Goal: Task Accomplishment & Management: Manage account settings

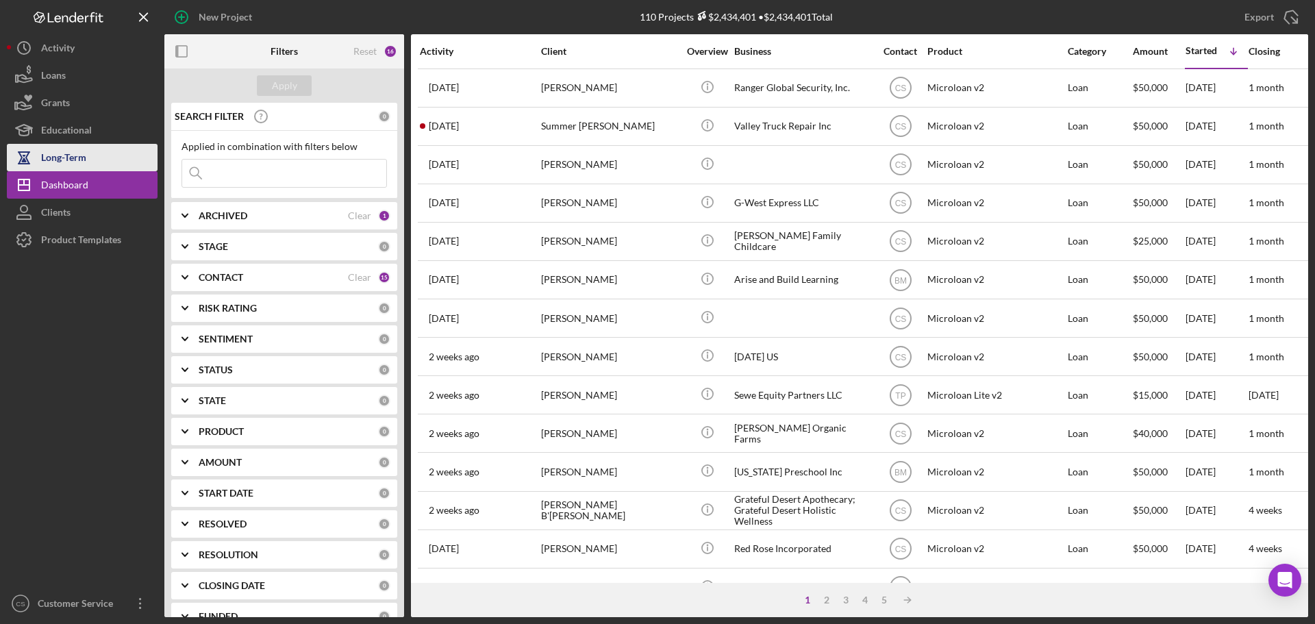
click at [68, 160] on div "Long-Term" at bounding box center [63, 159] width 45 height 31
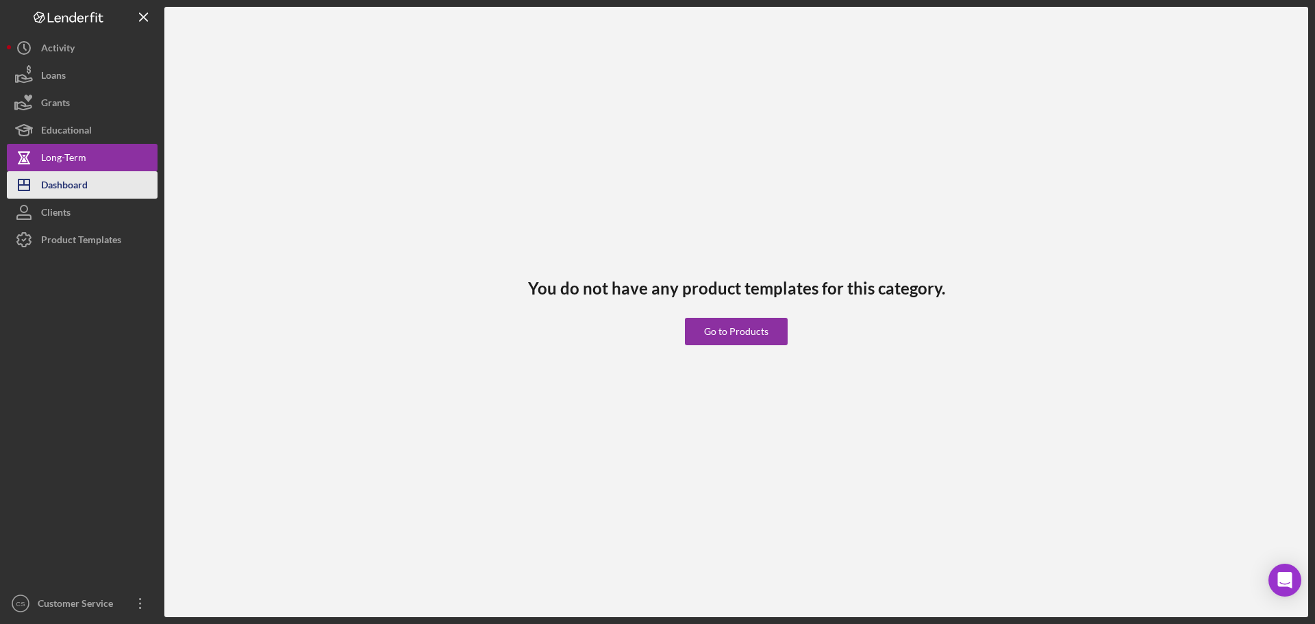
click at [65, 182] on div "Dashboard" at bounding box center [64, 186] width 47 height 31
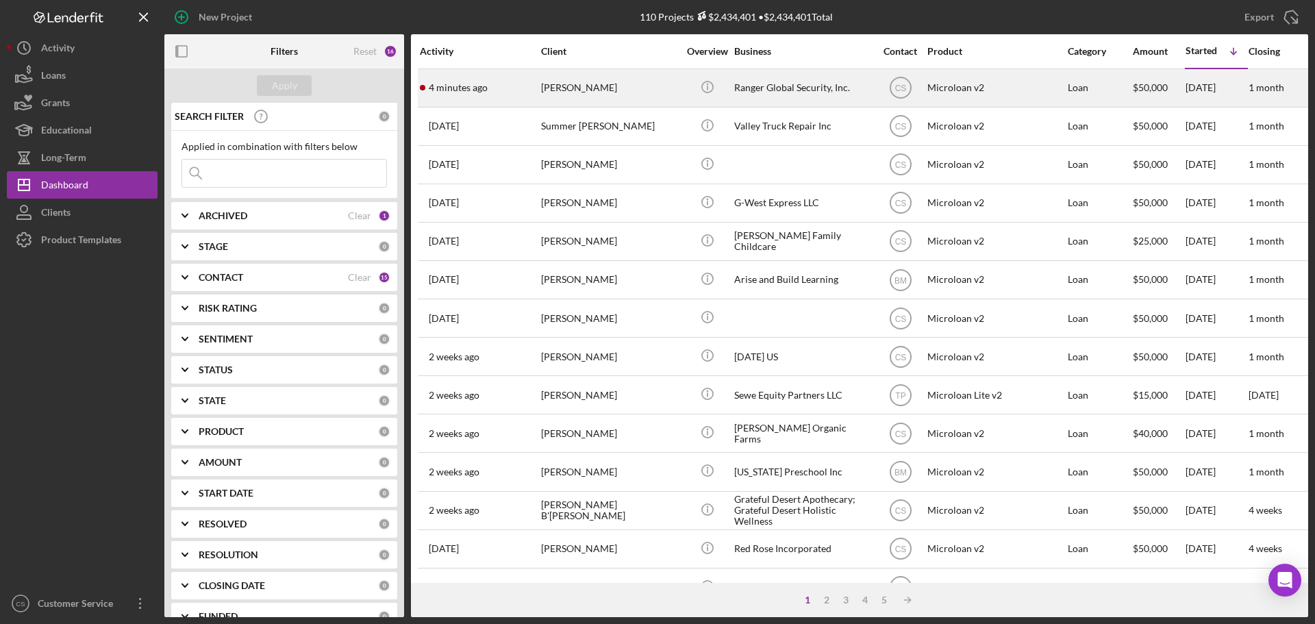
click at [637, 86] on div "[PERSON_NAME]" at bounding box center [609, 88] width 137 height 36
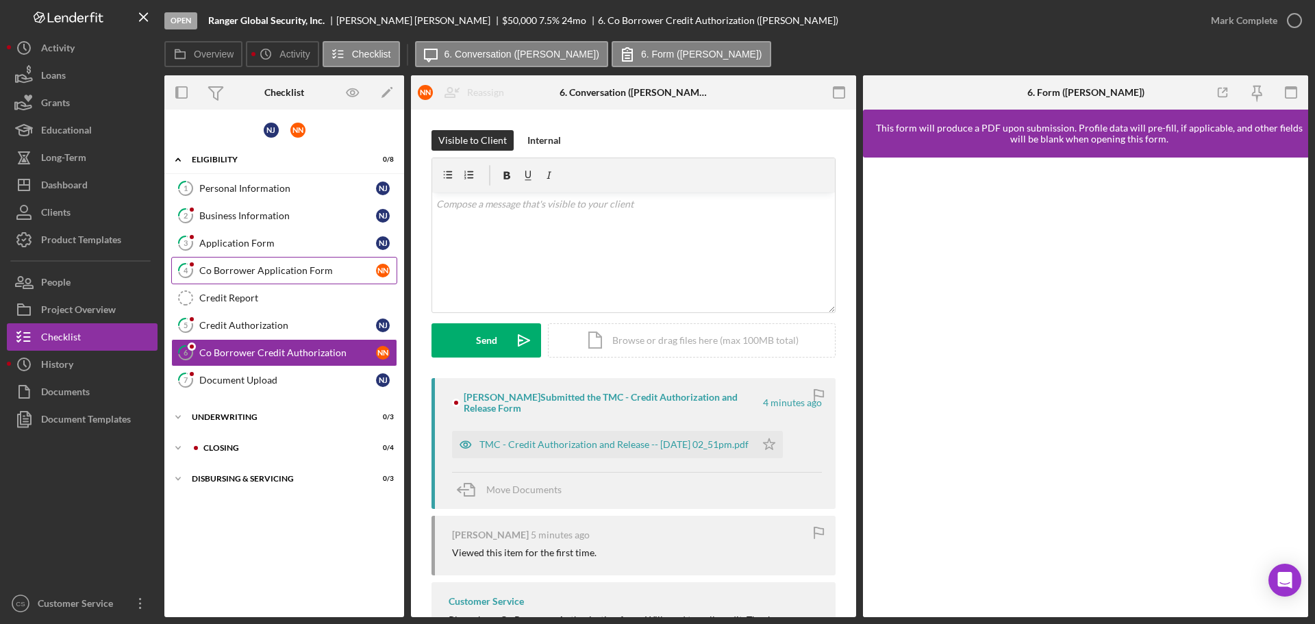
click at [264, 275] on div "Co Borrower Application Form" at bounding box center [287, 270] width 177 height 11
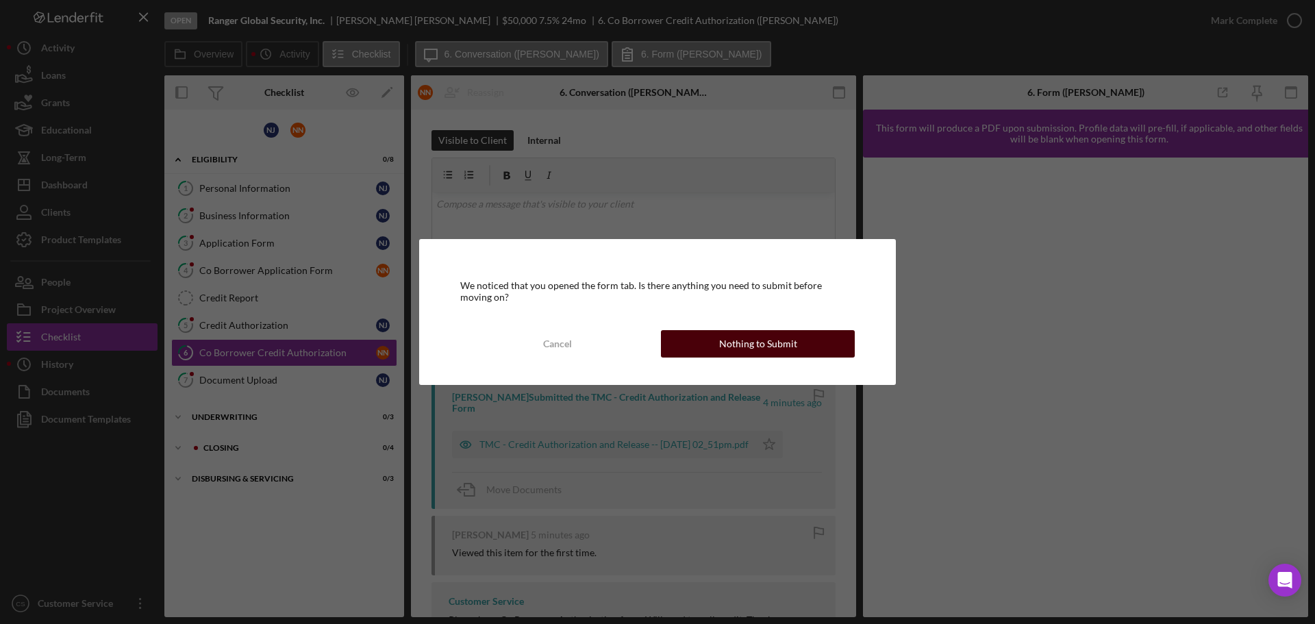
click at [757, 344] on div "Nothing to Submit" at bounding box center [758, 343] width 78 height 27
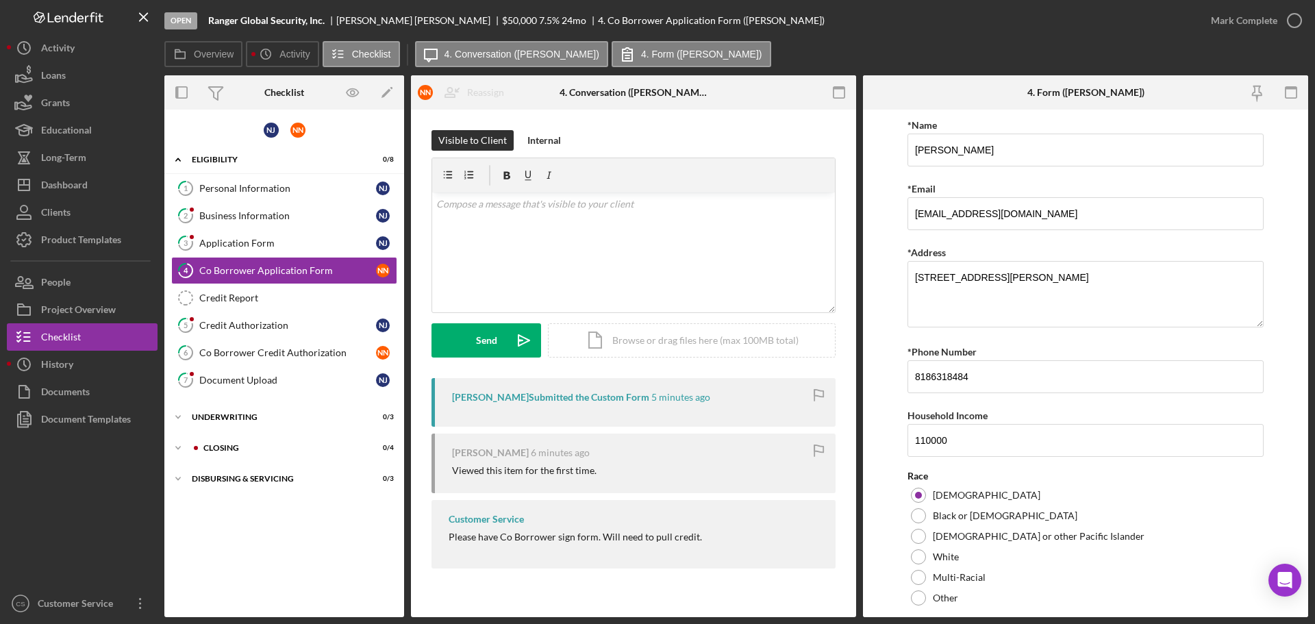
click at [894, 420] on form "*Name [PERSON_NAME] *Email [EMAIL_ADDRESS][DOMAIN_NAME] *Address [STREET_ADDRES…" at bounding box center [1085, 363] width 445 height 507
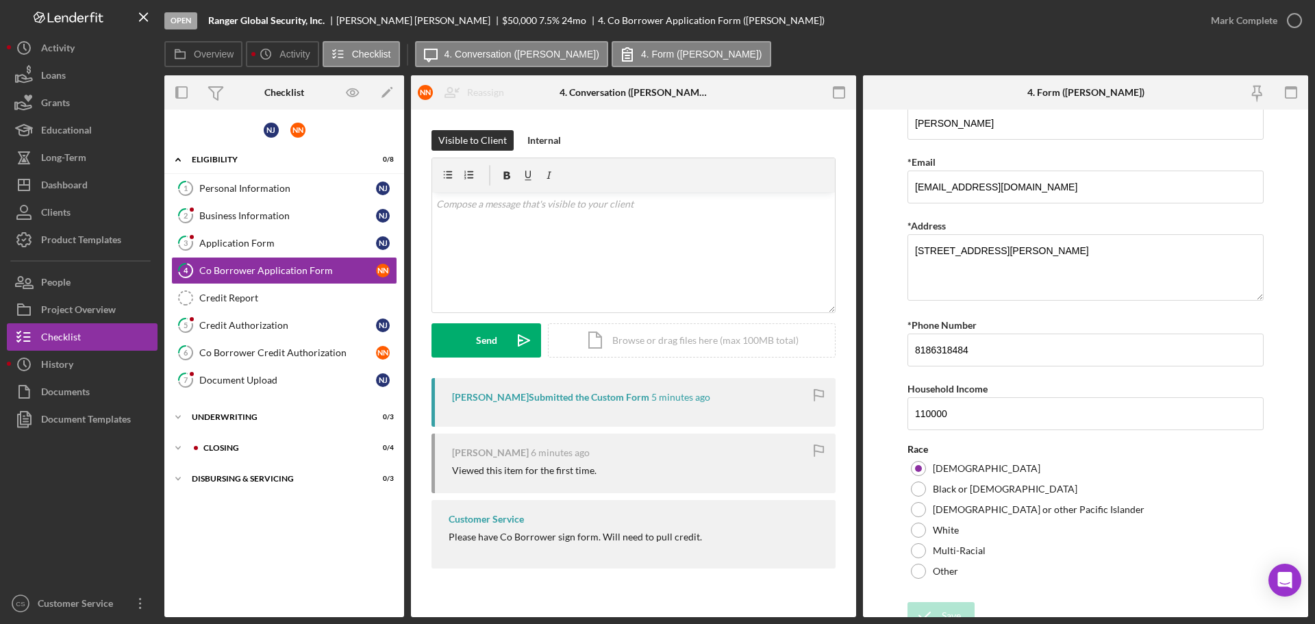
scroll to position [41, 0]
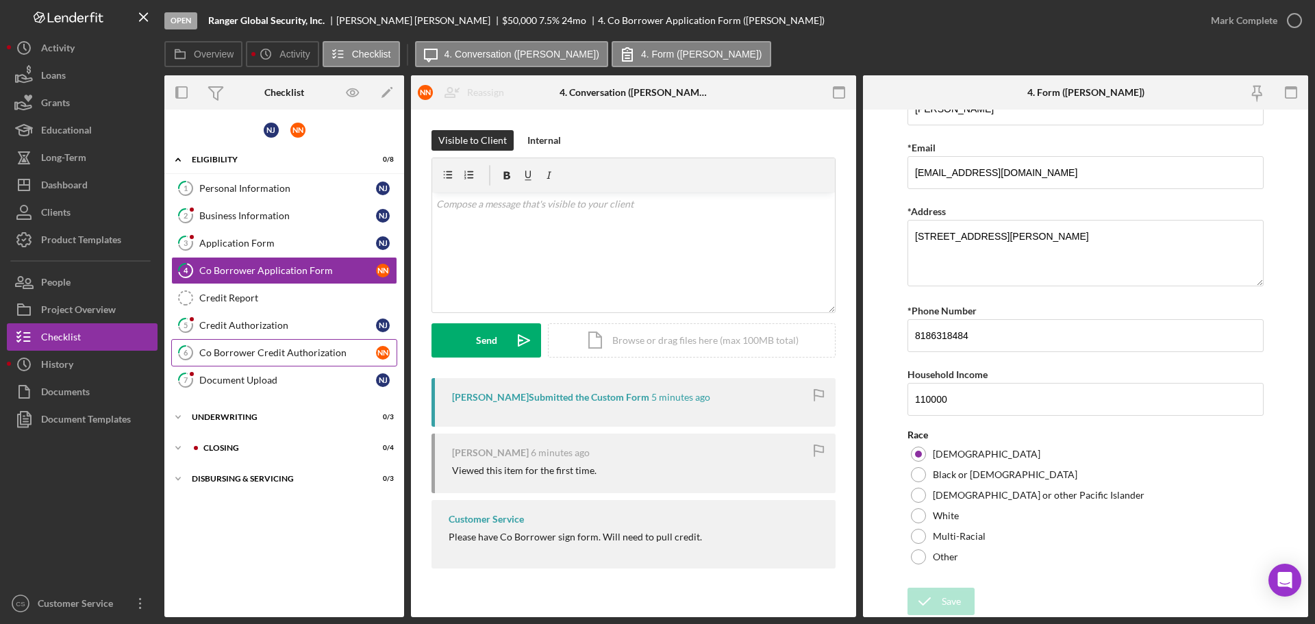
click at [285, 352] on div "Co Borrower Credit Authorization" at bounding box center [287, 352] width 177 height 11
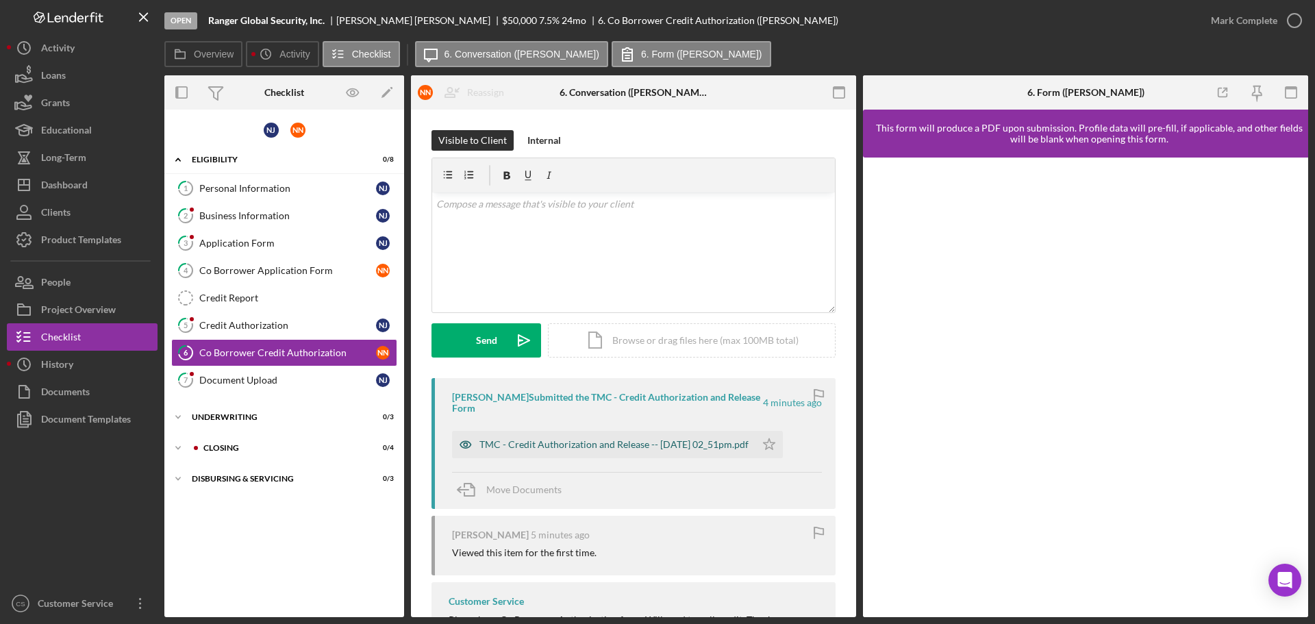
click at [622, 444] on div "TMC - Credit Authorization and Release -- [DATE] 02_51pm.pdf" at bounding box center [613, 444] width 269 height 11
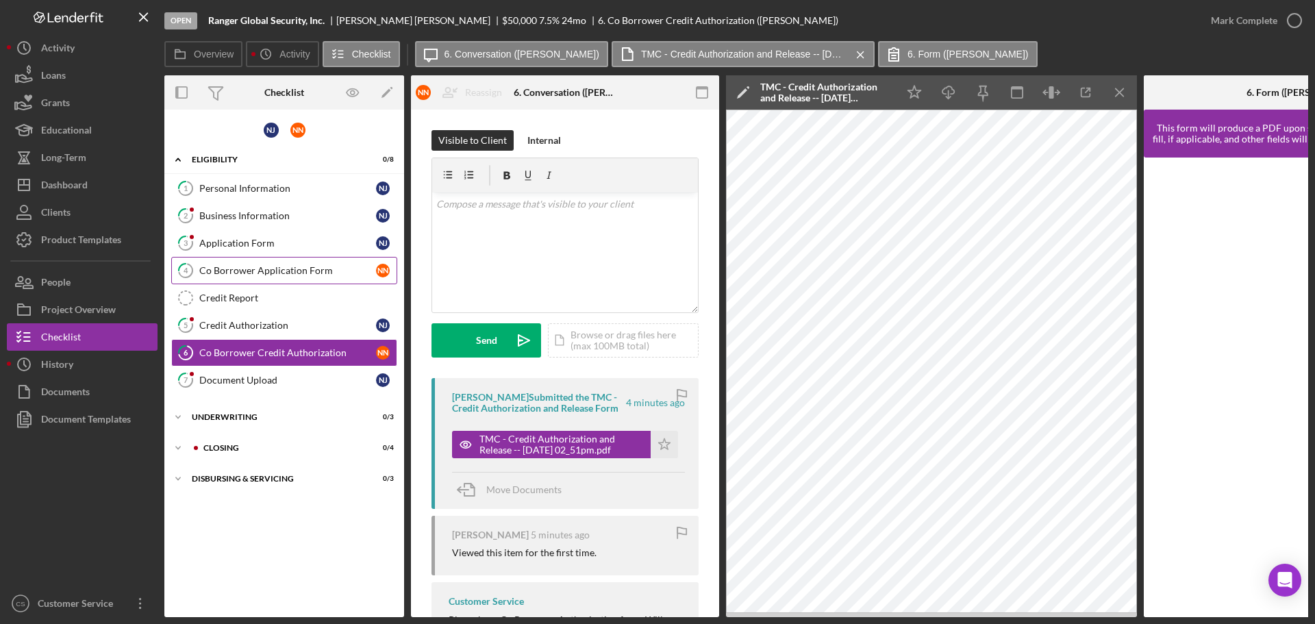
click at [284, 274] on div "Co Borrower Application Form" at bounding box center [287, 270] width 177 height 11
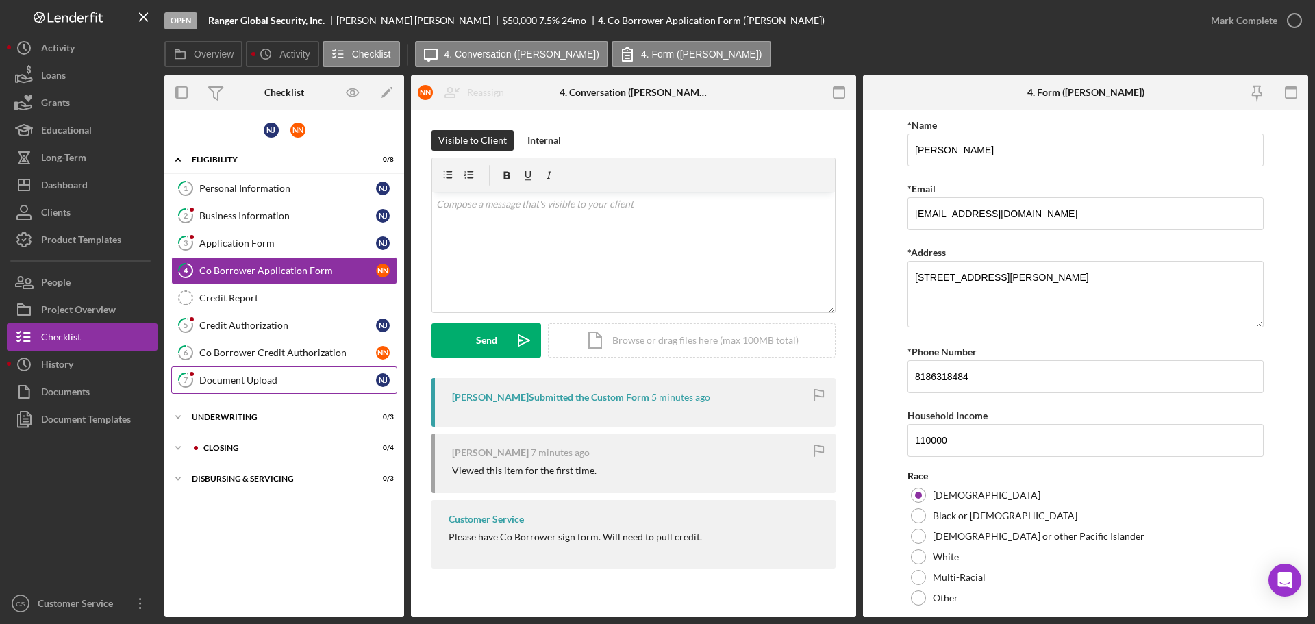
click at [276, 372] on link "7 Document Upload N J" at bounding box center [284, 379] width 226 height 27
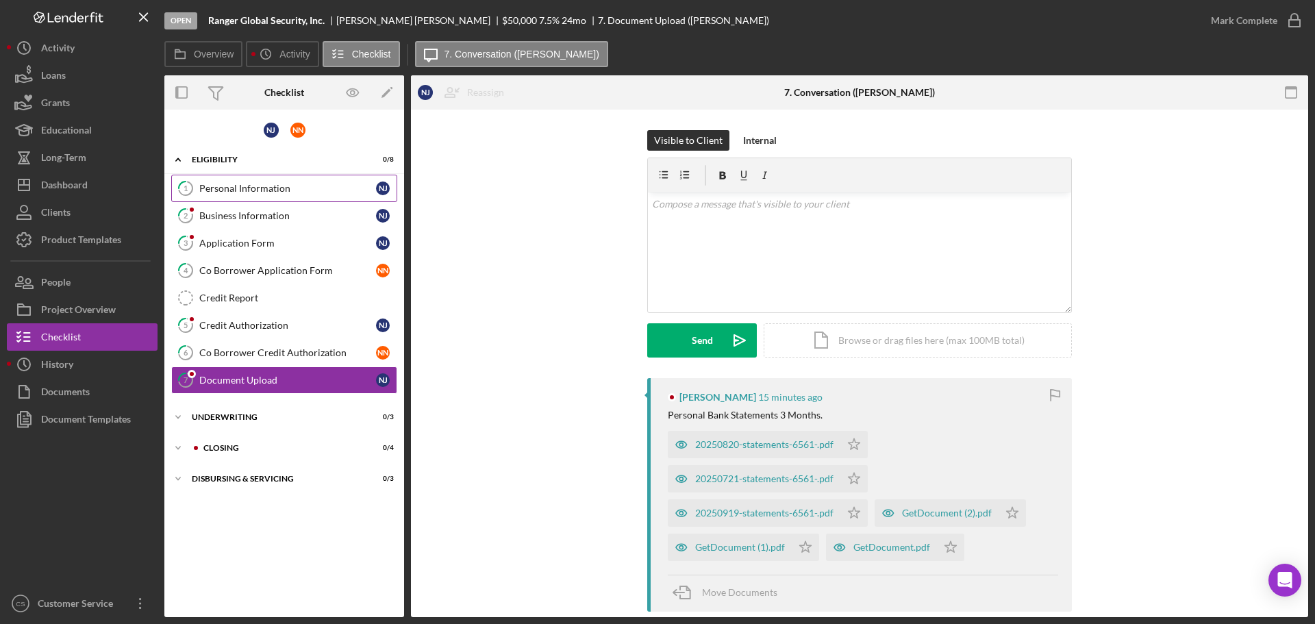
click at [277, 200] on link "1 Personal Information N J" at bounding box center [284, 188] width 226 height 27
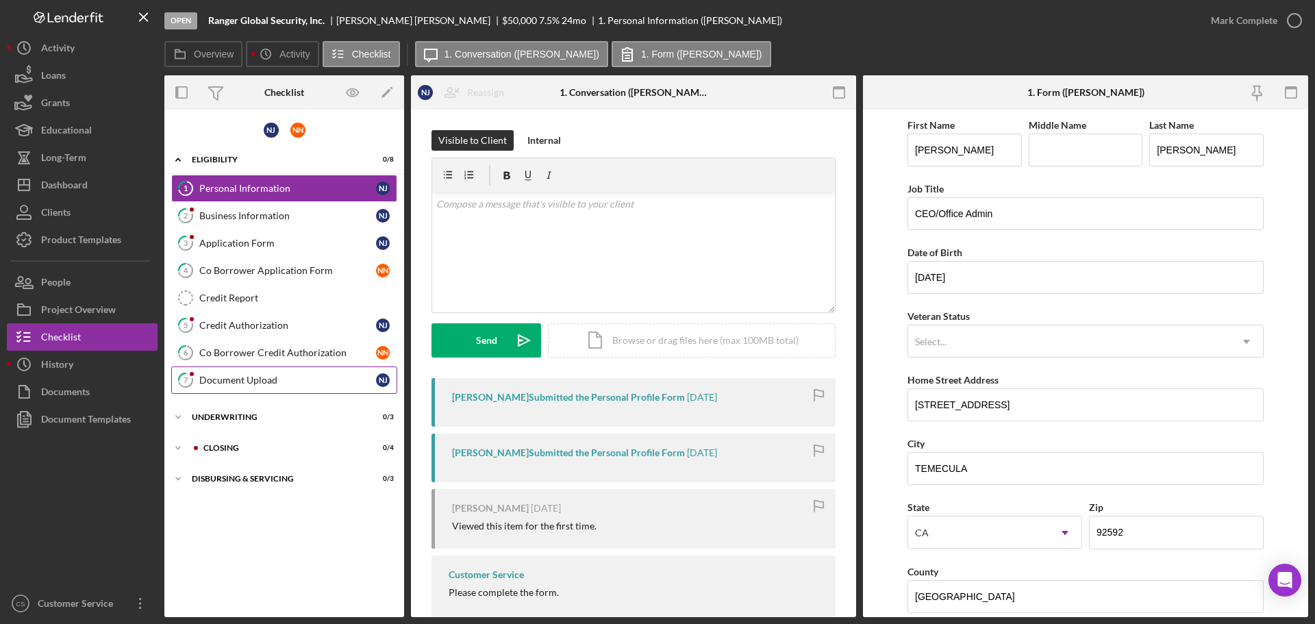
click at [296, 381] on div "Document Upload" at bounding box center [287, 380] width 177 height 11
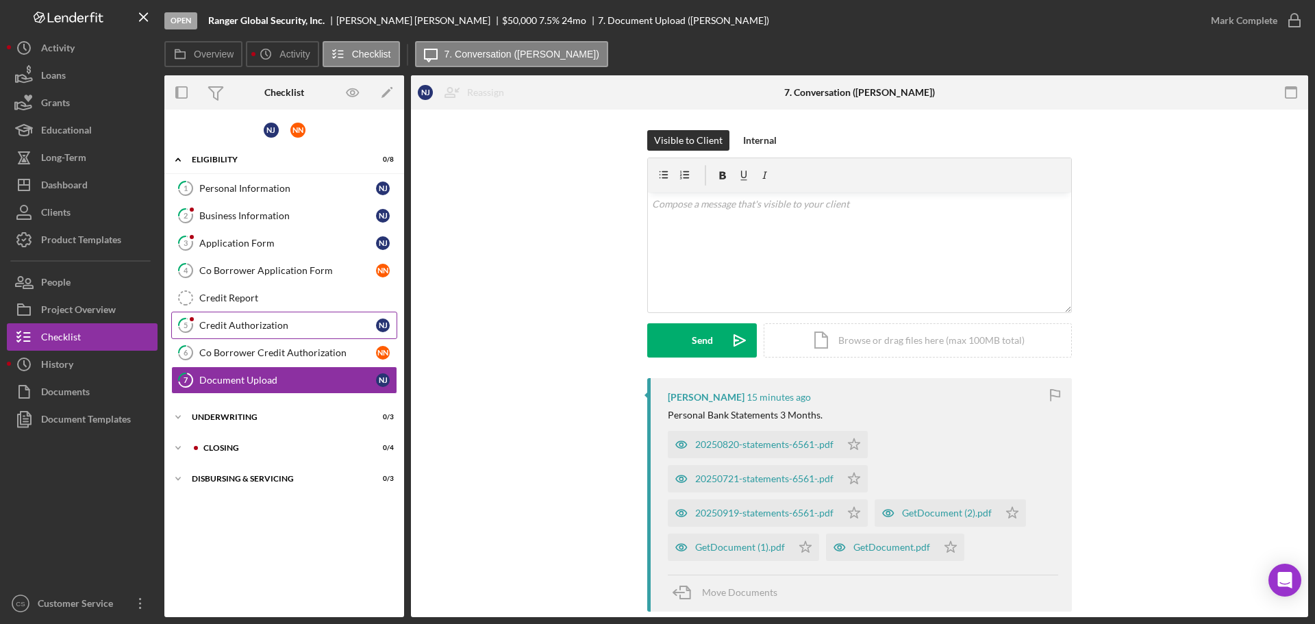
click at [277, 315] on link "5 Credit Authorization N J" at bounding box center [284, 325] width 226 height 27
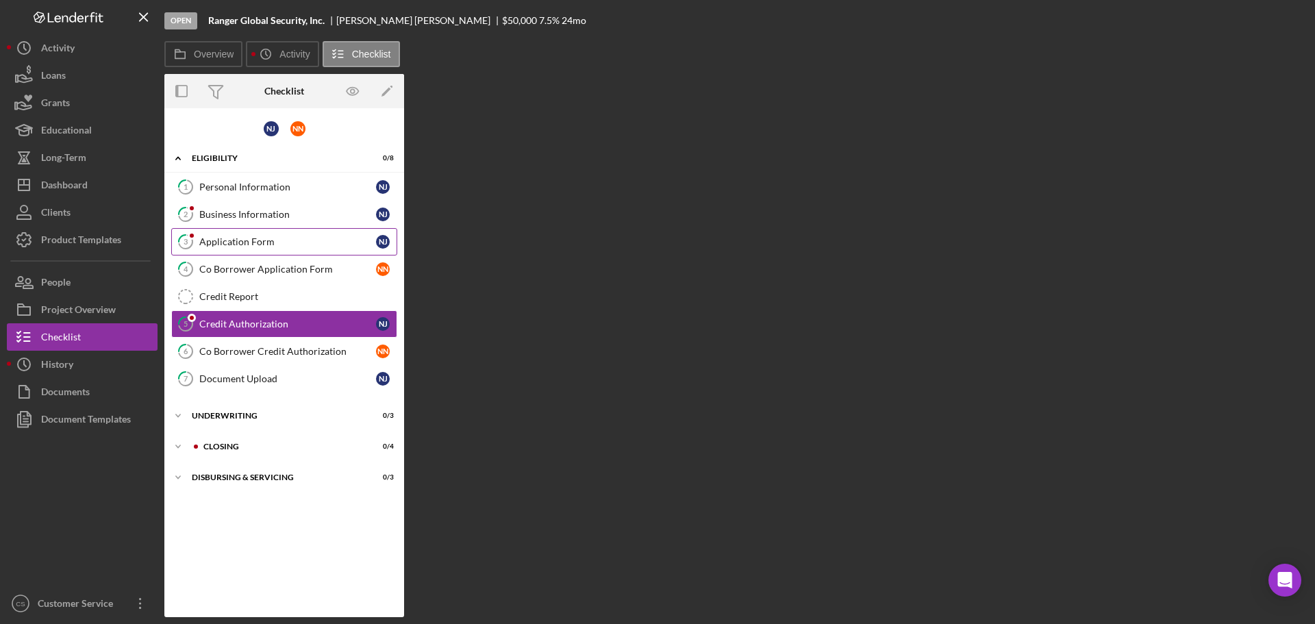
click at [283, 242] on div "Application Form" at bounding box center [287, 241] width 177 height 11
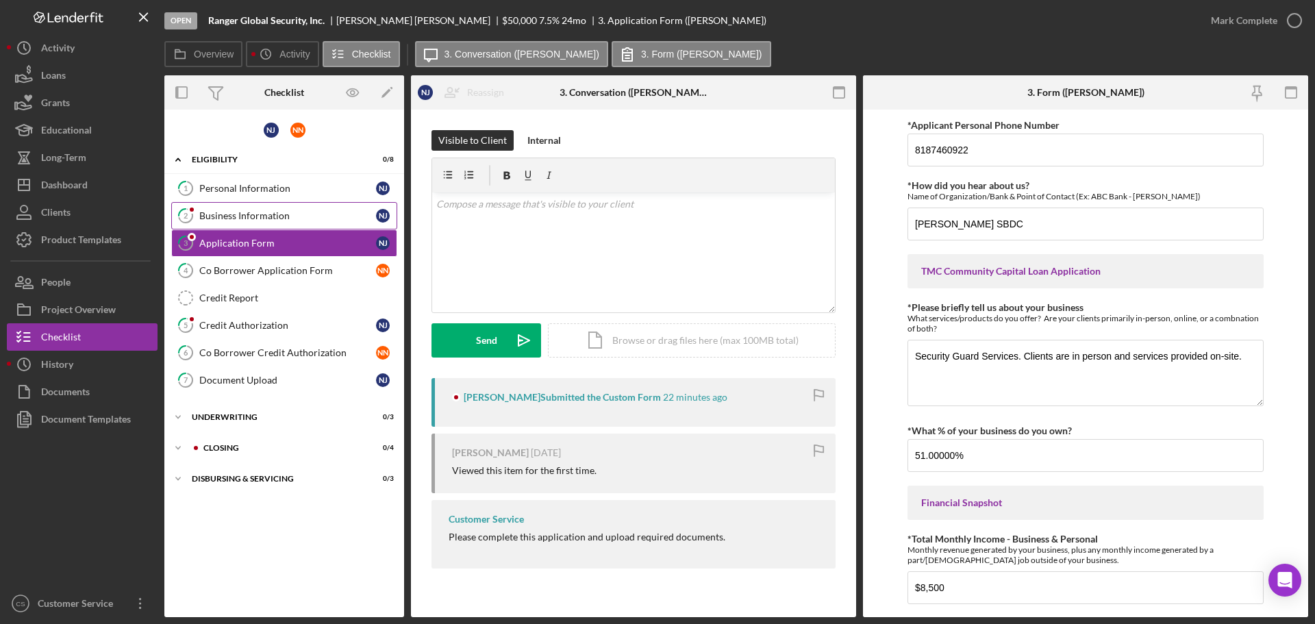
click at [283, 219] on div "Business Information" at bounding box center [287, 215] width 177 height 11
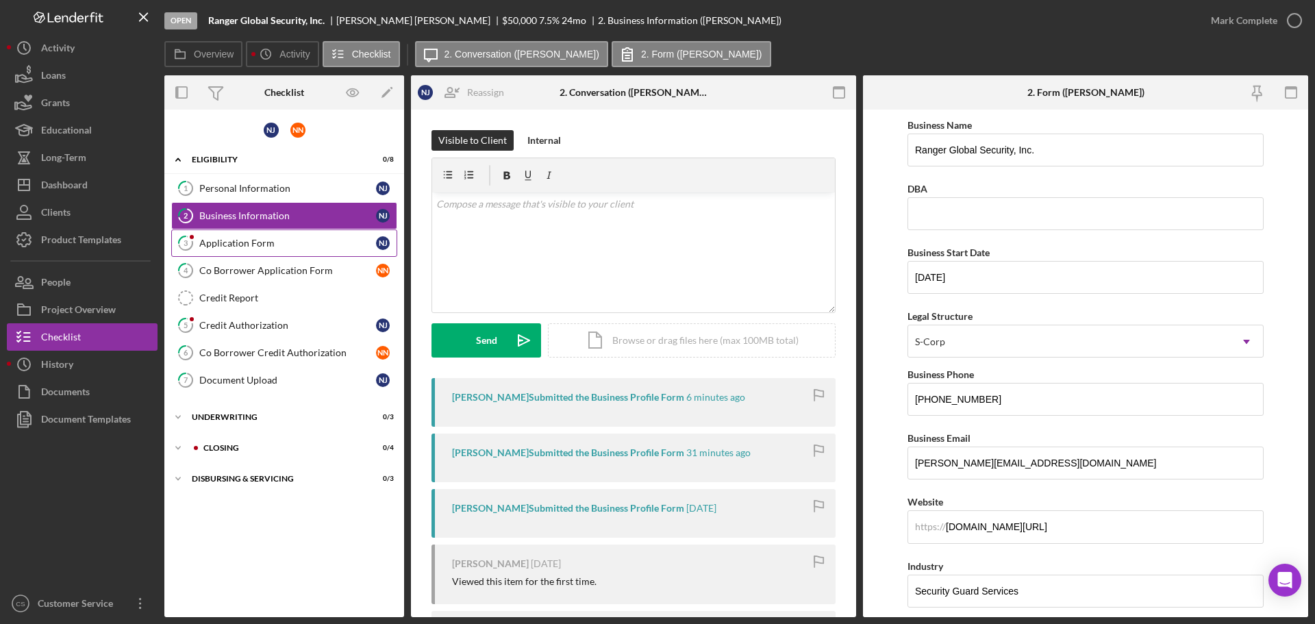
click at [242, 238] on div "Application Form" at bounding box center [287, 243] width 177 height 11
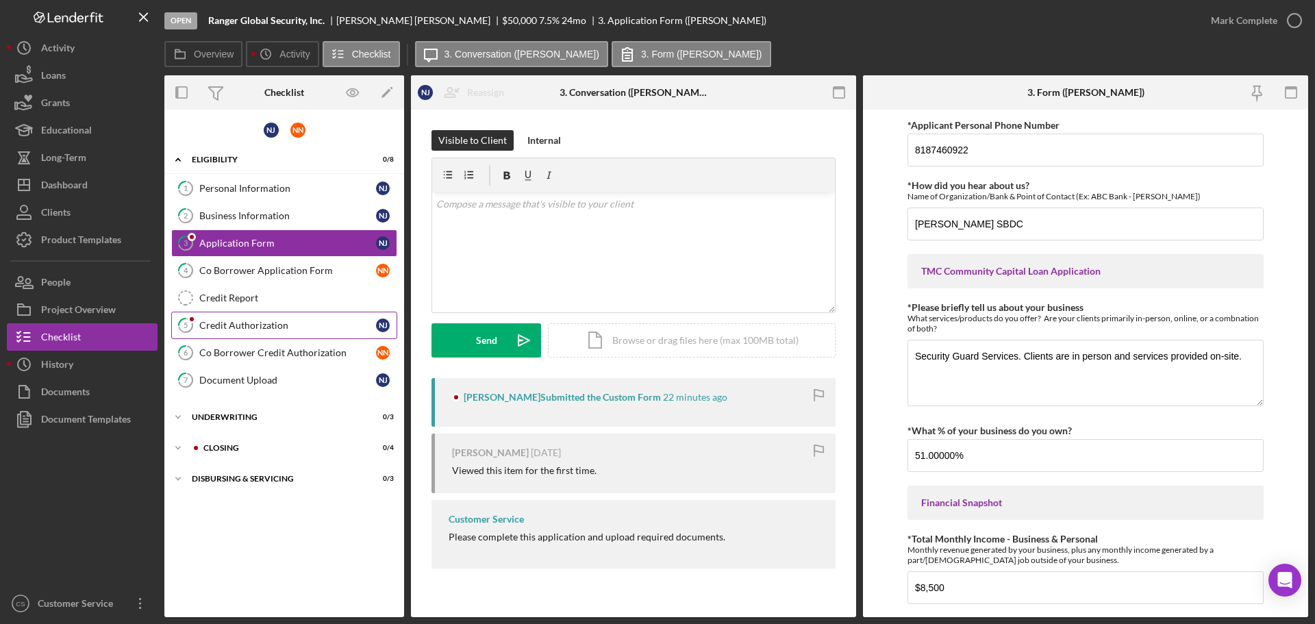
click at [293, 325] on div "Credit Authorization" at bounding box center [287, 325] width 177 height 11
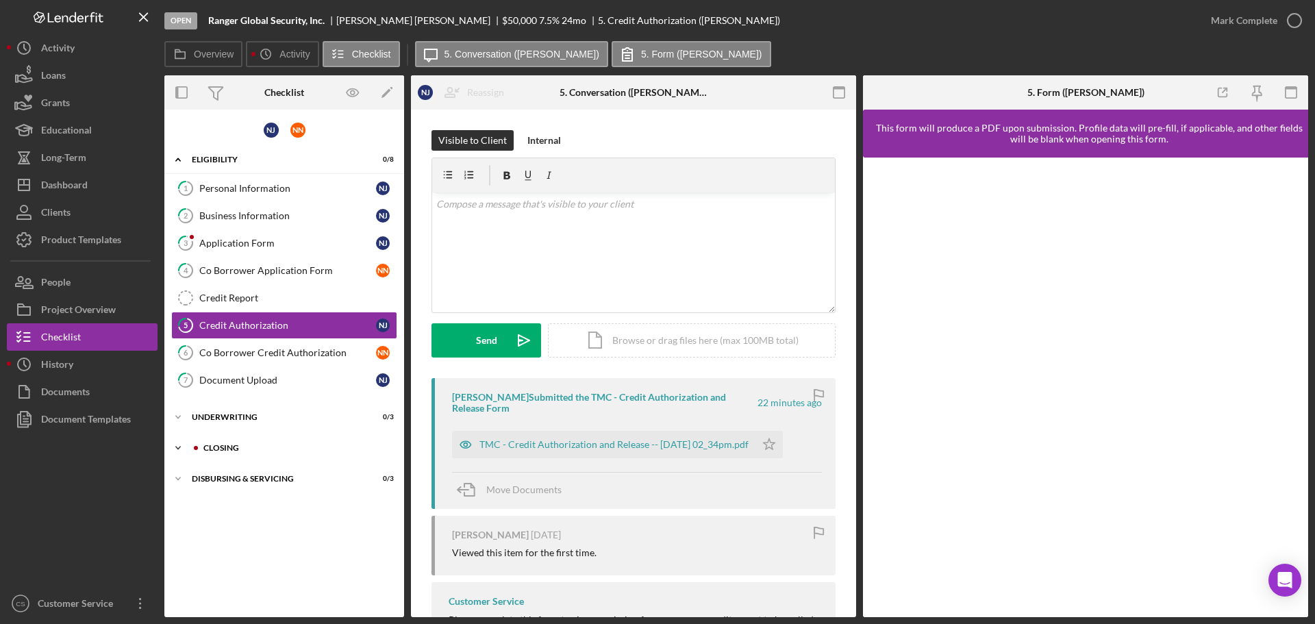
click at [338, 445] on div "Closing" at bounding box center [295, 448] width 184 height 8
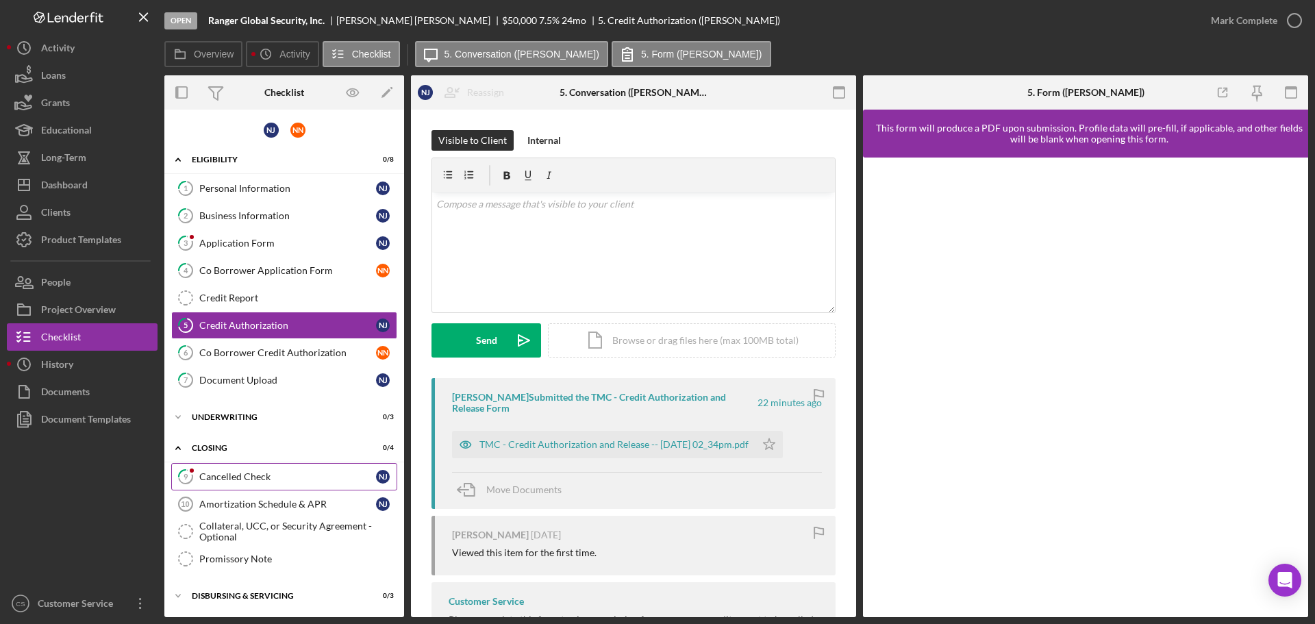
click at [309, 472] on div "Cancelled Check" at bounding box center [287, 476] width 177 height 11
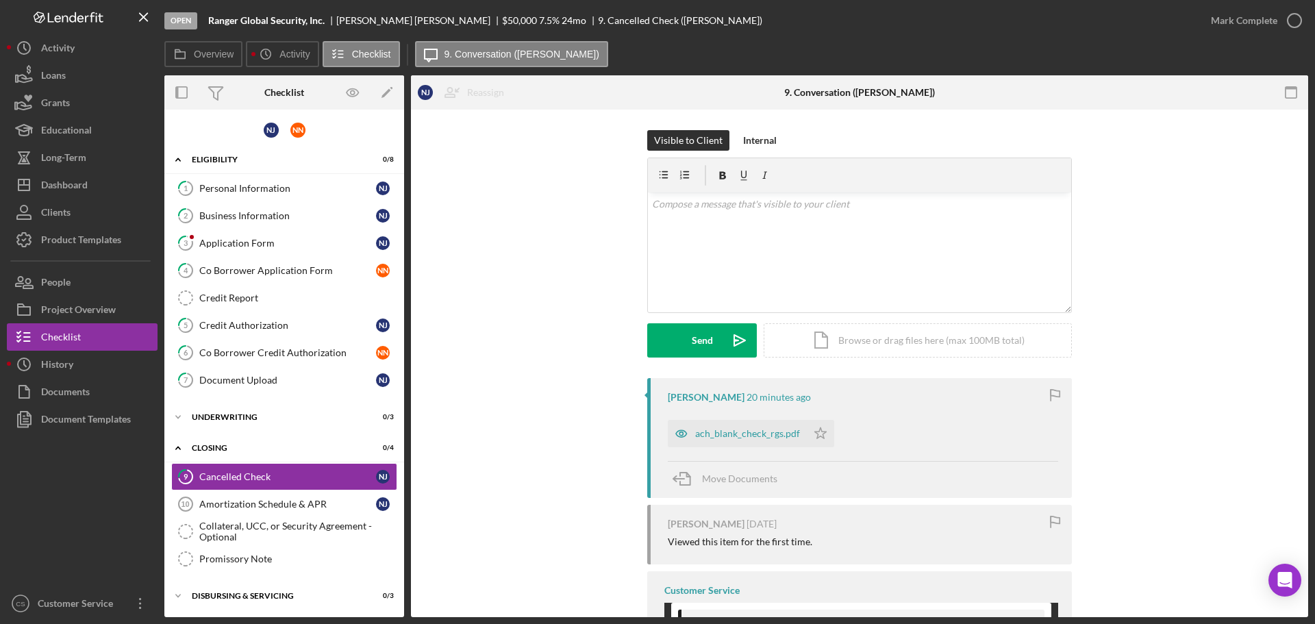
click at [306, 394] on div "1 Personal Information N J 2 Business Information N J 3 Application Form N J 4 …" at bounding box center [284, 288] width 240 height 226
click at [304, 388] on link "7 Document Upload N J" at bounding box center [284, 379] width 226 height 27
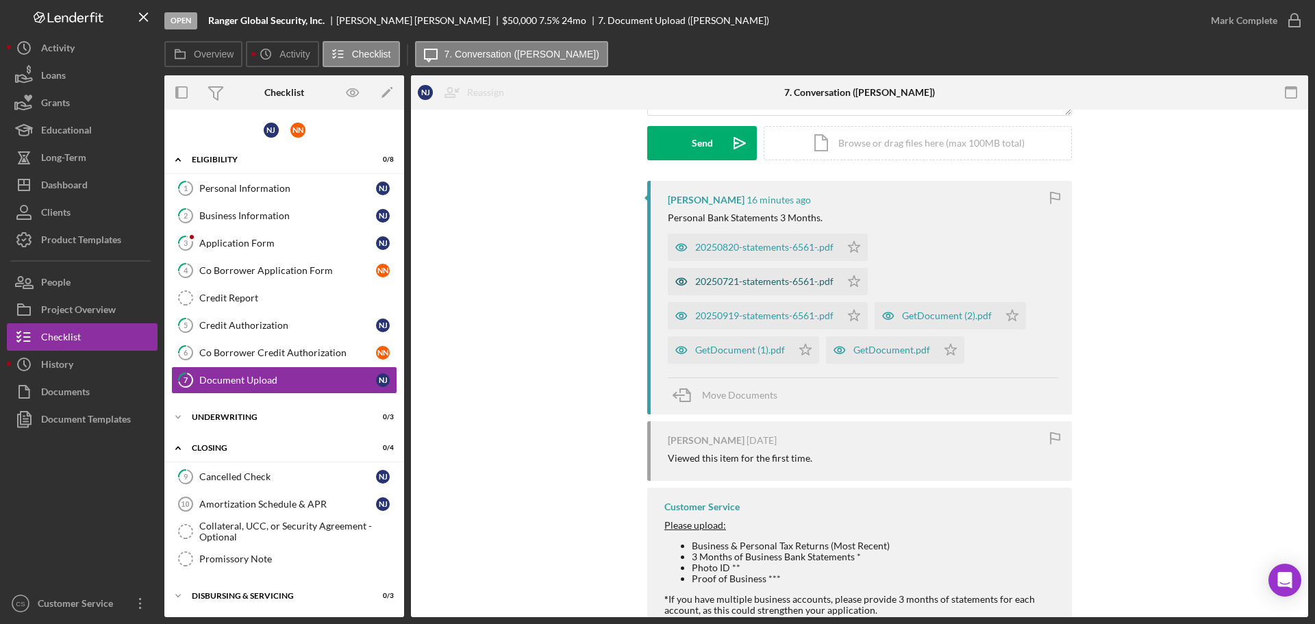
scroll to position [33, 0]
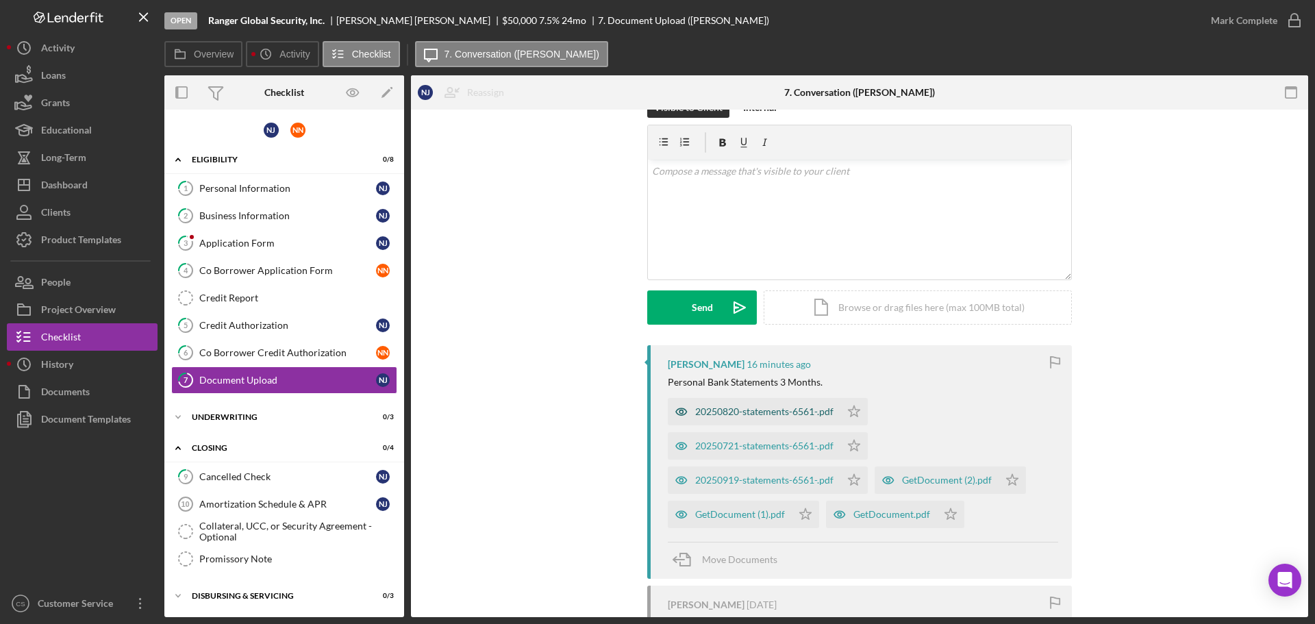
click at [746, 409] on div "20250820-statements-6561-.pdf" at bounding box center [764, 411] width 138 height 11
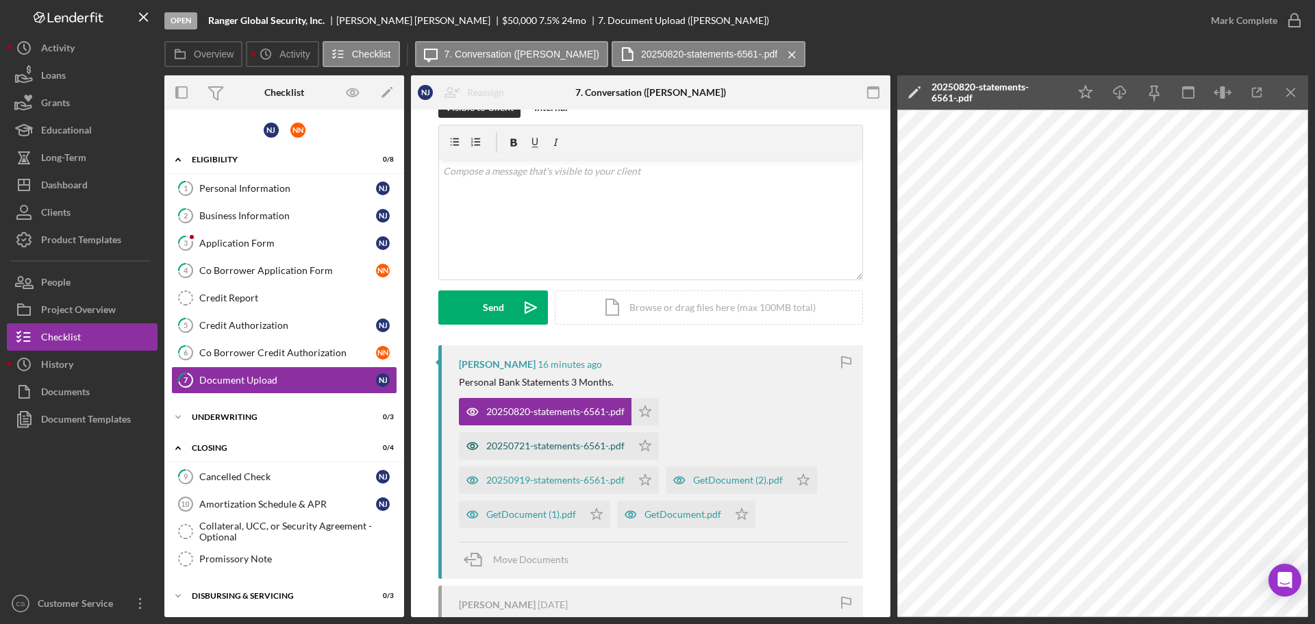
click at [568, 448] on div "20250721-statements-6561-.pdf" at bounding box center [555, 445] width 138 height 11
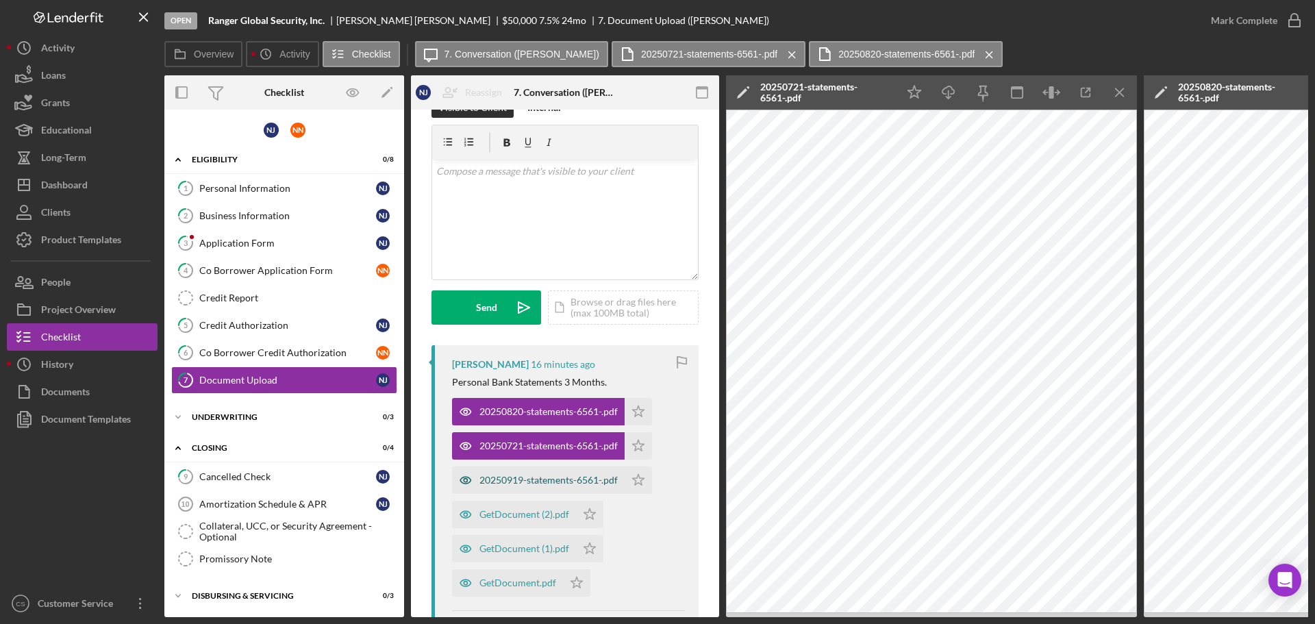
click at [544, 482] on div "20250919-statements-6561-.pdf" at bounding box center [548, 480] width 138 height 11
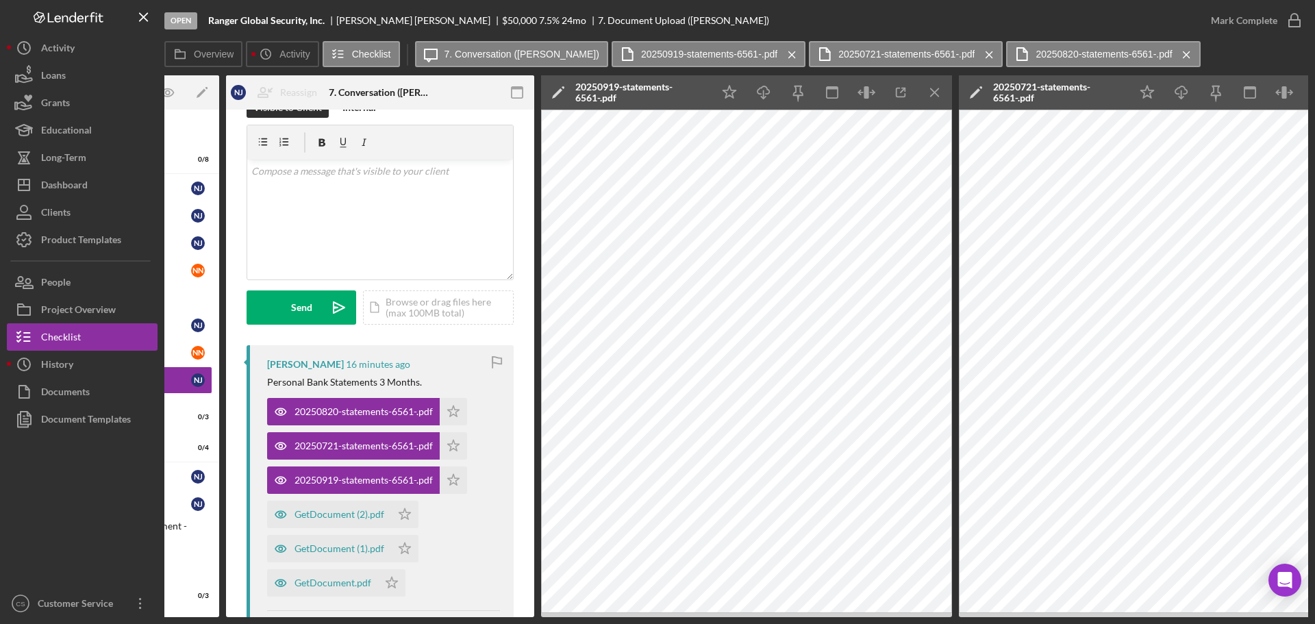
scroll to position [0, 0]
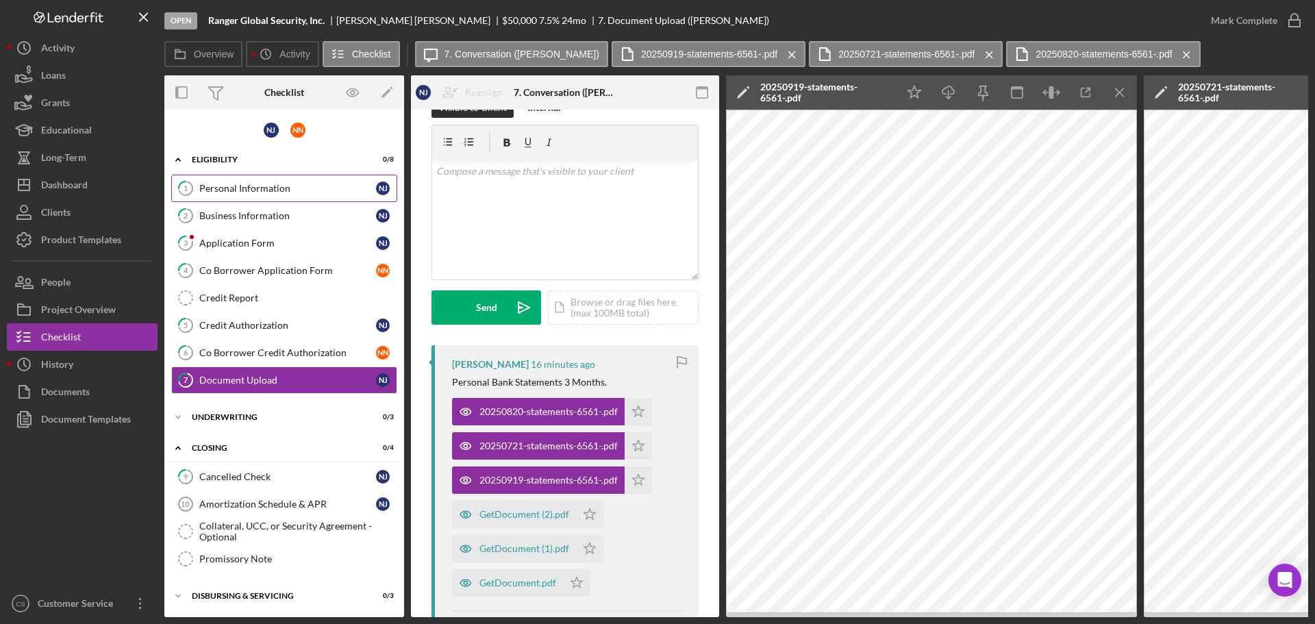
click at [273, 187] on div "Personal Information" at bounding box center [287, 188] width 177 height 11
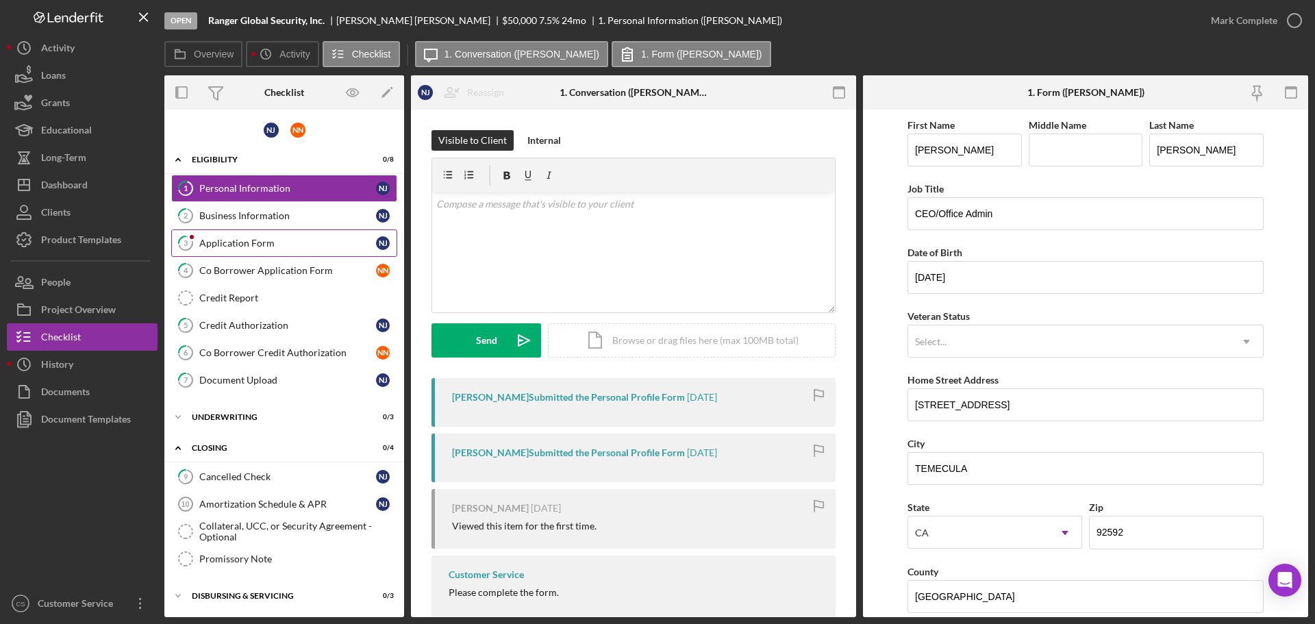
click at [270, 236] on link "3 Application Form N J" at bounding box center [284, 242] width 226 height 27
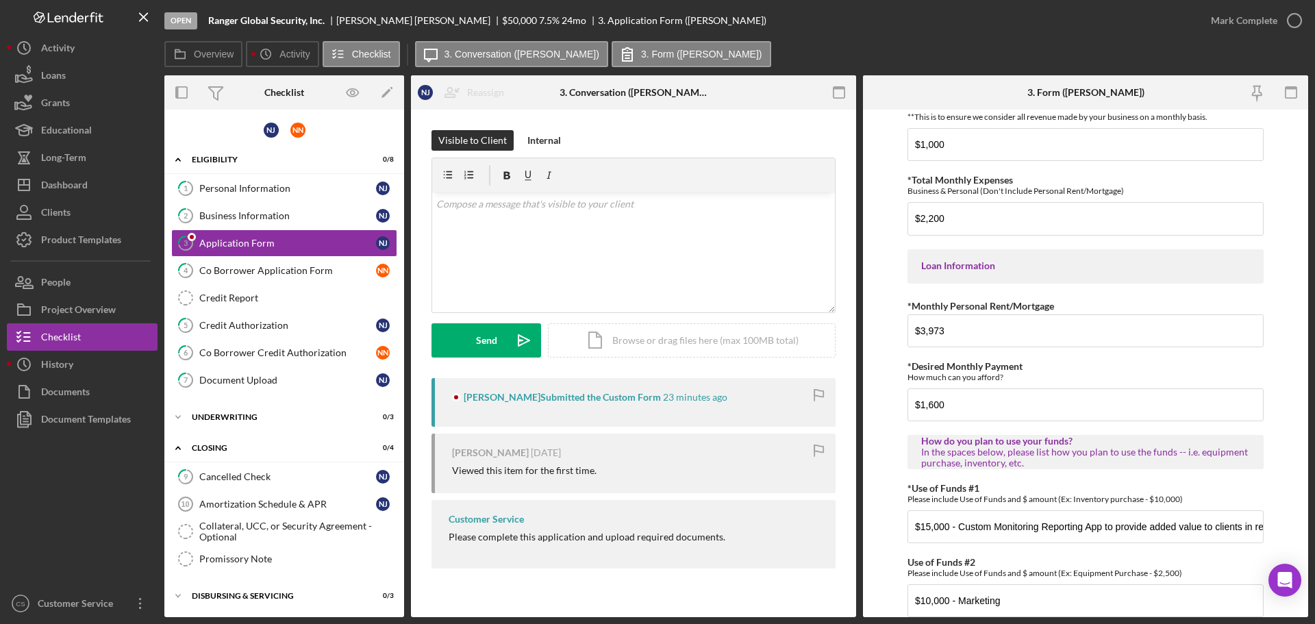
scroll to position [682, 0]
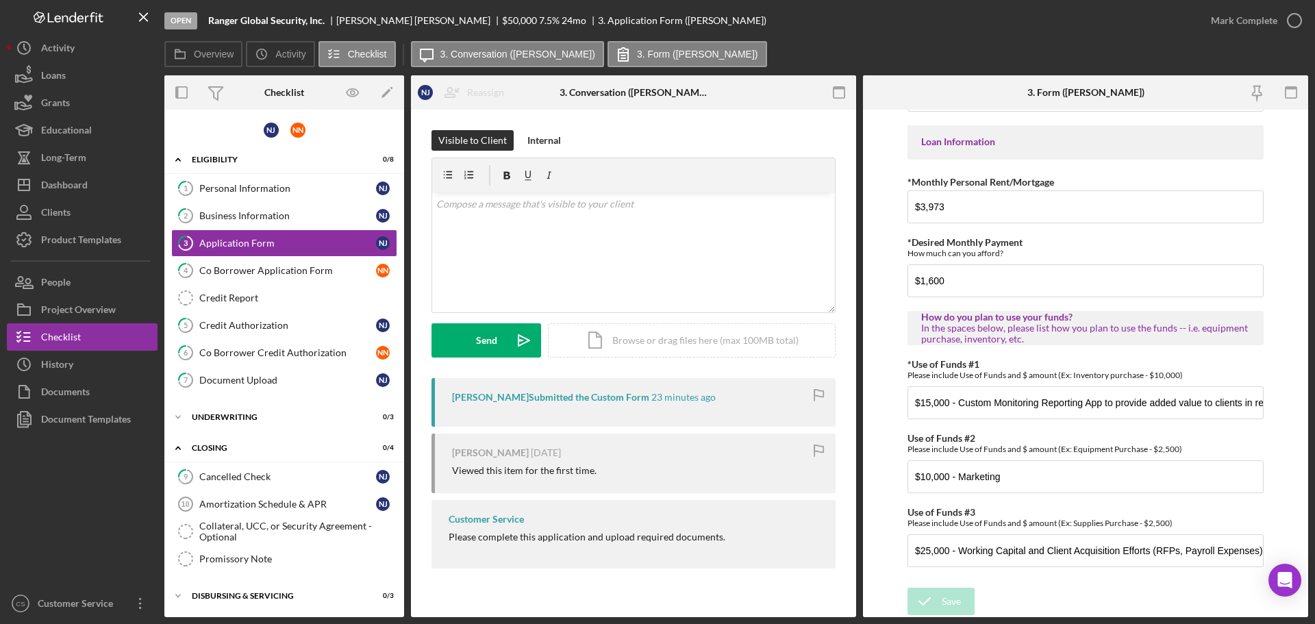
click at [889, 521] on form "*Applicant Personal Phone Number [PHONE_NUMBER] *How did you hear about us? Nam…" at bounding box center [1085, 363] width 445 height 507
click at [294, 201] on link "1 Personal Information N J" at bounding box center [284, 188] width 226 height 27
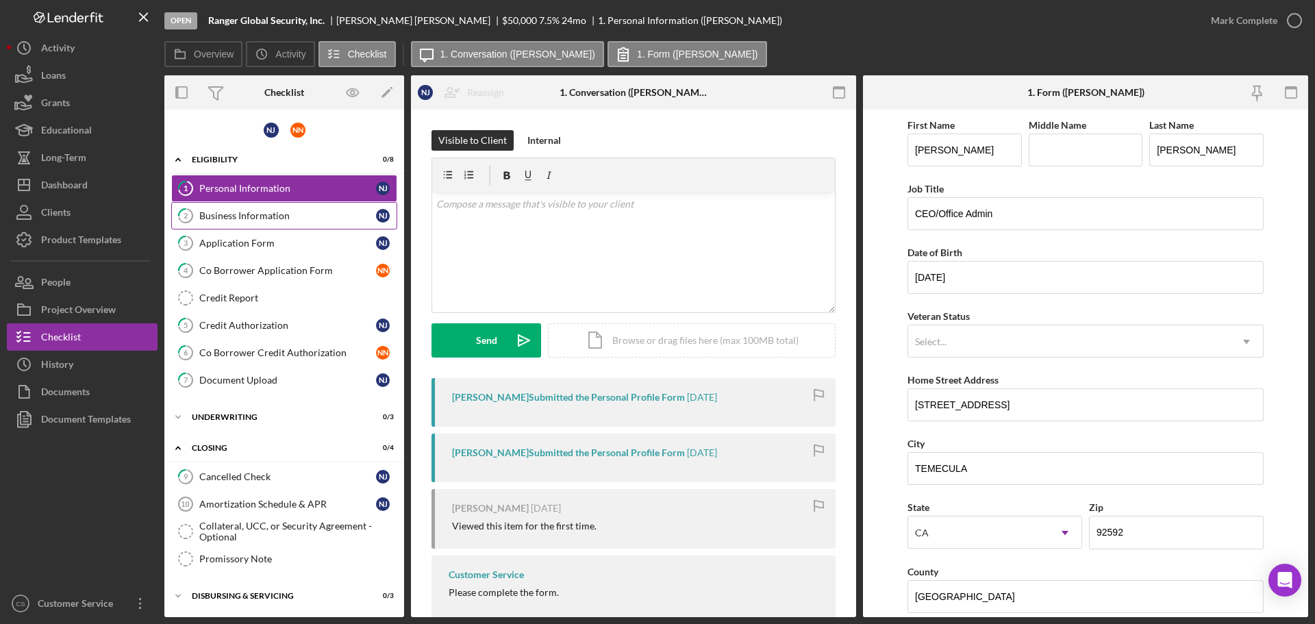
click at [292, 222] on link "2 Business Information N J" at bounding box center [284, 215] width 226 height 27
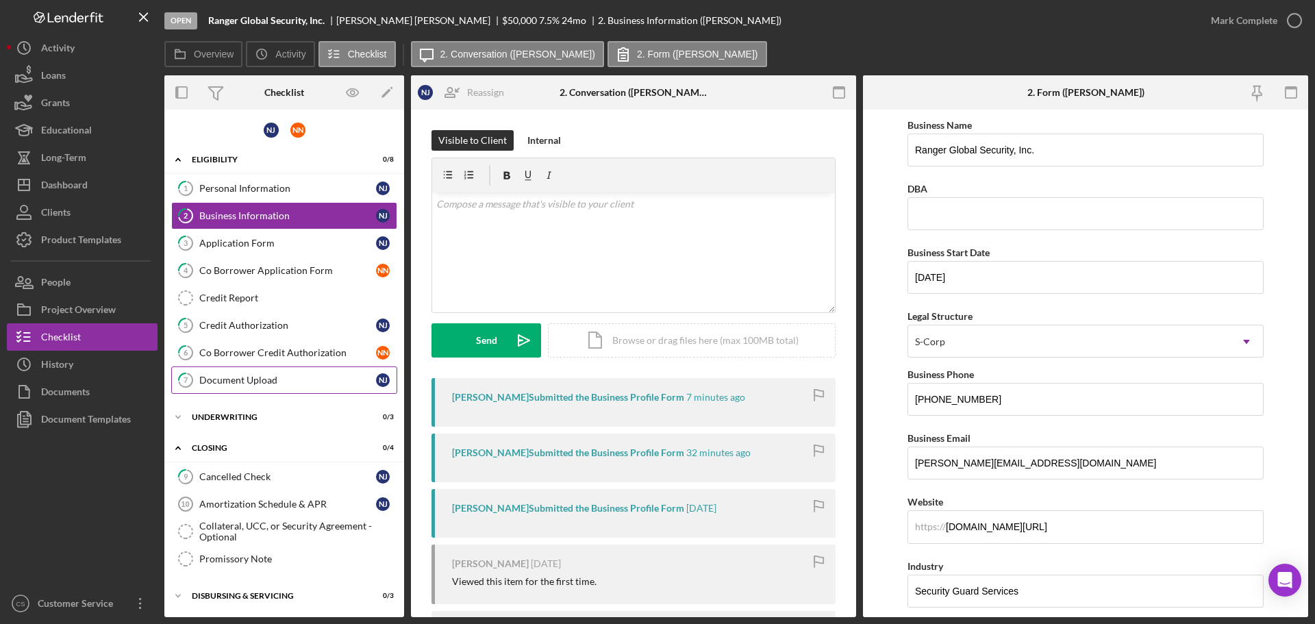
click at [294, 366] on link "7 Document Upload N J" at bounding box center [284, 379] width 226 height 27
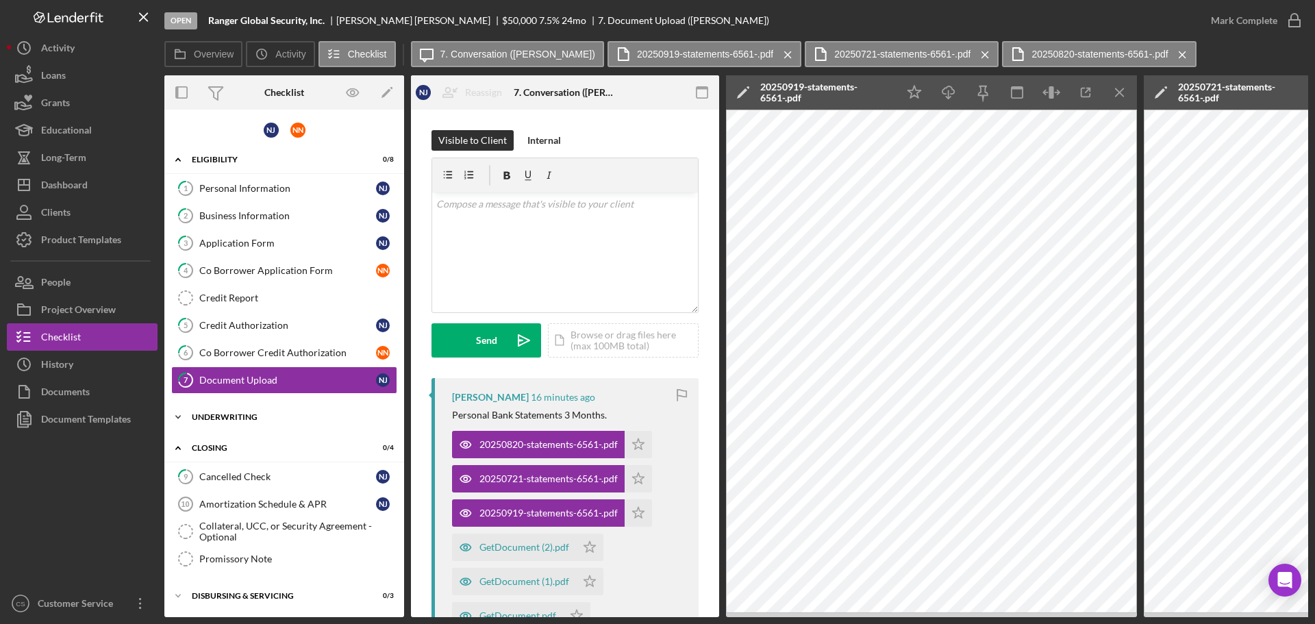
click at [270, 418] on div "Underwriting" at bounding box center [289, 417] width 195 height 8
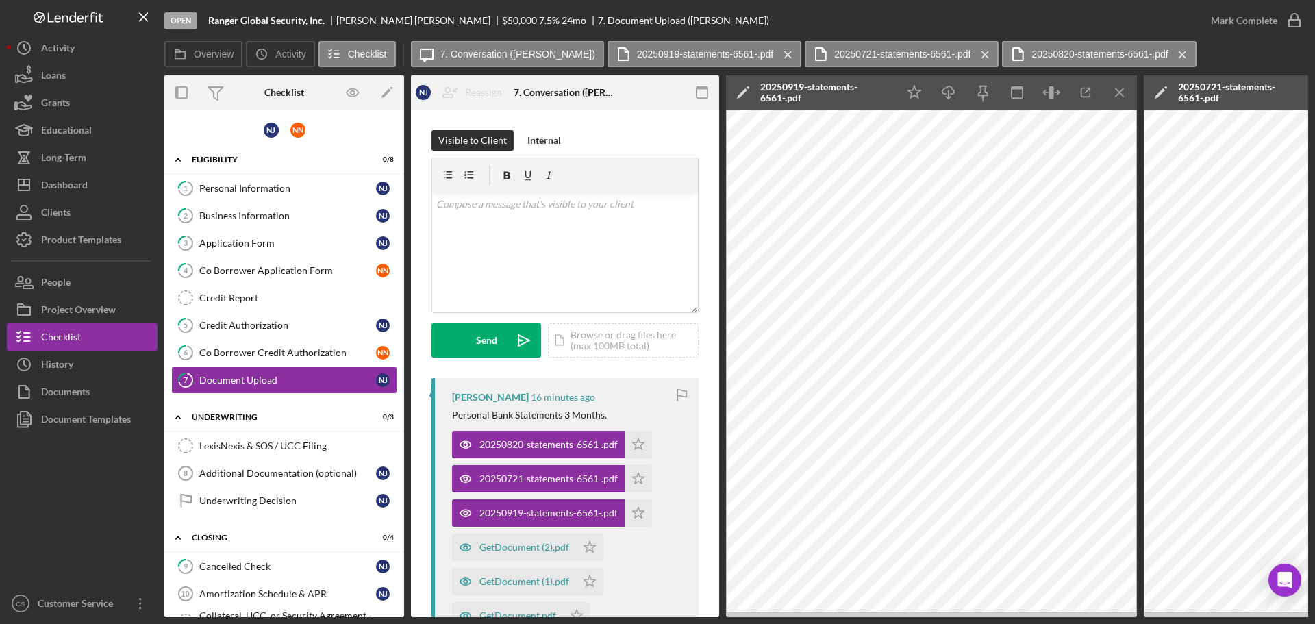
click at [421, 285] on div "Visible to Client Internal v Color teal Color pink Remove color Add row above A…" at bounding box center [565, 573] width 308 height 926
click at [277, 228] on link "2 Business Information N J" at bounding box center [284, 215] width 226 height 27
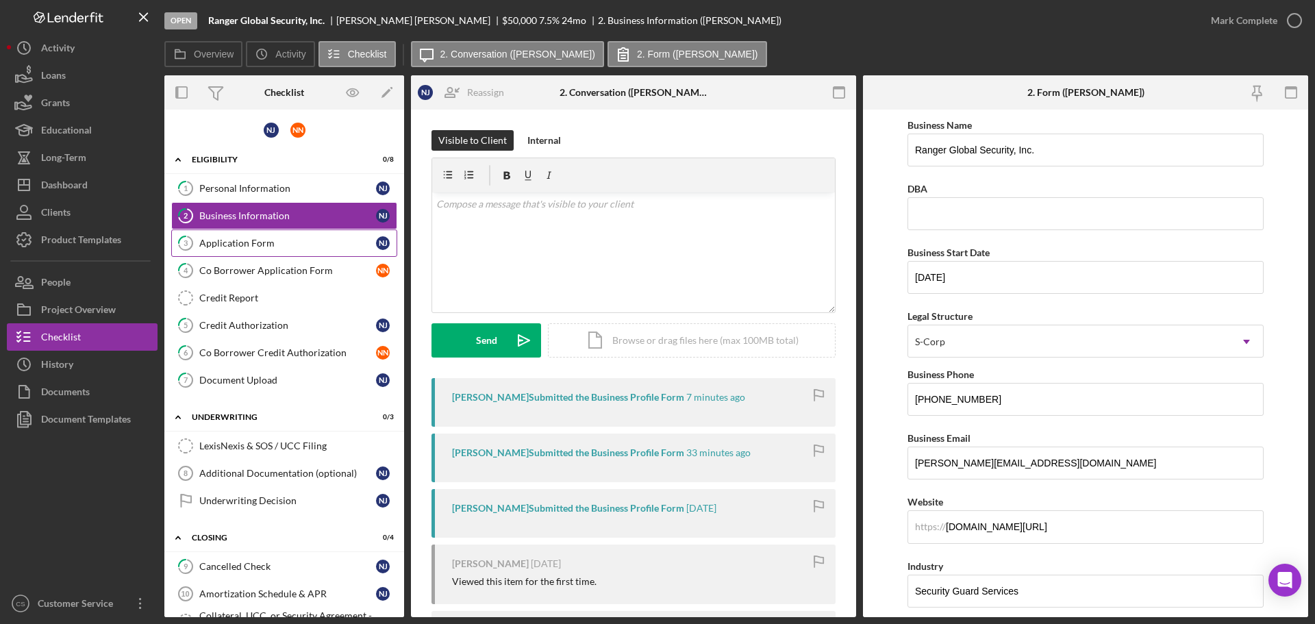
click at [279, 247] on div "Application Form" at bounding box center [287, 243] width 177 height 11
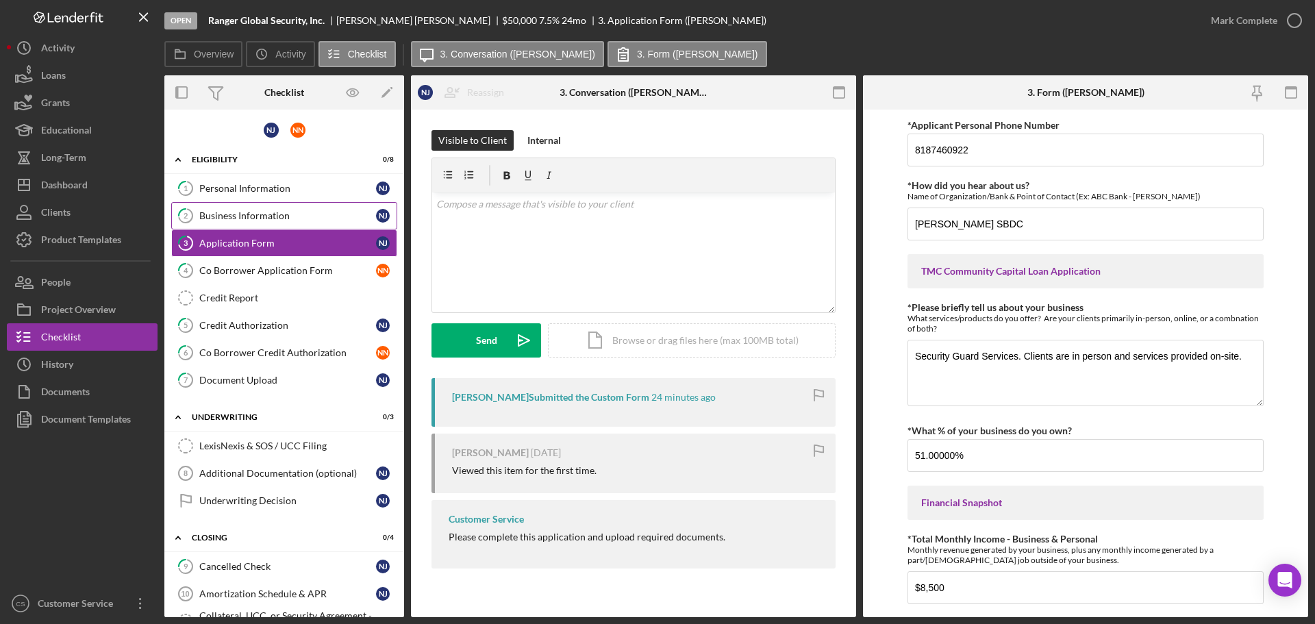
click at [305, 205] on link "2 Business Information N J" at bounding box center [284, 215] width 226 height 27
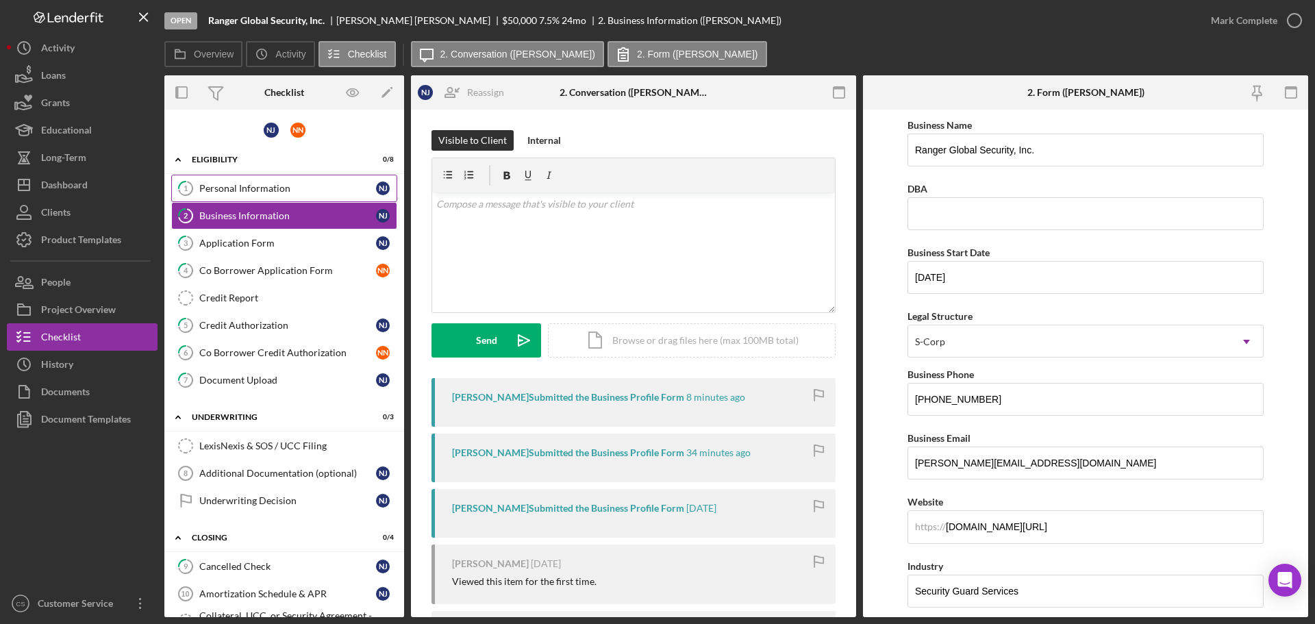
click at [311, 187] on div "Personal Information" at bounding box center [287, 188] width 177 height 11
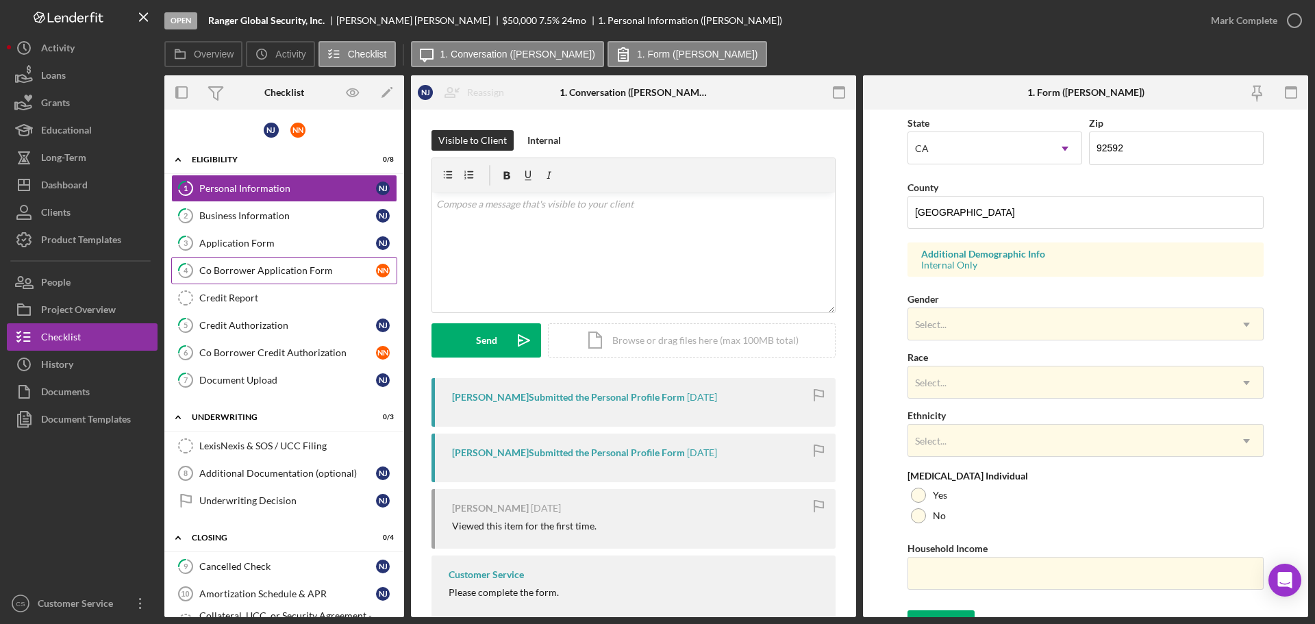
scroll to position [407, 0]
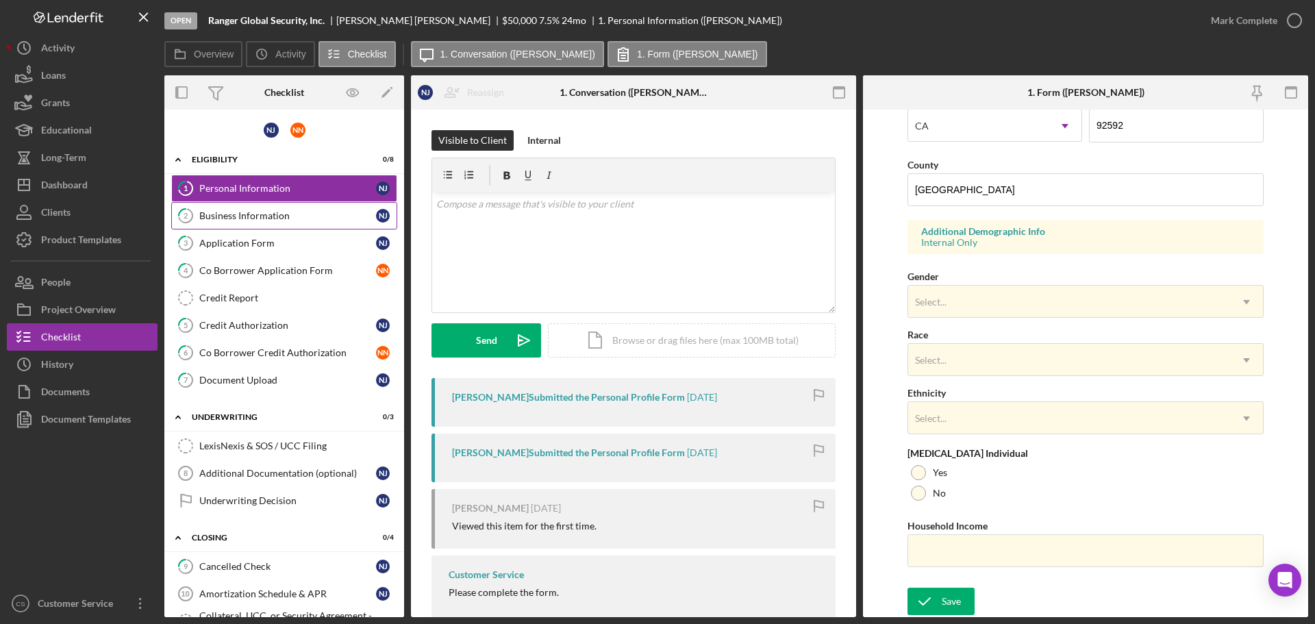
click at [299, 227] on link "2 Business Information N J" at bounding box center [284, 215] width 226 height 27
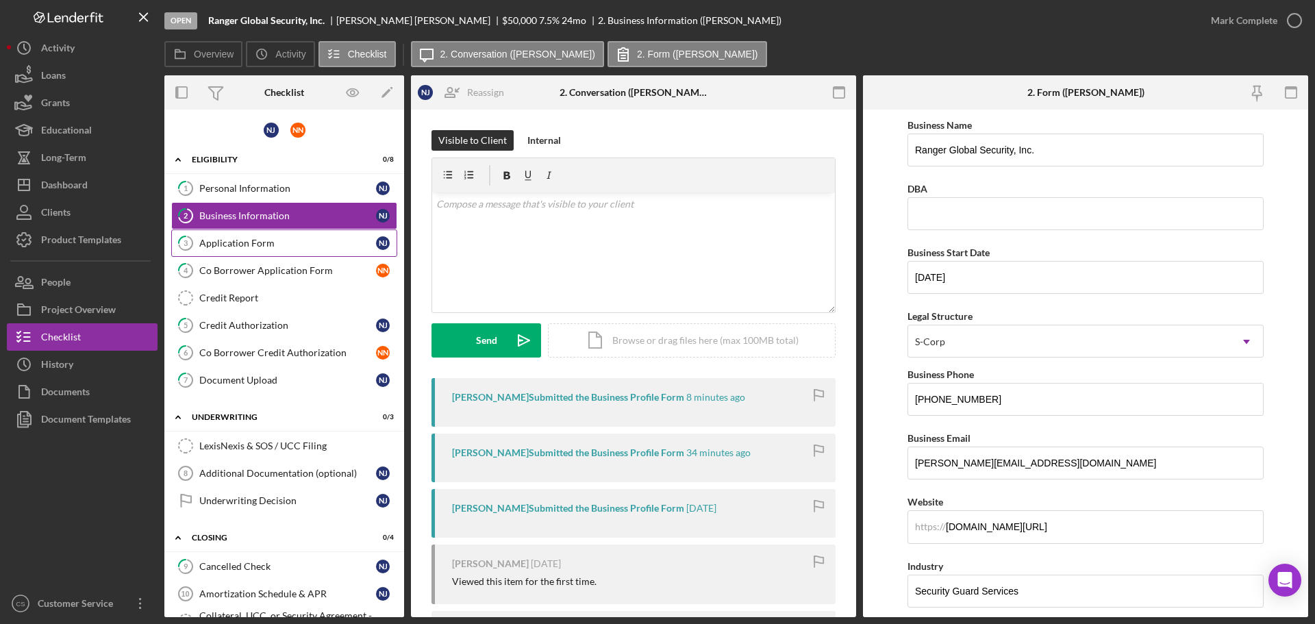
click at [303, 247] on div "Application Form" at bounding box center [287, 243] width 177 height 11
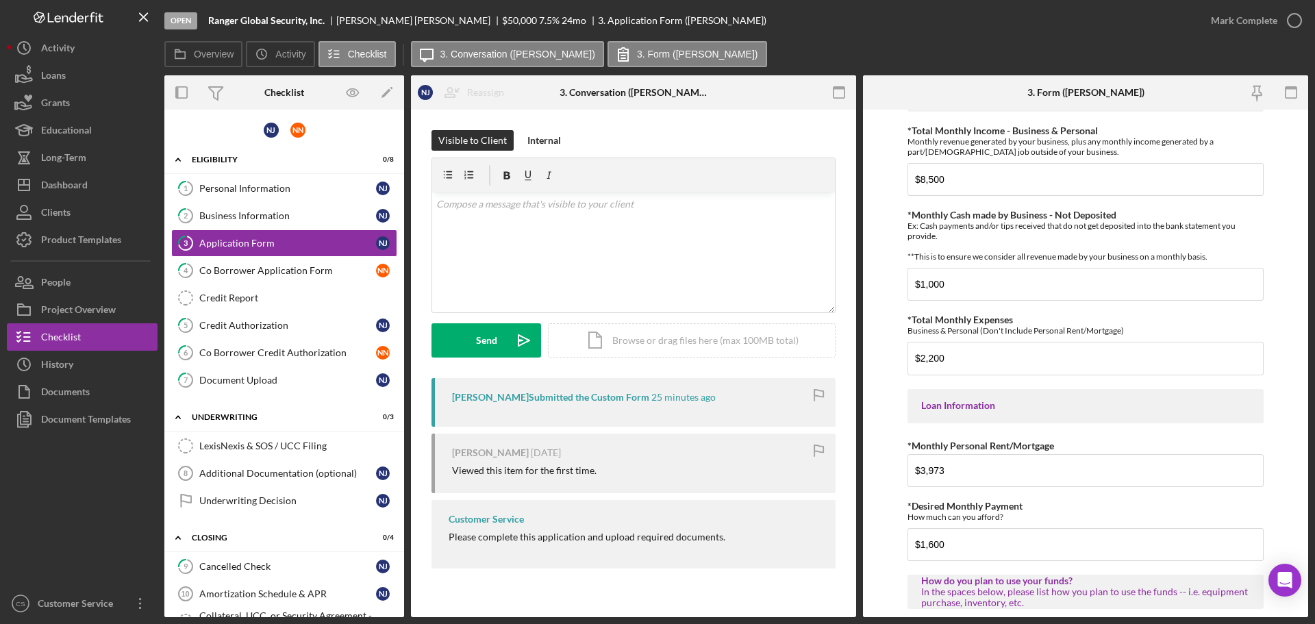
scroll to position [340, 0]
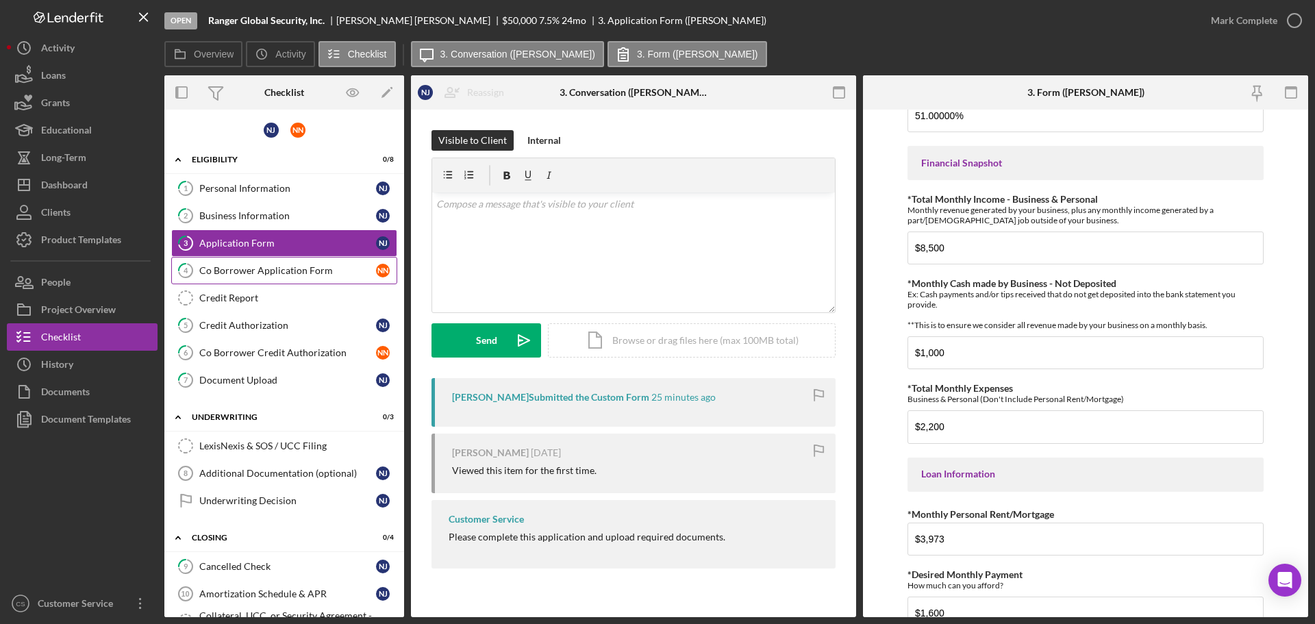
click at [301, 272] on div "Co Borrower Application Form" at bounding box center [287, 270] width 177 height 11
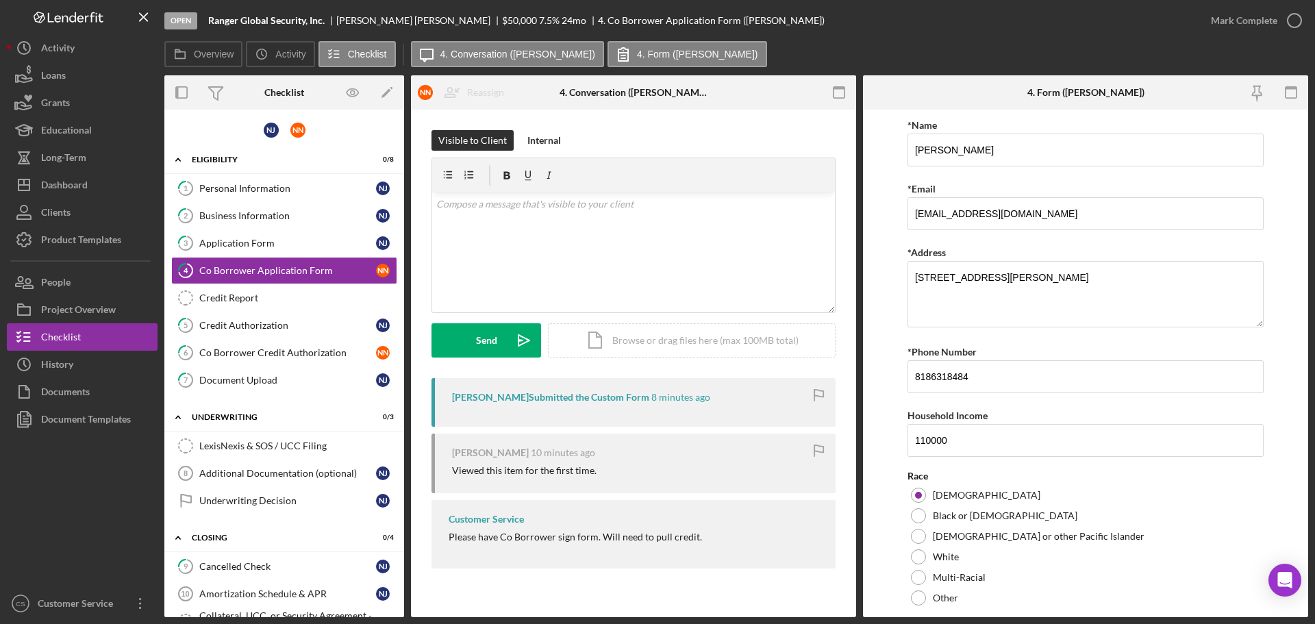
scroll to position [41, 0]
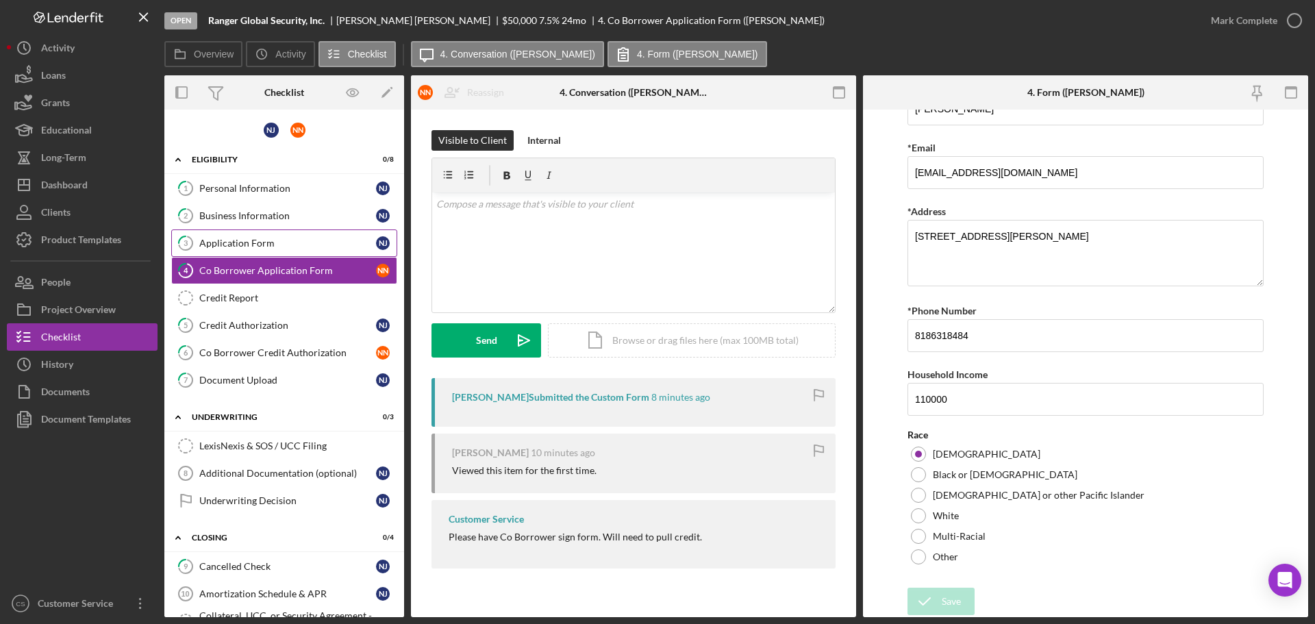
click at [294, 236] on link "3 Application Form N J" at bounding box center [284, 242] width 226 height 27
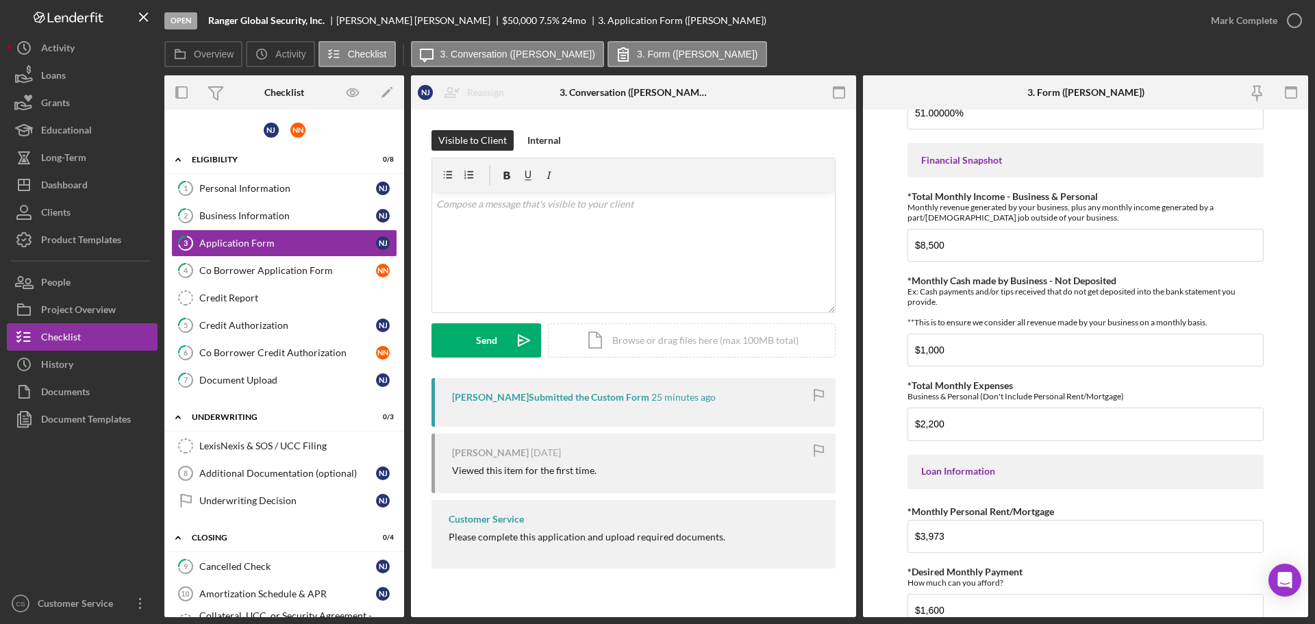
scroll to position [411, 0]
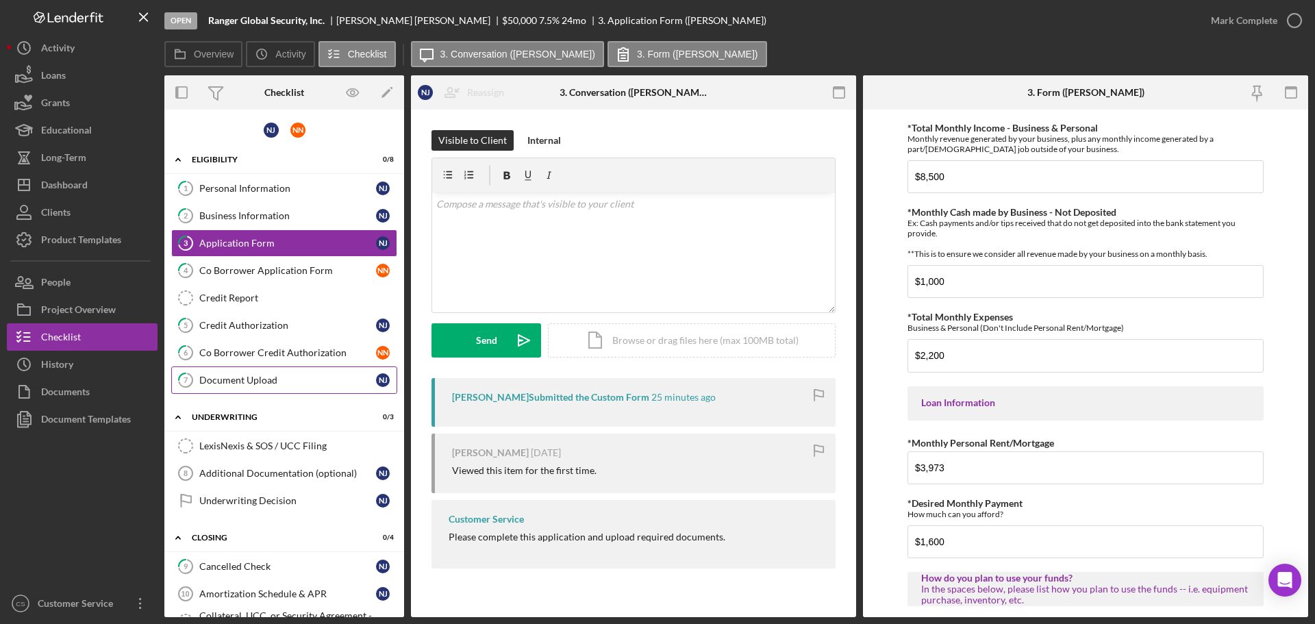
click at [272, 384] on div "Document Upload" at bounding box center [287, 380] width 177 height 11
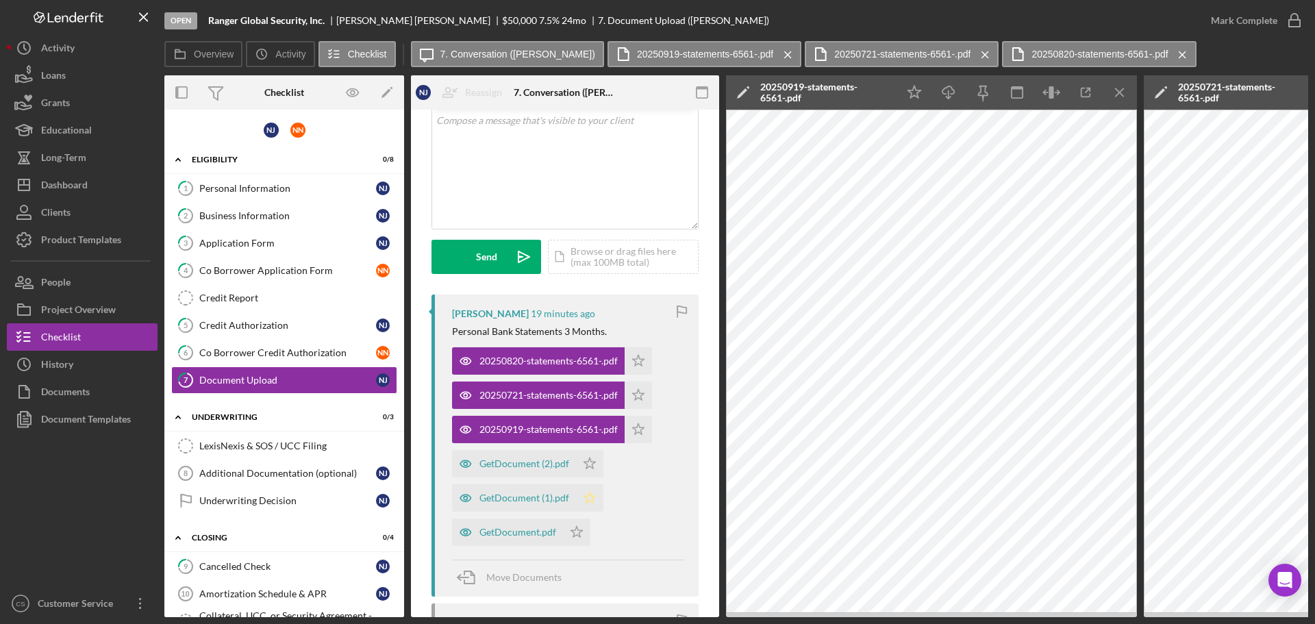
scroll to position [137, 0]
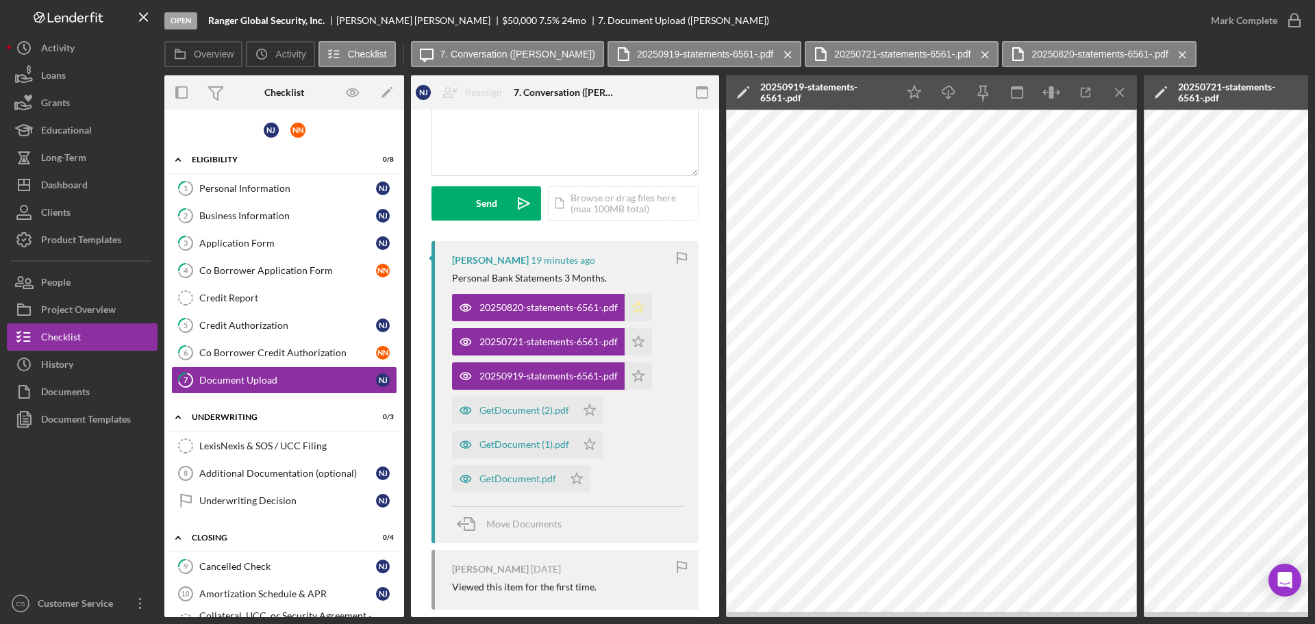
click at [642, 308] on polygon "button" at bounding box center [639, 306] width 12 height 11
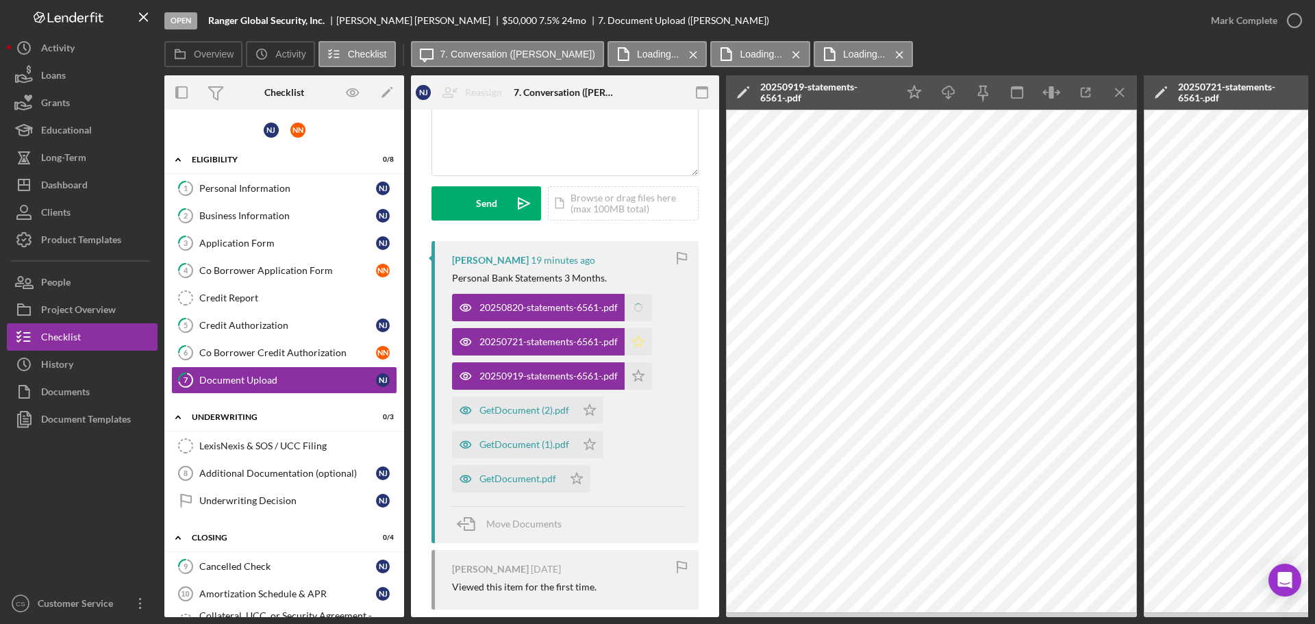
click at [642, 331] on icon "Icon/Star" at bounding box center [637, 341] width 27 height 27
click at [637, 375] on polygon "button" at bounding box center [639, 375] width 12 height 11
click at [527, 417] on div "GetDocument (2).pdf" at bounding box center [514, 409] width 124 height 27
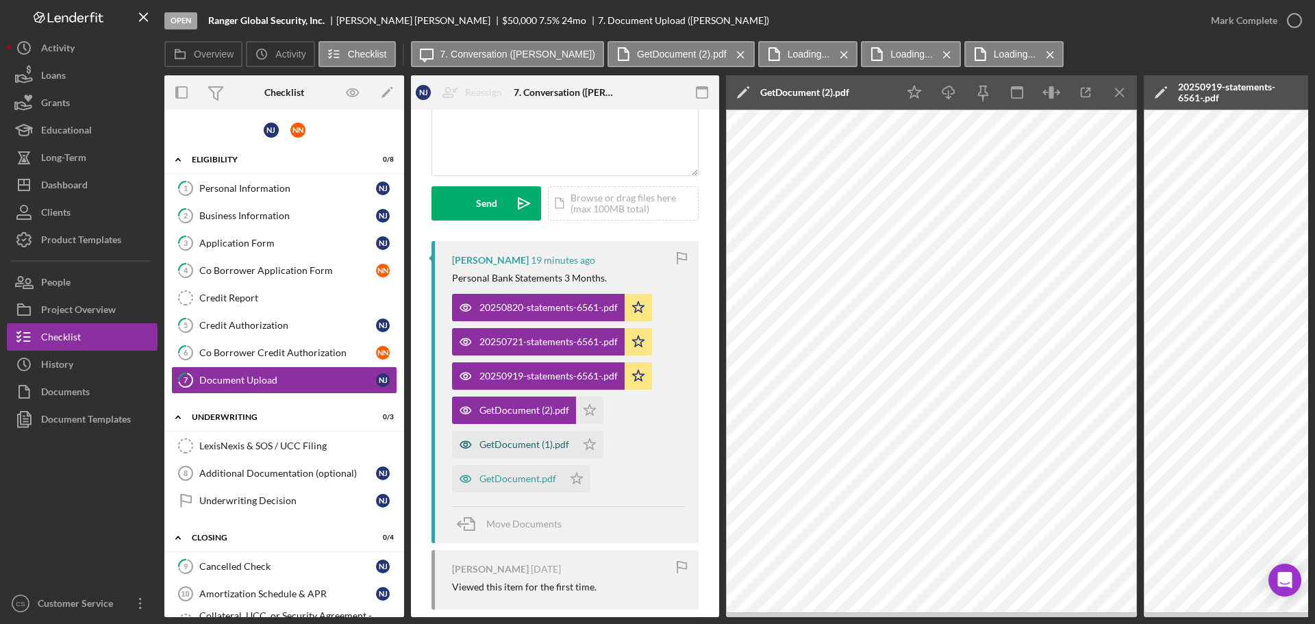
click at [520, 446] on div "GetDocument (1).pdf" at bounding box center [524, 444] width 90 height 11
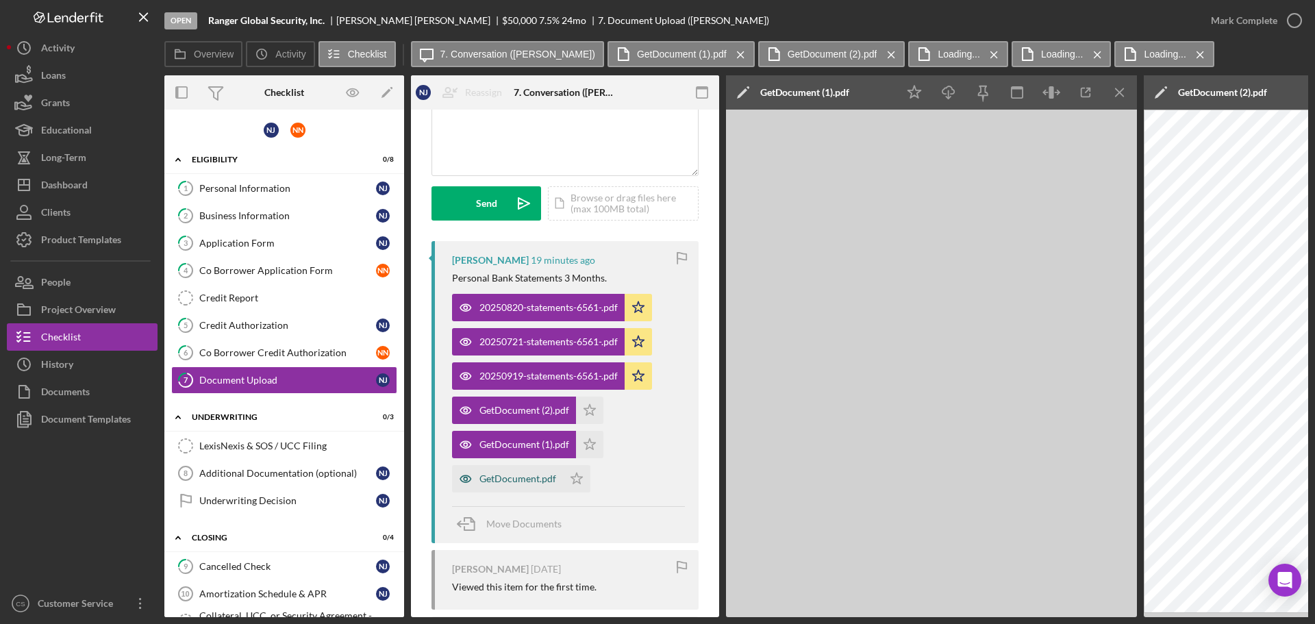
click at [517, 472] on div "GetDocument.pdf" at bounding box center [507, 478] width 111 height 27
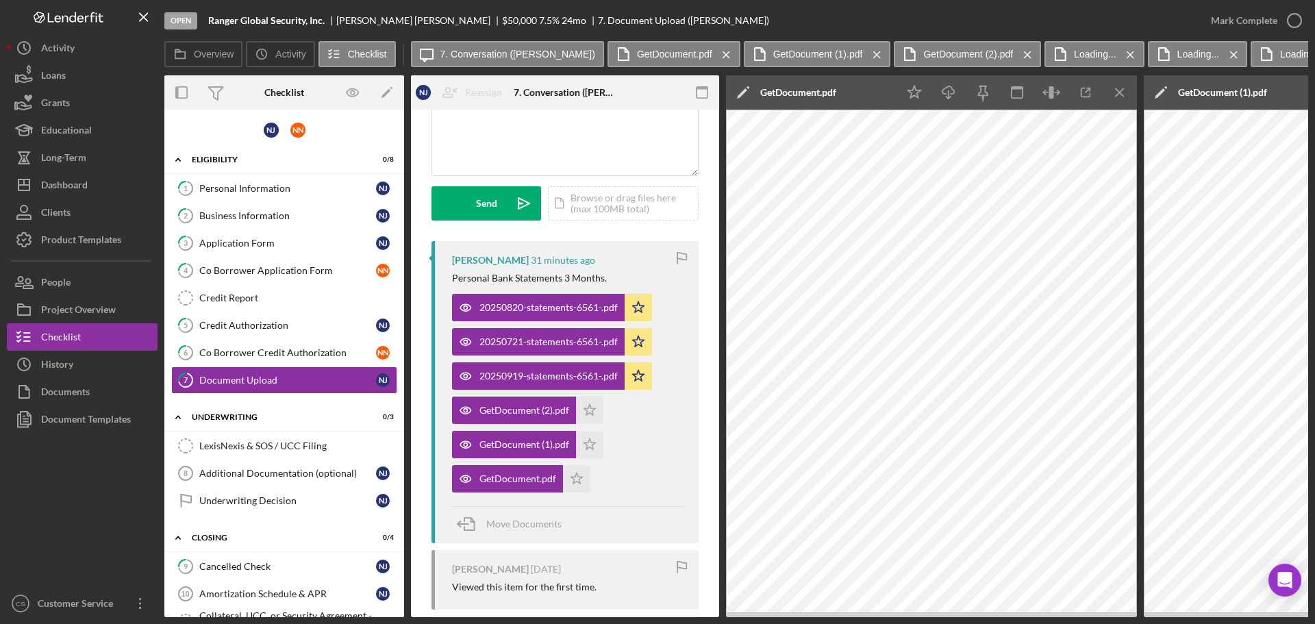
click at [644, 435] on div "20250820-statements-6561-.pdf Icon/Star 20250721-statements-6561-.pdf Icon/Star…" at bounding box center [568, 389] width 233 height 205
click at [593, 407] on icon "Icon/Star" at bounding box center [589, 409] width 27 height 27
click at [592, 436] on icon "Icon/Star" at bounding box center [589, 444] width 27 height 27
click at [577, 474] on icon "Icon/Star" at bounding box center [576, 478] width 27 height 27
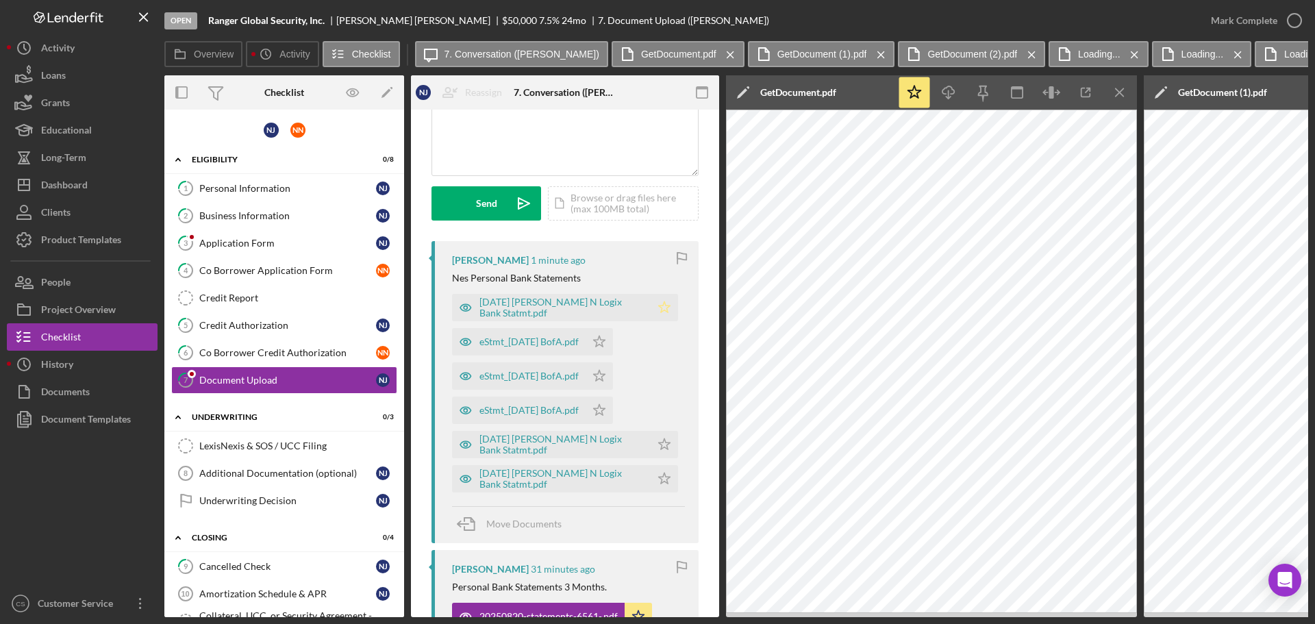
click at [659, 307] on polygon "button" at bounding box center [665, 306] width 12 height 11
click at [613, 338] on icon "Icon/Star" at bounding box center [598, 341] width 27 height 27
click at [613, 371] on icon "Icon/Star" at bounding box center [598, 375] width 27 height 27
click at [613, 418] on icon "Icon/Star" at bounding box center [598, 409] width 27 height 27
click at [665, 444] on icon "Icon/Star" at bounding box center [663, 444] width 27 height 27
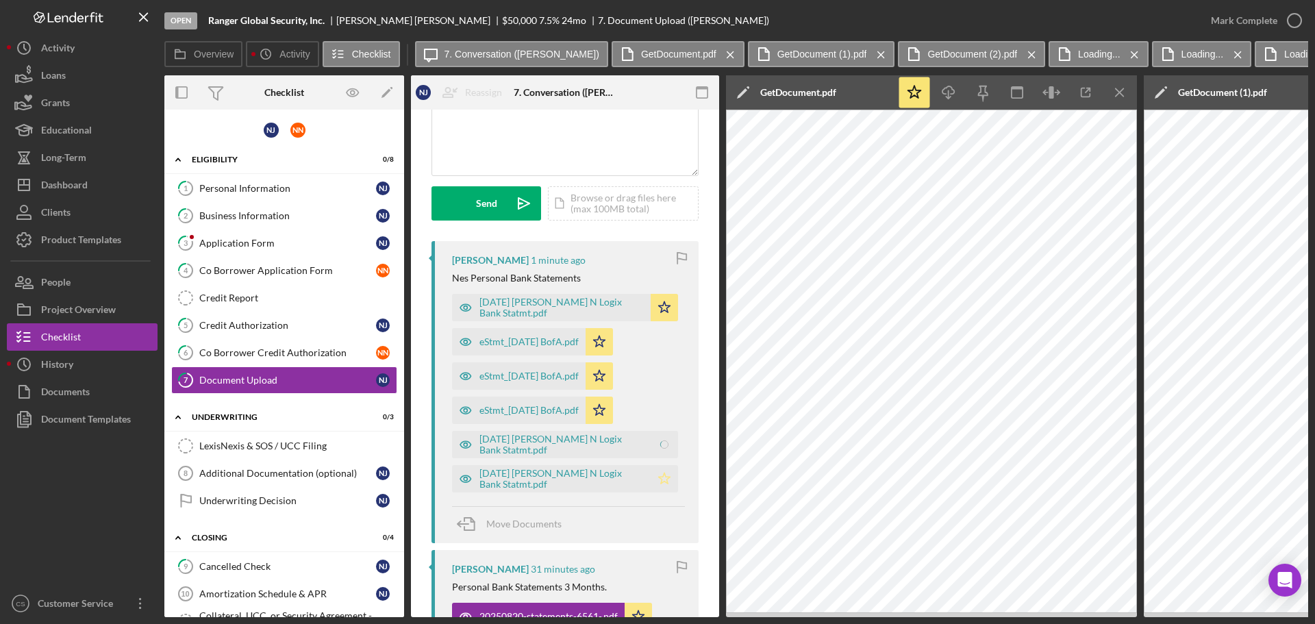
click at [666, 469] on icon "Icon/Star" at bounding box center [663, 478] width 27 height 27
click at [687, 383] on div "[PERSON_NAME] 1 minute ago Nes Personal Bank Statements [DATE] [PERSON_NAME] N …" at bounding box center [564, 392] width 267 height 302
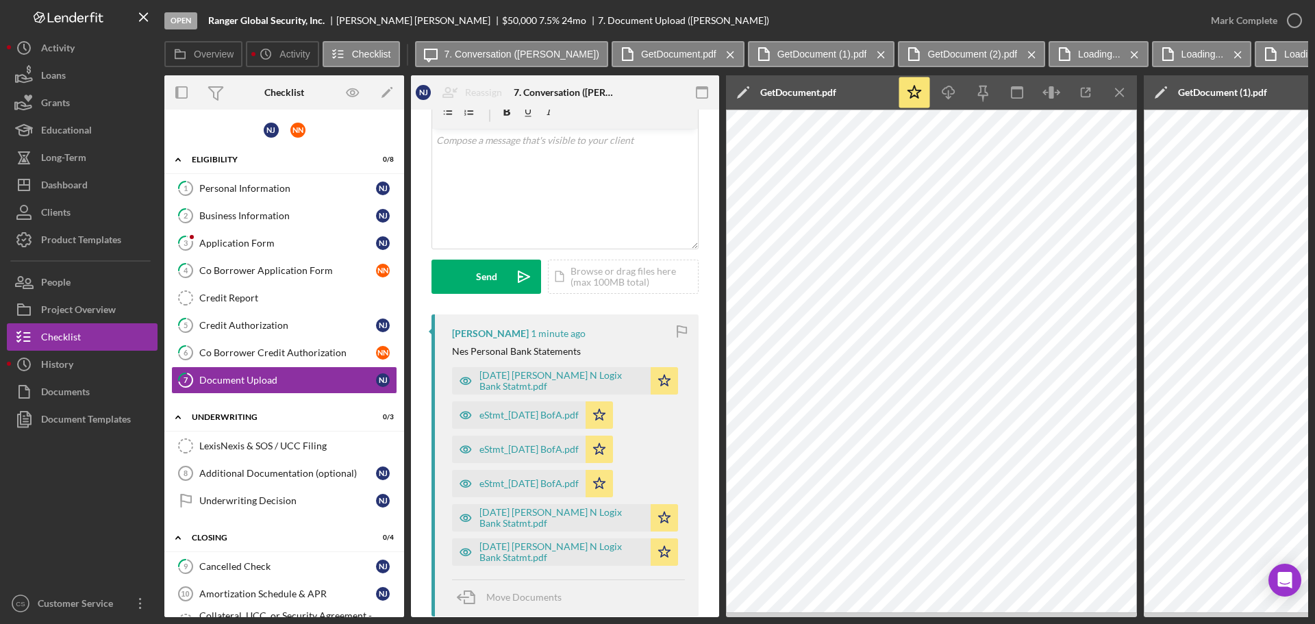
scroll to position [0, 0]
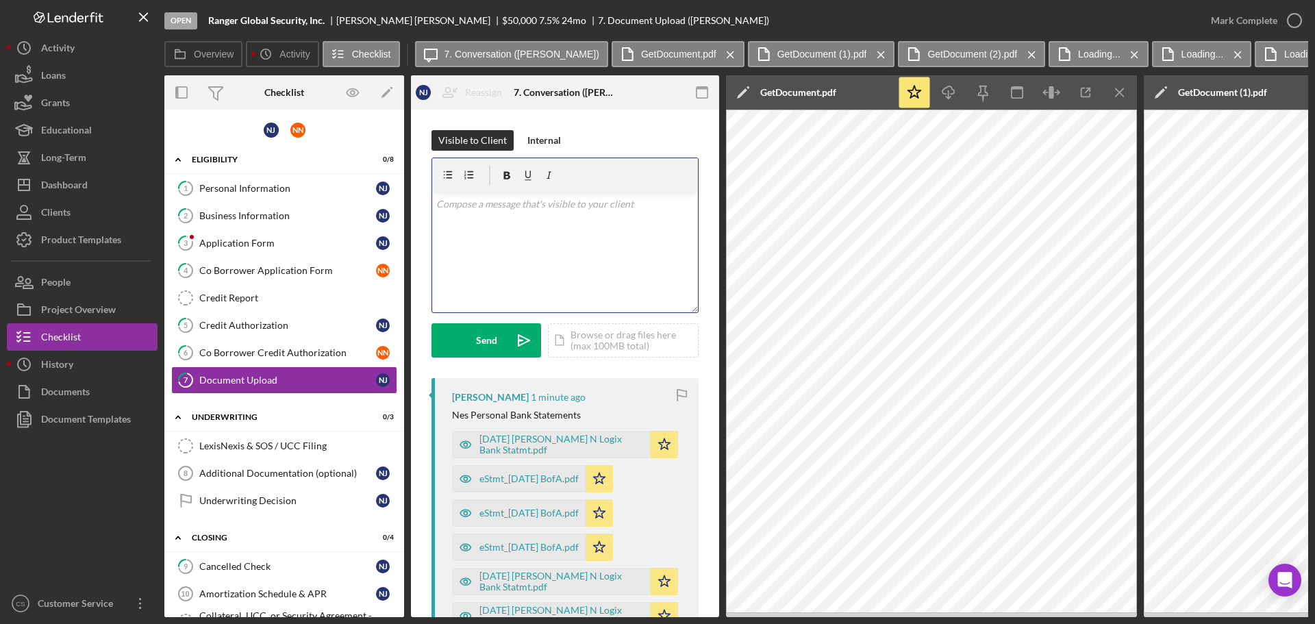
click at [570, 267] on div "v Color teal Color pink Remove color Add row above Add row below Add column bef…" at bounding box center [565, 252] width 266 height 120
click at [572, 329] on div "Icon/Document Browse or drag files here (max 100MB total) Tap to choose files o…" at bounding box center [623, 338] width 151 height 34
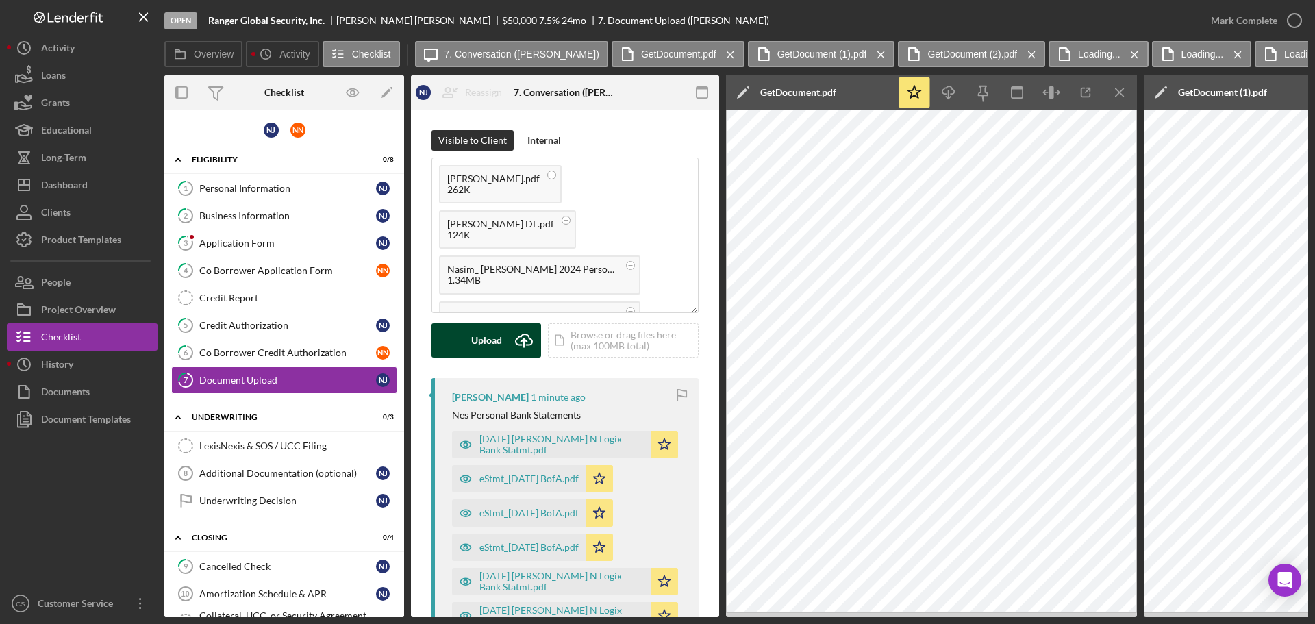
click at [482, 342] on div "Upload" at bounding box center [486, 340] width 31 height 34
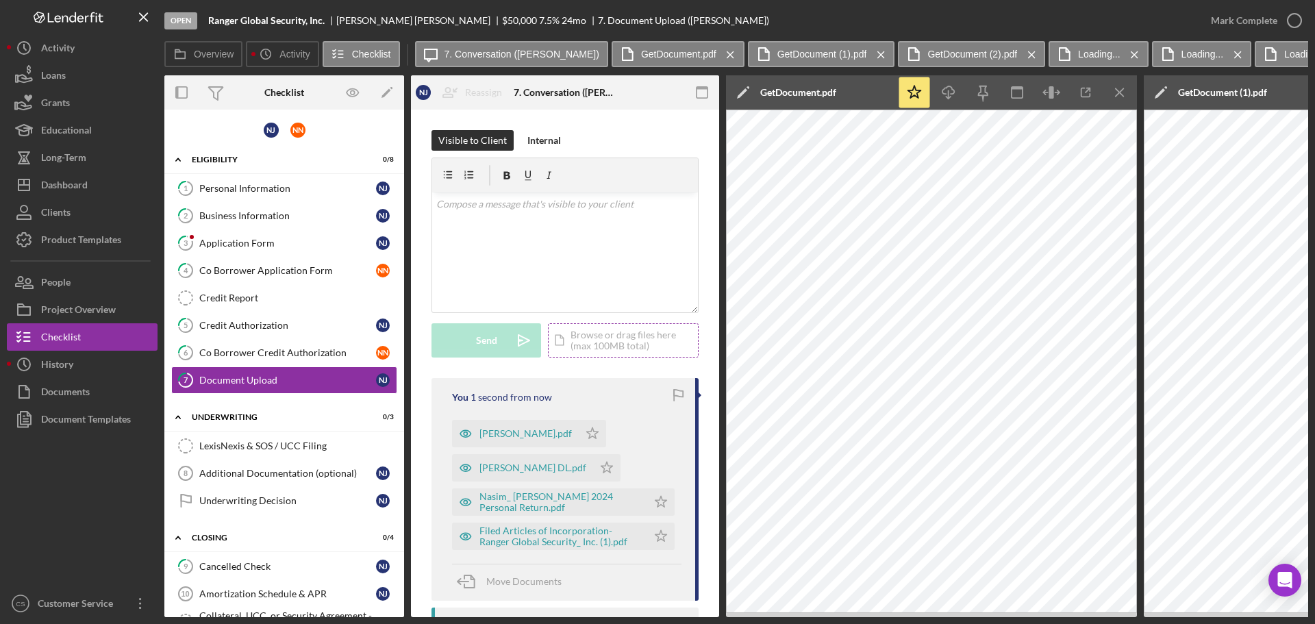
click at [568, 332] on div "Icon/Document Browse or drag files here (max 100MB total) Tap to choose files o…" at bounding box center [623, 340] width 151 height 34
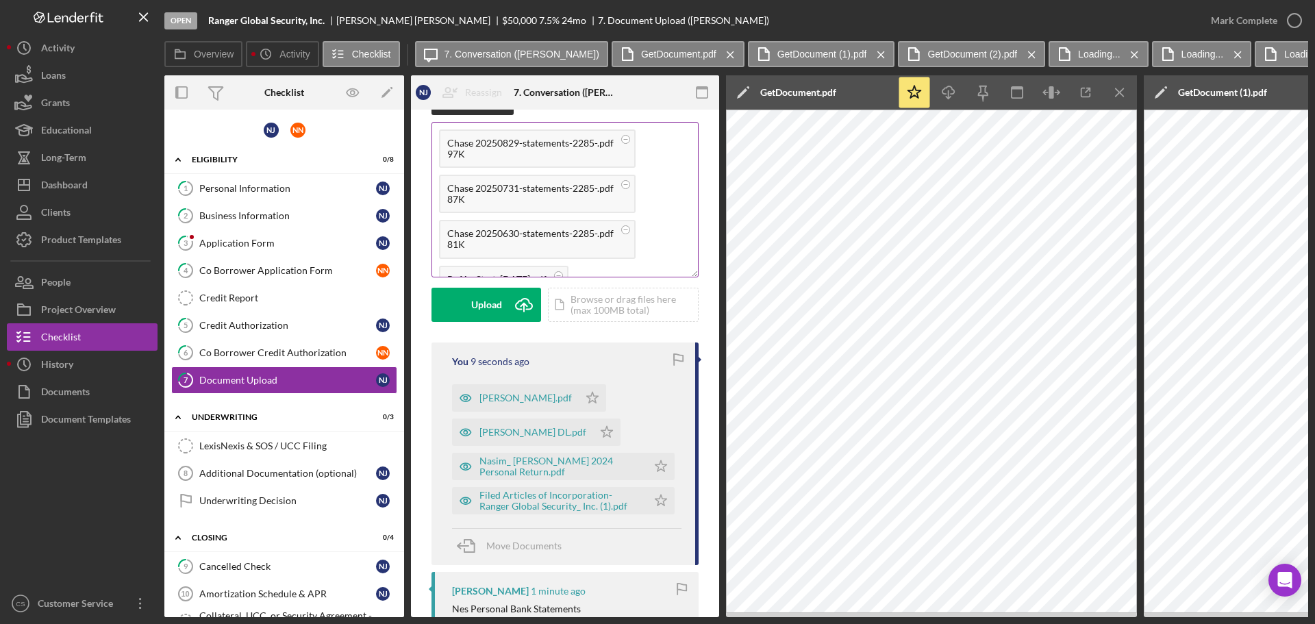
scroll to position [68, 0]
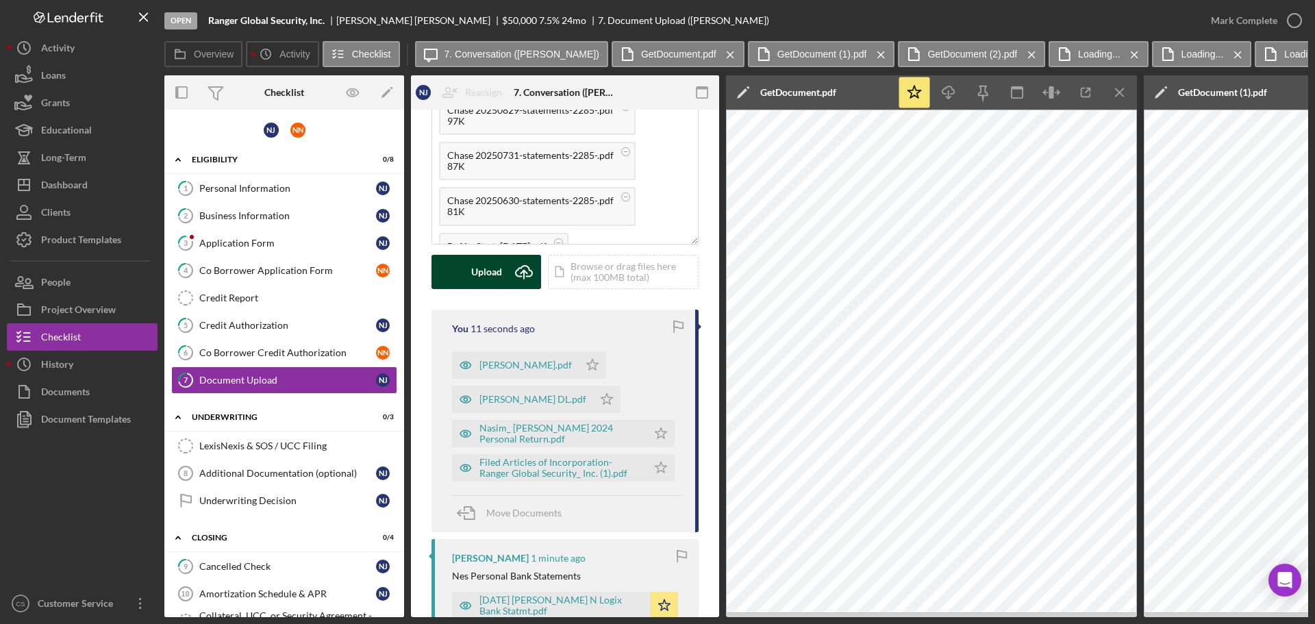
click at [488, 273] on div "Upload" at bounding box center [486, 272] width 31 height 34
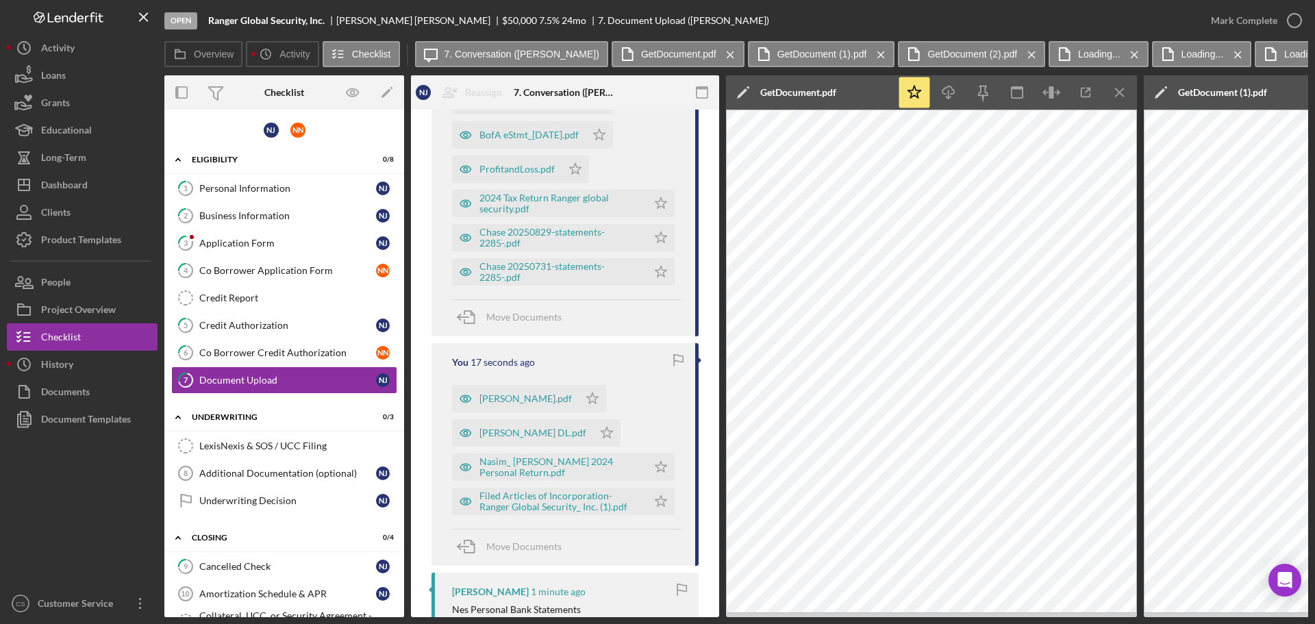
scroll to position [479, 0]
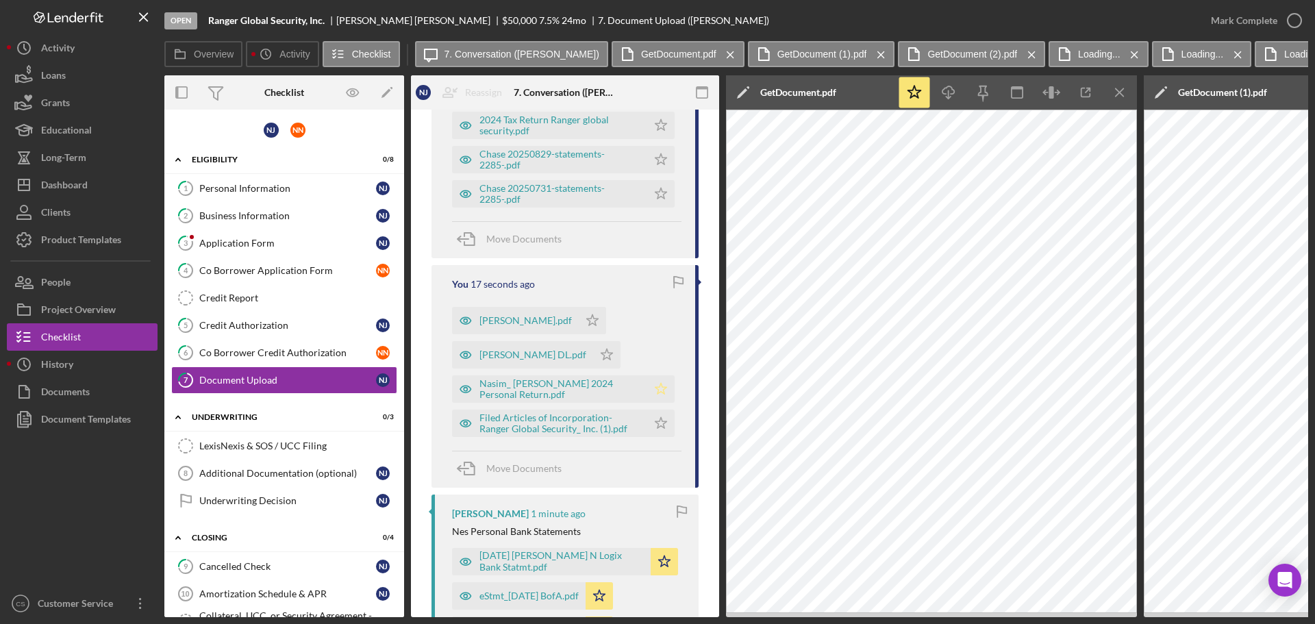
drag, startPoint x: 650, startPoint y: 419, endPoint x: 653, endPoint y: 388, distance: 31.6
click at [650, 418] on icon "Icon/Star" at bounding box center [660, 422] width 27 height 27
click at [655, 388] on polygon "button" at bounding box center [661, 388] width 12 height 11
click at [601, 358] on polygon "button" at bounding box center [607, 354] width 12 height 11
click at [579, 317] on icon "Icon/Star" at bounding box center [592, 320] width 27 height 27
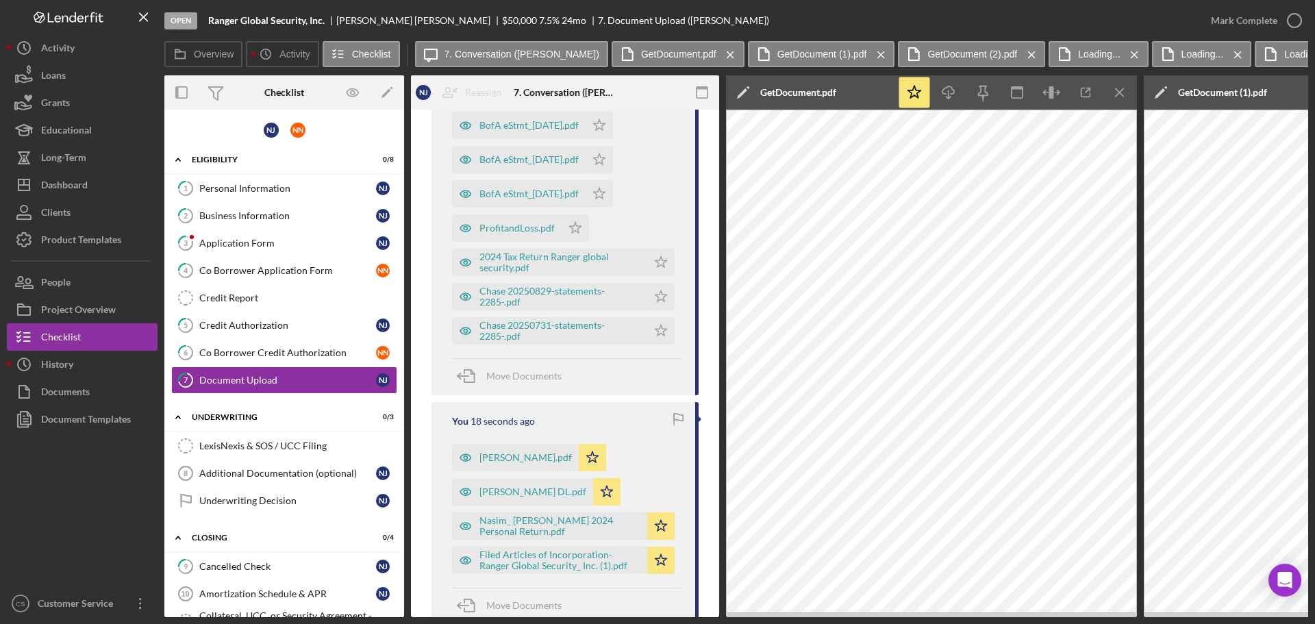
scroll to position [274, 0]
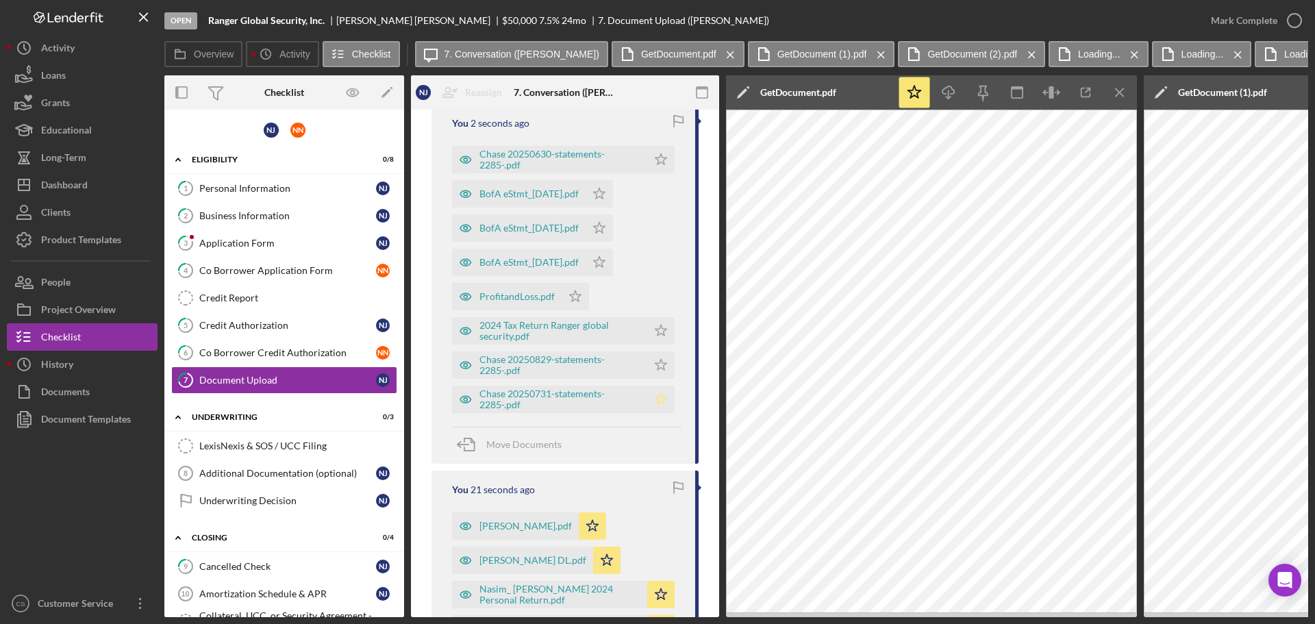
click at [659, 403] on polygon "button" at bounding box center [661, 398] width 12 height 11
click at [657, 367] on icon "Icon/Star" at bounding box center [660, 364] width 27 height 27
click at [656, 322] on icon "Icon/Star" at bounding box center [660, 330] width 27 height 27
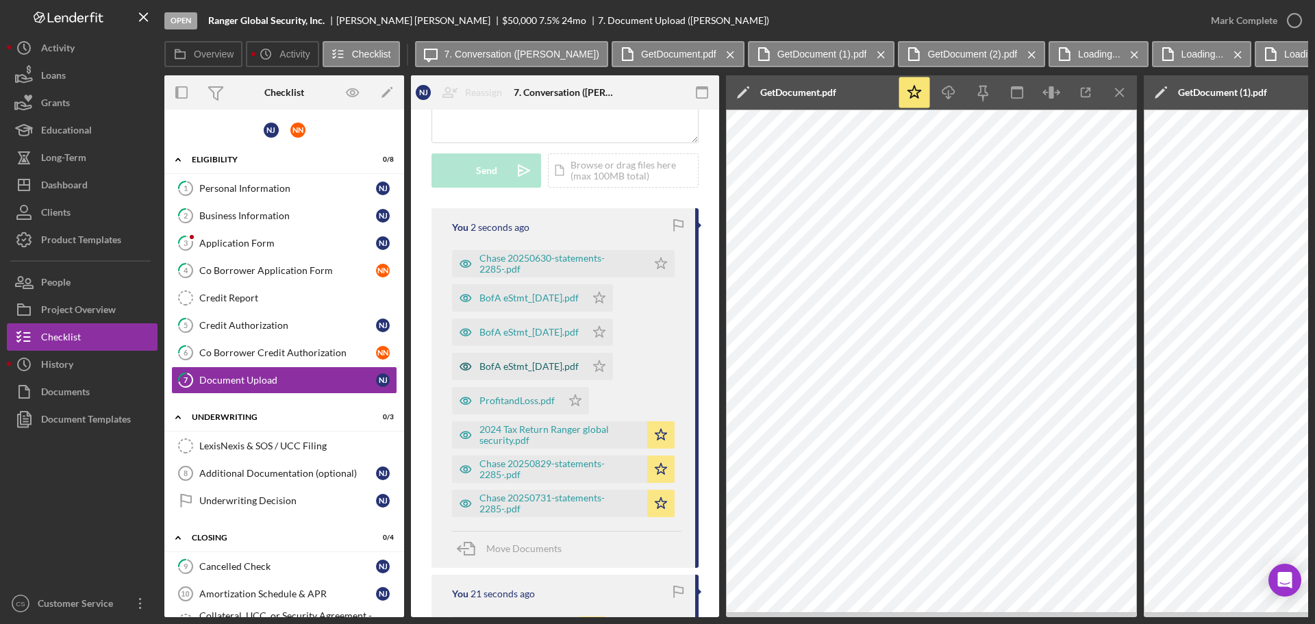
scroll to position [137, 0]
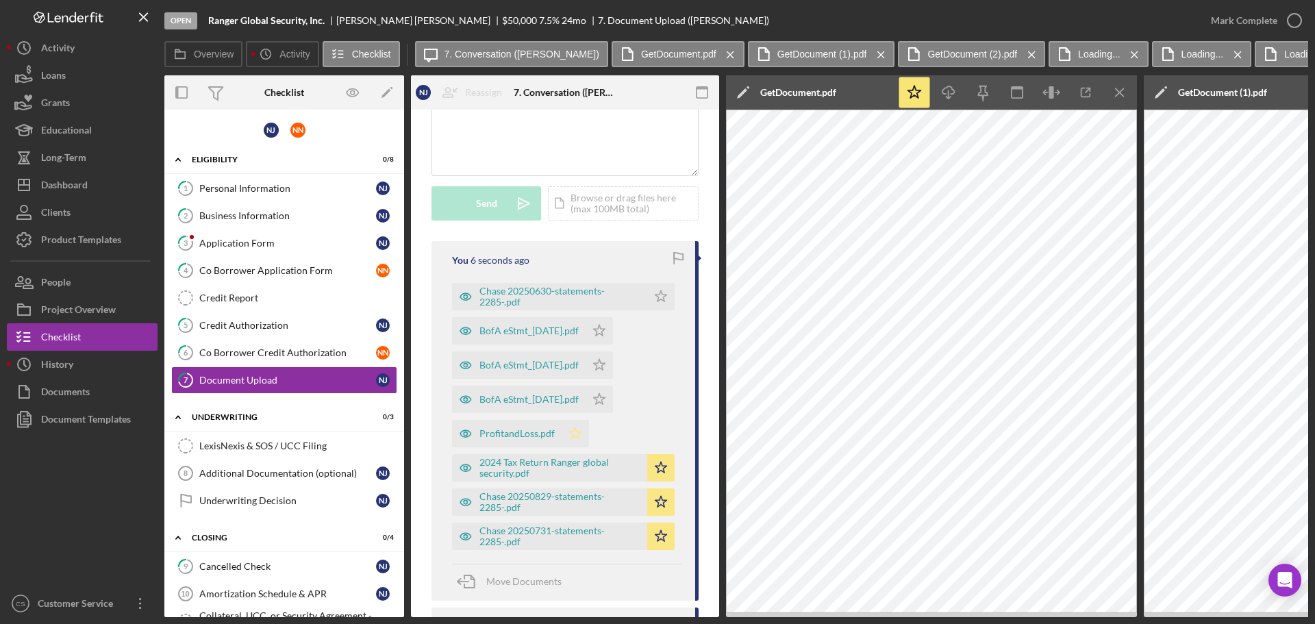
click at [574, 436] on polygon "button" at bounding box center [576, 432] width 12 height 11
click at [605, 398] on polygon "button" at bounding box center [600, 398] width 12 height 11
drag, startPoint x: 622, startPoint y: 368, endPoint x: 623, endPoint y: 349, distance: 19.9
click at [605, 368] on polygon "button" at bounding box center [600, 364] width 12 height 11
click at [613, 334] on icon "Icon/Star" at bounding box center [598, 330] width 27 height 27
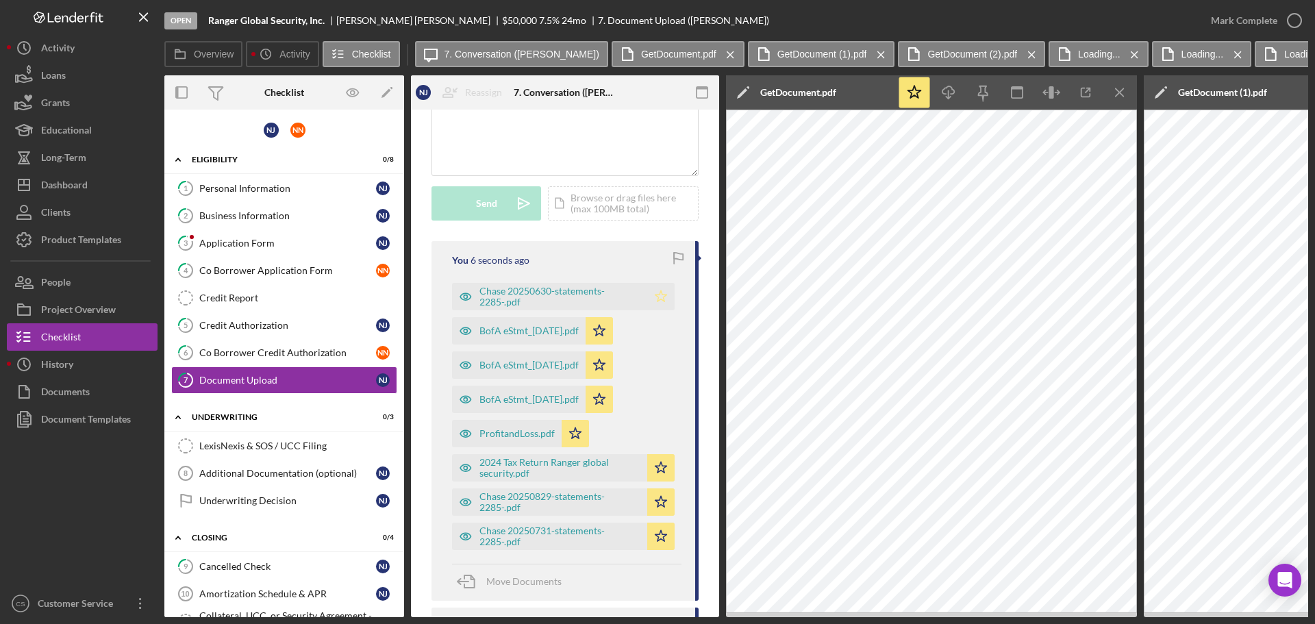
click at [650, 301] on icon "Icon/Star" at bounding box center [660, 296] width 27 height 27
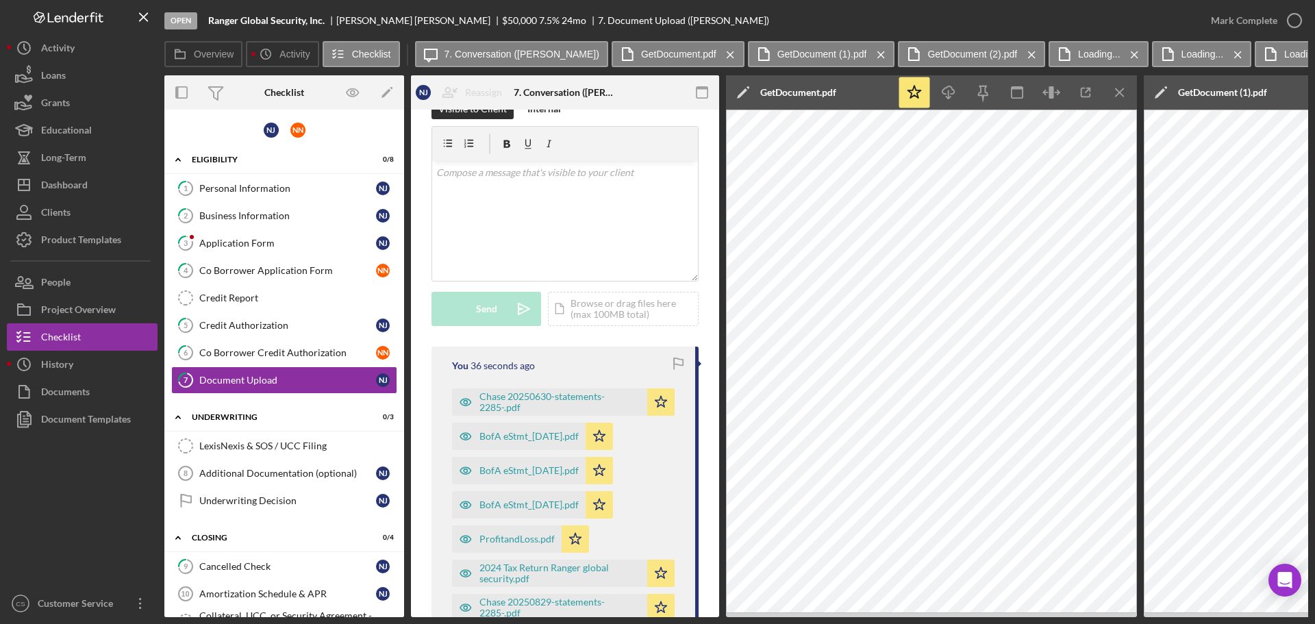
scroll to position [0, 0]
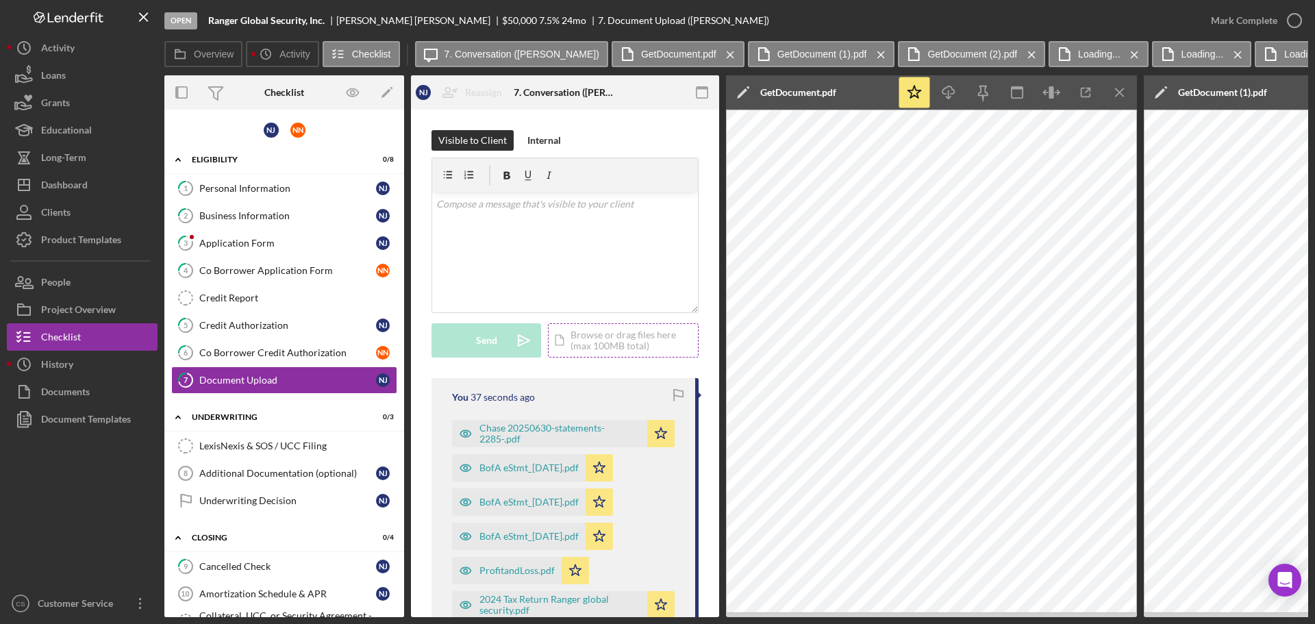
click at [599, 342] on div "Icon/Document Browse or drag files here (max 100MB total) Tap to choose files o…" at bounding box center [623, 340] width 151 height 34
click at [488, 334] on div "Upload" at bounding box center [486, 340] width 31 height 34
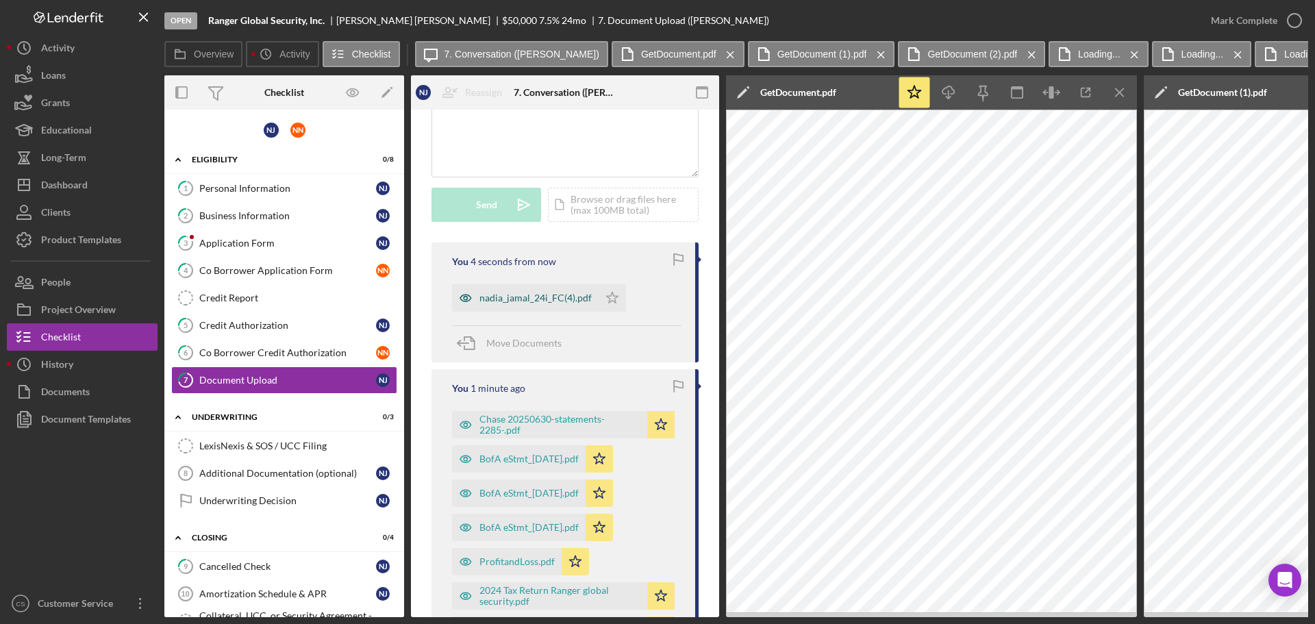
scroll to position [137, 0]
click at [620, 288] on icon "Icon/Star" at bounding box center [611, 296] width 27 height 27
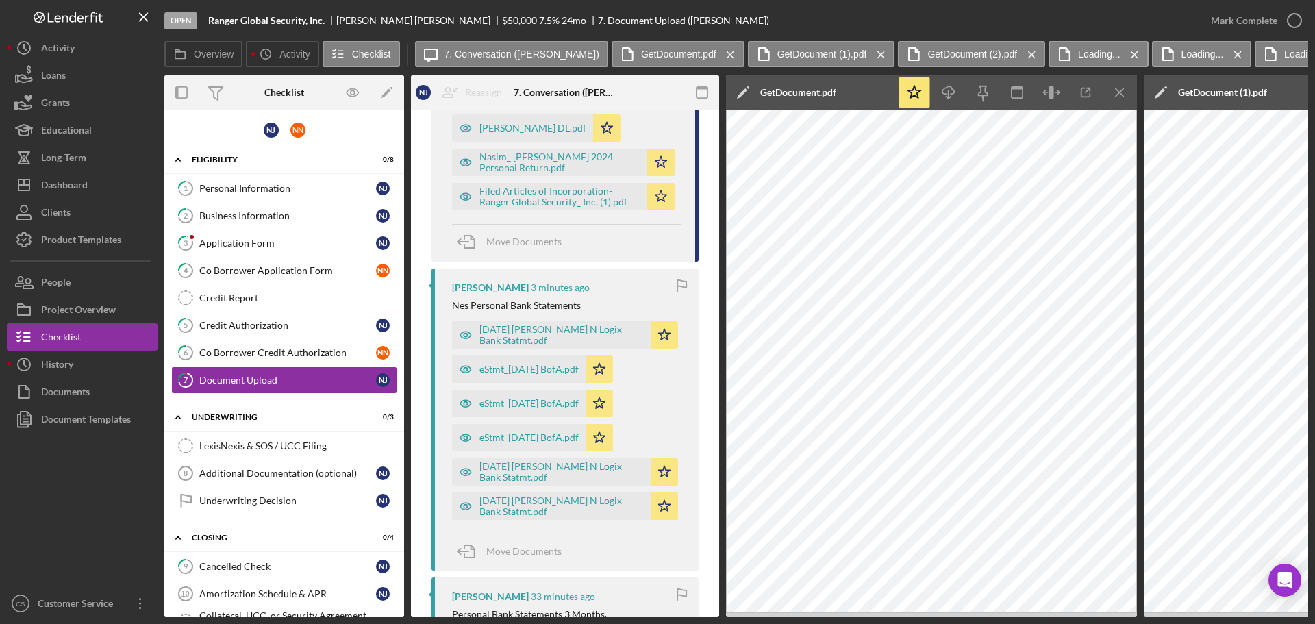
scroll to position [828, 0]
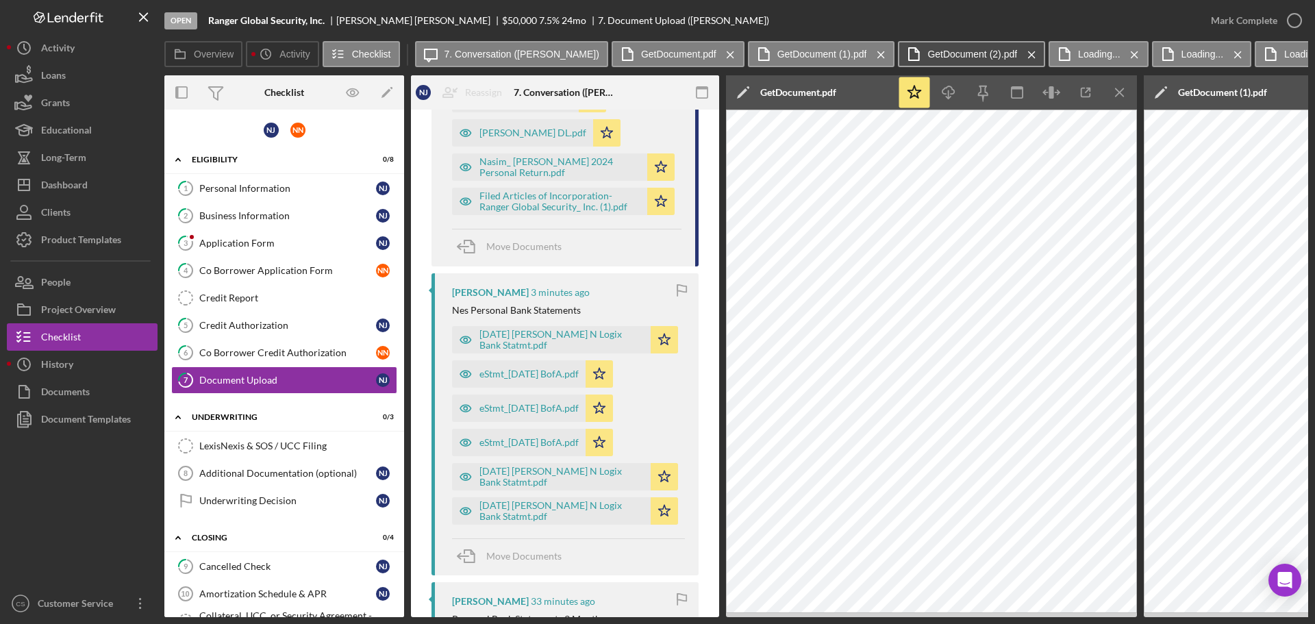
drag, startPoint x: 833, startPoint y: 47, endPoint x: 809, endPoint y: 51, distance: 25.0
click at [869, 47] on icon "Icon/Menu Close" at bounding box center [881, 55] width 24 height 34
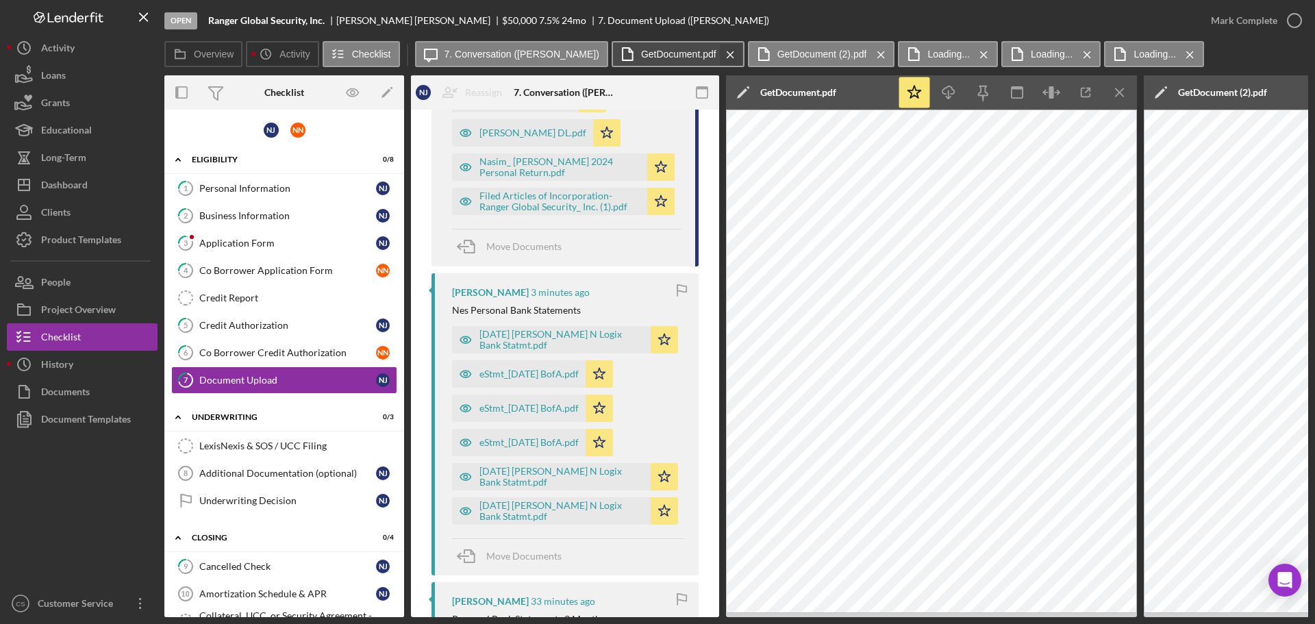
click at [718, 49] on icon "Icon/Menu Close" at bounding box center [730, 55] width 24 height 34
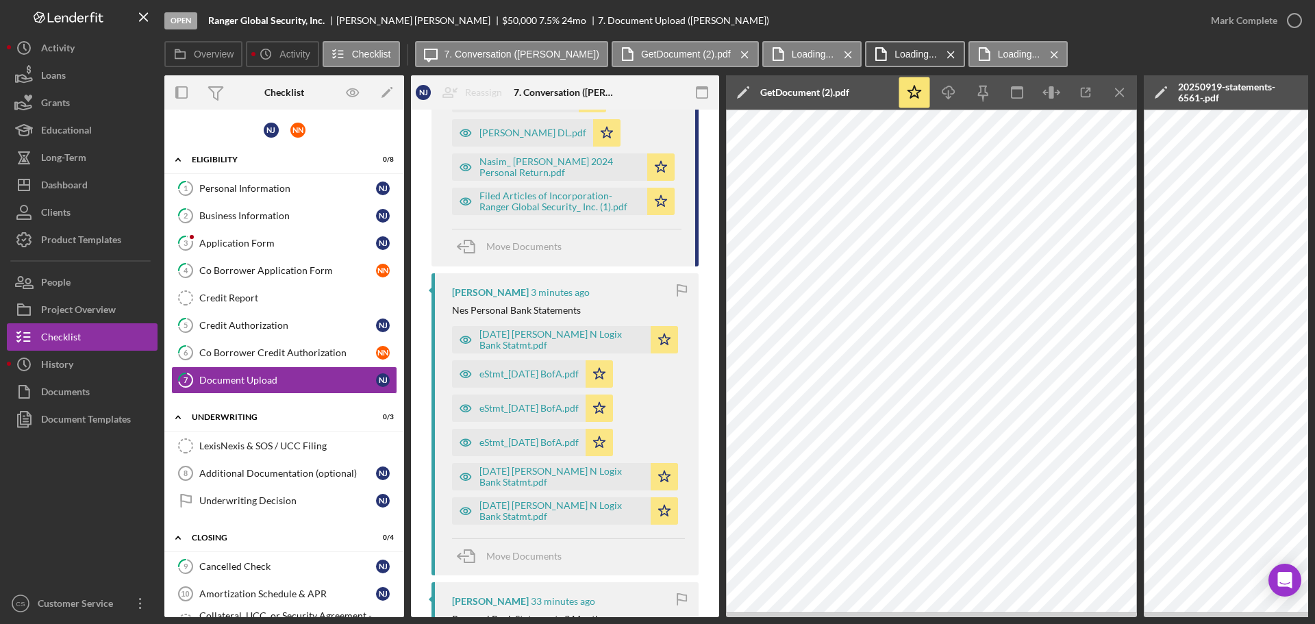
click at [733, 53] on icon "Icon/Menu Close" at bounding box center [745, 55] width 24 height 34
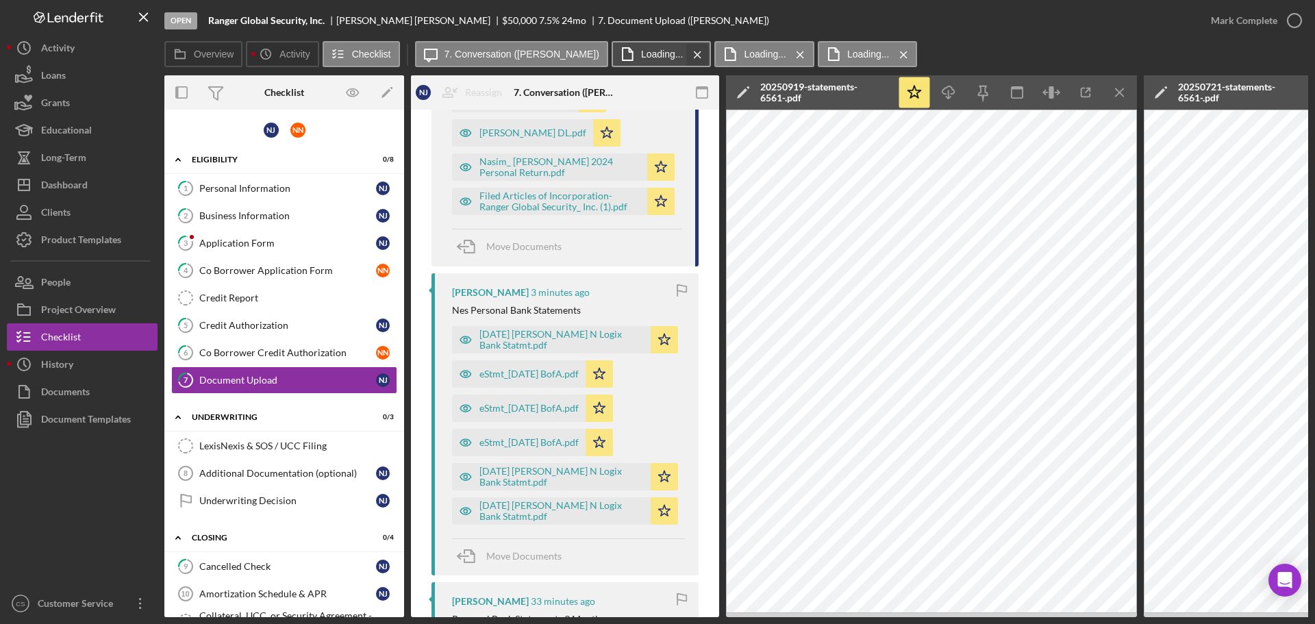
click at [685, 53] on icon "Icon/Menu Close" at bounding box center [697, 55] width 24 height 34
click at [685, 55] on icon "Icon/Menu Close" at bounding box center [697, 55] width 24 height 34
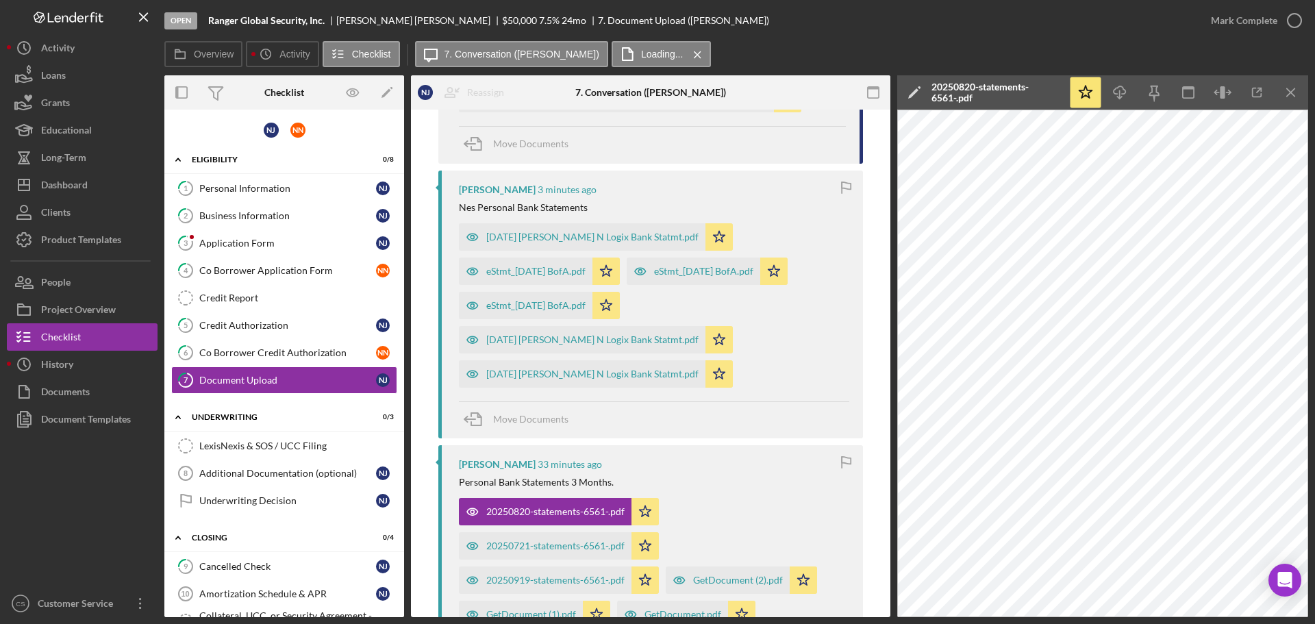
scroll to position [759, 0]
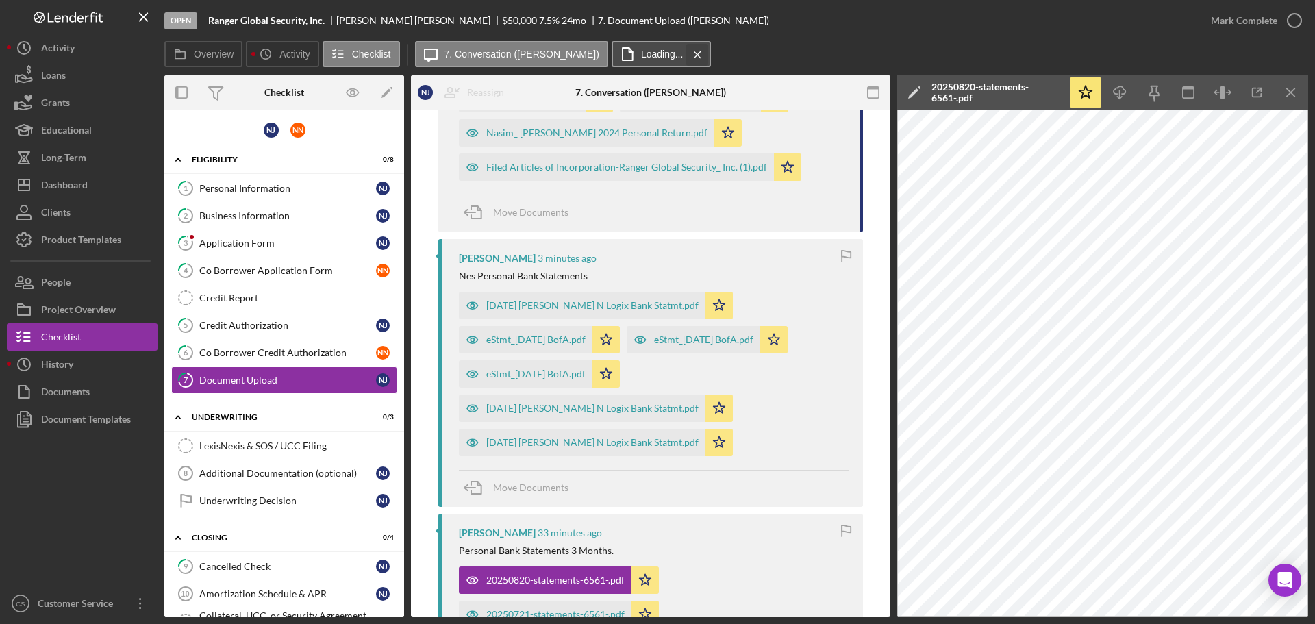
click at [685, 55] on icon "Icon/Menu Close" at bounding box center [697, 55] width 24 height 34
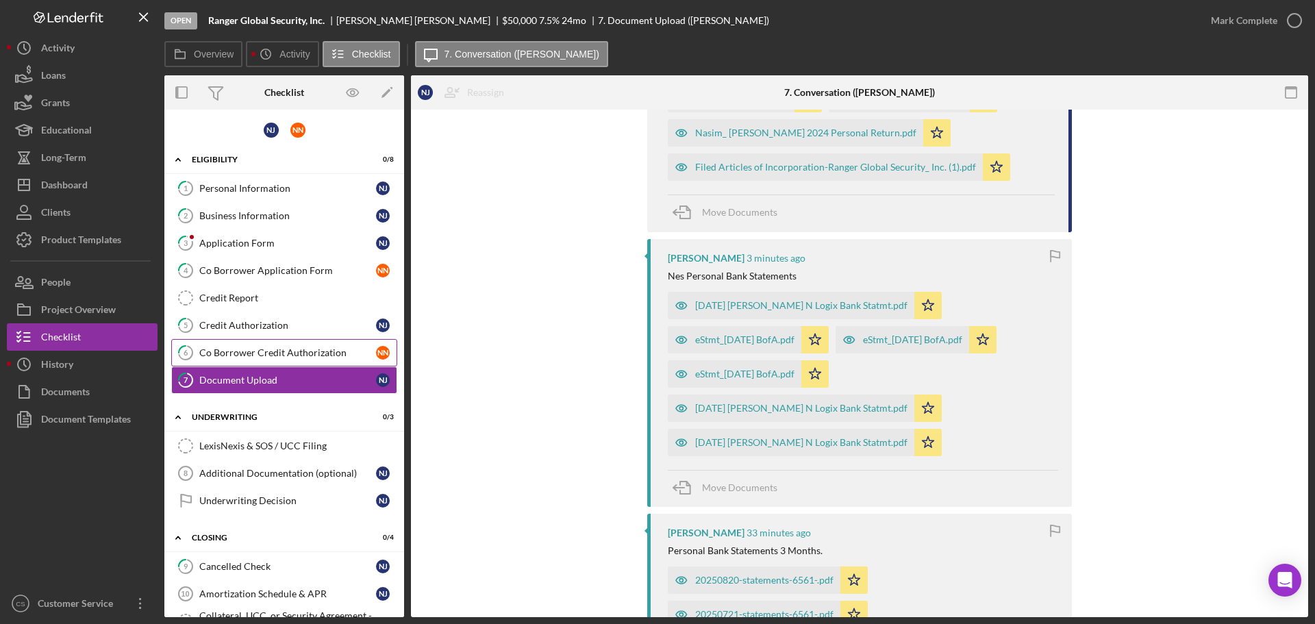
click at [218, 351] on div "Co Borrower Credit Authorization" at bounding box center [287, 352] width 177 height 11
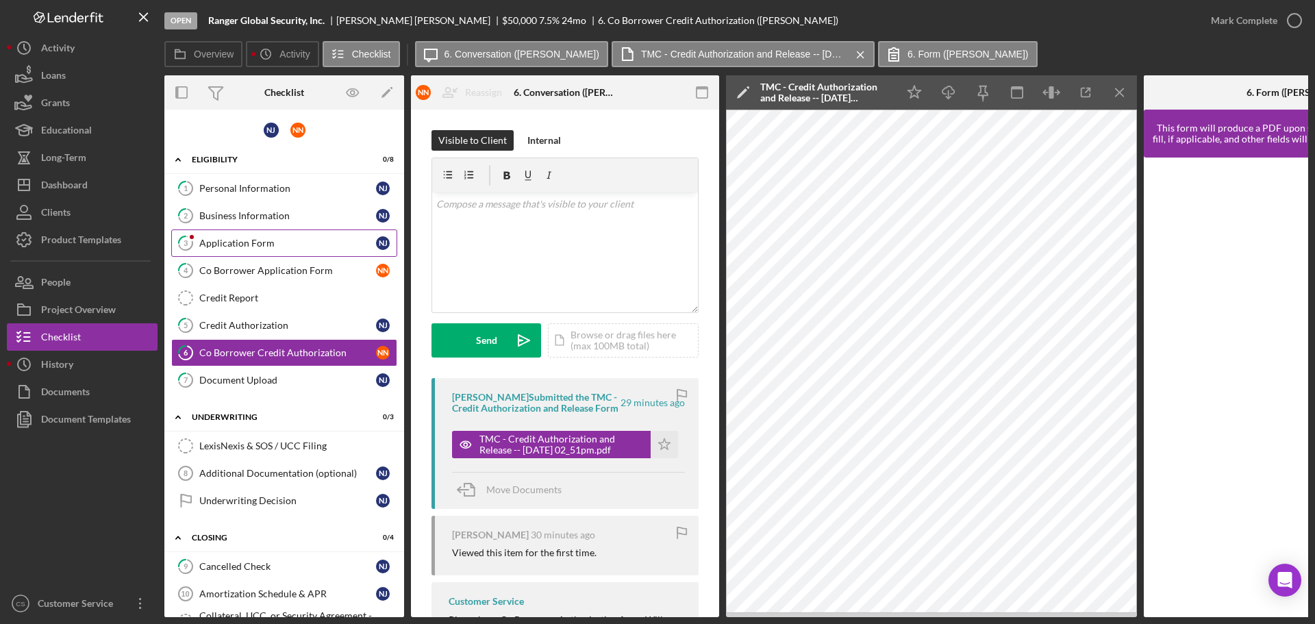
click at [220, 242] on div "Application Form" at bounding box center [287, 243] width 177 height 11
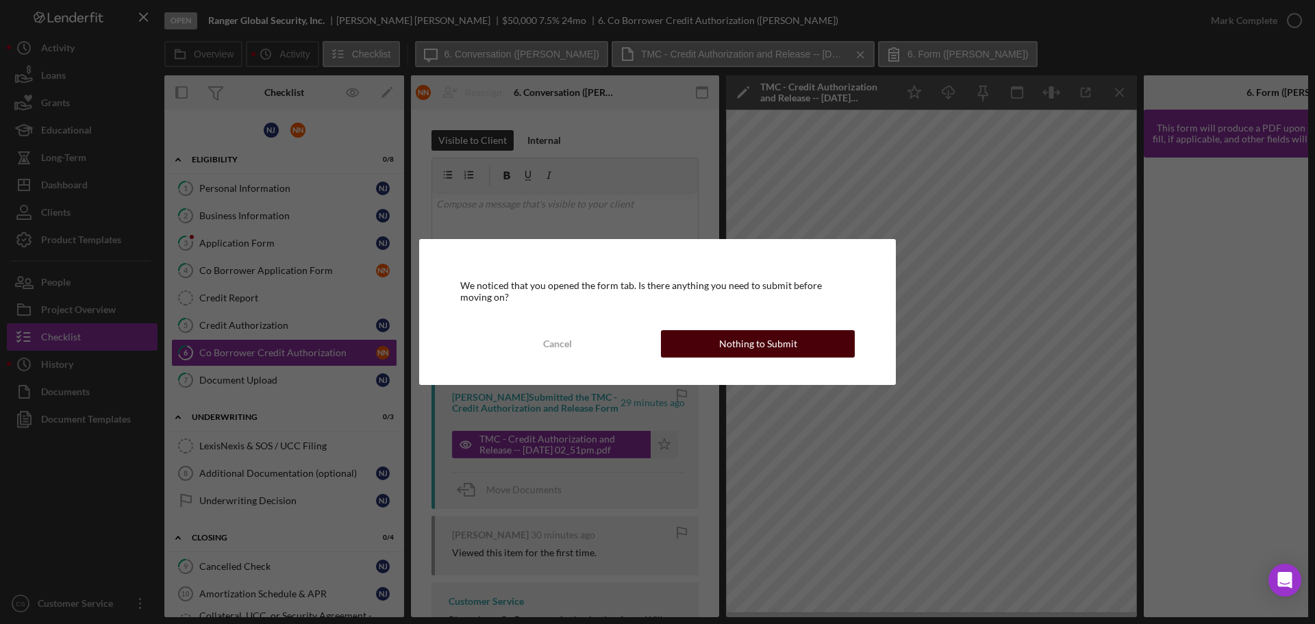
click at [695, 341] on button "Nothing to Submit" at bounding box center [758, 343] width 194 height 27
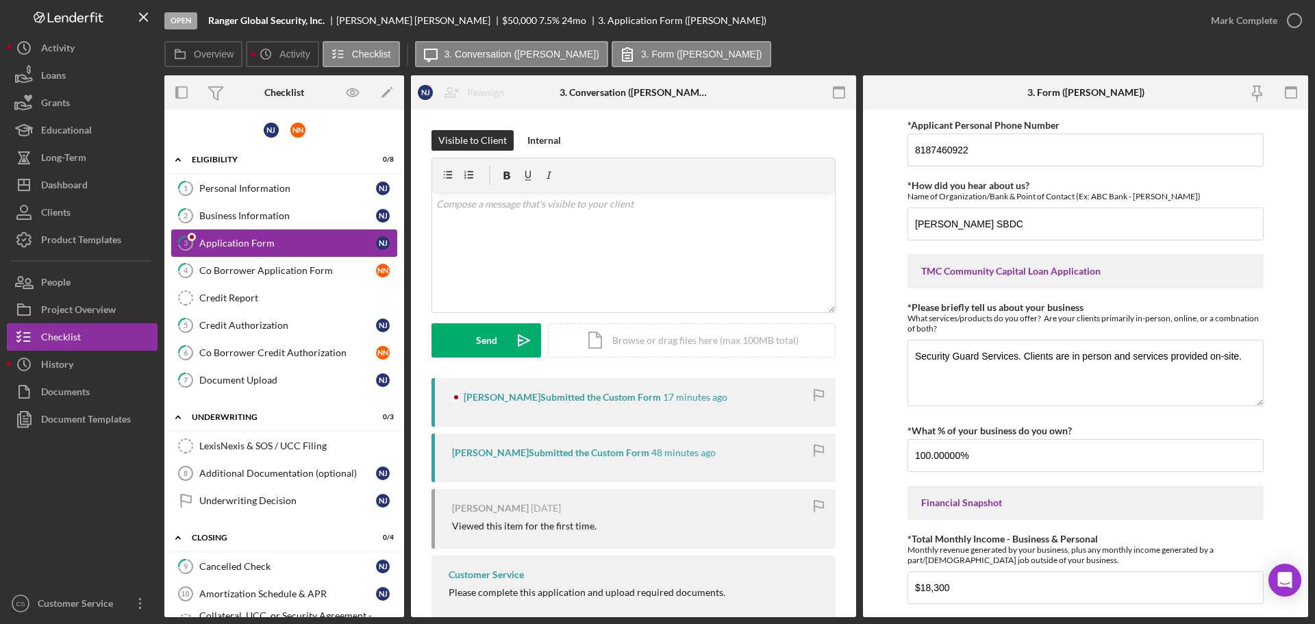
click at [283, 246] on div "Application Form" at bounding box center [287, 243] width 177 height 11
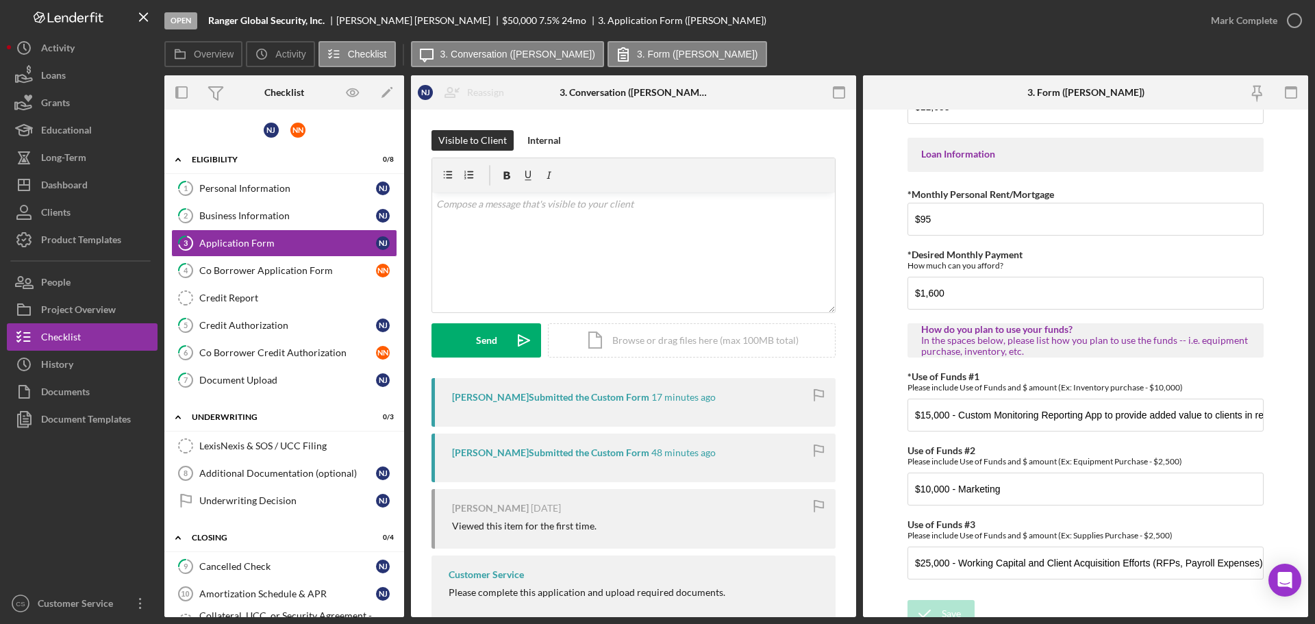
scroll to position [682, 0]
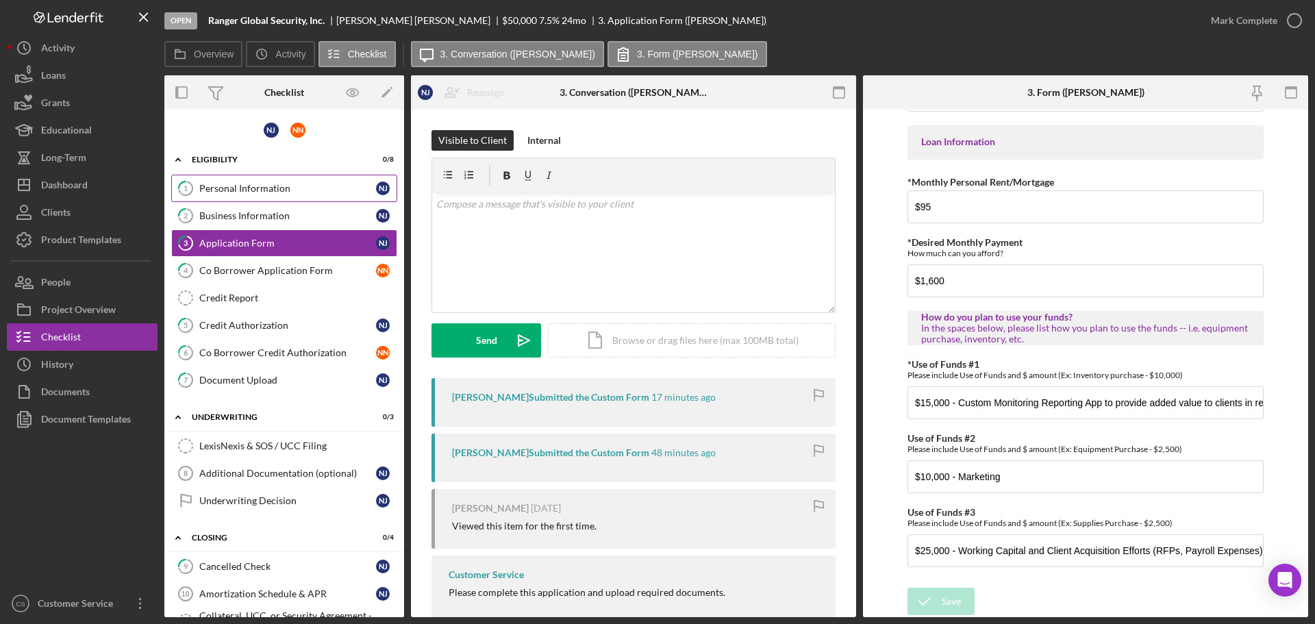
click at [297, 183] on div "Personal Information" at bounding box center [287, 188] width 177 height 11
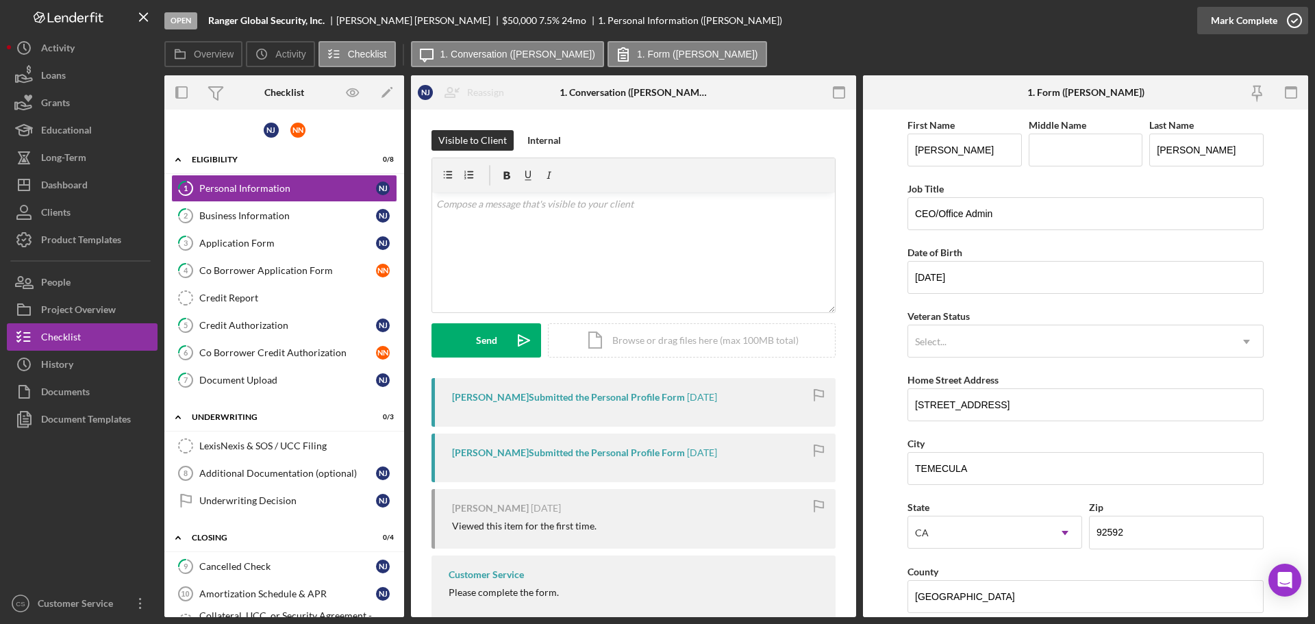
click at [1293, 23] on icon "button" at bounding box center [1294, 20] width 34 height 34
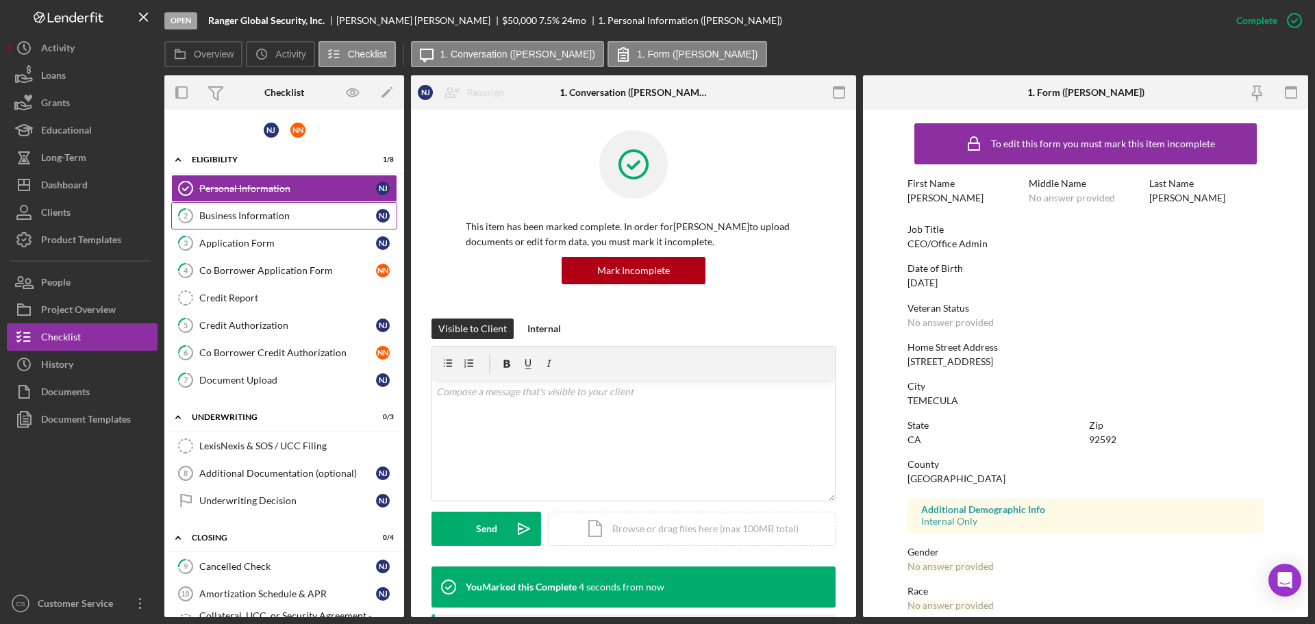
click at [305, 210] on div "Business Information" at bounding box center [287, 215] width 177 height 11
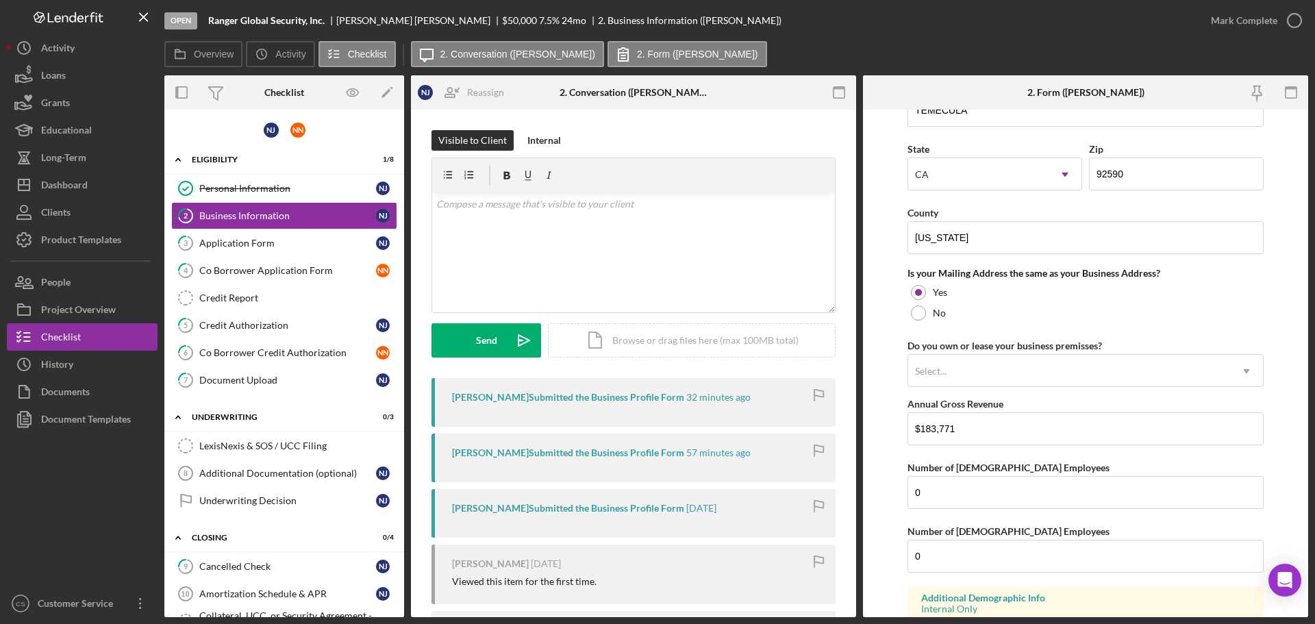
scroll to position [1193, 0]
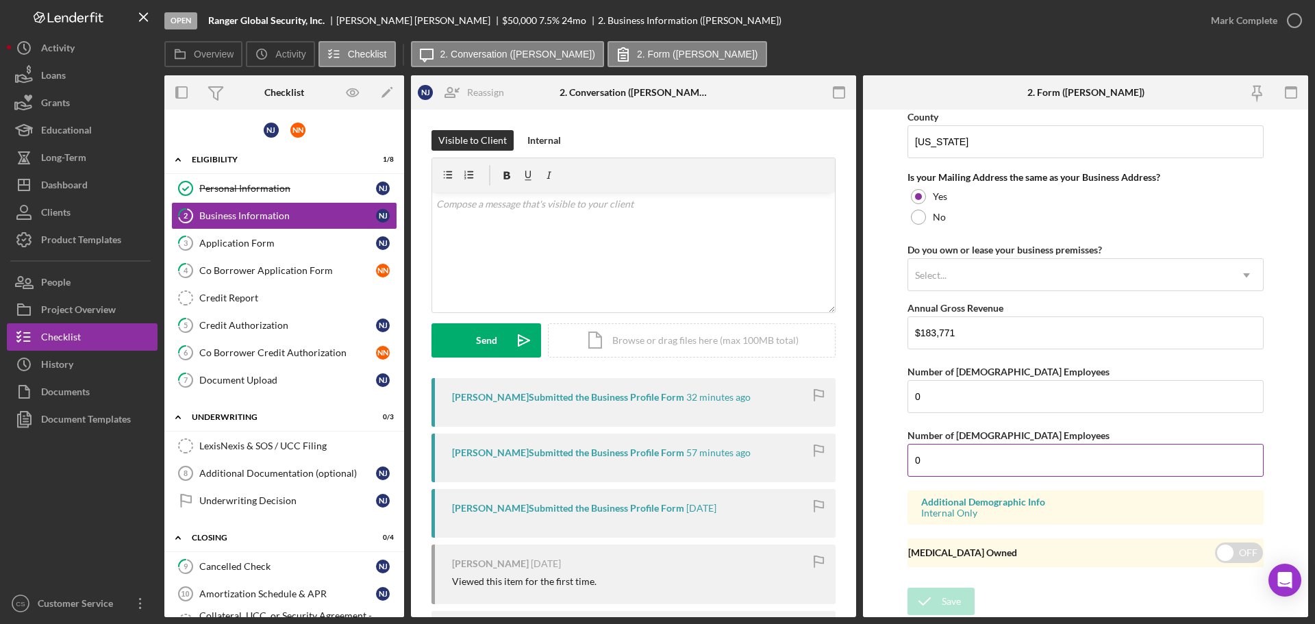
click at [948, 455] on input "0" at bounding box center [1085, 460] width 356 height 33
click at [941, 403] on input "0" at bounding box center [1085, 396] width 356 height 33
type input "2"
click at [883, 388] on form "Business Name Ranger Global Security, Inc. DBA Business Start Date [DATE] Legal…" at bounding box center [1085, 363] width 445 height 507
click at [931, 596] on icon "submit" at bounding box center [924, 601] width 34 height 34
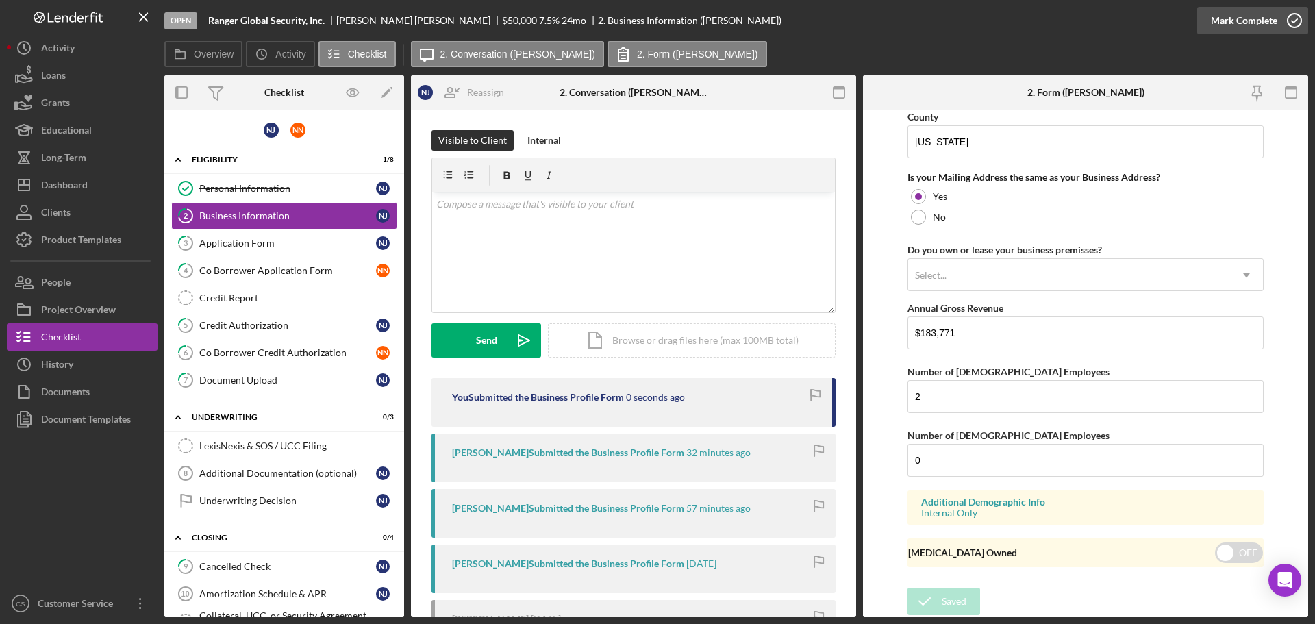
click at [1293, 21] on icon "button" at bounding box center [1294, 20] width 34 height 34
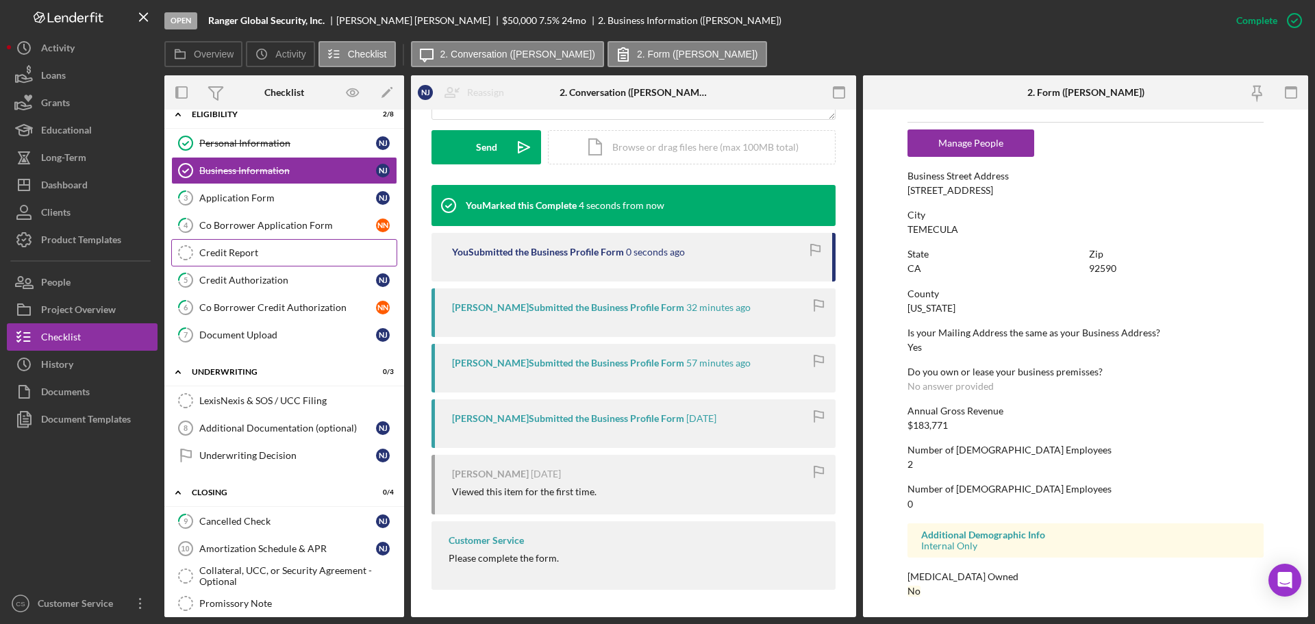
scroll to position [90, 0]
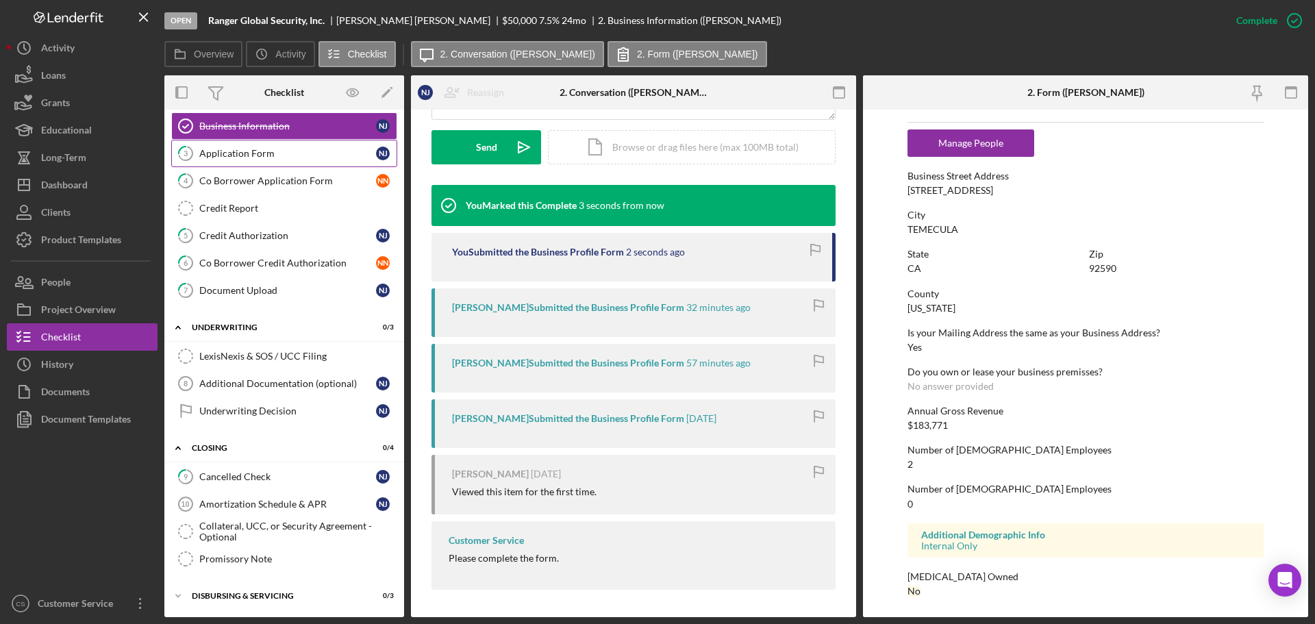
click at [299, 155] on div "Application Form" at bounding box center [287, 153] width 177 height 11
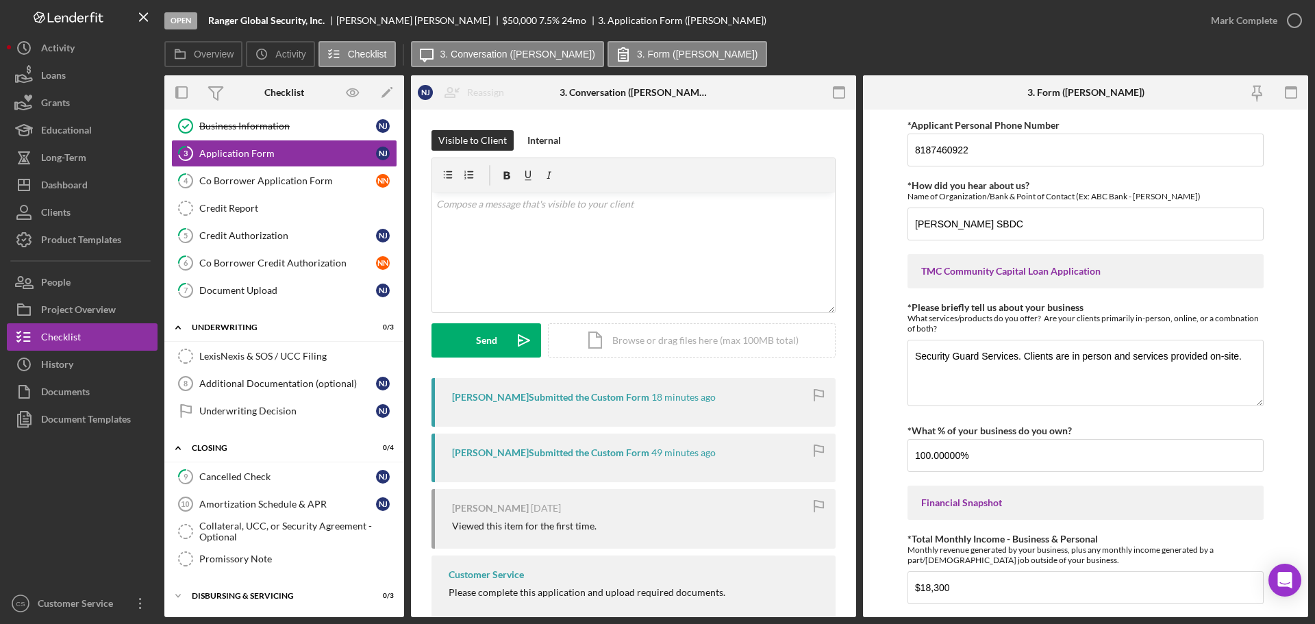
click at [894, 301] on form "*Applicant Personal Phone Number [PHONE_NUMBER] *How did you hear about us? Nam…" at bounding box center [1085, 363] width 445 height 507
click at [303, 129] on div "Business Information" at bounding box center [287, 126] width 177 height 11
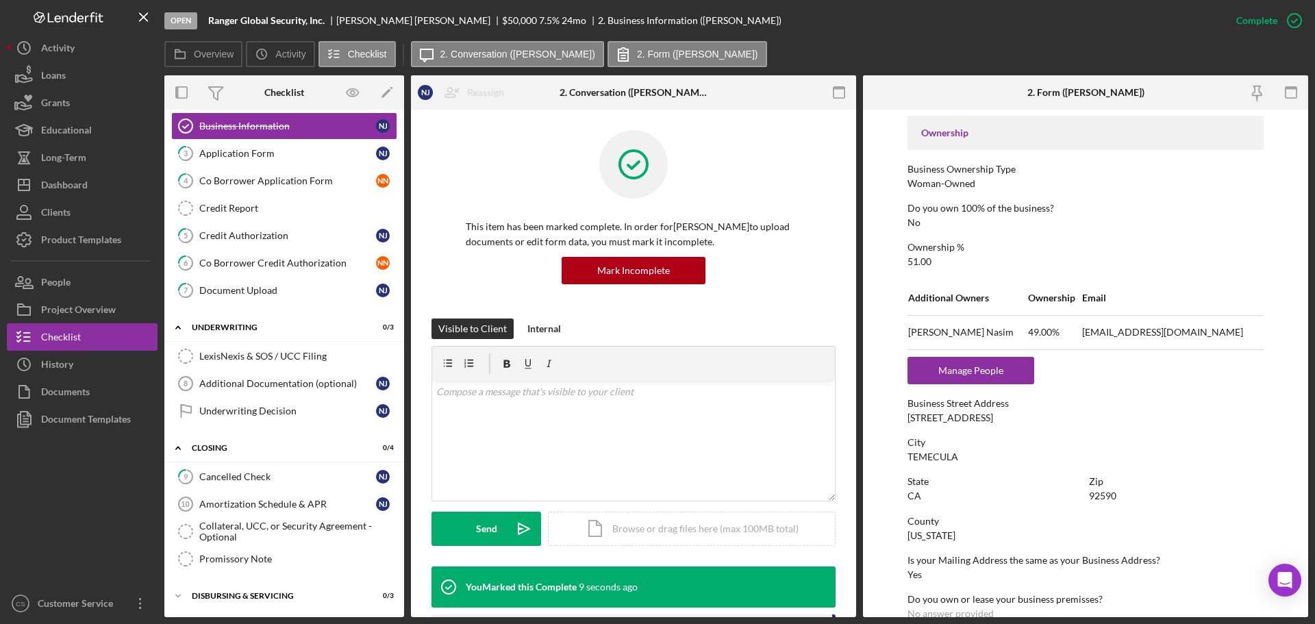
scroll to position [342, 0]
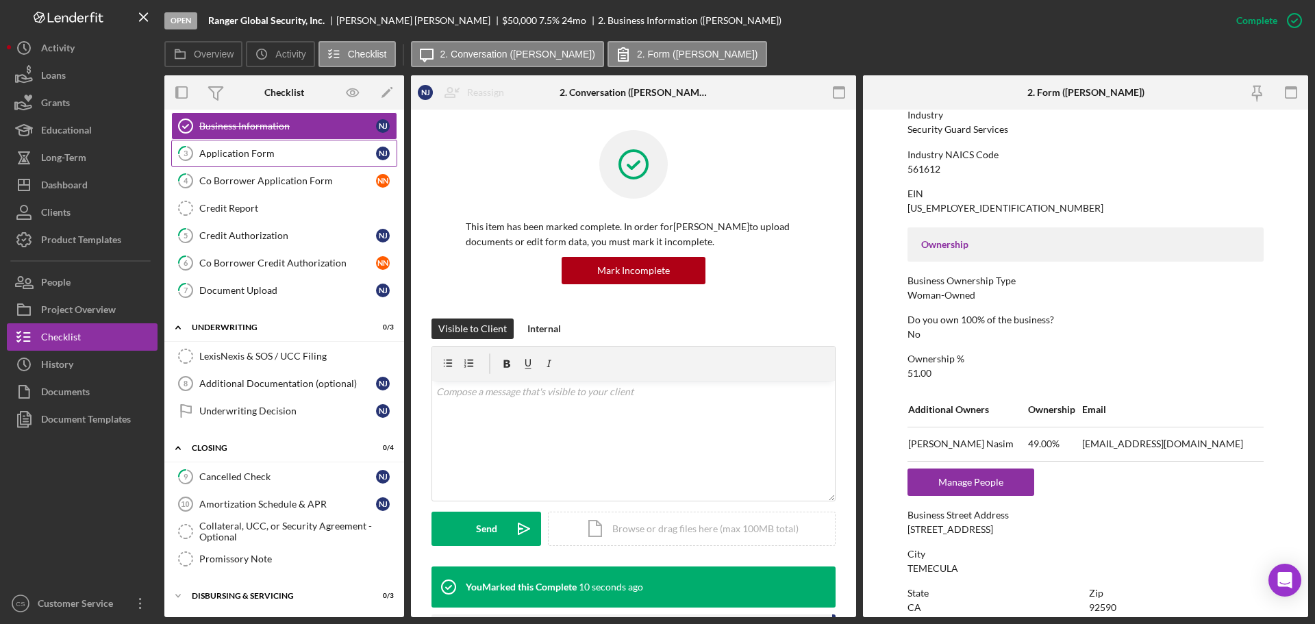
click at [273, 157] on div "Application Form" at bounding box center [287, 153] width 177 height 11
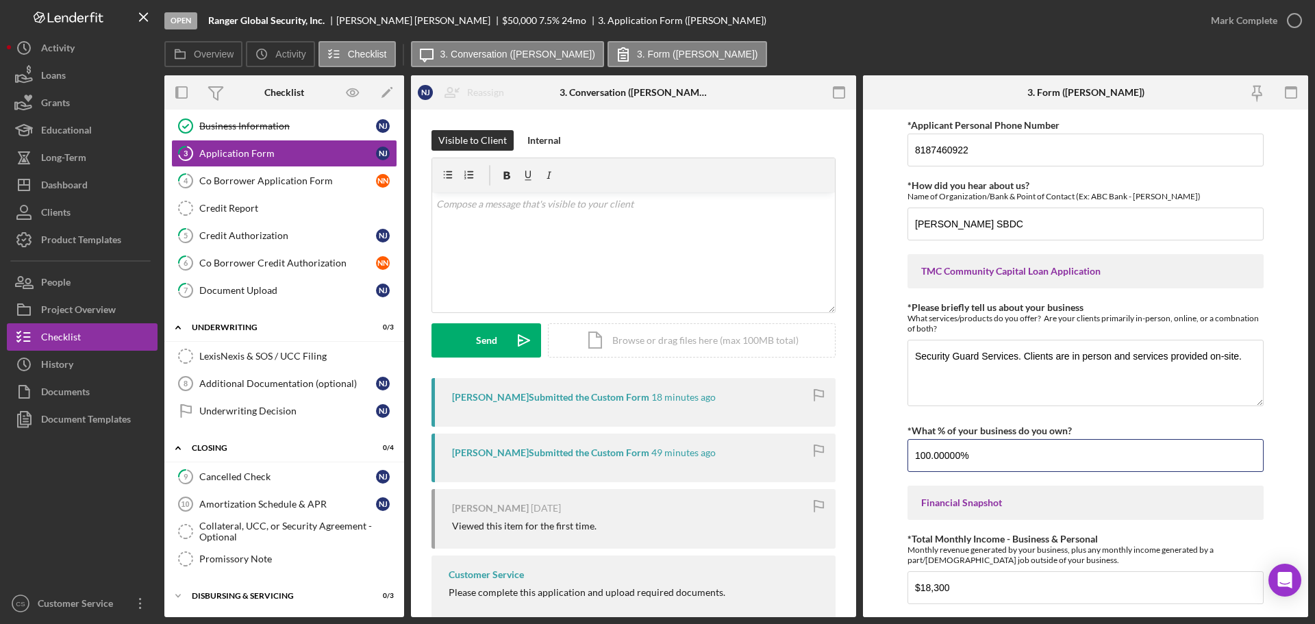
drag, startPoint x: 992, startPoint y: 451, endPoint x: 878, endPoint y: 452, distance: 113.7
click at [878, 452] on form "*Applicant Personal Phone Number [PHONE_NUMBER] *How did you hear about us? Nam…" at bounding box center [1085, 363] width 445 height 507
type input "51.00000%"
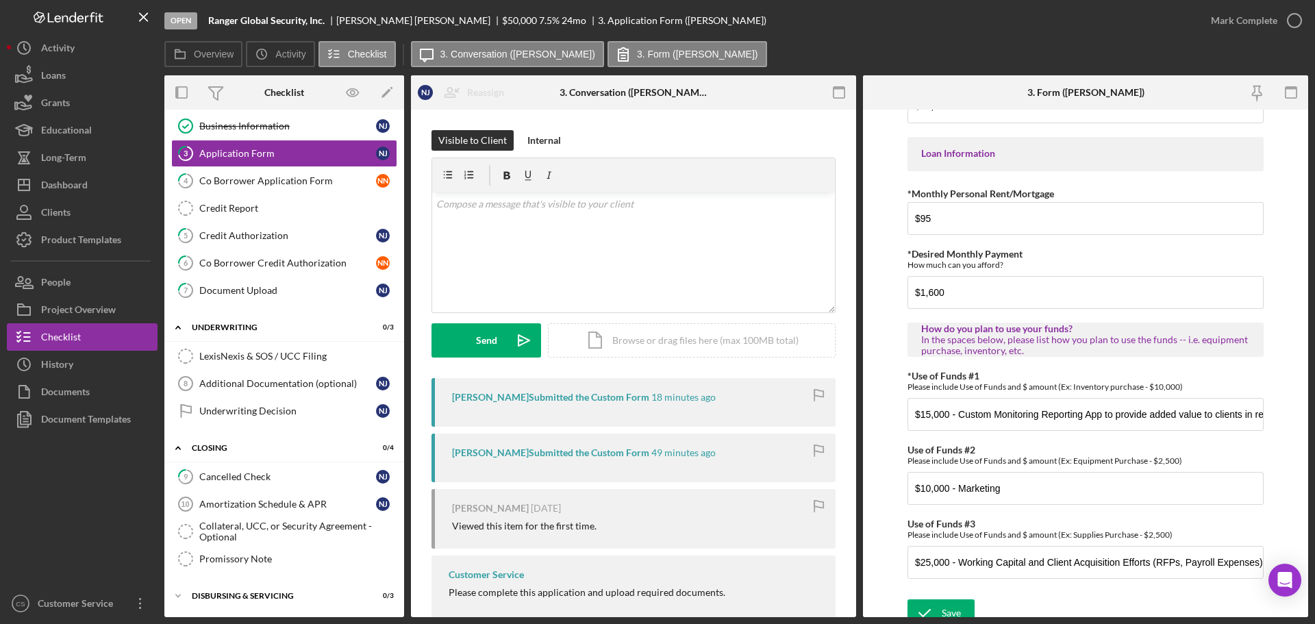
scroll to position [682, 0]
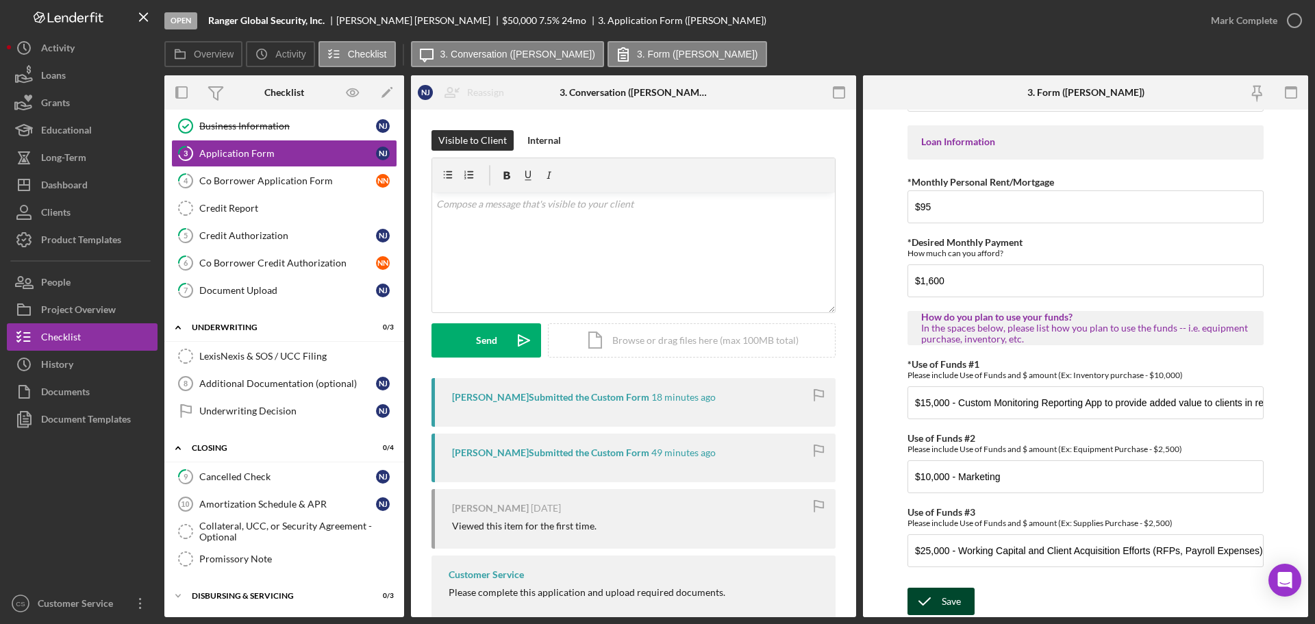
click at [939, 607] on icon "submit" at bounding box center [924, 601] width 34 height 34
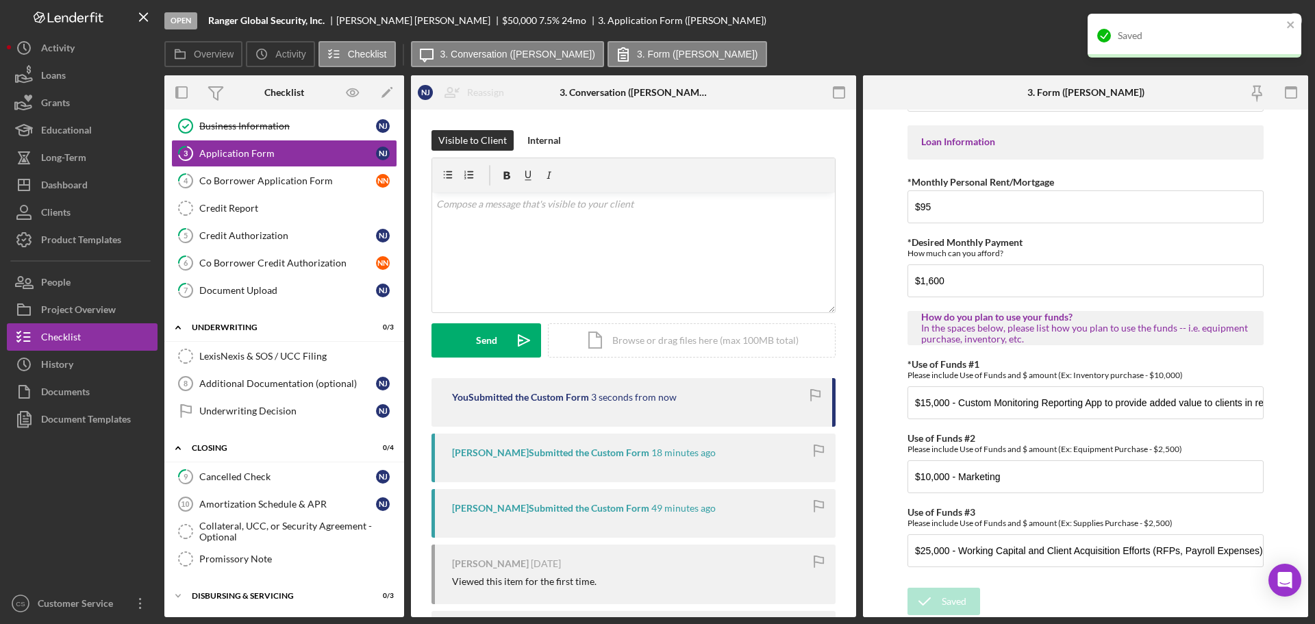
click at [995, 42] on div "Overview Icon/History Activity Checklist Icon/Message 3. Conversation ([PERSON_…" at bounding box center [735, 54] width 1143 height 27
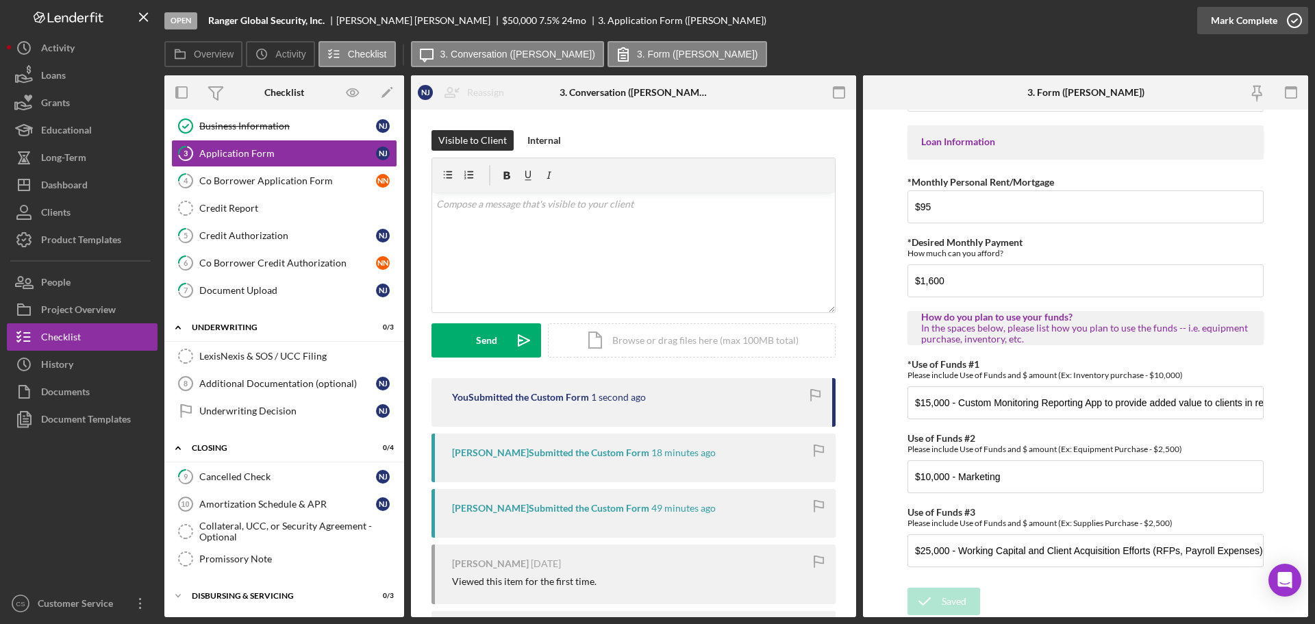
click at [1286, 18] on icon "button" at bounding box center [1294, 20] width 34 height 34
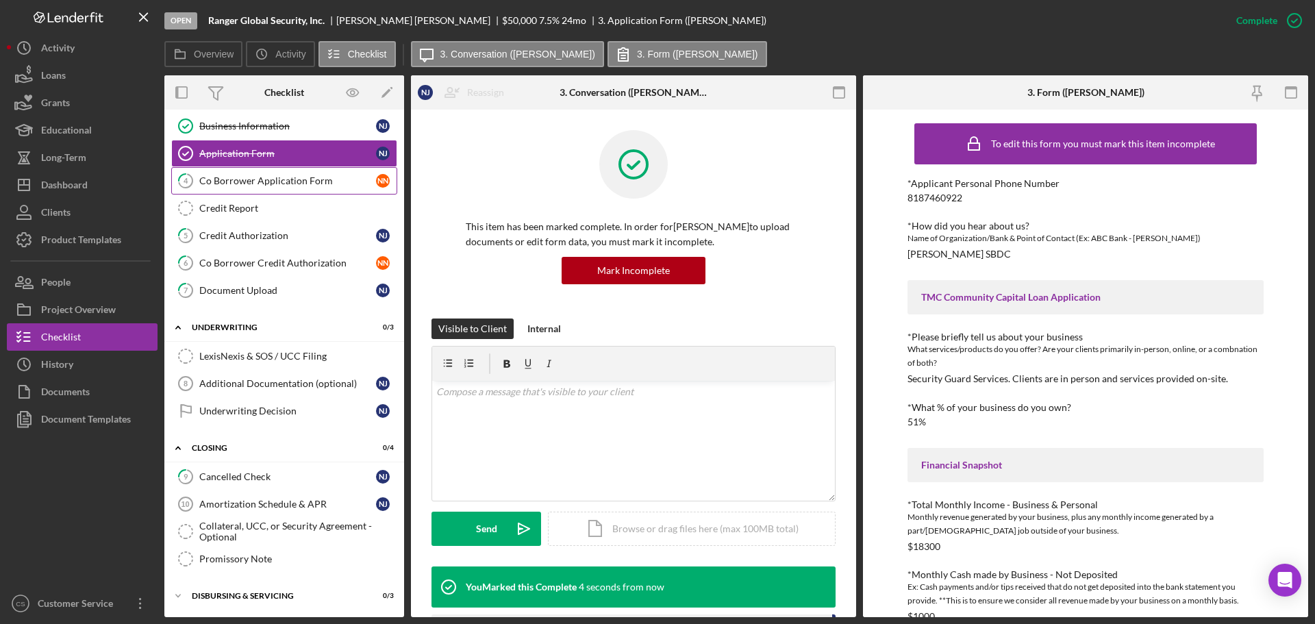
click at [237, 176] on div "Co Borrower Application Form" at bounding box center [287, 180] width 177 height 11
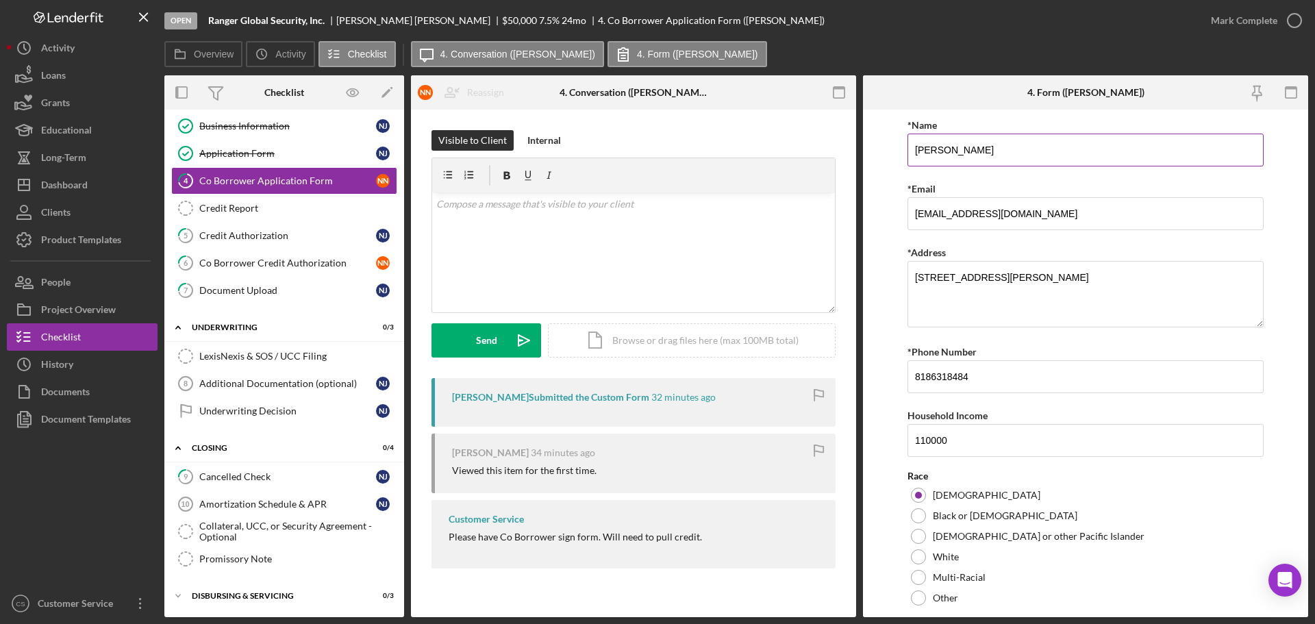
click at [1064, 142] on input "[PERSON_NAME]" at bounding box center [1085, 150] width 356 height 33
type input "[PERSON_NAME]"
click at [1003, 273] on textarea "[STREET_ADDRESS][PERSON_NAME]" at bounding box center [1085, 294] width 356 height 66
type textarea "[STREET_ADDRESS][PERSON_NAME]"
click at [1123, 482] on div "Race Asian Black or [DEMOGRAPHIC_DATA] [DEMOGRAPHIC_DATA] or other Pacific Isla…" at bounding box center [1085, 539] width 356 height 138
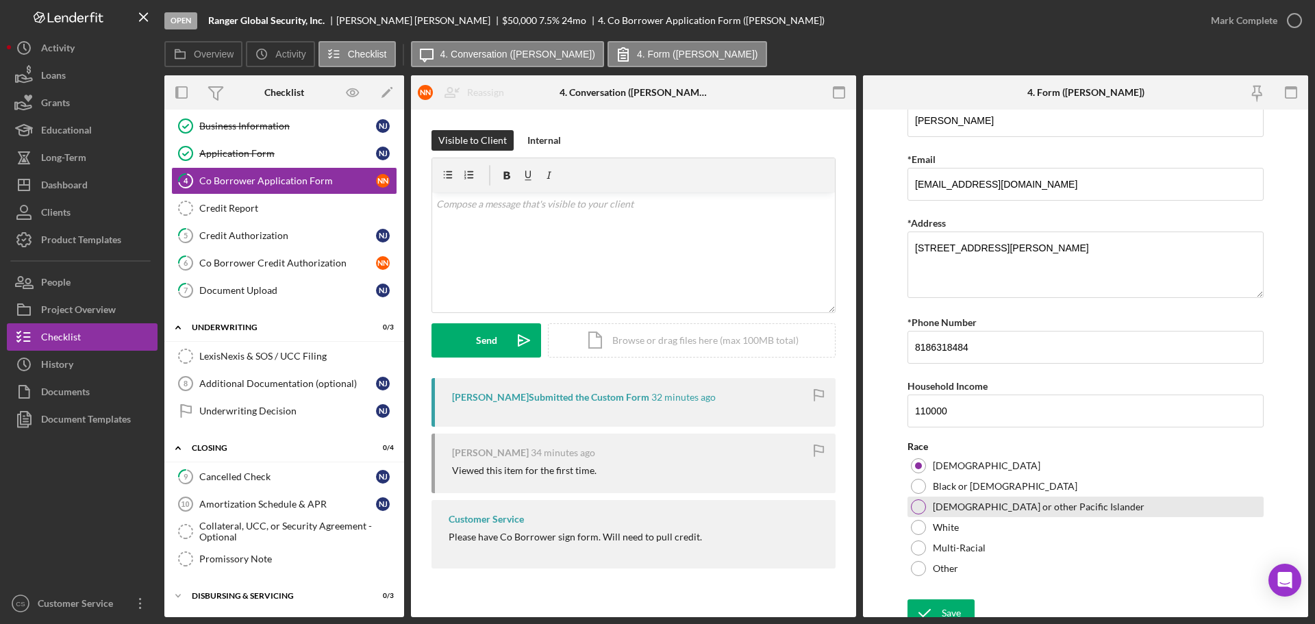
scroll to position [41, 0]
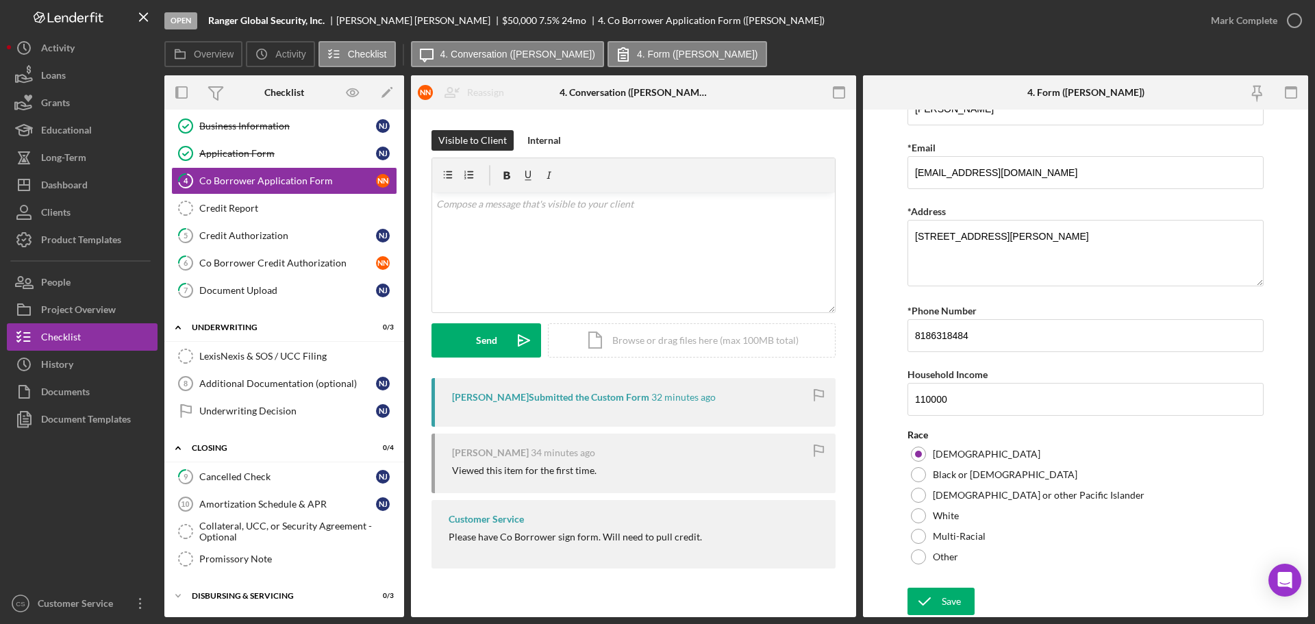
click at [1010, 593] on div "Save Save" at bounding box center [1085, 601] width 356 height 29
click at [954, 602] on div "Save" at bounding box center [950, 600] width 19 height 27
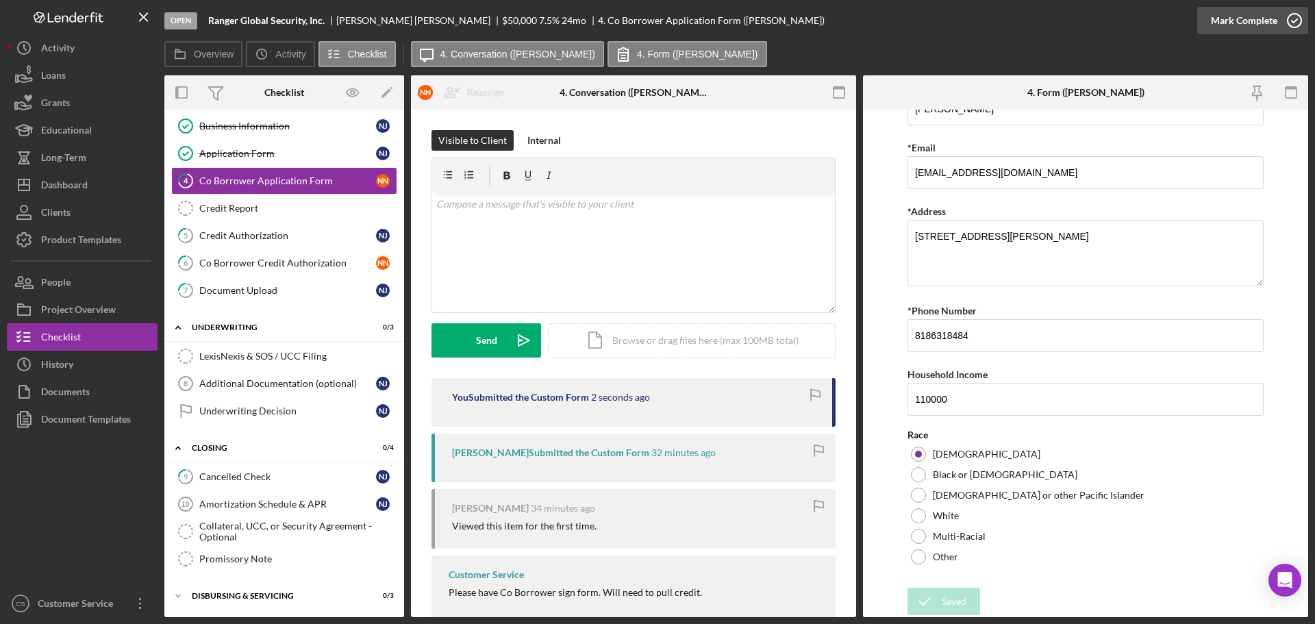
click at [1287, 16] on icon "button" at bounding box center [1294, 20] width 34 height 34
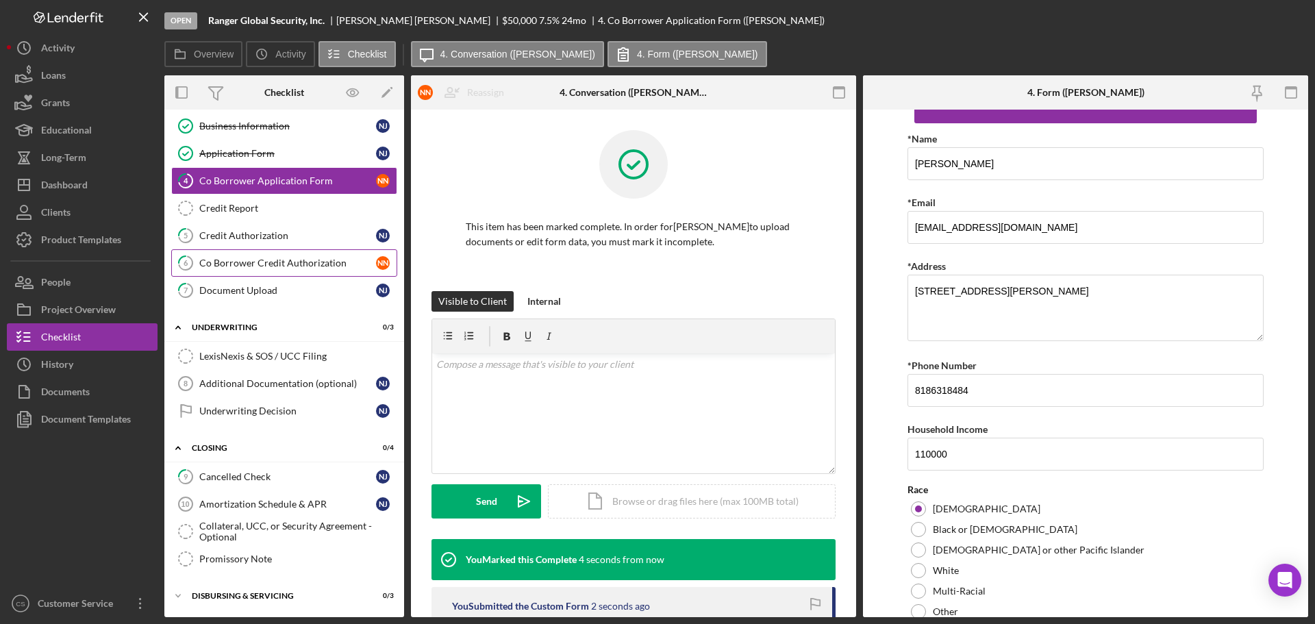
scroll to position [96, 0]
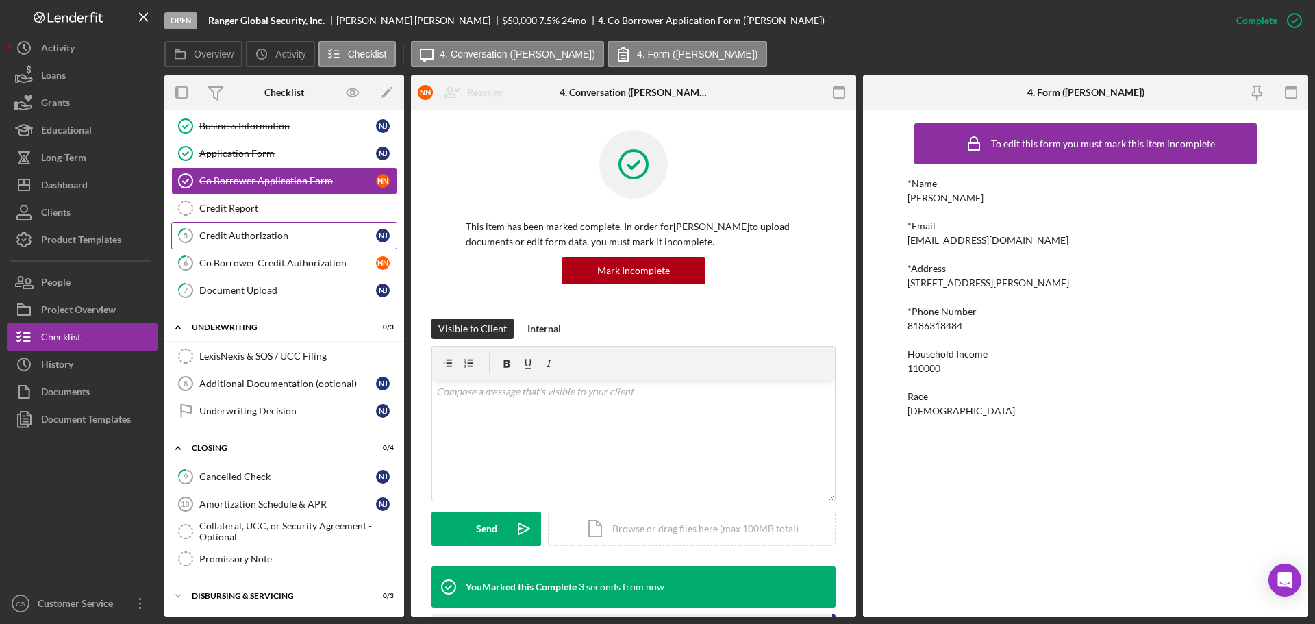
click at [299, 233] on div "Credit Authorization" at bounding box center [287, 235] width 177 height 11
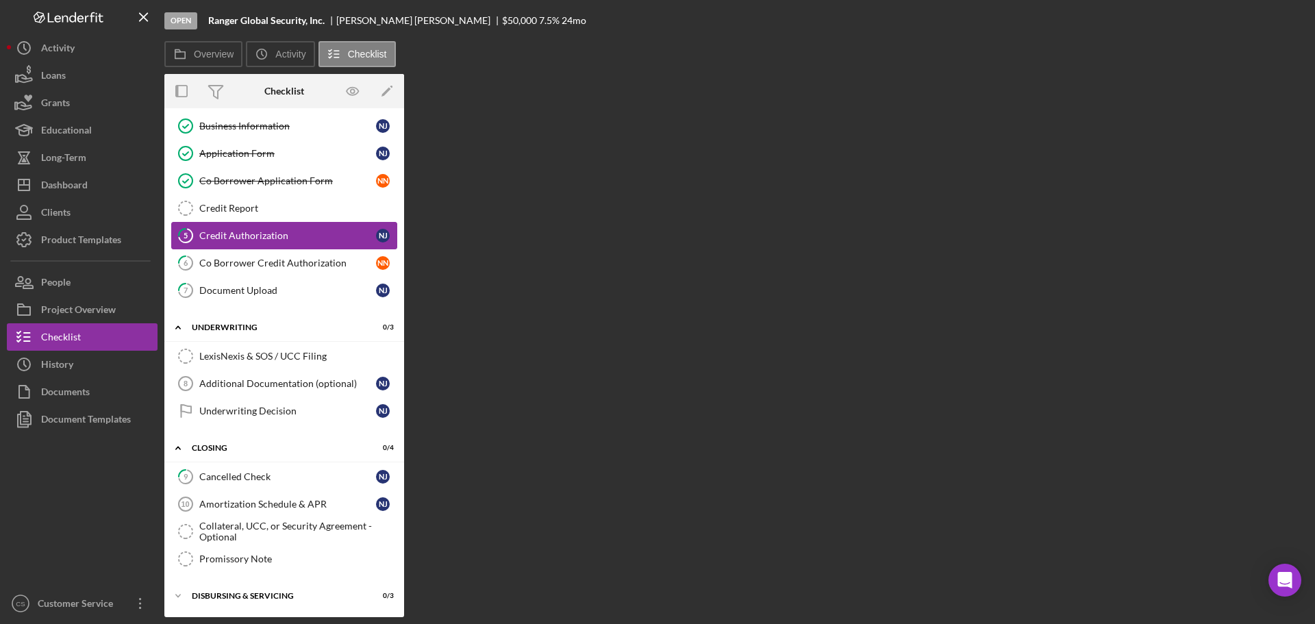
scroll to position [90, 0]
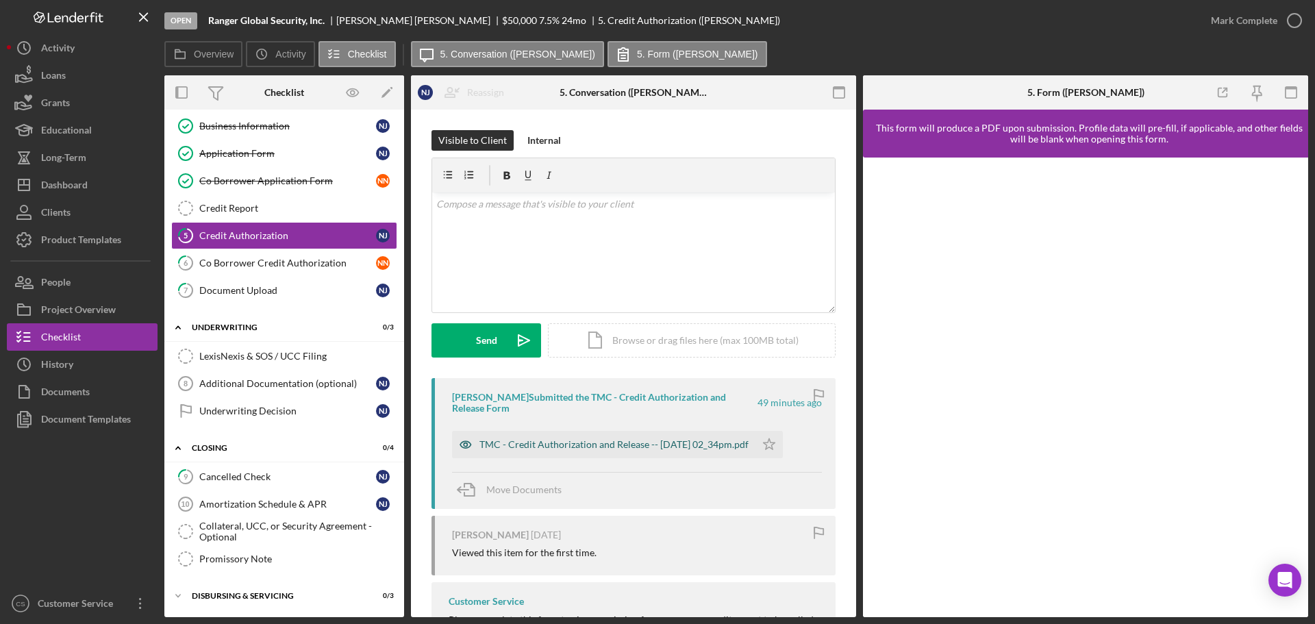
click at [564, 444] on div "TMC - Credit Authorization and Release -- [DATE] 02_34pm.pdf" at bounding box center [613, 444] width 269 height 11
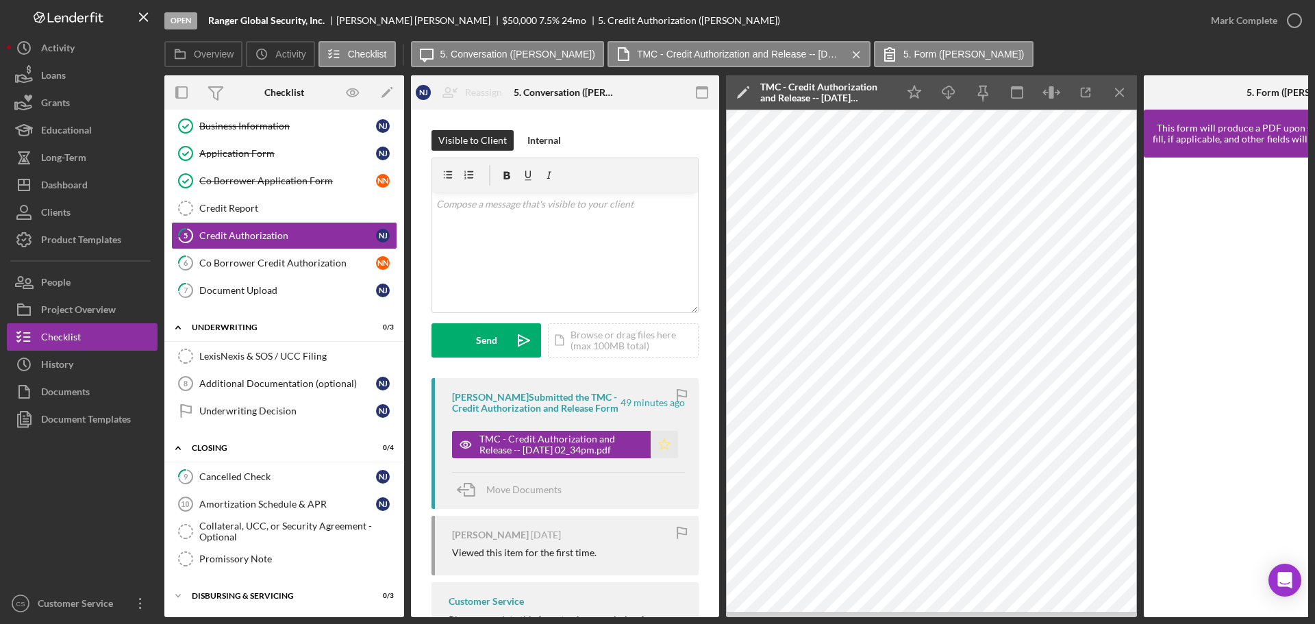
click at [661, 458] on icon "Icon/Star" at bounding box center [663, 444] width 27 height 27
click at [1290, 19] on icon "button" at bounding box center [1294, 20] width 34 height 34
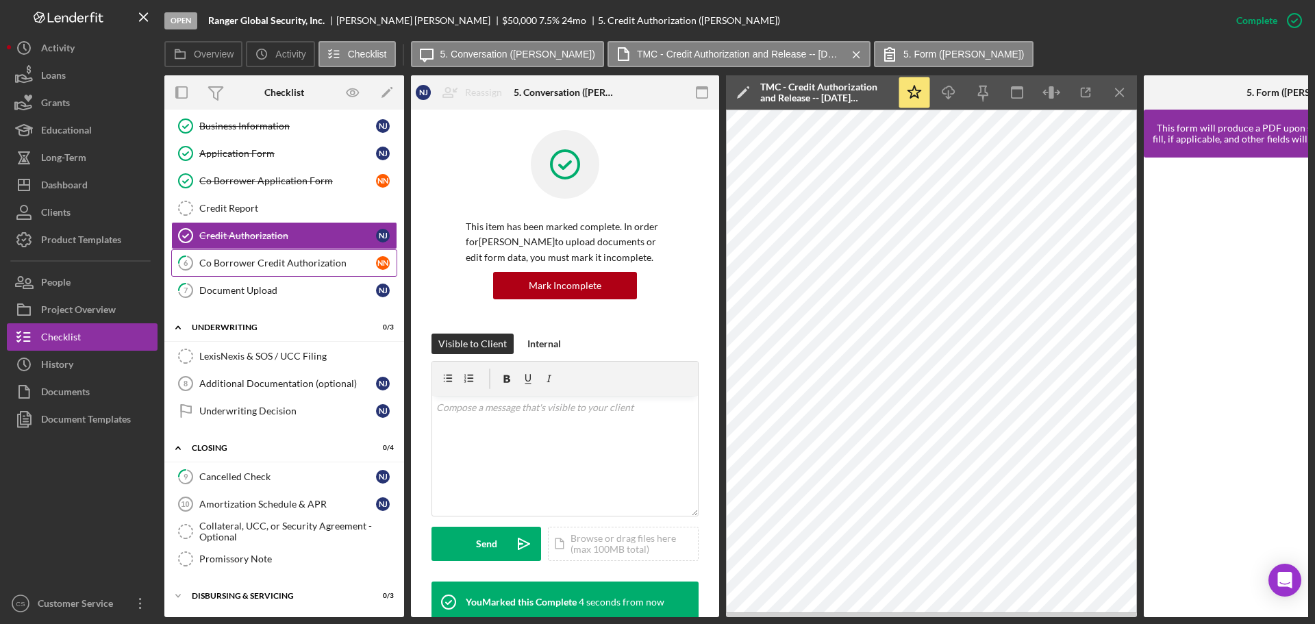
click at [279, 267] on div "Co Borrower Credit Authorization" at bounding box center [287, 262] width 177 height 11
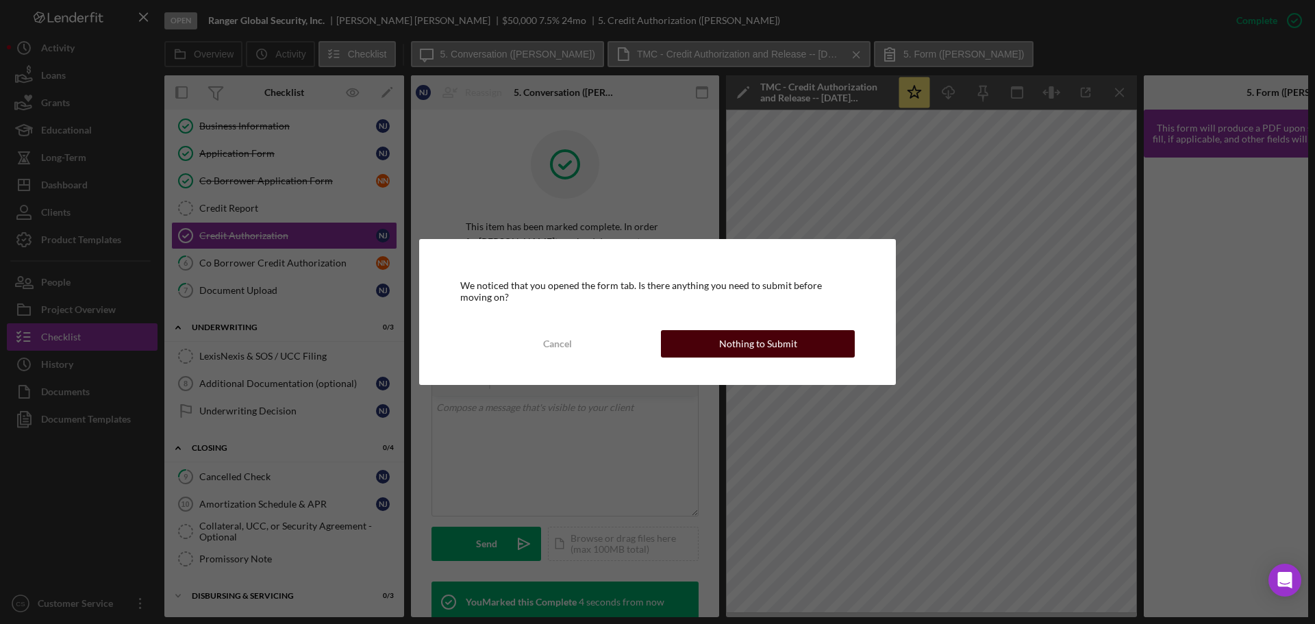
click at [692, 341] on button "Nothing to Submit" at bounding box center [758, 343] width 194 height 27
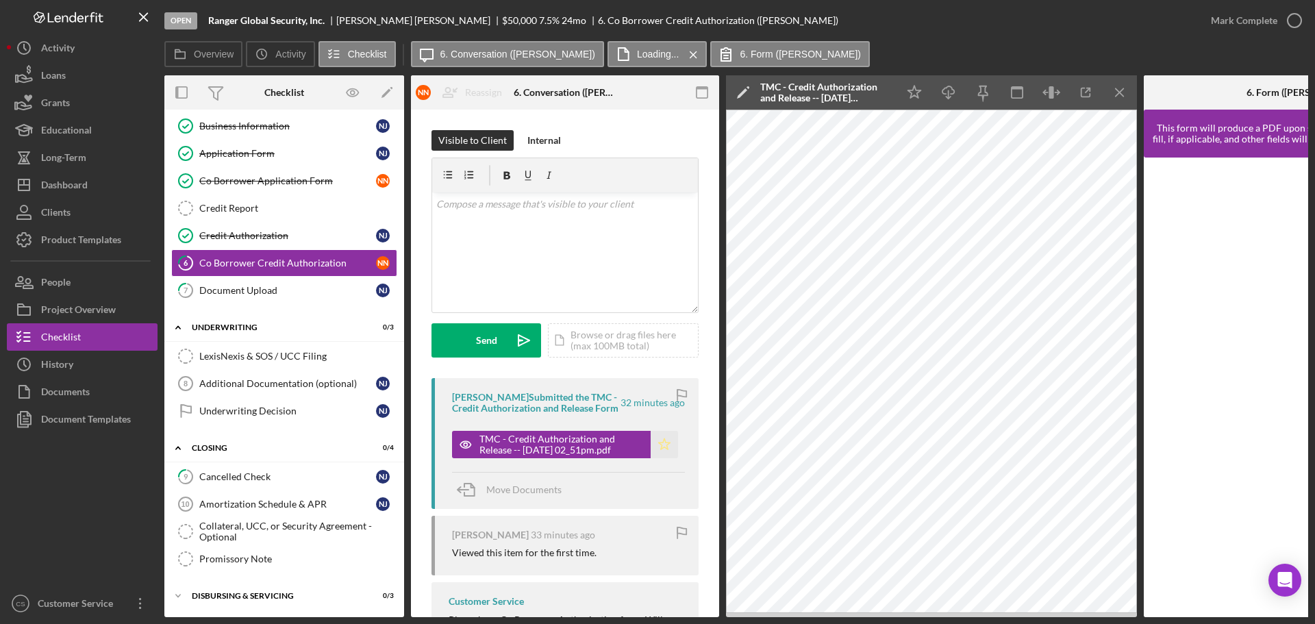
click at [661, 455] on icon "Icon/Star" at bounding box center [663, 444] width 27 height 27
click at [1296, 20] on icon "button" at bounding box center [1294, 20] width 34 height 34
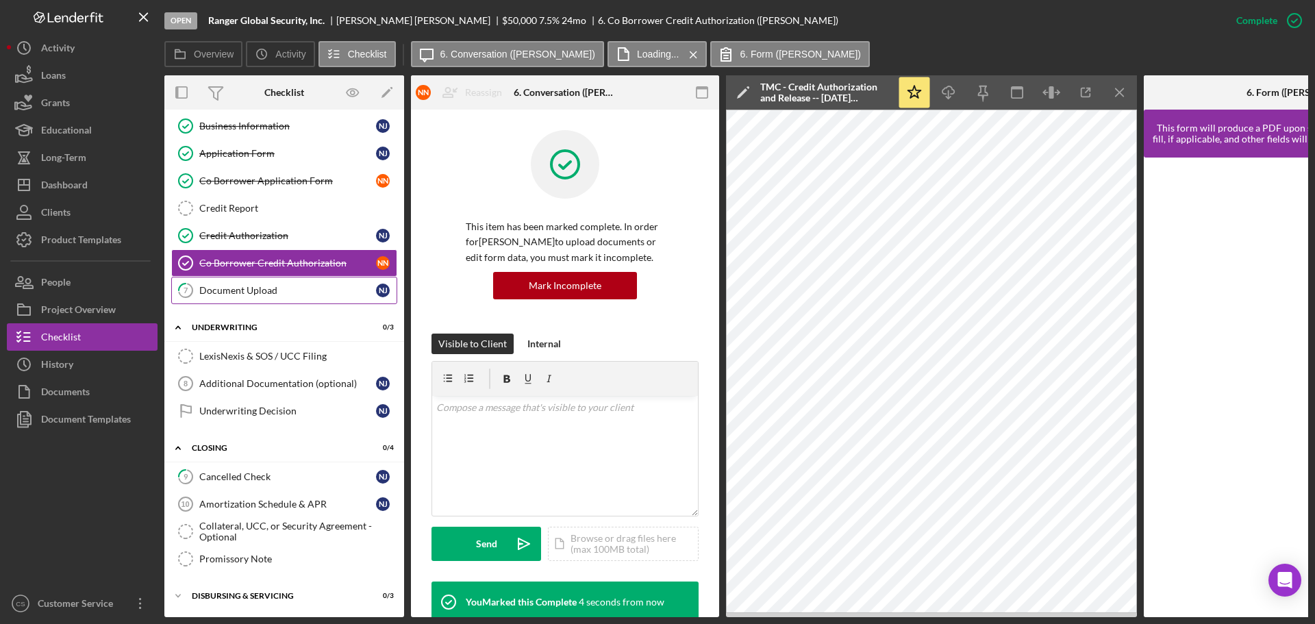
click at [292, 291] on div "Document Upload" at bounding box center [287, 290] width 177 height 11
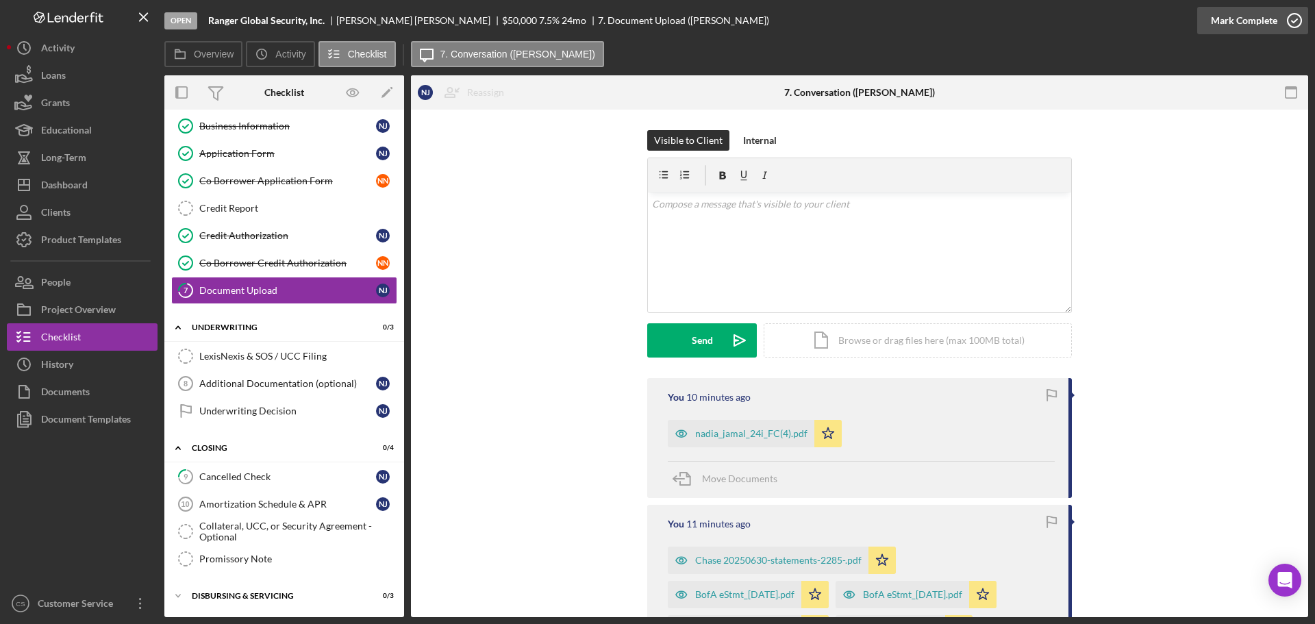
click at [1285, 23] on icon "button" at bounding box center [1294, 20] width 34 height 34
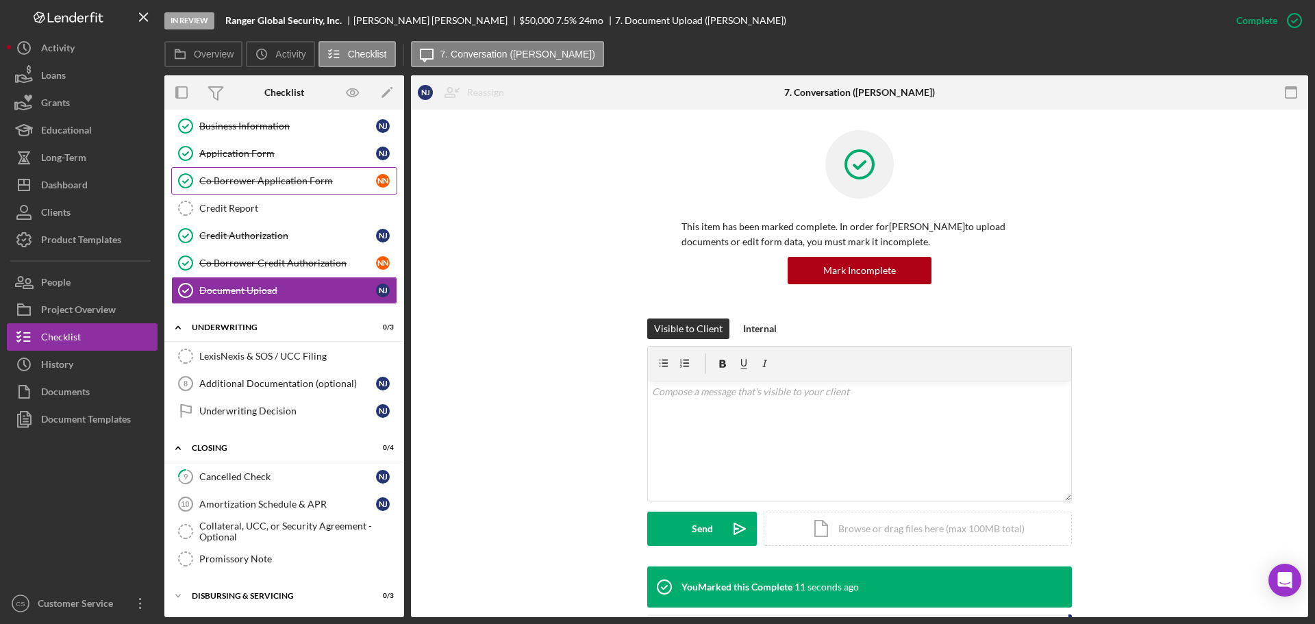
click at [297, 175] on div "Co Borrower Application Form" at bounding box center [287, 180] width 177 height 11
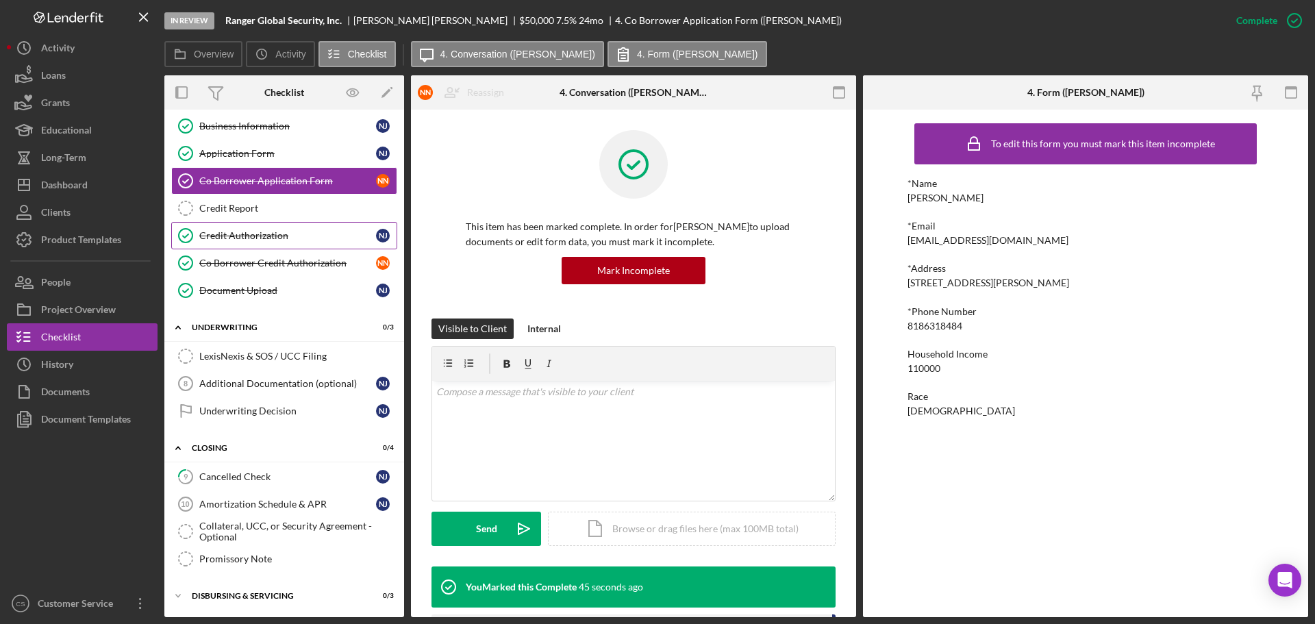
click at [311, 242] on link "Credit Authorization Credit Authorization N J" at bounding box center [284, 235] width 226 height 27
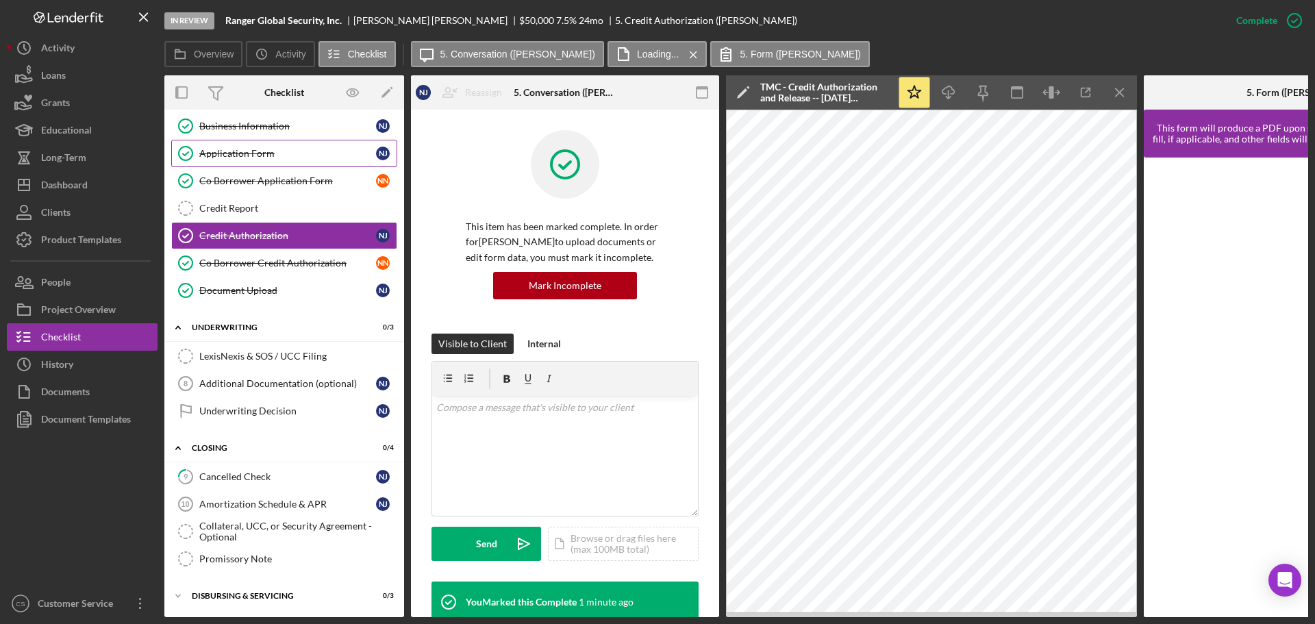
click at [257, 149] on div "Application Form" at bounding box center [287, 153] width 177 height 11
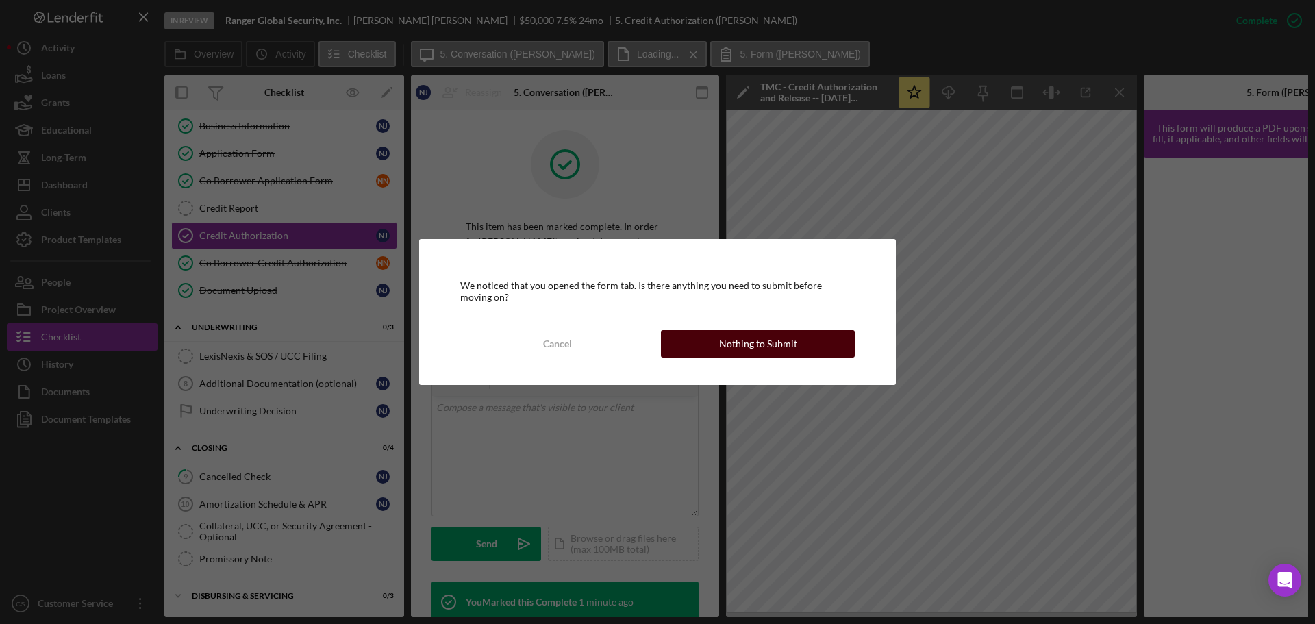
click at [692, 346] on button "Nothing to Submit" at bounding box center [758, 343] width 194 height 27
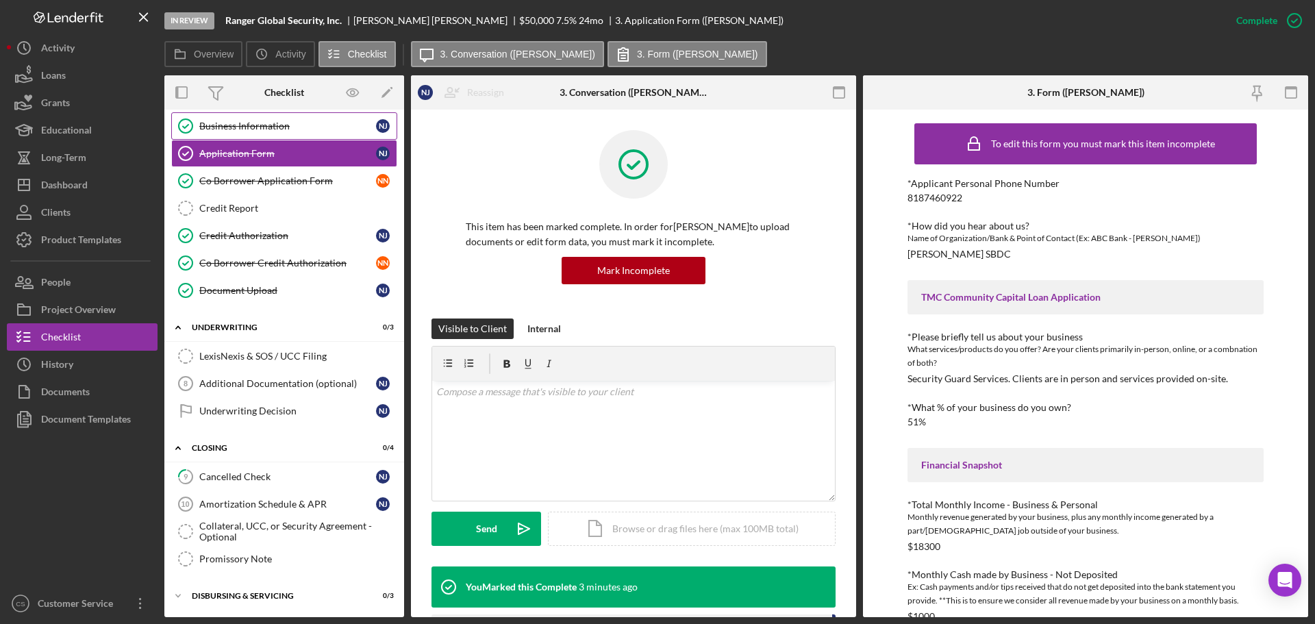
click at [330, 129] on div "Business Information" at bounding box center [287, 126] width 177 height 11
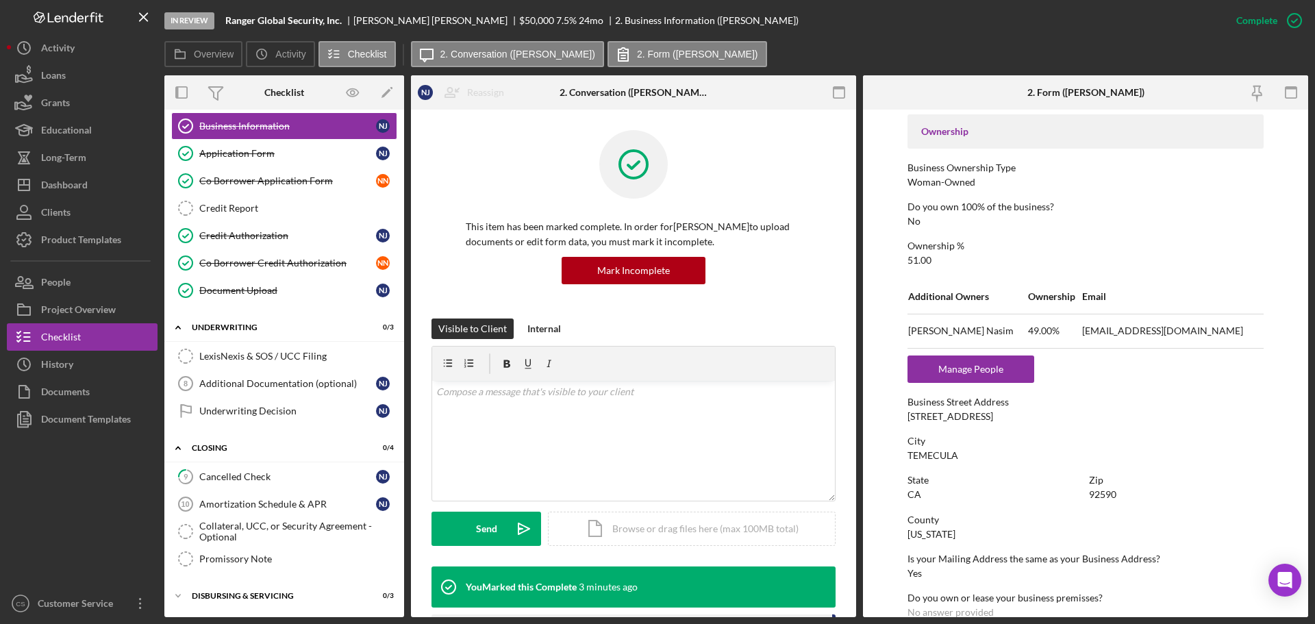
scroll to position [479, 0]
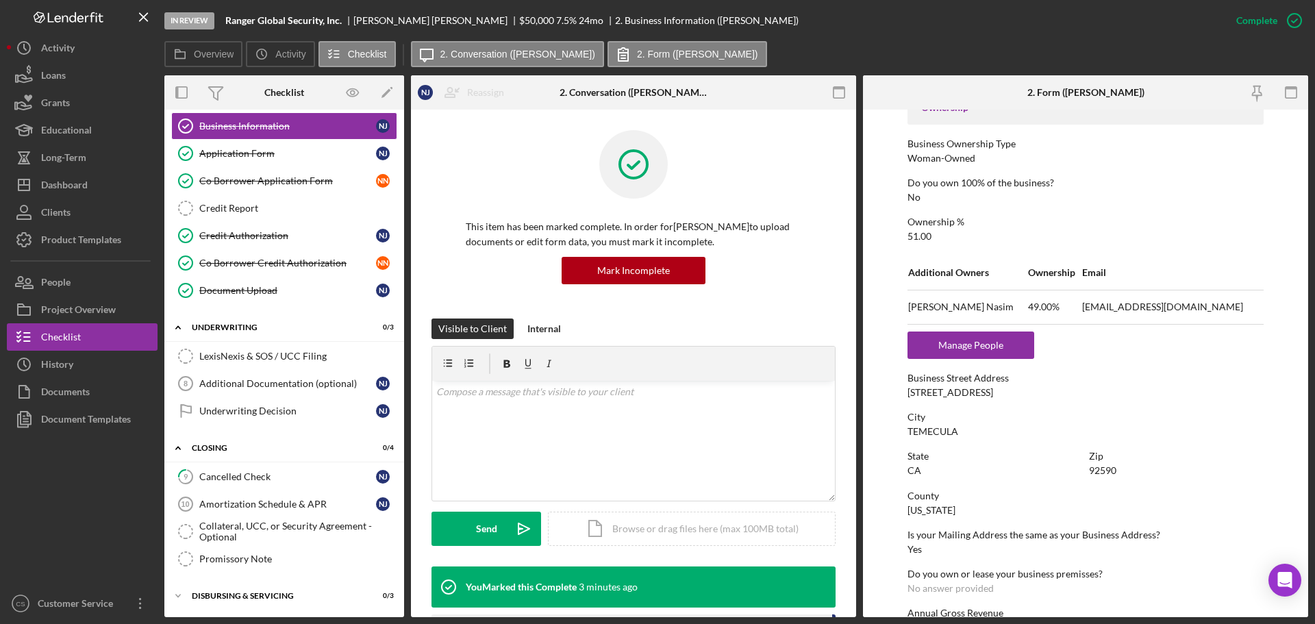
drag, startPoint x: 1002, startPoint y: 392, endPoint x: 907, endPoint y: 399, distance: 94.7
click at [907, 399] on div "To edit this form you must mark this item incomplete Business Name Ranger Globa…" at bounding box center [1085, 224] width 356 height 1175
drag, startPoint x: 908, startPoint y: 394, endPoint x: 1003, endPoint y: 392, distance: 95.2
click at [1003, 392] on div "Business Street Address [STREET_ADDRESS]" at bounding box center [1085, 384] width 356 height 25
copy div "[STREET_ADDRESS]"
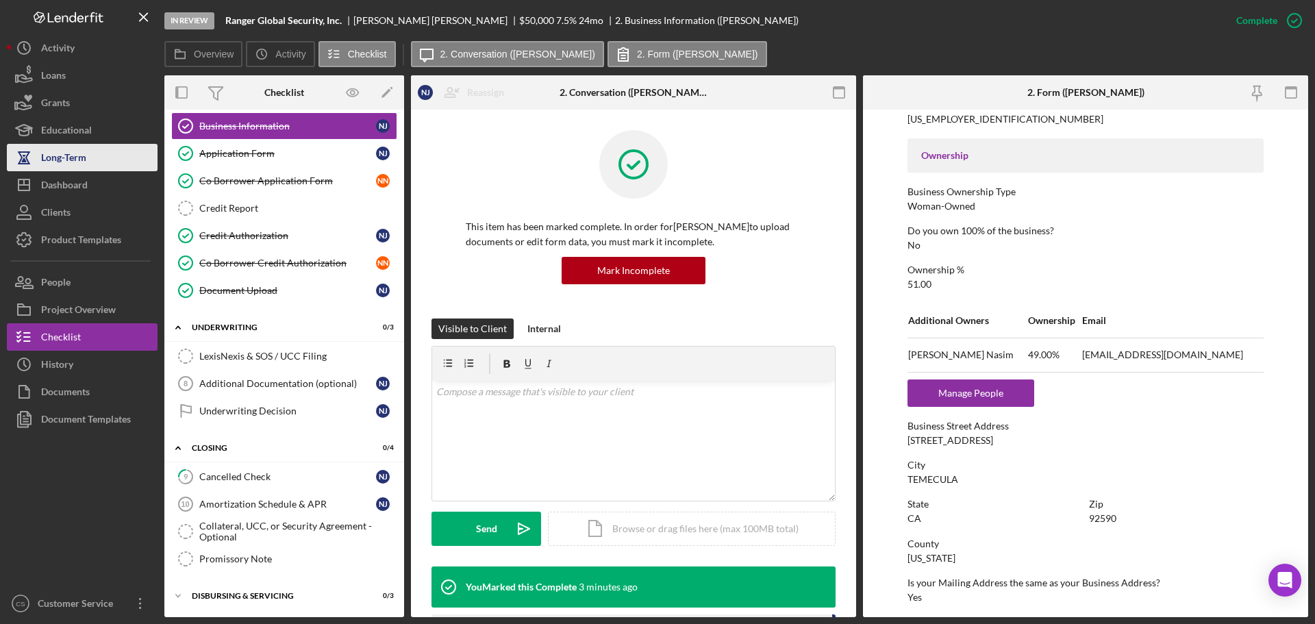
scroll to position [407, 0]
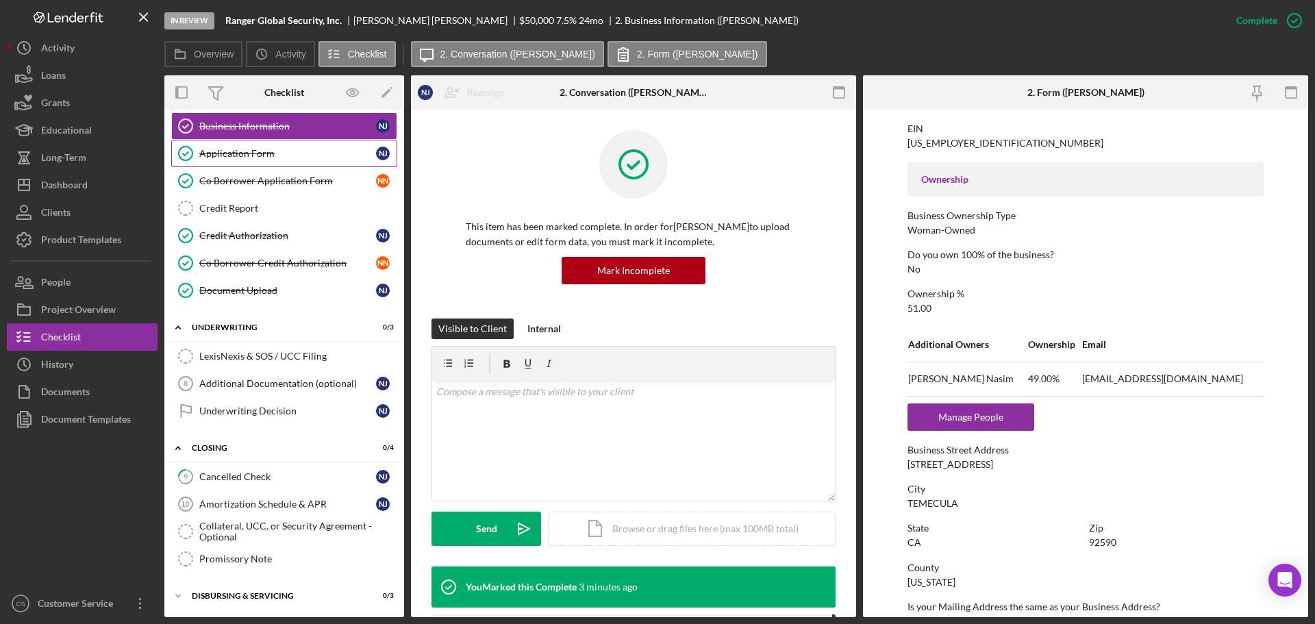
click at [235, 153] on div "Application Form" at bounding box center [287, 153] width 177 height 11
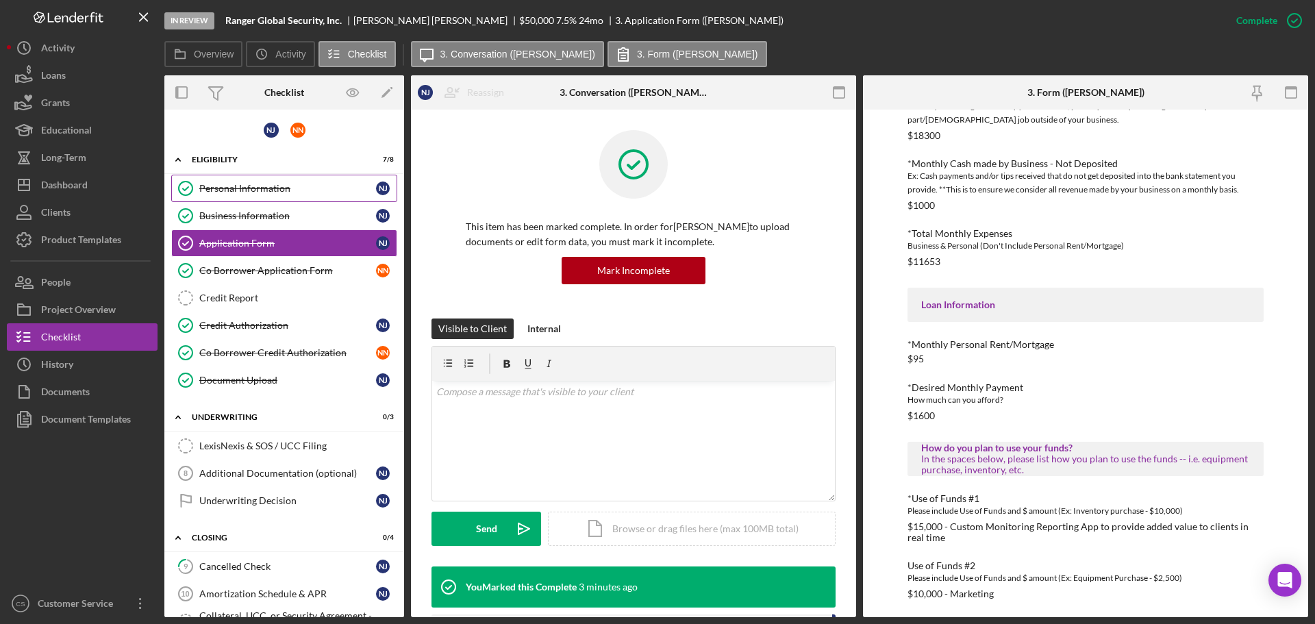
click at [294, 190] on div "Personal Information" at bounding box center [287, 188] width 177 height 11
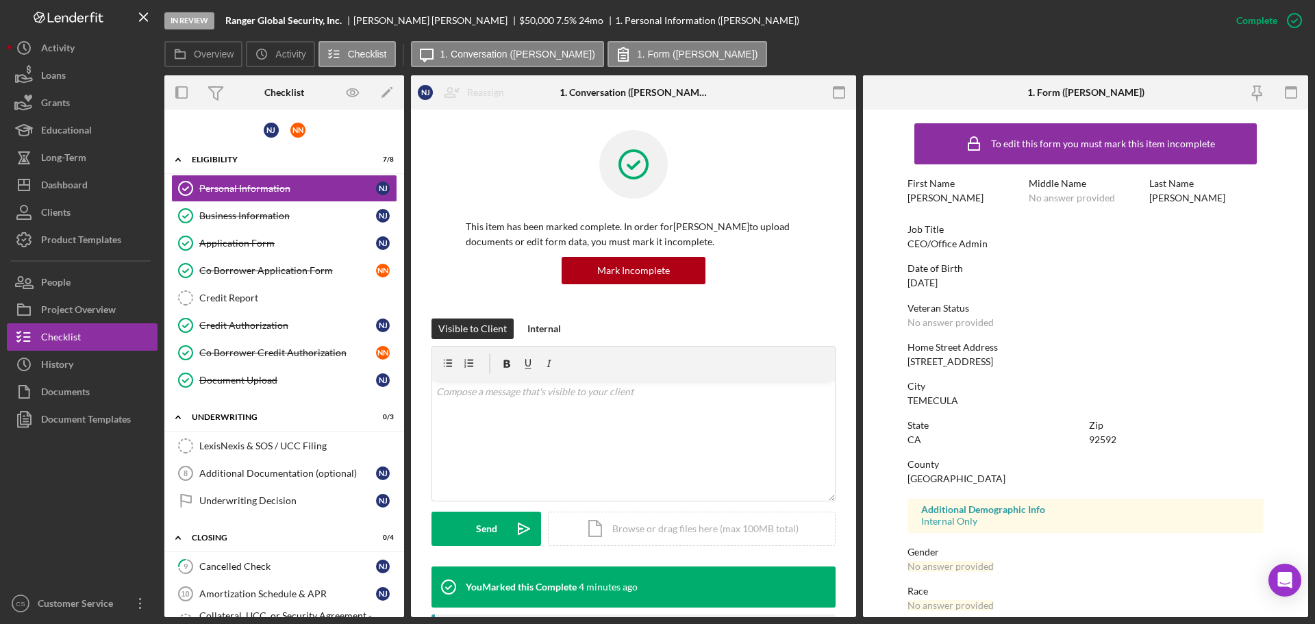
drag, startPoint x: 1004, startPoint y: 362, endPoint x: 870, endPoint y: 364, distance: 134.2
click at [870, 364] on form "To edit this form you must mark this item incomplete First Name [PERSON_NAME] M…" at bounding box center [1085, 363] width 445 height 507
copy div "[STREET_ADDRESS]"
click at [1109, 440] on div "92592" at bounding box center [1102, 439] width 27 height 11
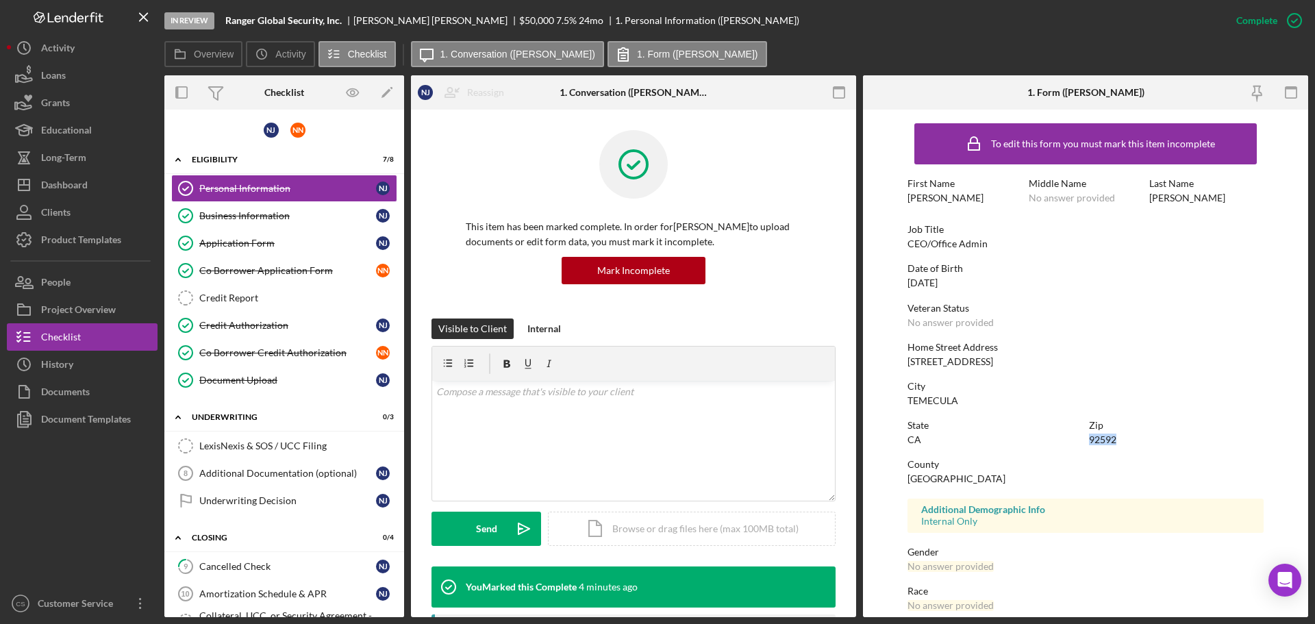
copy div "92592"
click at [1123, 273] on div "Date of Birth" at bounding box center [1085, 268] width 356 height 11
drag, startPoint x: 406, startPoint y: 20, endPoint x: 356, endPoint y: 20, distance: 50.0
click at [356, 20] on div "[PERSON_NAME]" at bounding box center [436, 20] width 166 height 11
copy div "[PERSON_NAME]"
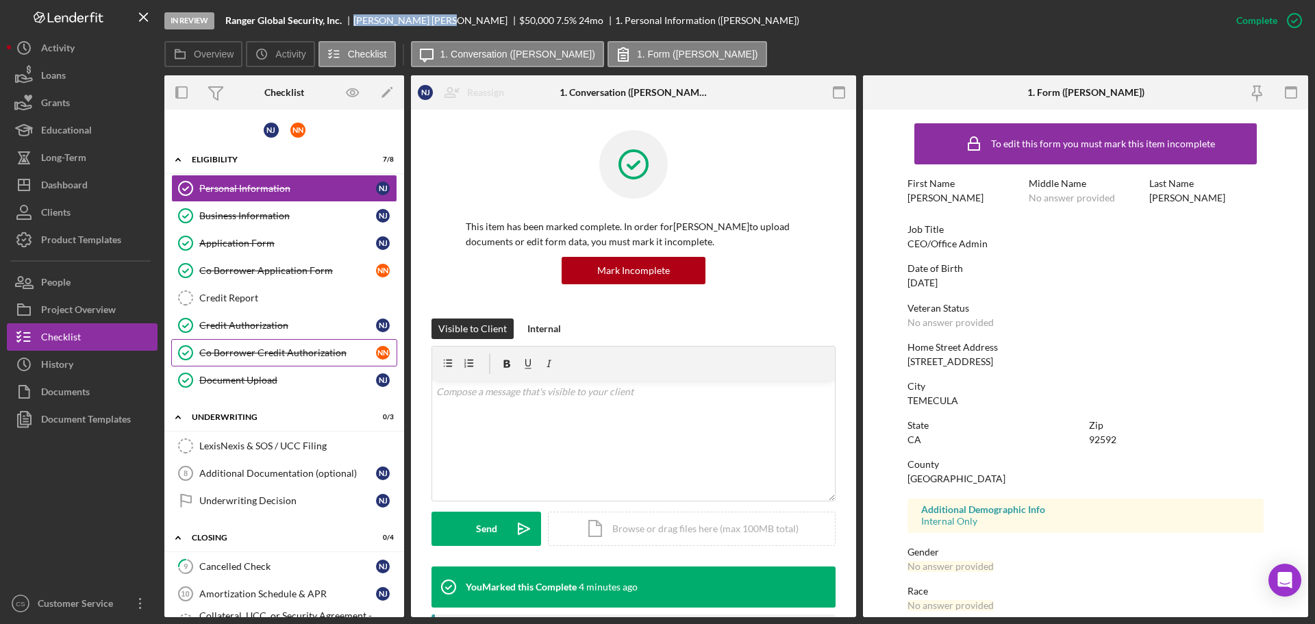
click at [296, 353] on div "Co Borrower Credit Authorization" at bounding box center [287, 352] width 177 height 11
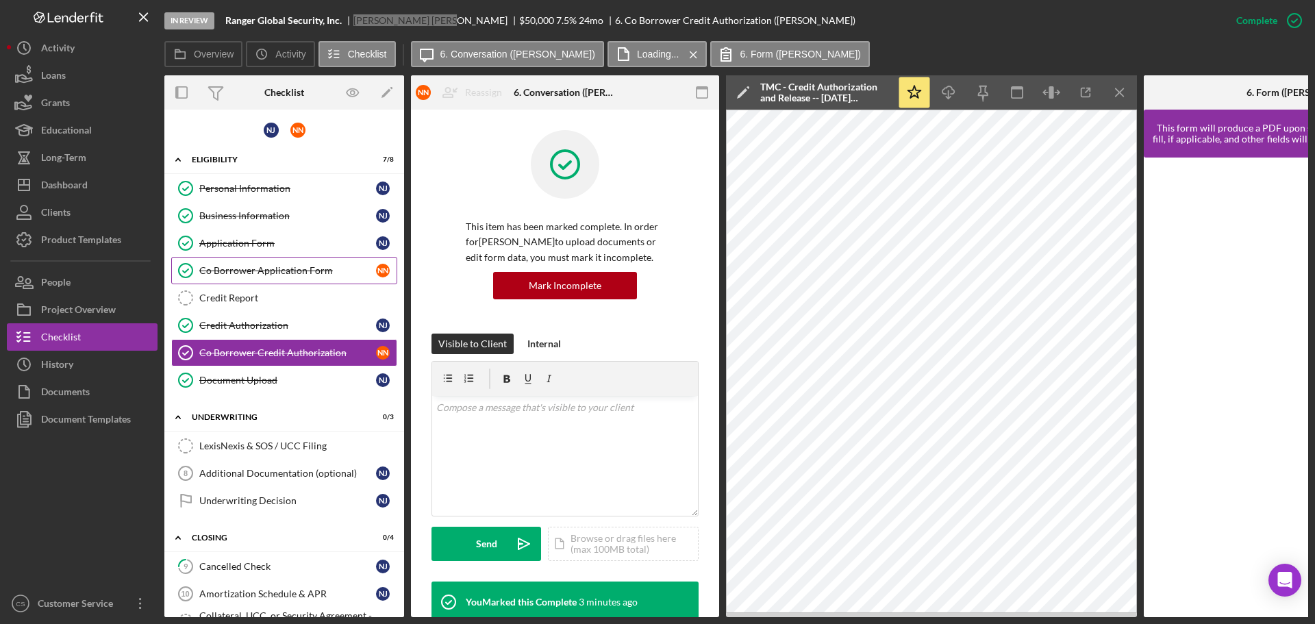
click at [297, 275] on div "Co Borrower Application Form" at bounding box center [287, 270] width 177 height 11
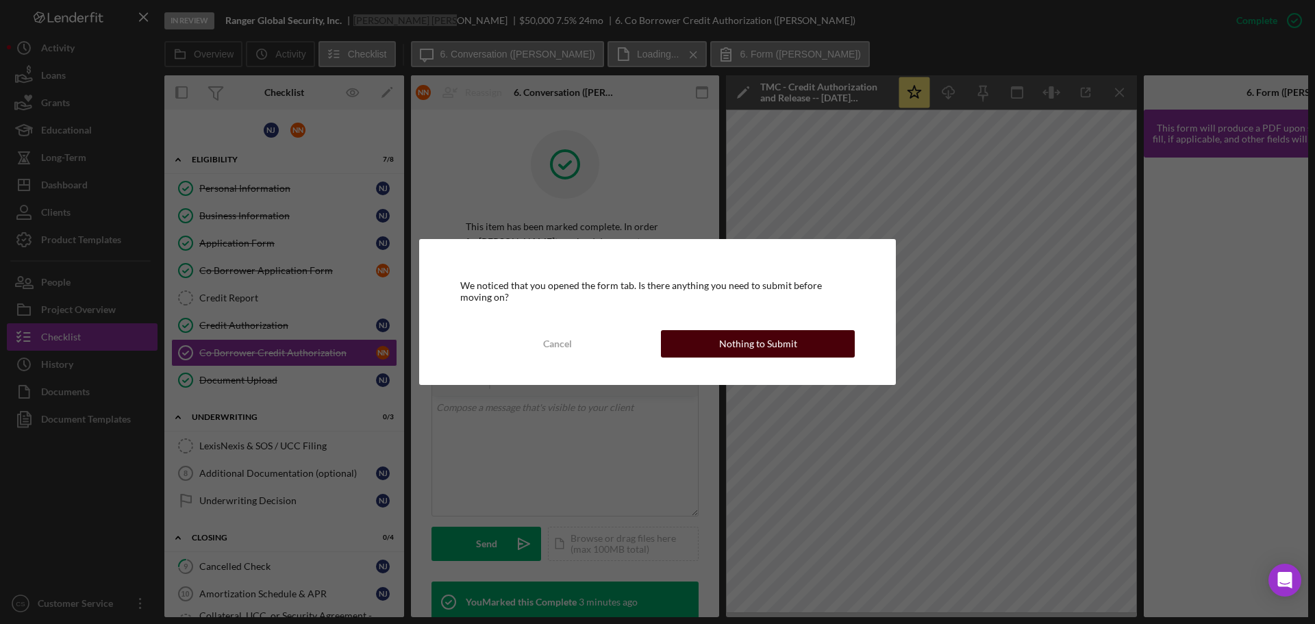
click at [729, 346] on div "Nothing to Submit" at bounding box center [758, 343] width 78 height 27
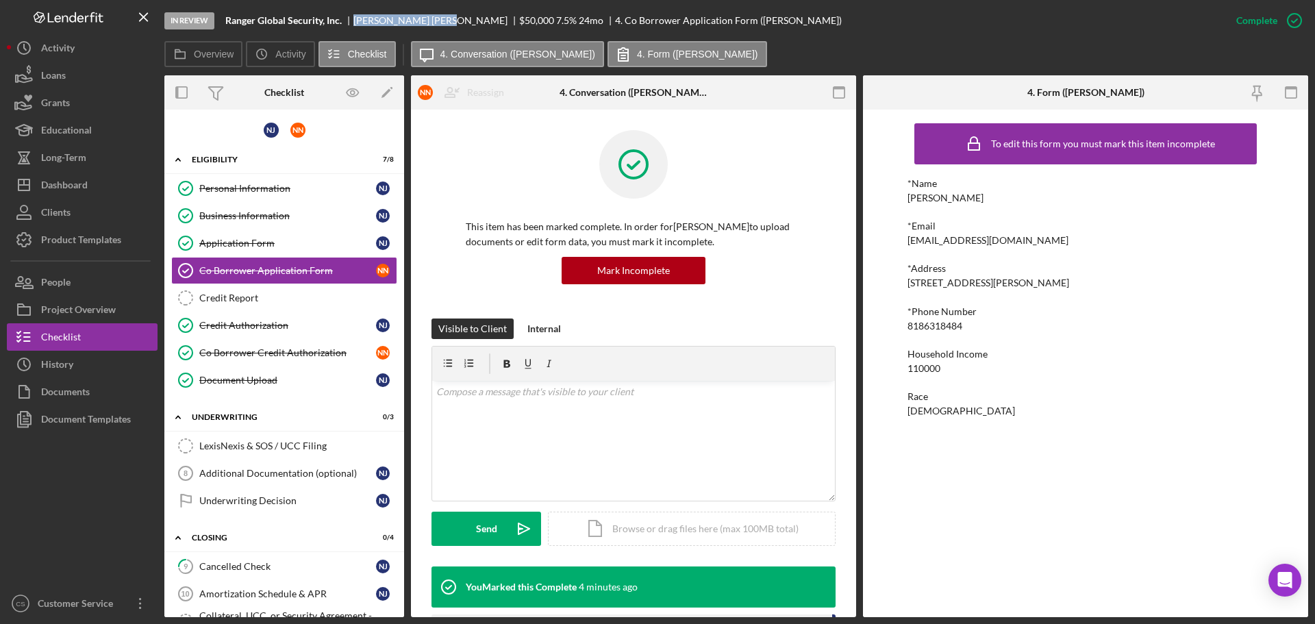
drag, startPoint x: 1079, startPoint y: 282, endPoint x: 910, endPoint y: 286, distance: 169.2
click at [910, 286] on div "[STREET_ADDRESS][PERSON_NAME]" at bounding box center [988, 282] width 162 height 11
click at [977, 280] on div "[STREET_ADDRESS][PERSON_NAME]" at bounding box center [988, 282] width 162 height 11
drag, startPoint x: 985, startPoint y: 281, endPoint x: 897, endPoint y: 284, distance: 88.4
click at [897, 284] on div "To edit this form you must mark this item incomplete *Name [PERSON_NAME] *Email…" at bounding box center [1085, 363] width 445 height 507
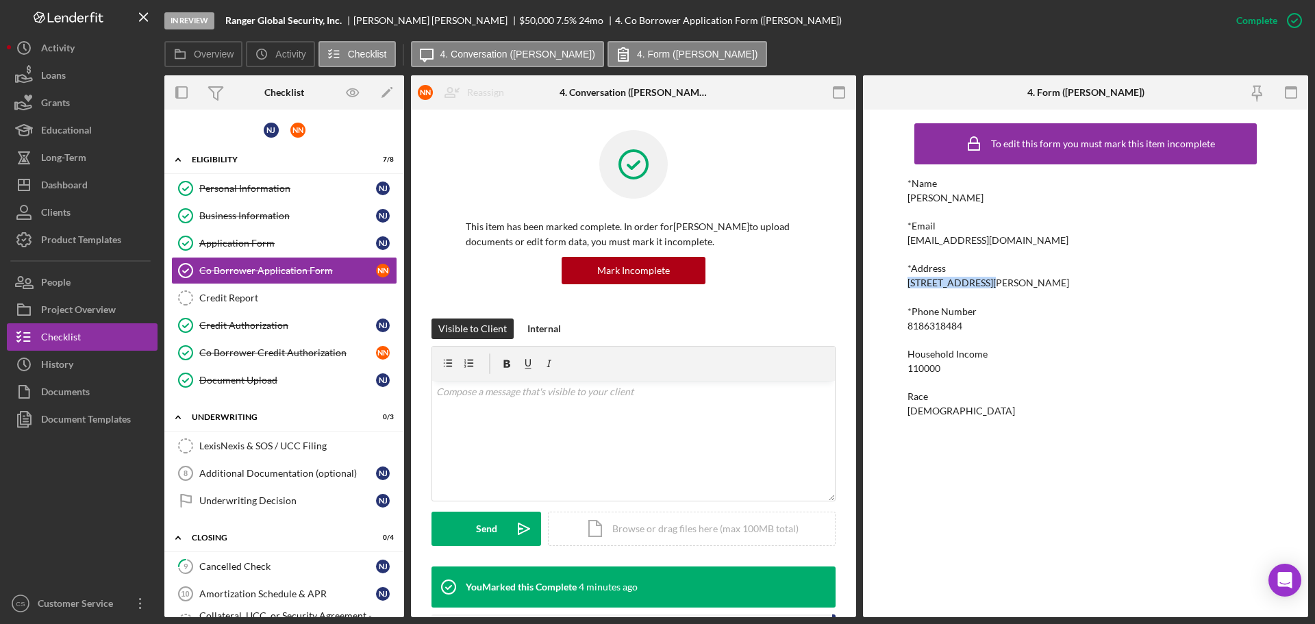
copy div "[STREET_ADDRESS][PERSON_NAME]"
click at [1005, 283] on div "[STREET_ADDRESS][PERSON_NAME]" at bounding box center [988, 282] width 162 height 11
copy div "Chatsworth"
drag, startPoint x: 962, startPoint y: 198, endPoint x: 909, endPoint y: 198, distance: 53.4
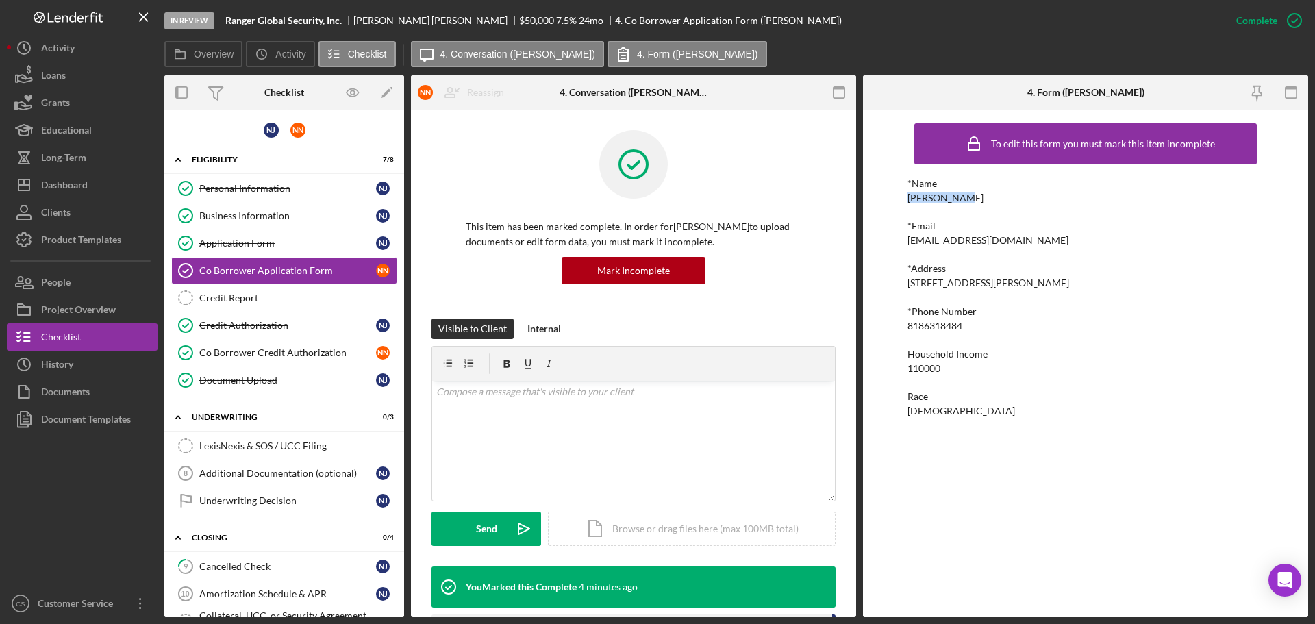
click at [909, 198] on div "*Name [PERSON_NAME]" at bounding box center [1085, 190] width 356 height 25
copy div "[PERSON_NAME]"
click at [246, 300] on div "Credit Report" at bounding box center [297, 297] width 197 height 11
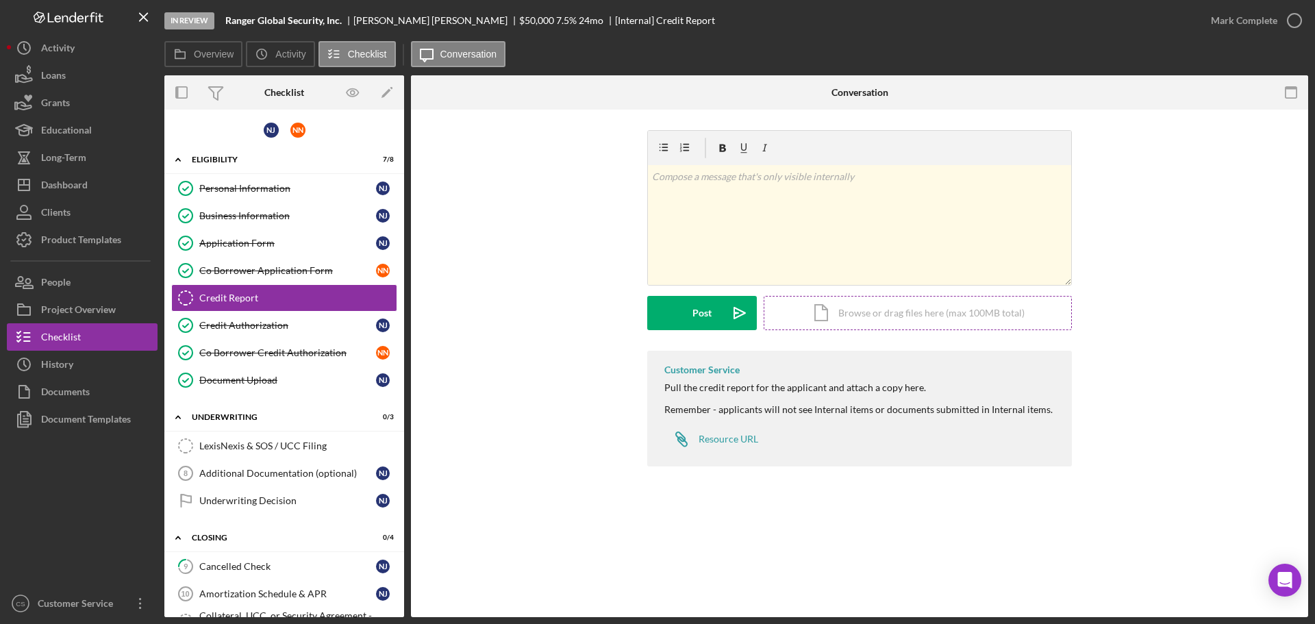
click at [852, 325] on div "Icon/Document Browse or drag files here (max 100MB total) Tap to choose files o…" at bounding box center [917, 313] width 308 height 34
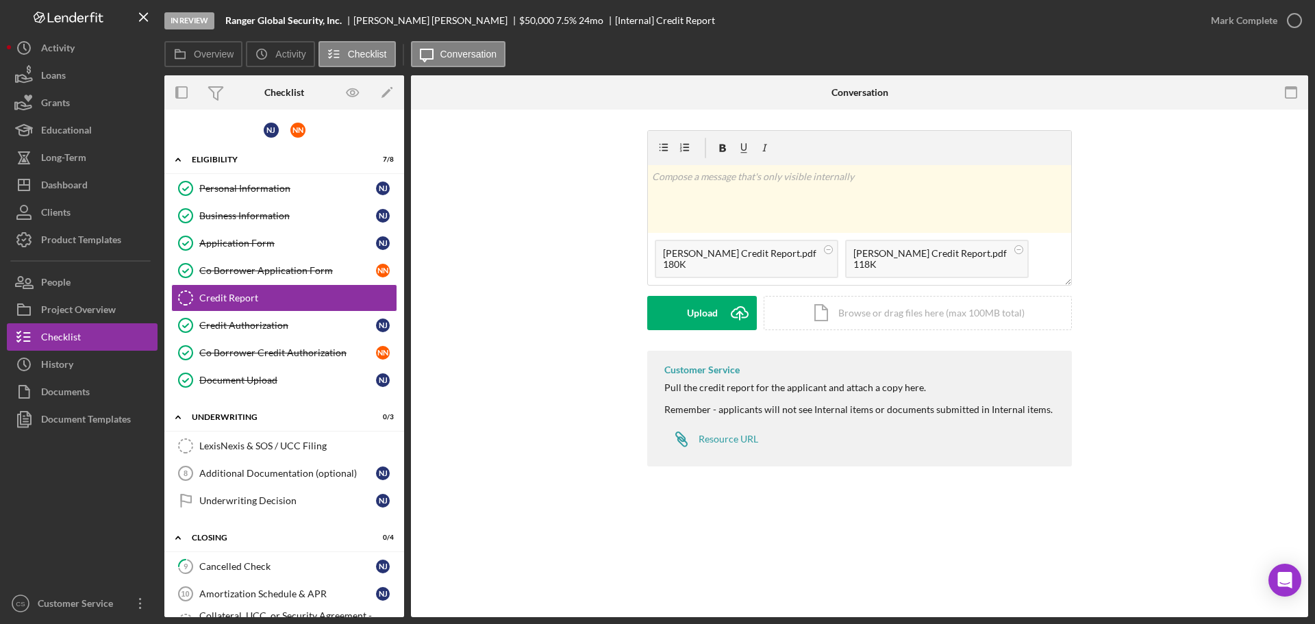
click at [571, 365] on div "Customer Service Pull the credit report for the applicant and attach a copy her…" at bounding box center [859, 412] width 856 height 123
click at [698, 315] on div "Upload" at bounding box center [702, 313] width 31 height 34
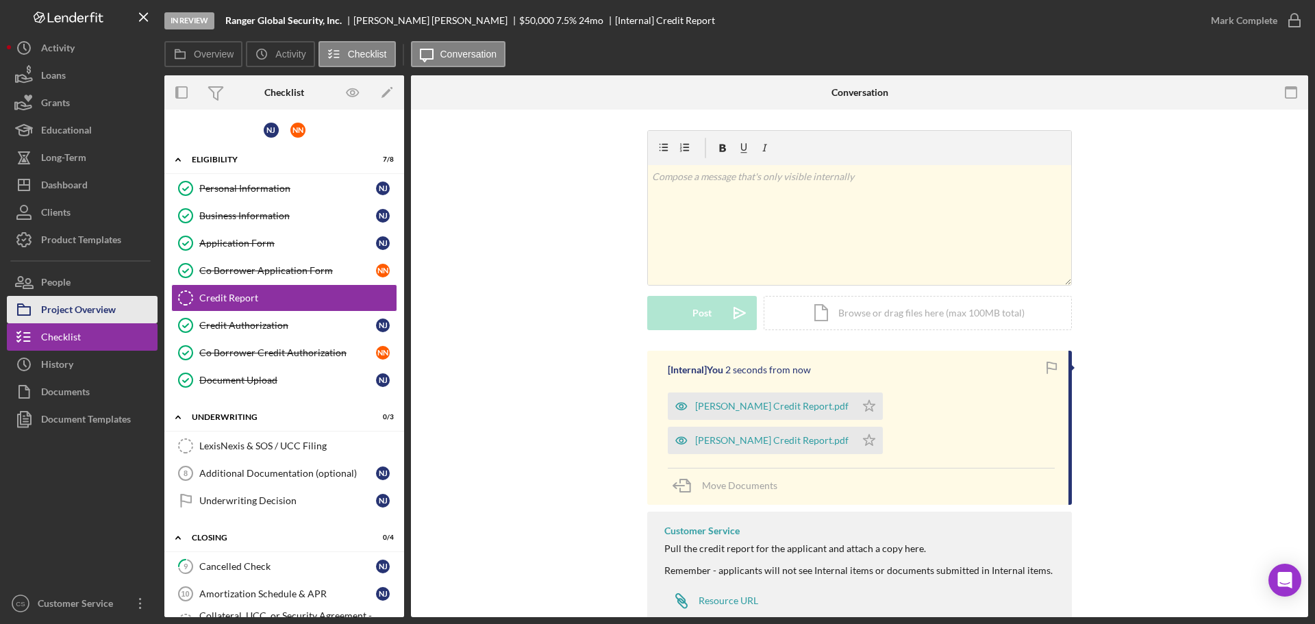
click at [81, 313] on div "Project Overview" at bounding box center [78, 311] width 75 height 31
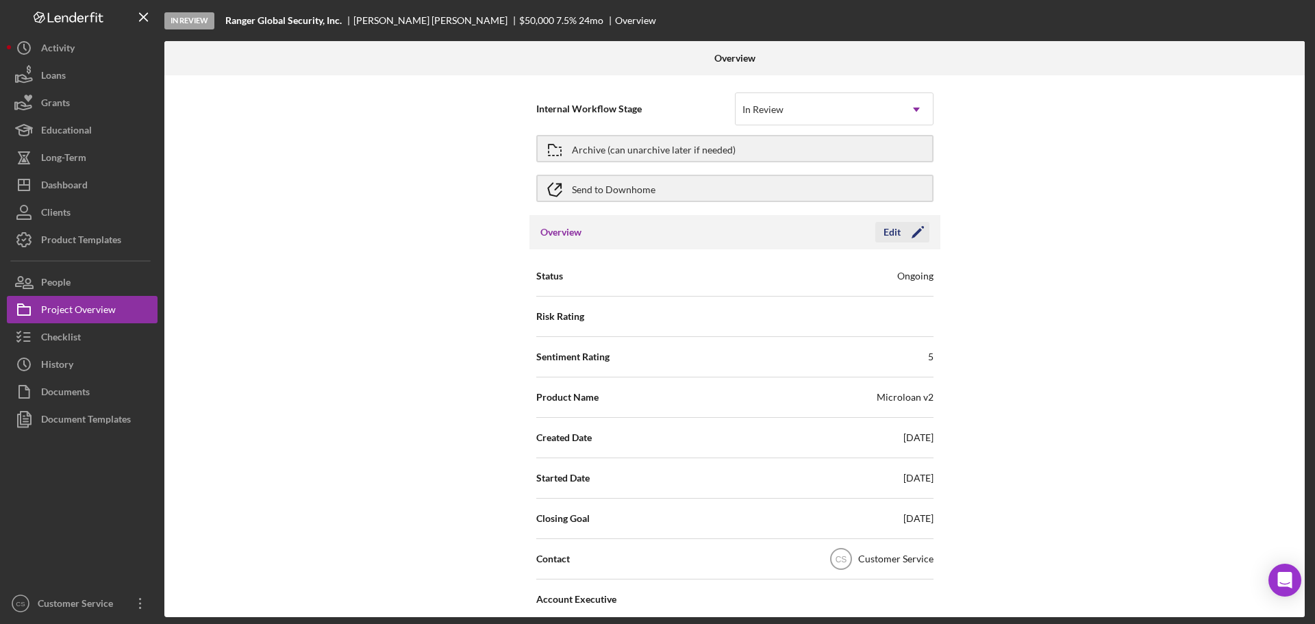
click at [905, 238] on icon "Icon/Edit" at bounding box center [917, 232] width 34 height 34
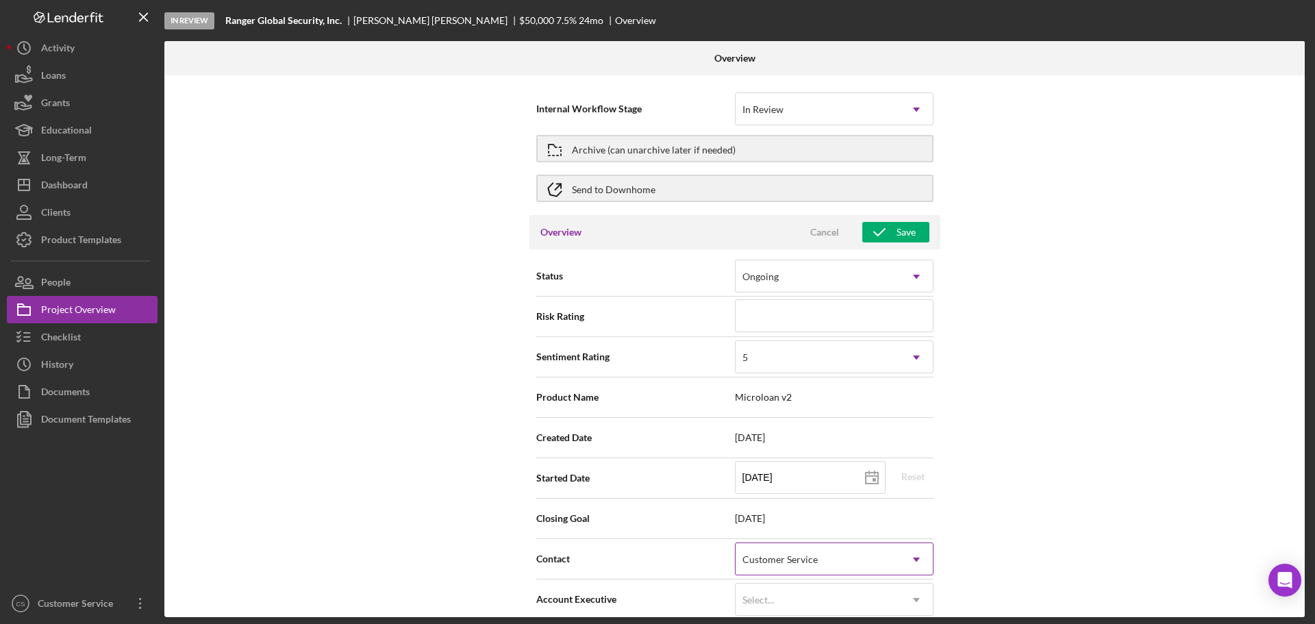
click at [811, 560] on div "Customer Service" at bounding box center [779, 559] width 75 height 11
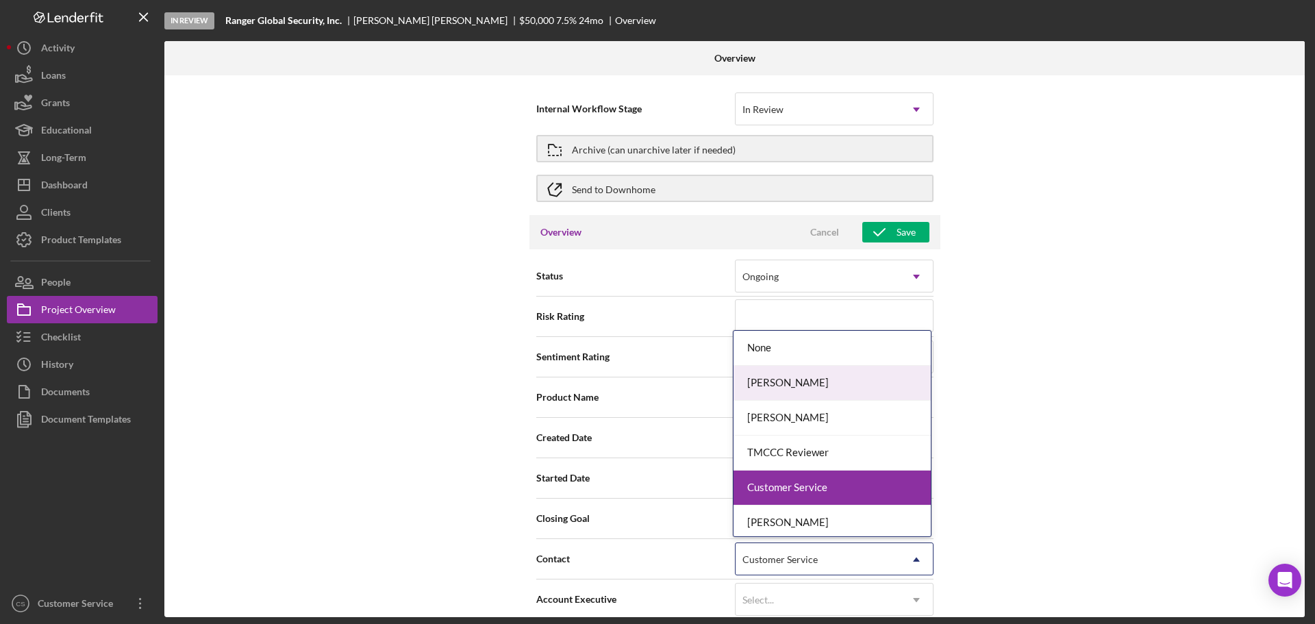
click at [822, 387] on div "[PERSON_NAME]" at bounding box center [831, 383] width 197 height 35
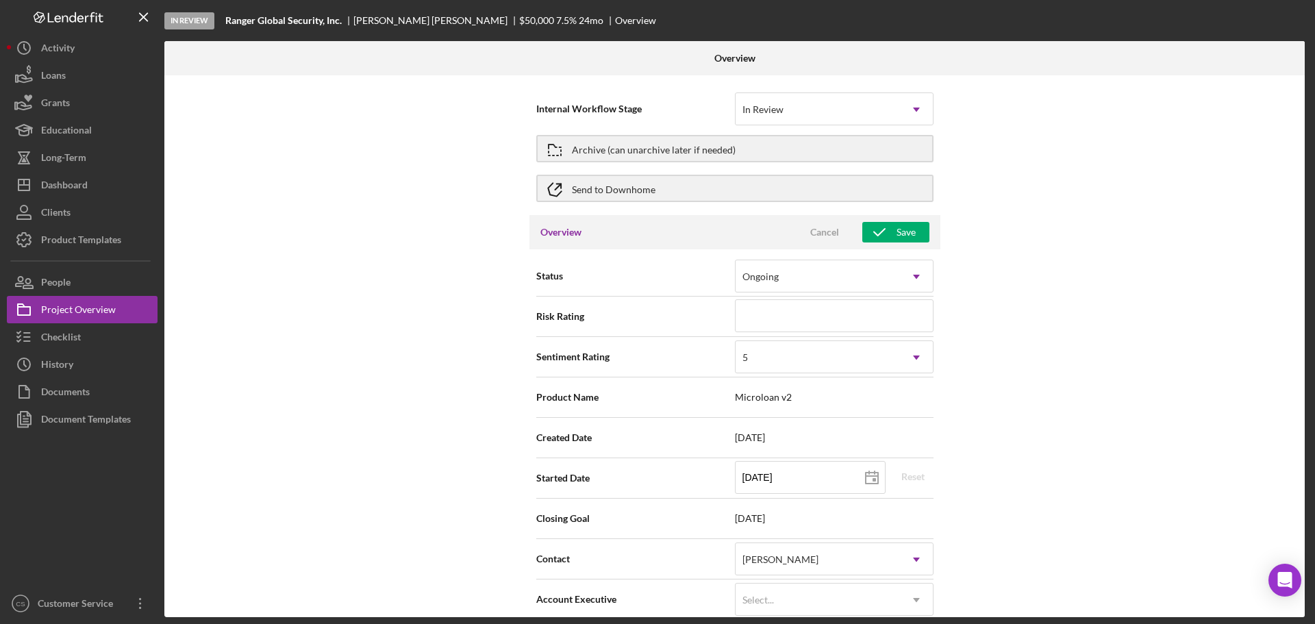
click at [1018, 299] on div "Internal Workflow Stage In Review Icon/Dropdown Arrow Archive (can unarchive la…" at bounding box center [734, 346] width 1140 height 542
click at [900, 231] on div "Save" at bounding box center [905, 232] width 19 height 21
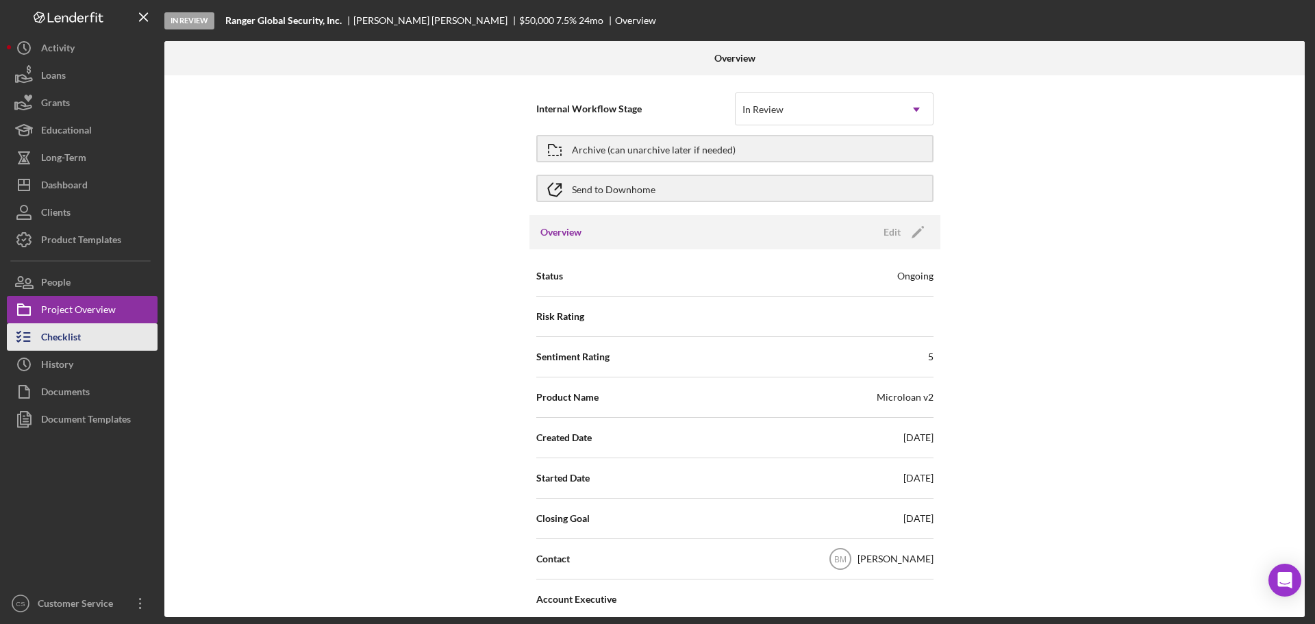
click at [58, 337] on div "Checklist" at bounding box center [61, 338] width 40 height 31
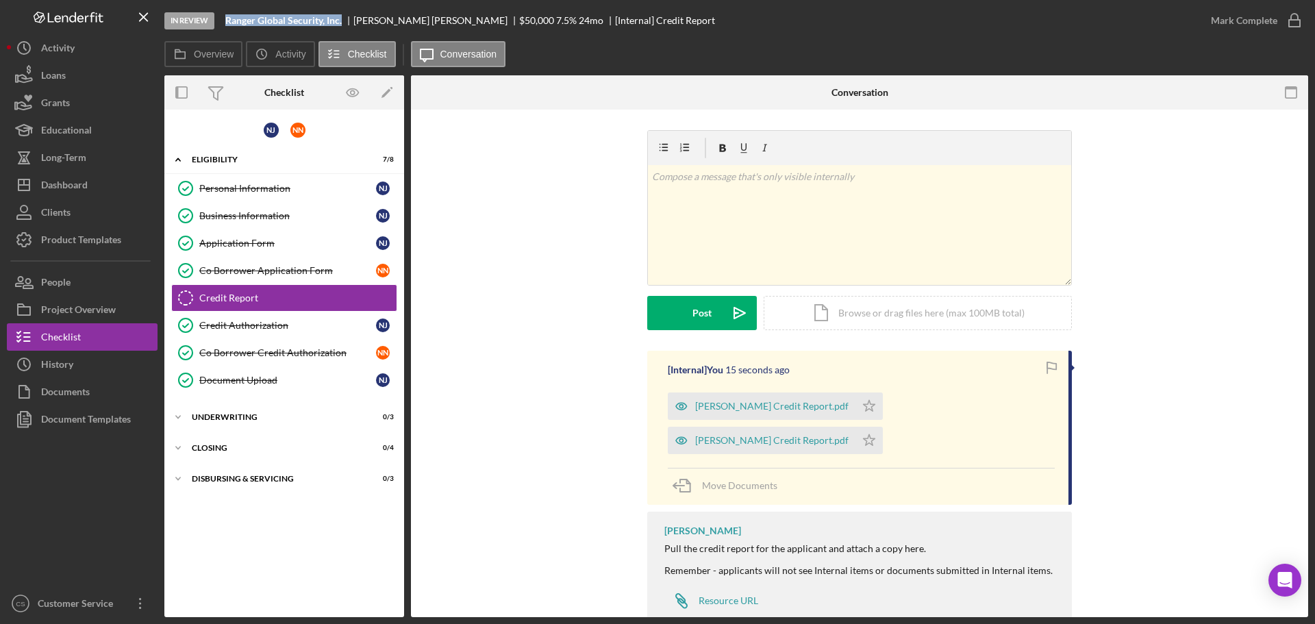
drag, startPoint x: 342, startPoint y: 23, endPoint x: 218, endPoint y: 22, distance: 124.6
click at [218, 22] on div "In Review Ranger Global Security, Inc. [PERSON_NAME] $50,000 $50,000 7.5 % 24 m…" at bounding box center [680, 20] width 1033 height 41
copy div "Ranger Global Security, Inc."
click at [75, 196] on div "Dashboard" at bounding box center [64, 186] width 47 height 31
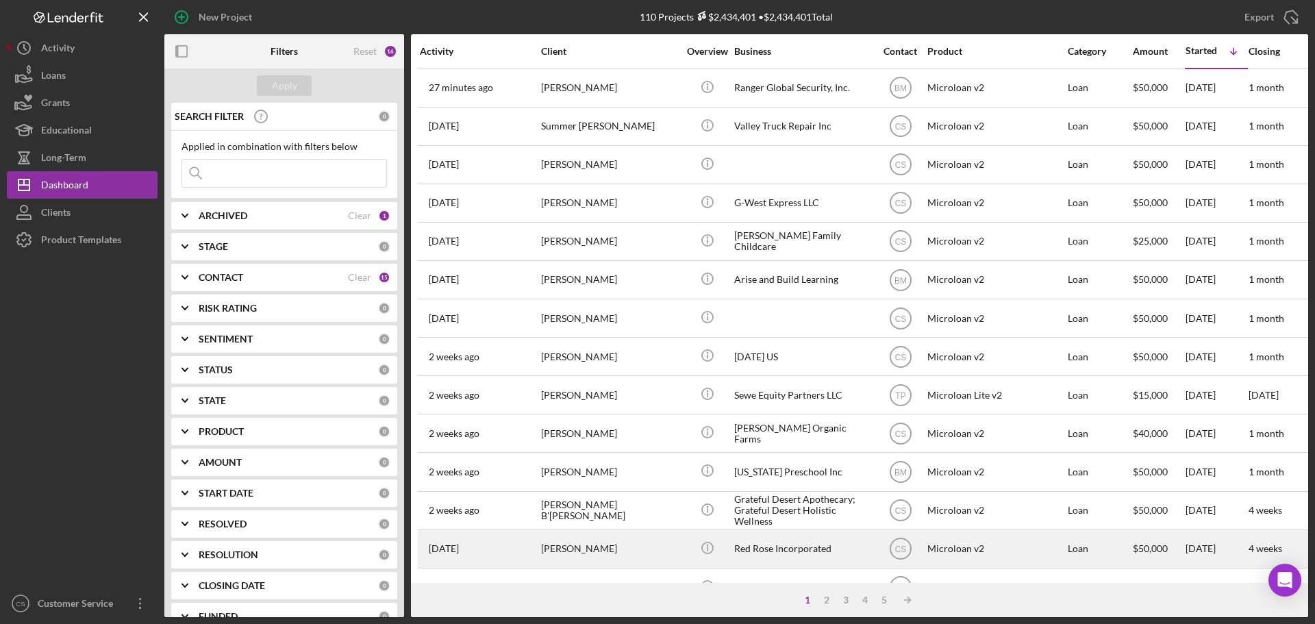
click at [637, 540] on div "[PERSON_NAME]" at bounding box center [609, 549] width 137 height 36
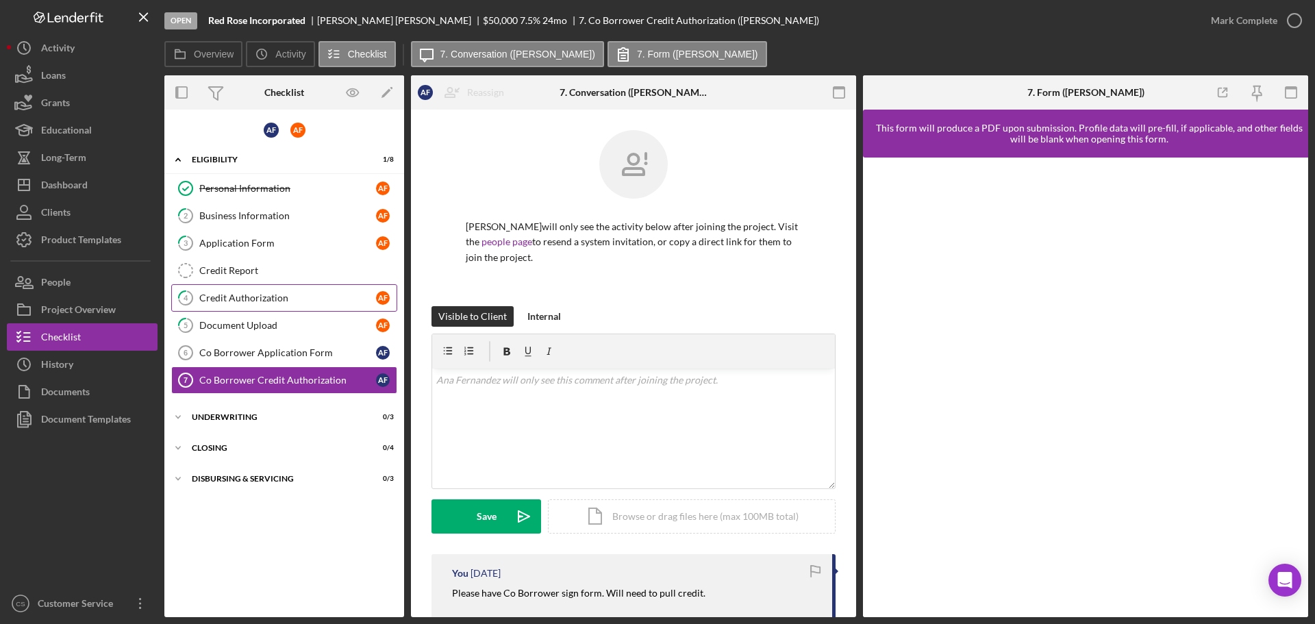
click at [323, 309] on link "4 Credit Authorization A F" at bounding box center [284, 297] width 226 height 27
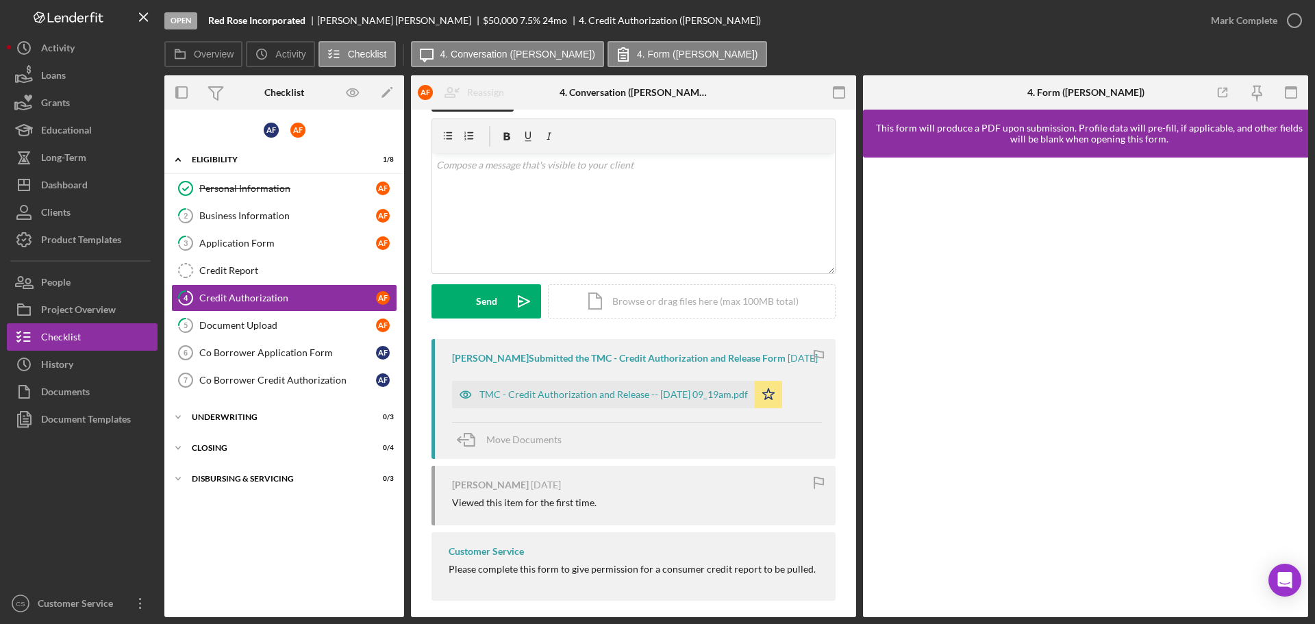
scroll to position [61, 0]
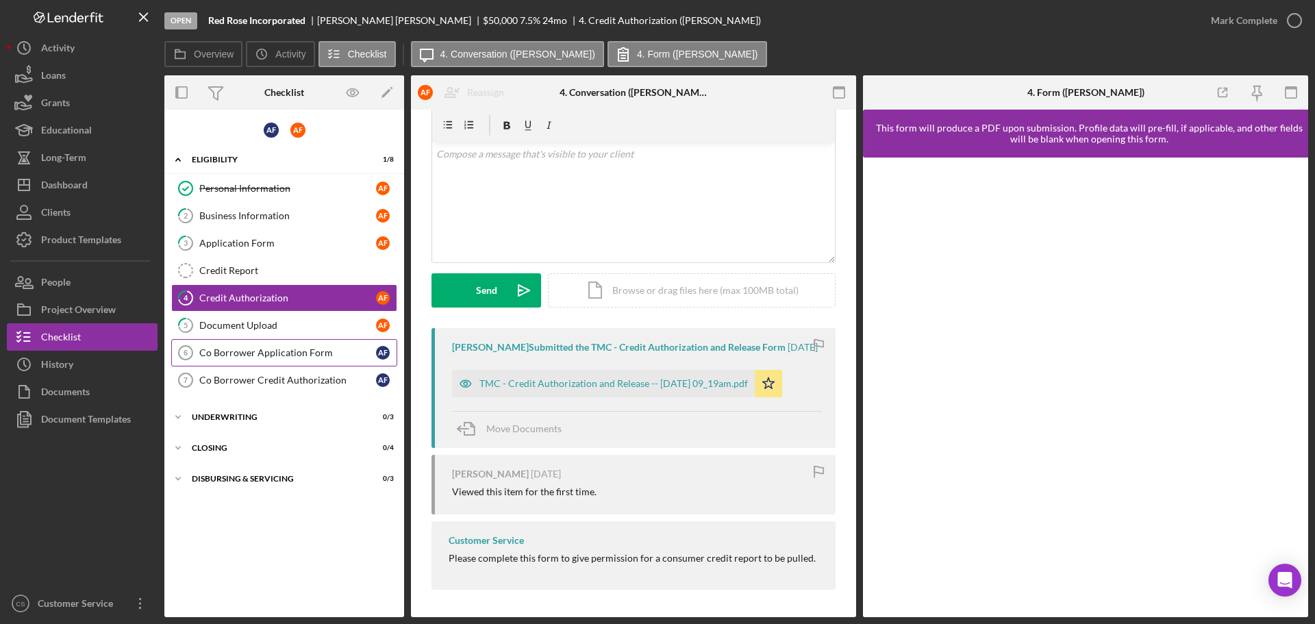
click at [247, 355] on div "Co Borrower Application Form" at bounding box center [287, 352] width 177 height 11
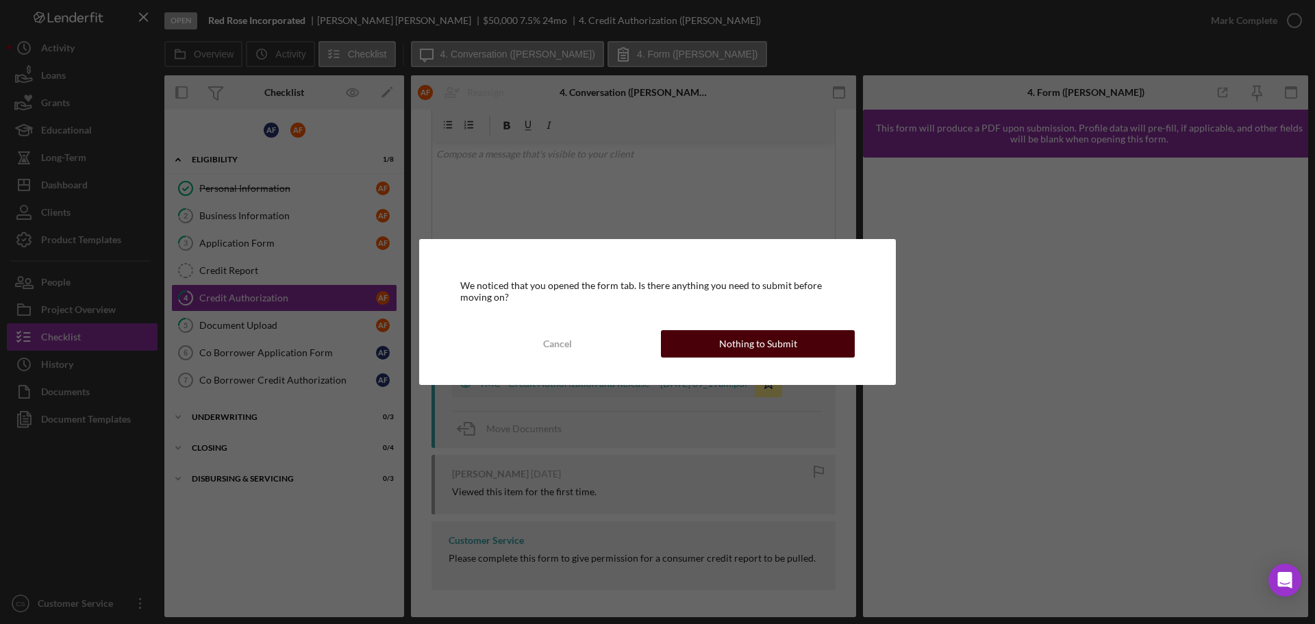
click at [772, 350] on div "Nothing to Submit" at bounding box center [758, 343] width 78 height 27
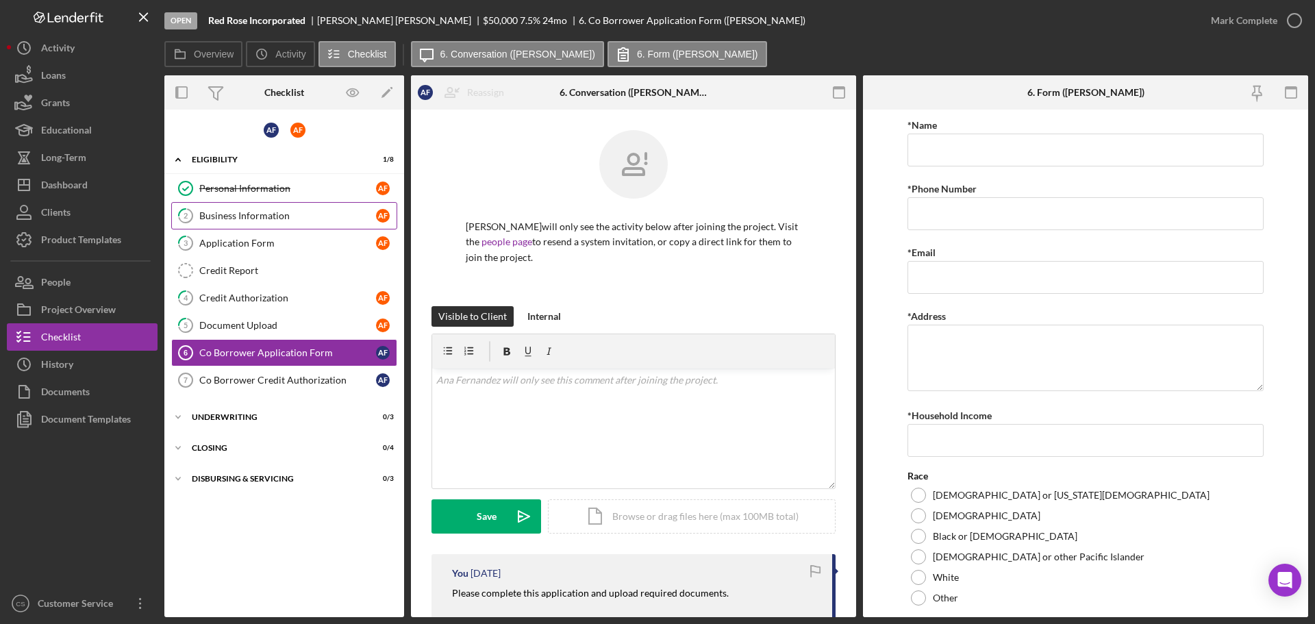
click at [279, 206] on link "2 Business Information A F" at bounding box center [284, 215] width 226 height 27
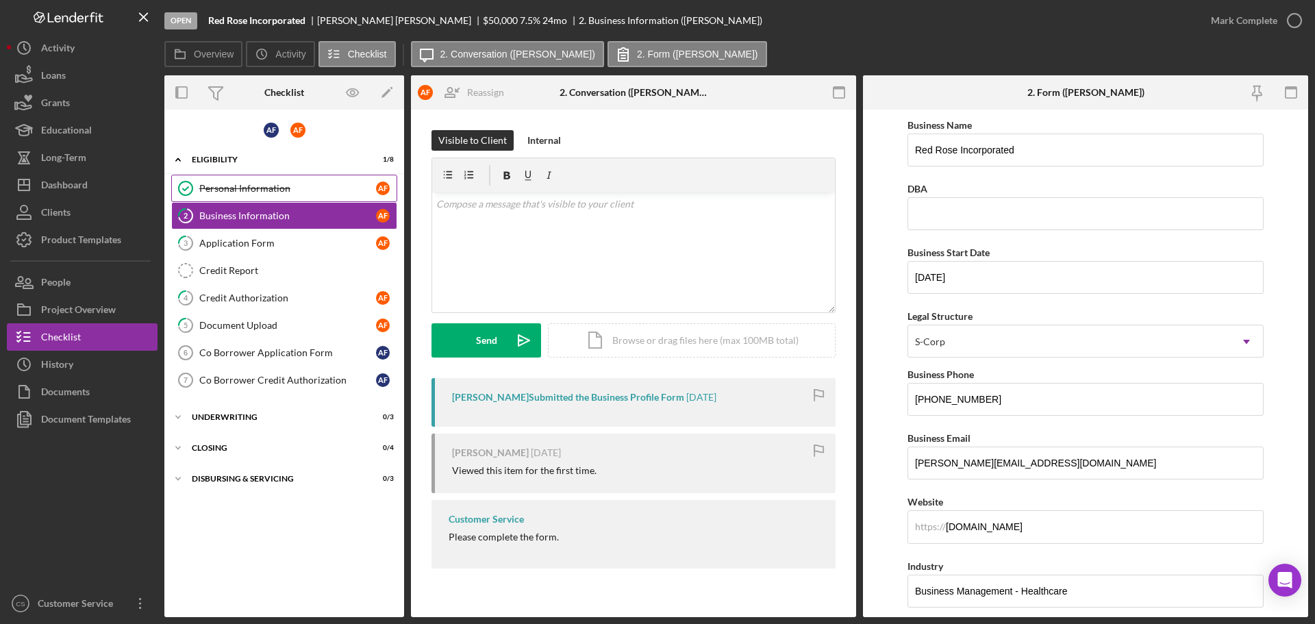
click at [314, 185] on div "Personal Information" at bounding box center [287, 188] width 177 height 11
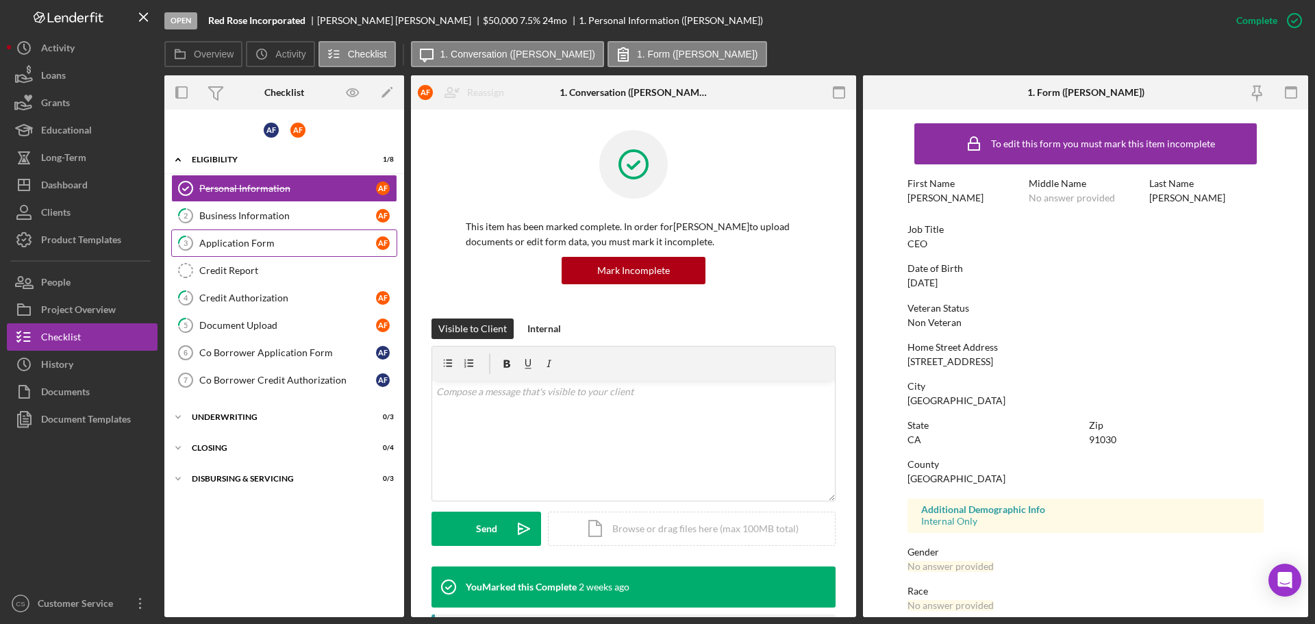
click at [320, 236] on link "3 Application Form A F" at bounding box center [284, 242] width 226 height 27
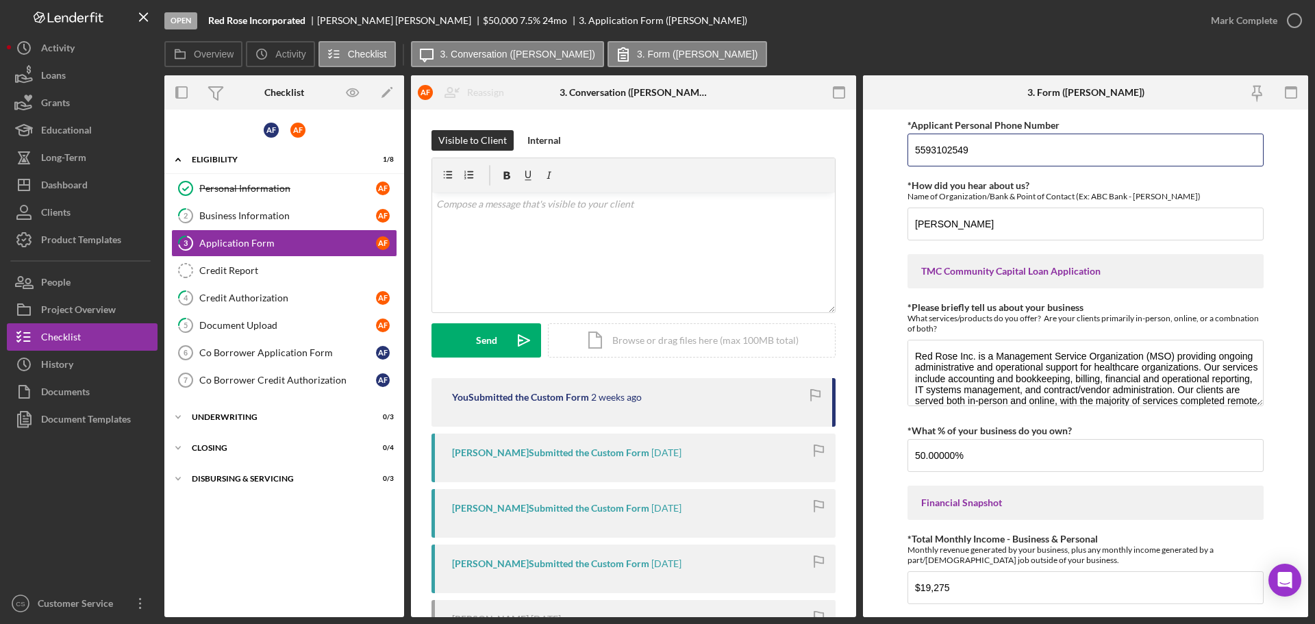
drag, startPoint x: 989, startPoint y: 149, endPoint x: 745, endPoint y: 154, distance: 244.5
click at [750, 154] on div "Overview Internal Workflow Stage Open Icon/Dropdown Arrow Archive (can unarchiv…" at bounding box center [735, 346] width 1143 height 542
click at [294, 220] on div "Business Information" at bounding box center [287, 215] width 177 height 11
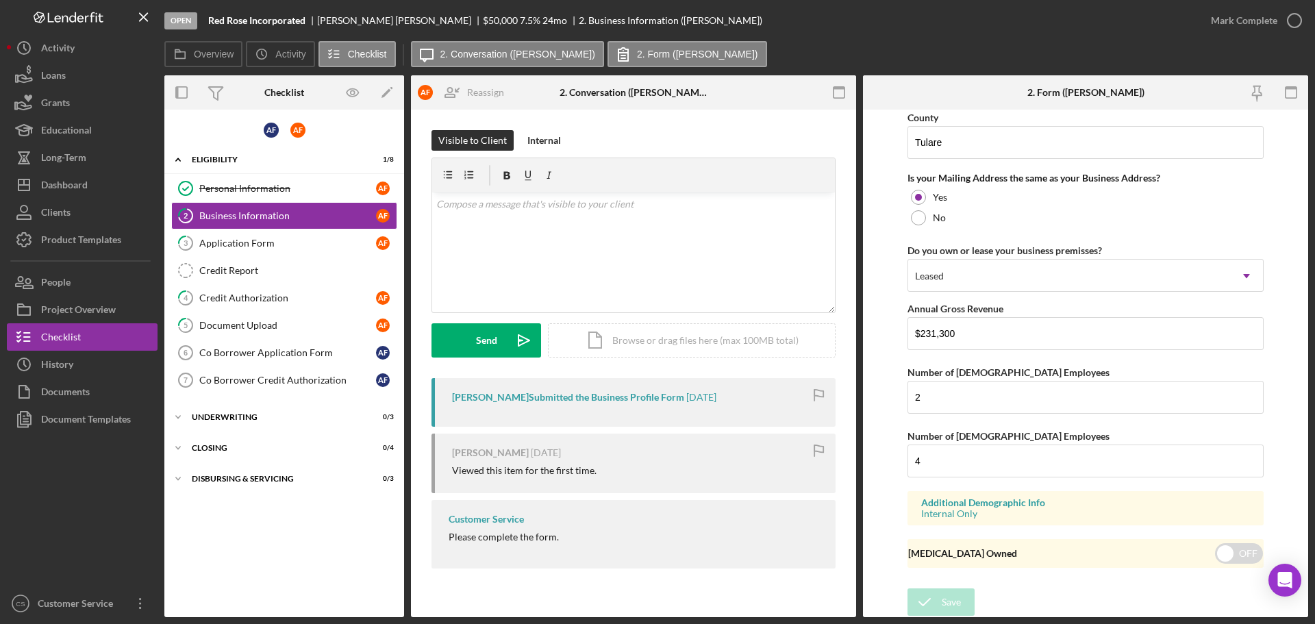
scroll to position [1193, 0]
click at [1295, 21] on icon "button" at bounding box center [1294, 20] width 34 height 34
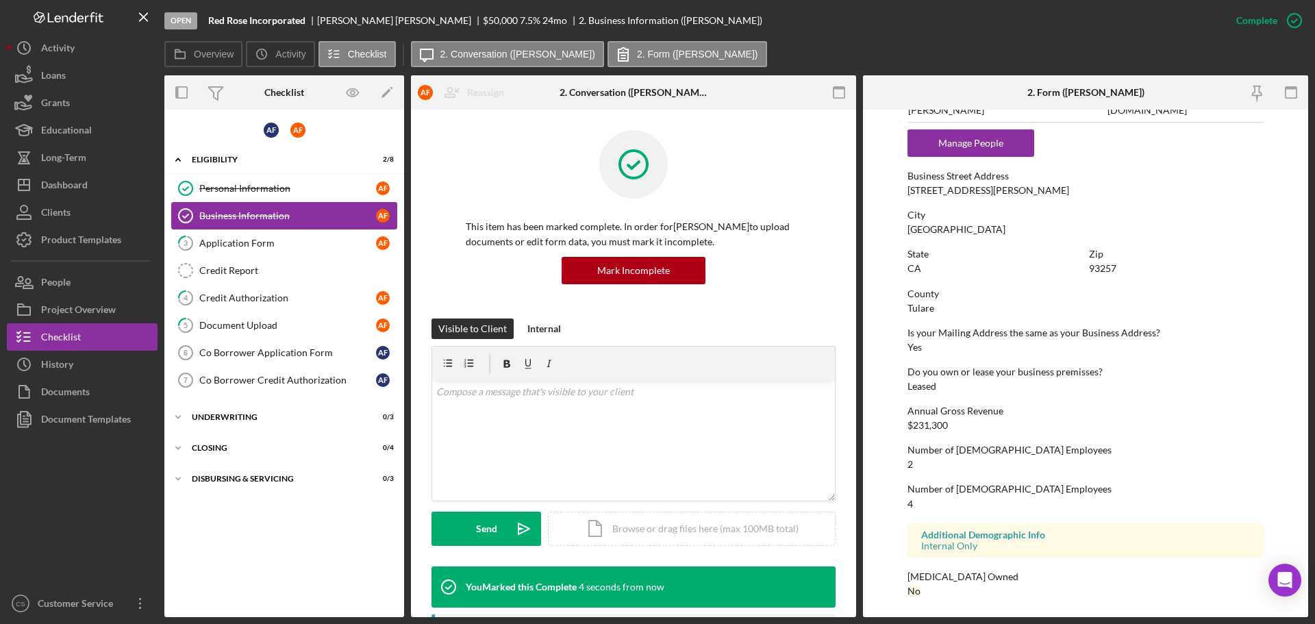
scroll to position [681, 0]
click at [301, 242] on div "Application Form" at bounding box center [287, 243] width 177 height 11
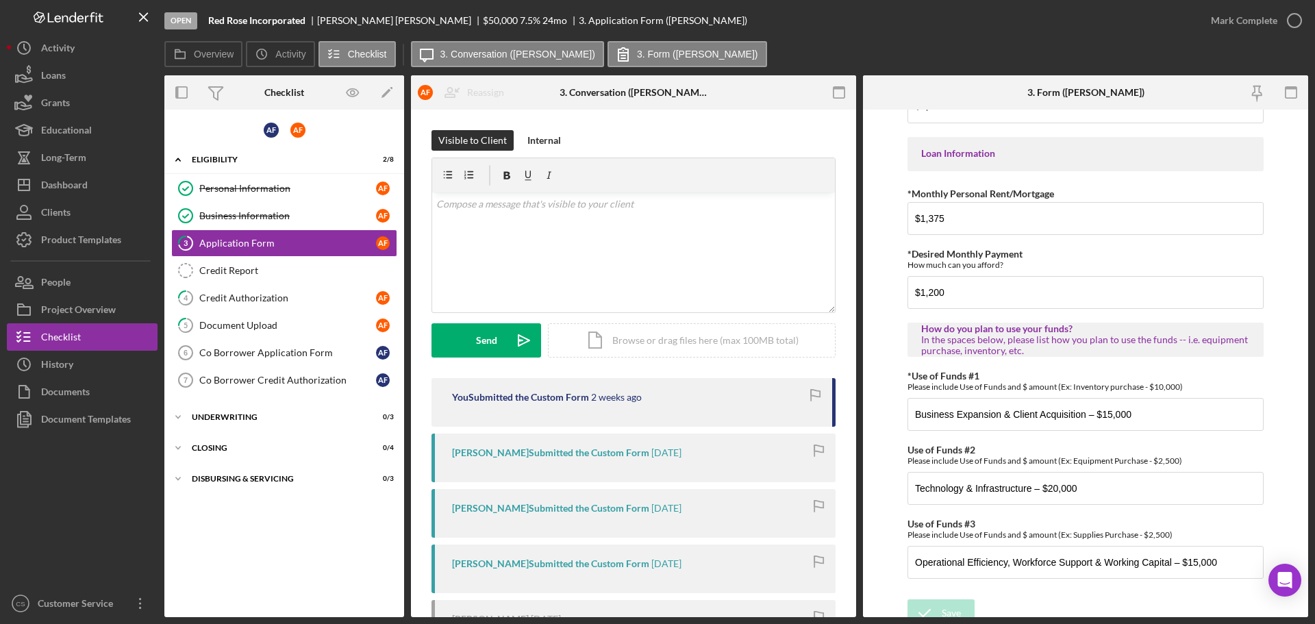
scroll to position [682, 0]
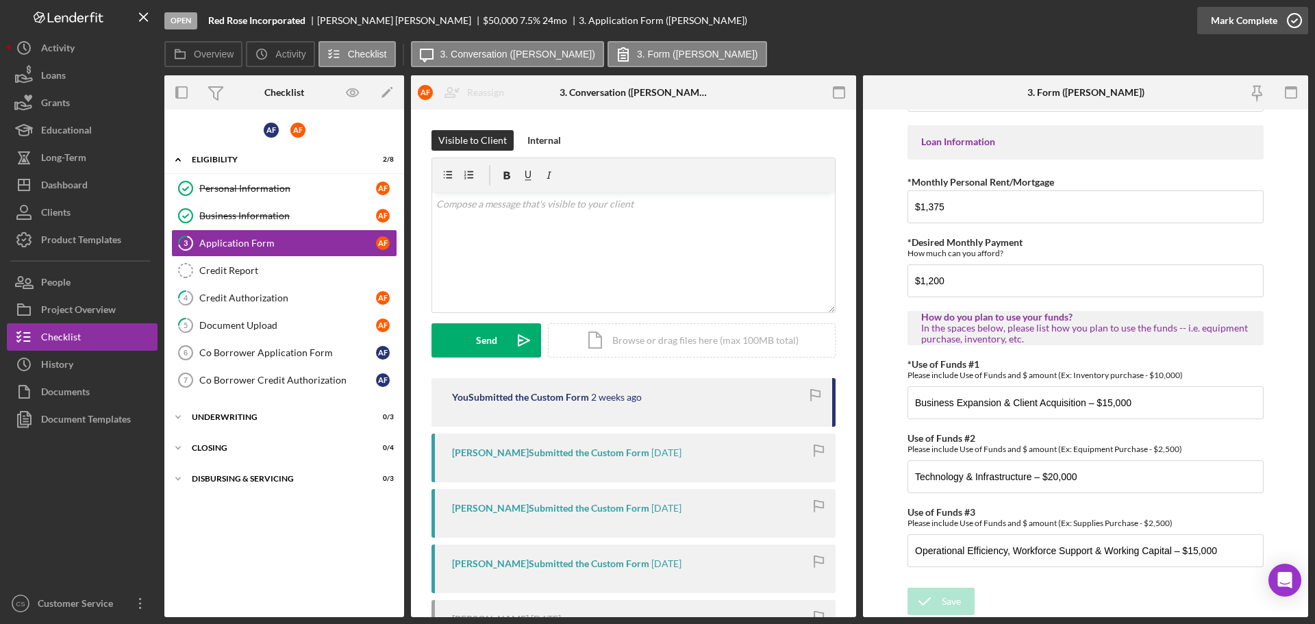
click at [1287, 23] on icon "button" at bounding box center [1294, 20] width 34 height 34
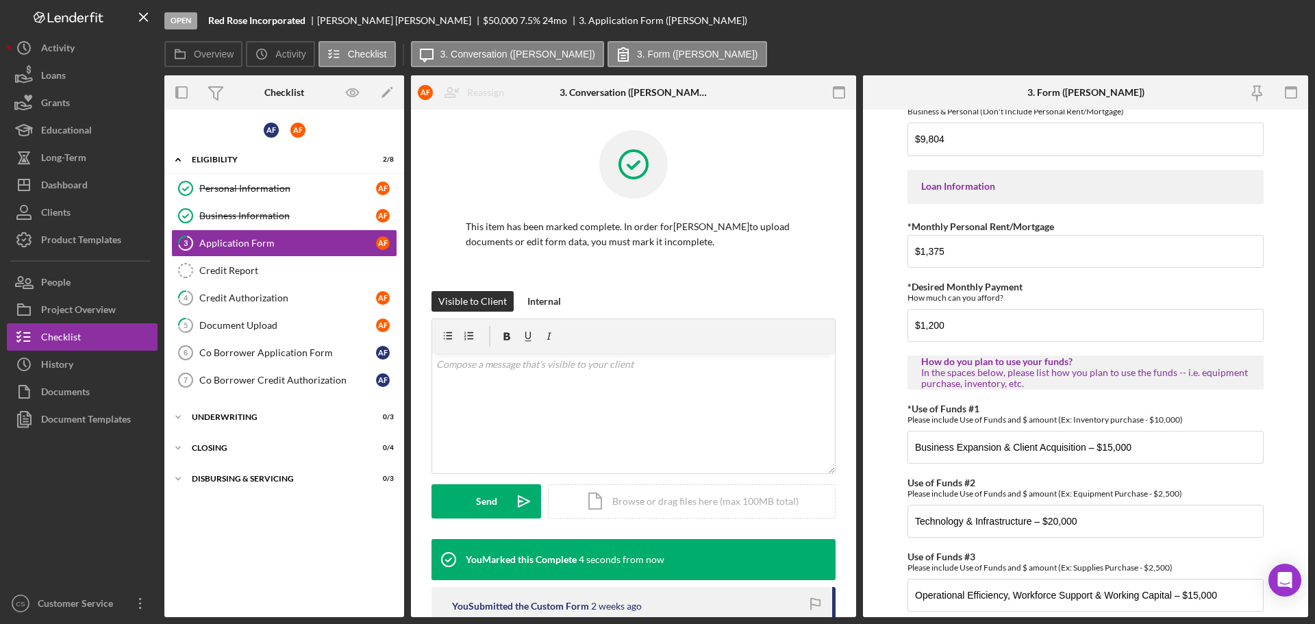
scroll to position [737, 0]
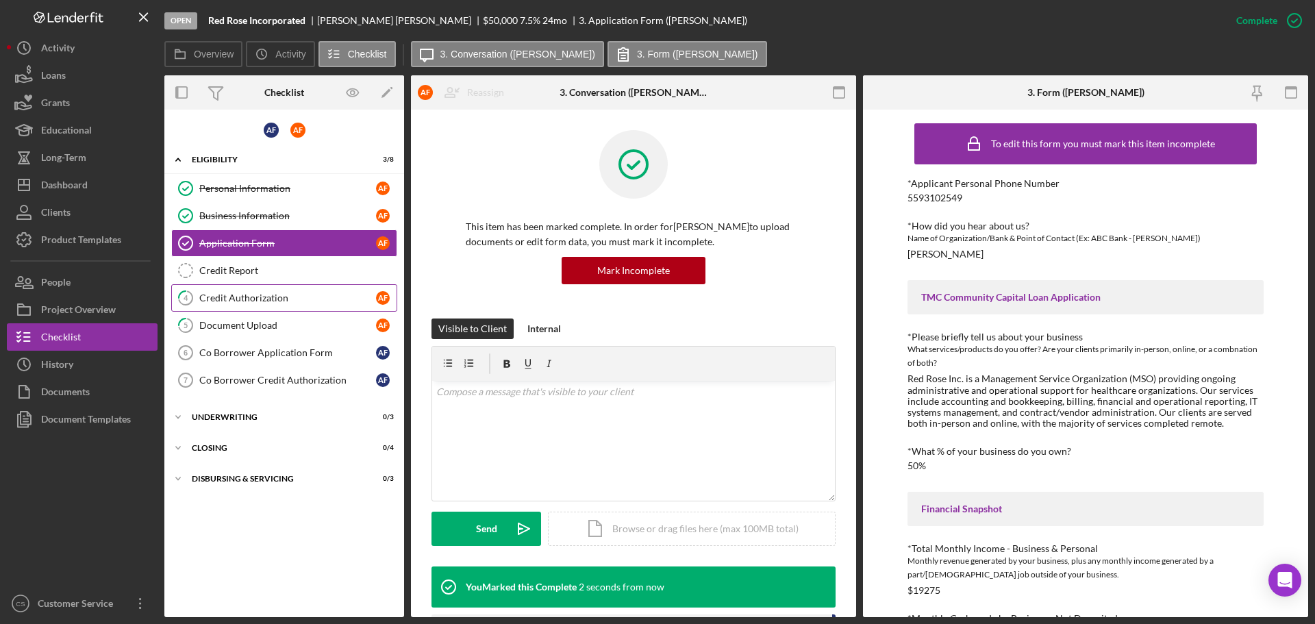
click at [324, 307] on link "4 Credit Authorization A F" at bounding box center [284, 297] width 226 height 27
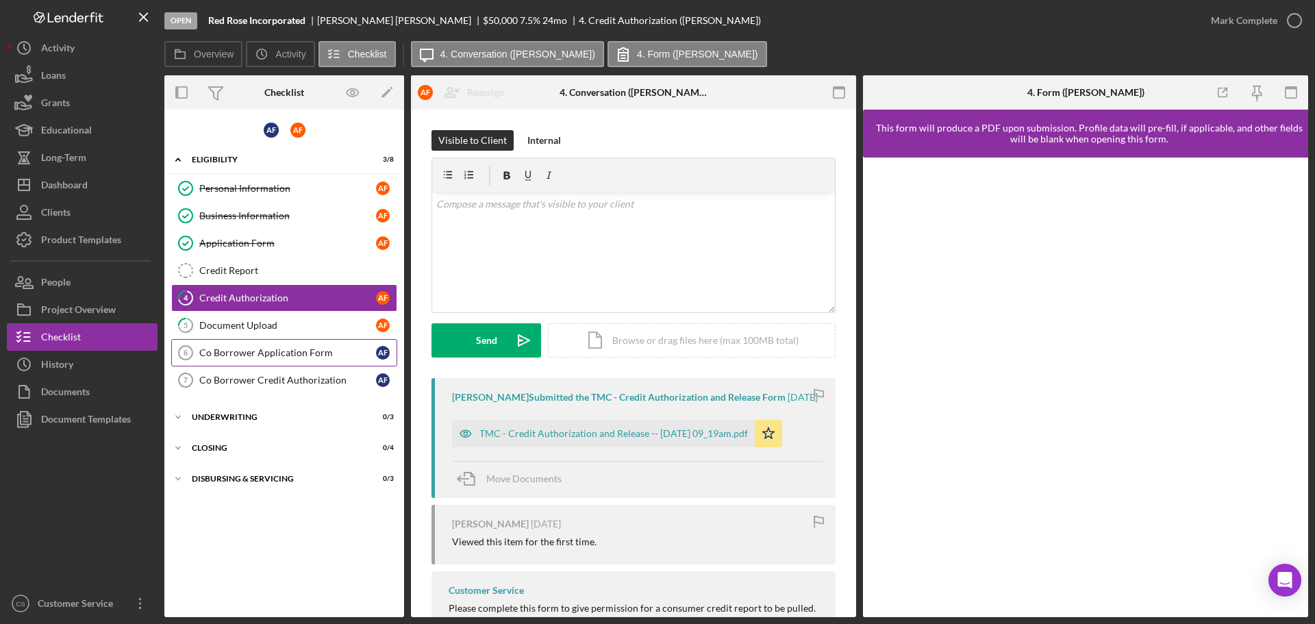
click at [262, 359] on link "Co Borrower Application Form 6 Co Borrower Application Form A F" at bounding box center [284, 352] width 226 height 27
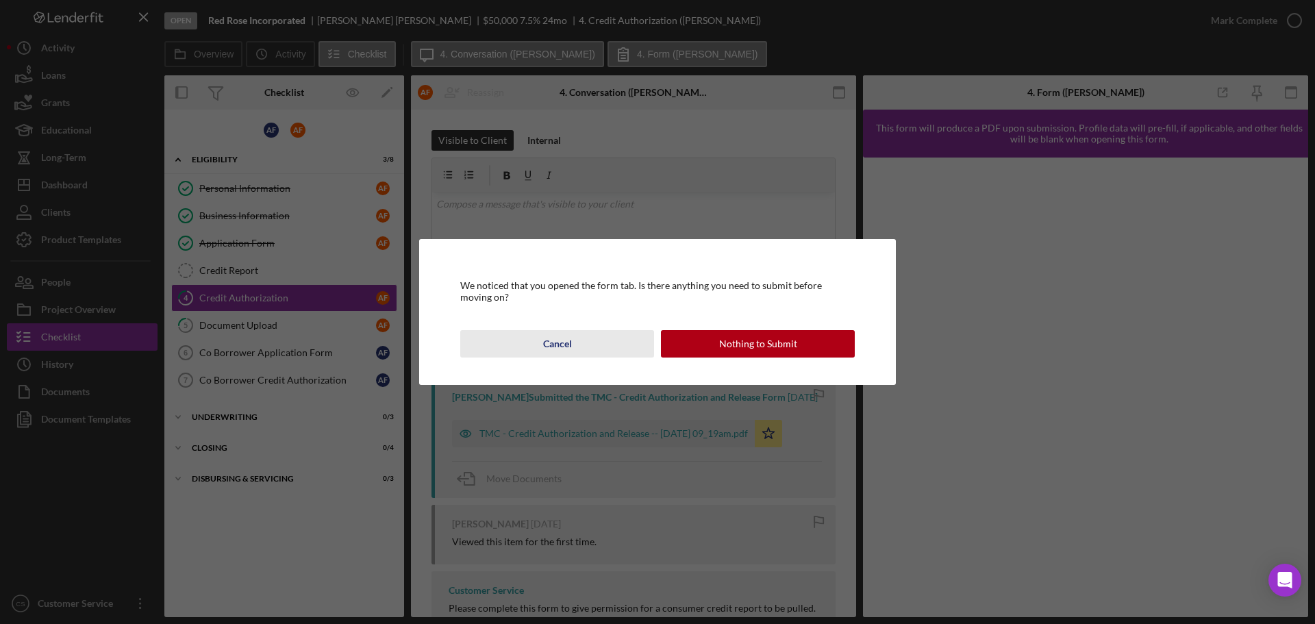
click at [595, 346] on button "Cancel" at bounding box center [557, 343] width 194 height 27
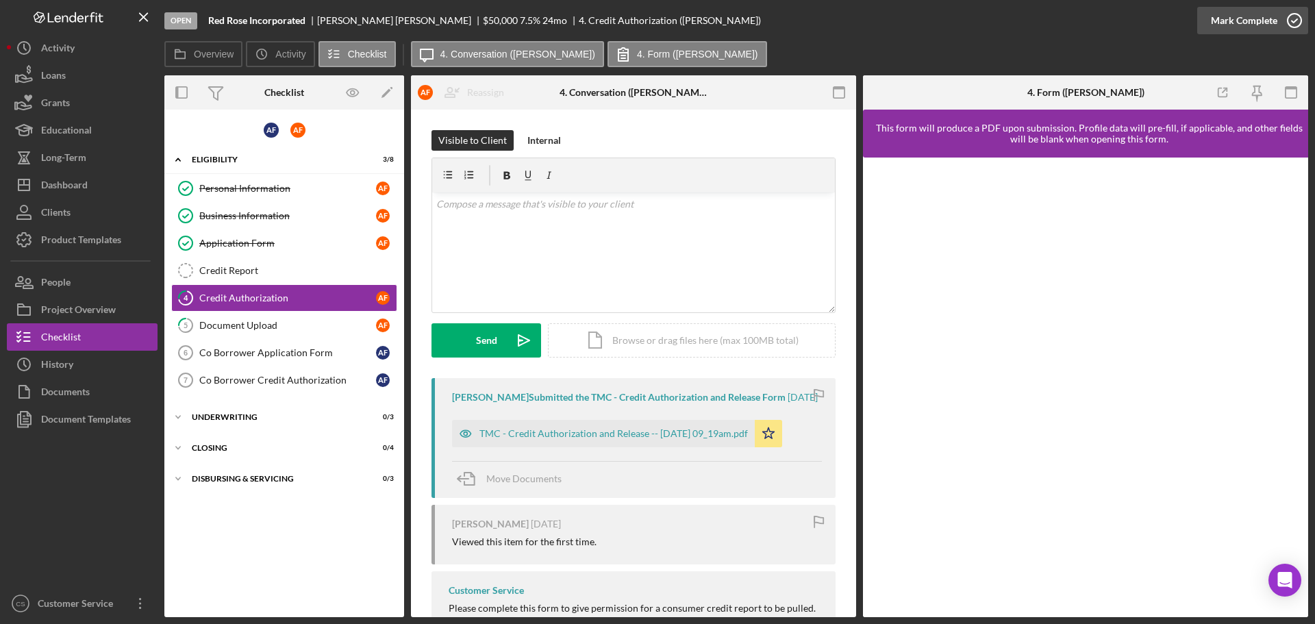
click at [1272, 21] on div "Mark Complete" at bounding box center [1244, 20] width 66 height 27
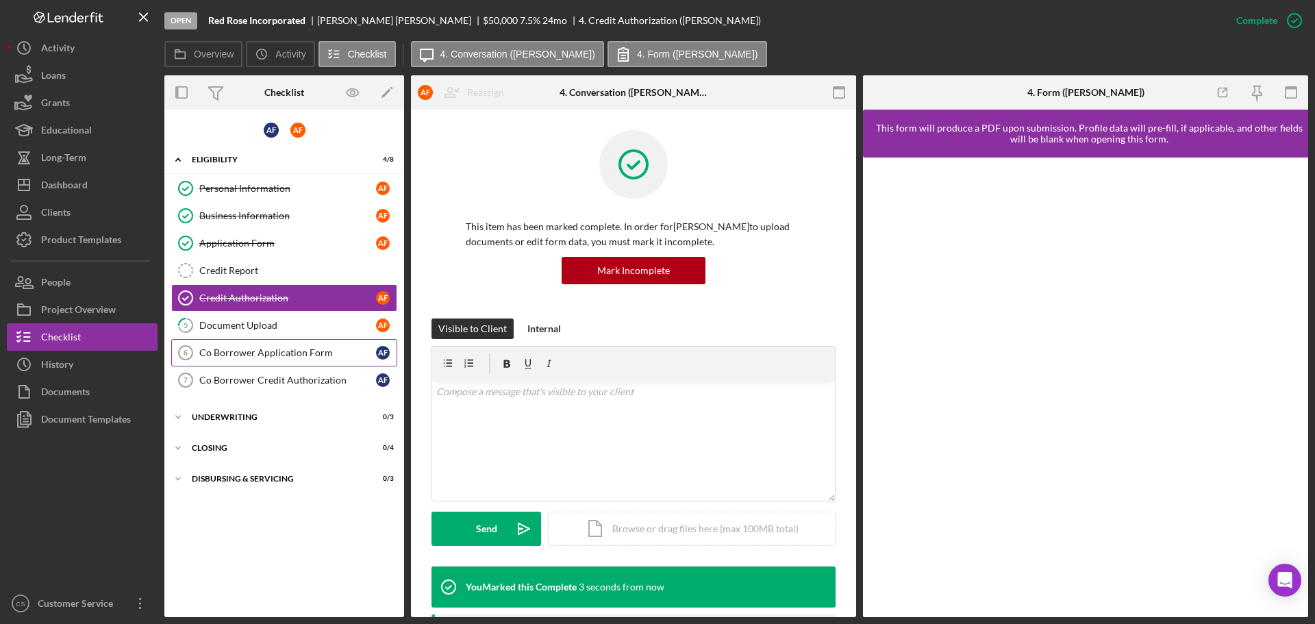
click at [283, 356] on div "Co Borrower Application Form" at bounding box center [287, 352] width 177 height 11
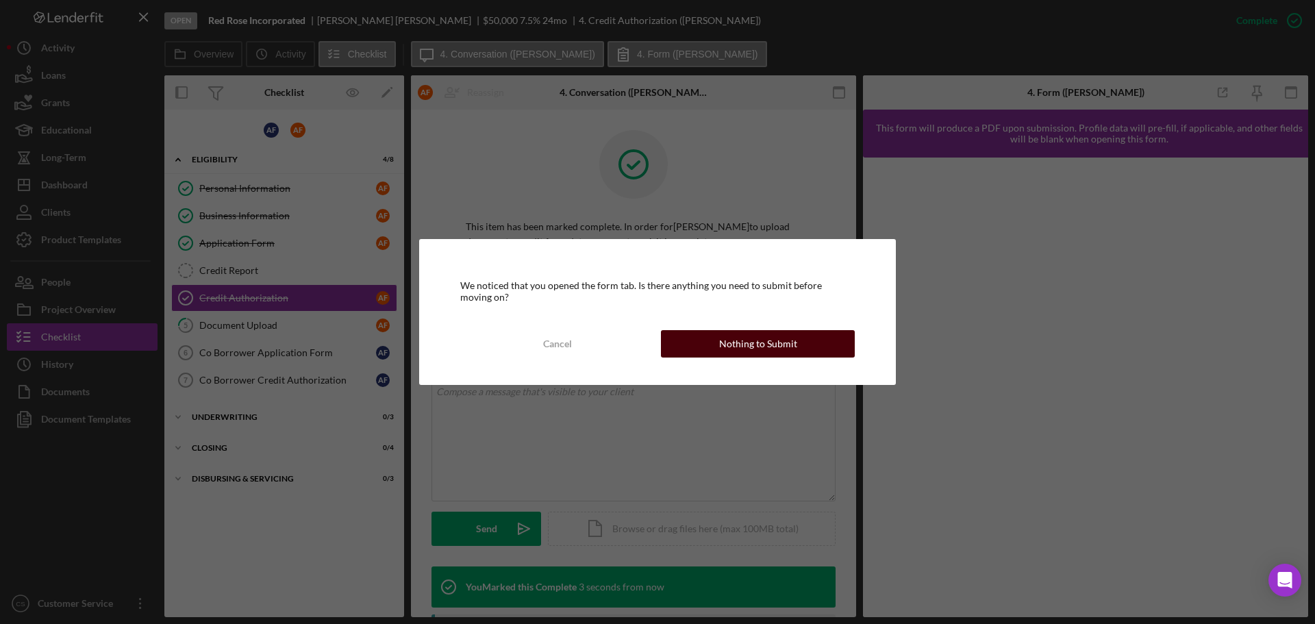
click at [715, 354] on button "Nothing to Submit" at bounding box center [758, 343] width 194 height 27
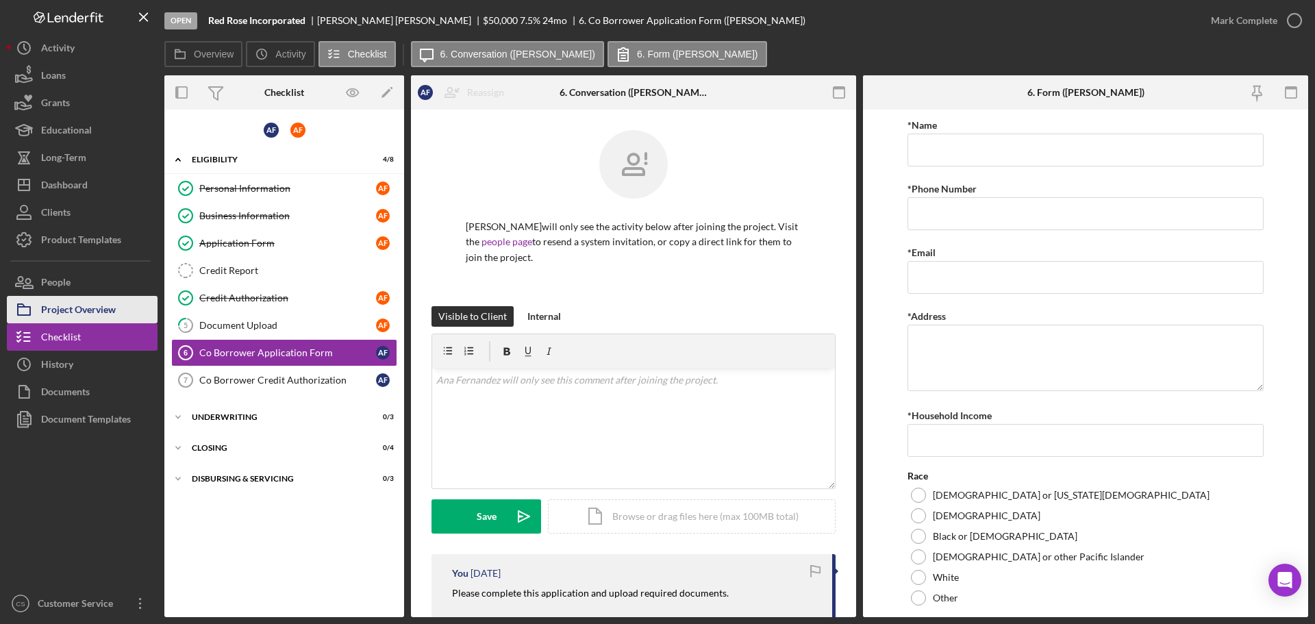
click at [90, 307] on div "Project Overview" at bounding box center [78, 311] width 75 height 31
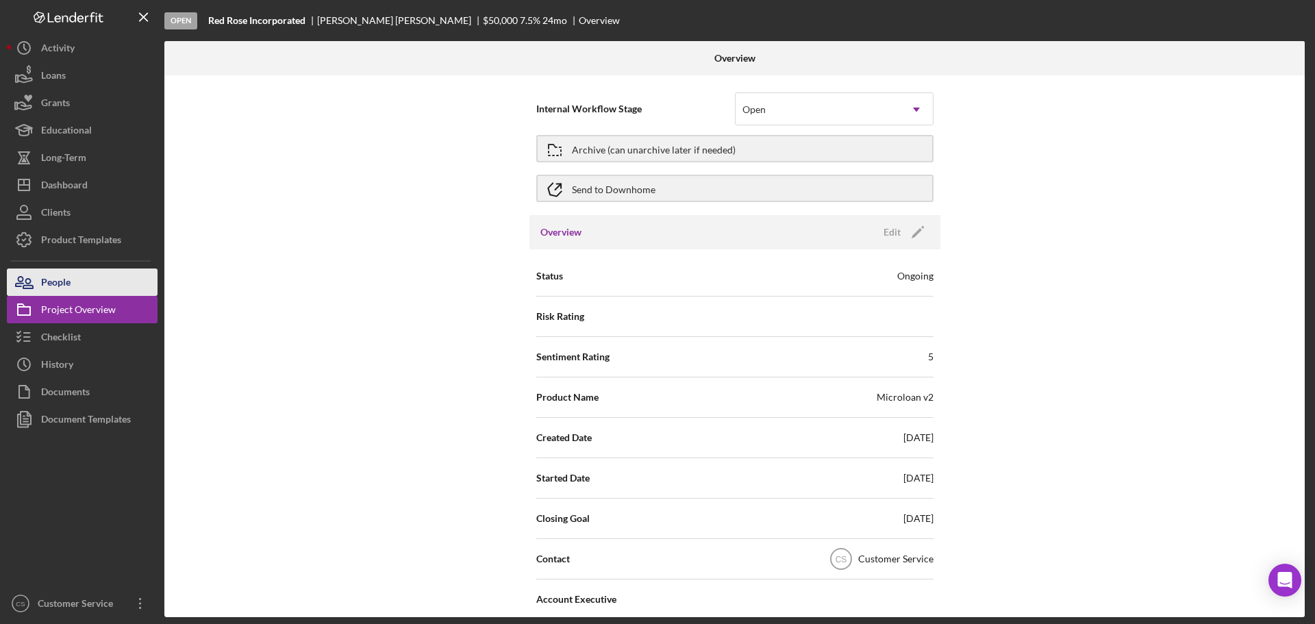
click at [90, 279] on button "People" at bounding box center [82, 281] width 151 height 27
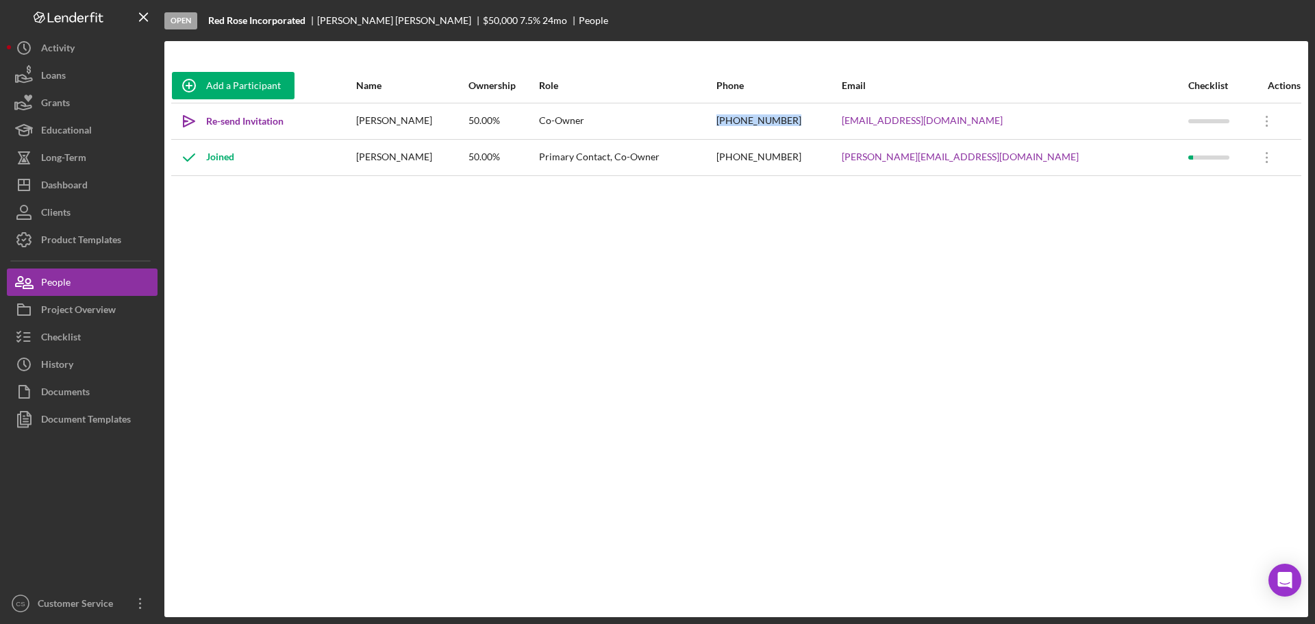
drag, startPoint x: 852, startPoint y: 121, endPoint x: 789, endPoint y: 123, distance: 63.0
click at [789, 123] on tr "Icon/icon-invite-send Re-send Invitation [PERSON_NAME] 50.00% Co-Owner [PHONE_N…" at bounding box center [736, 121] width 1130 height 36
copy tr "[PHONE_NUMBER]"
click at [46, 186] on div "Dashboard" at bounding box center [64, 186] width 47 height 31
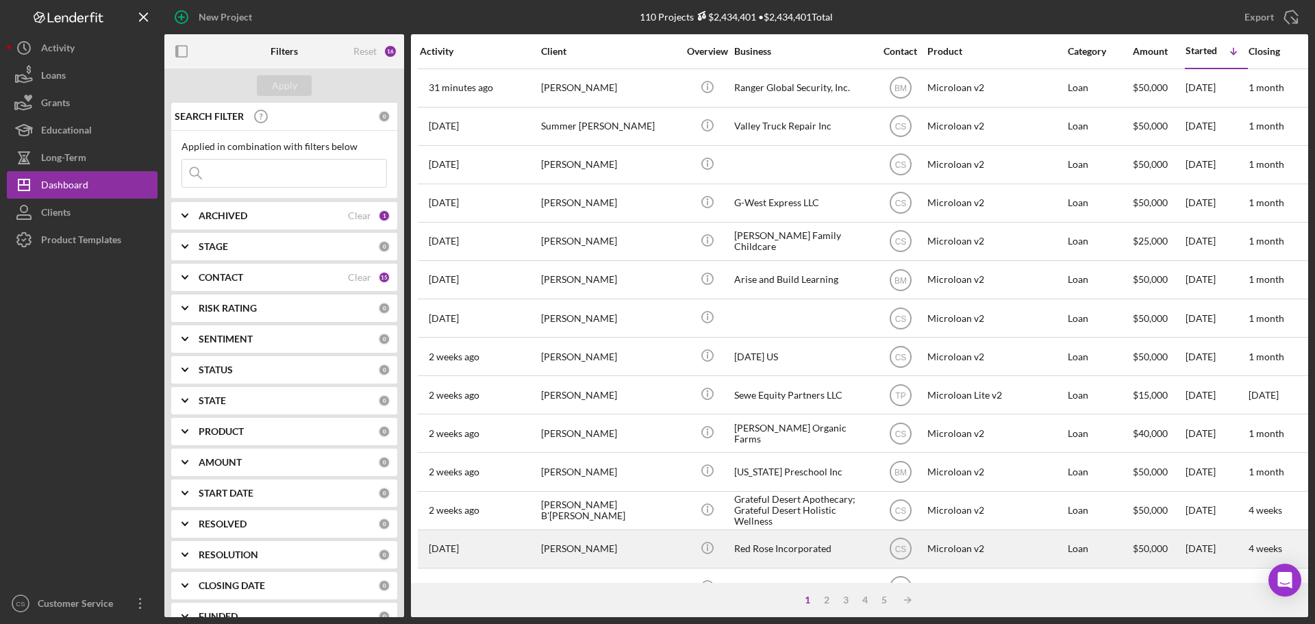
click at [670, 529] on td "[PERSON_NAME]" at bounding box center [610, 548] width 140 height 38
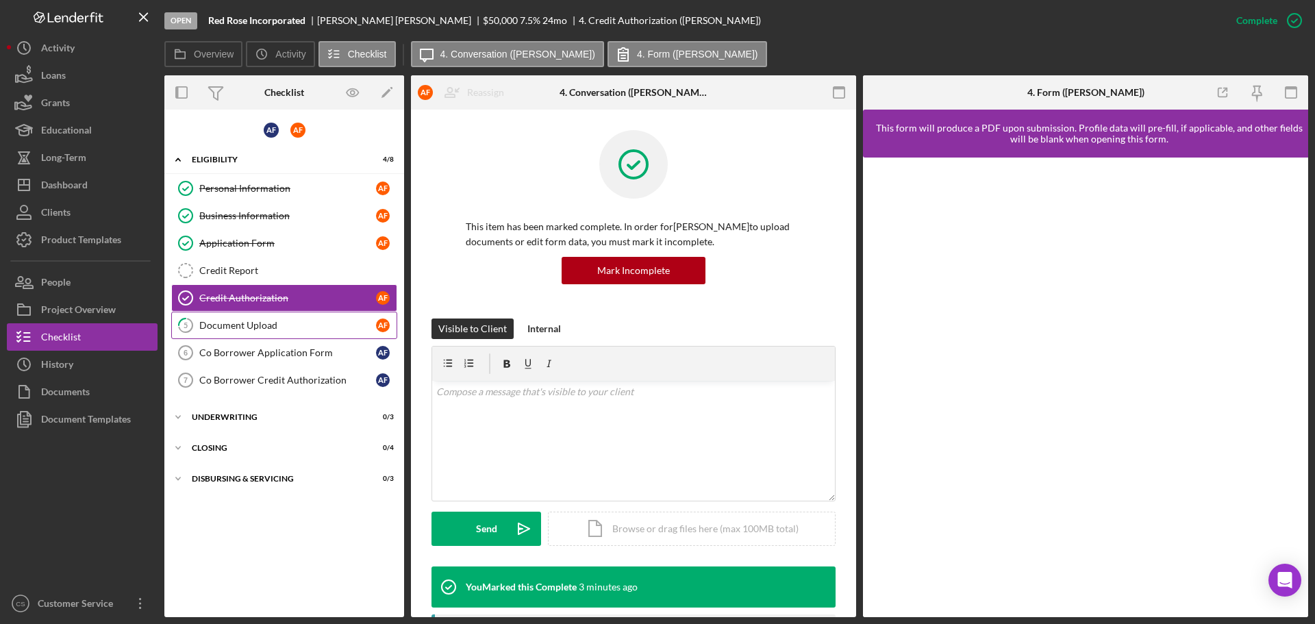
click at [317, 327] on div "Document Upload" at bounding box center [287, 325] width 177 height 11
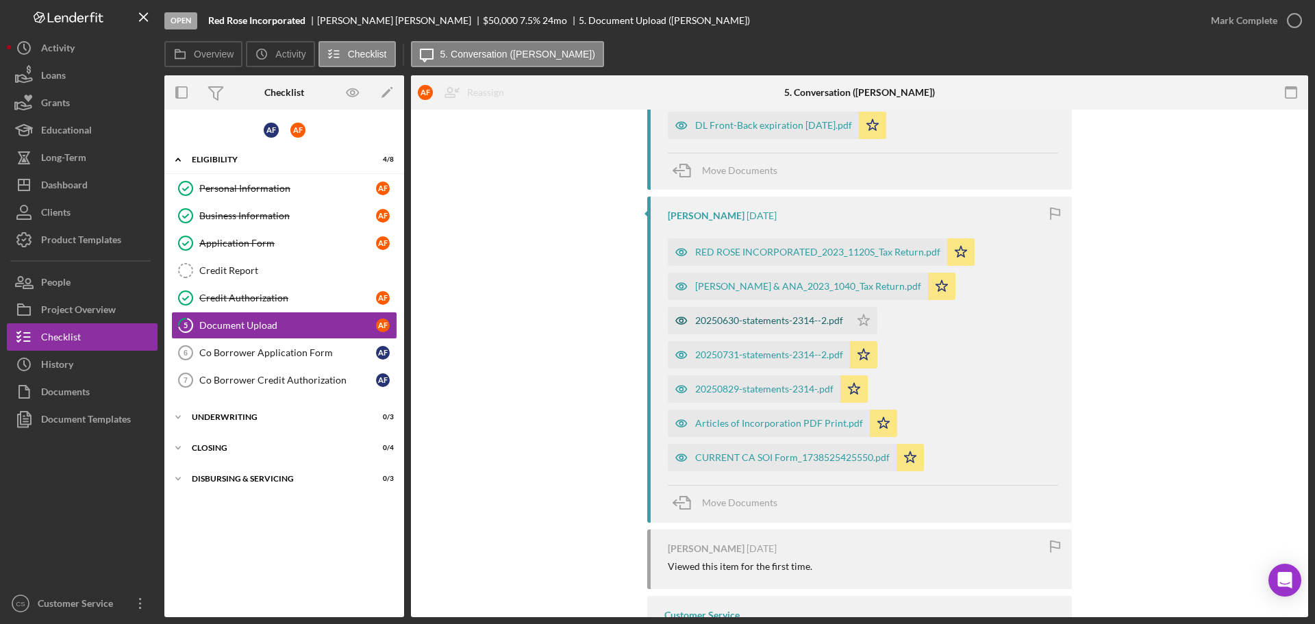
scroll to position [548, 0]
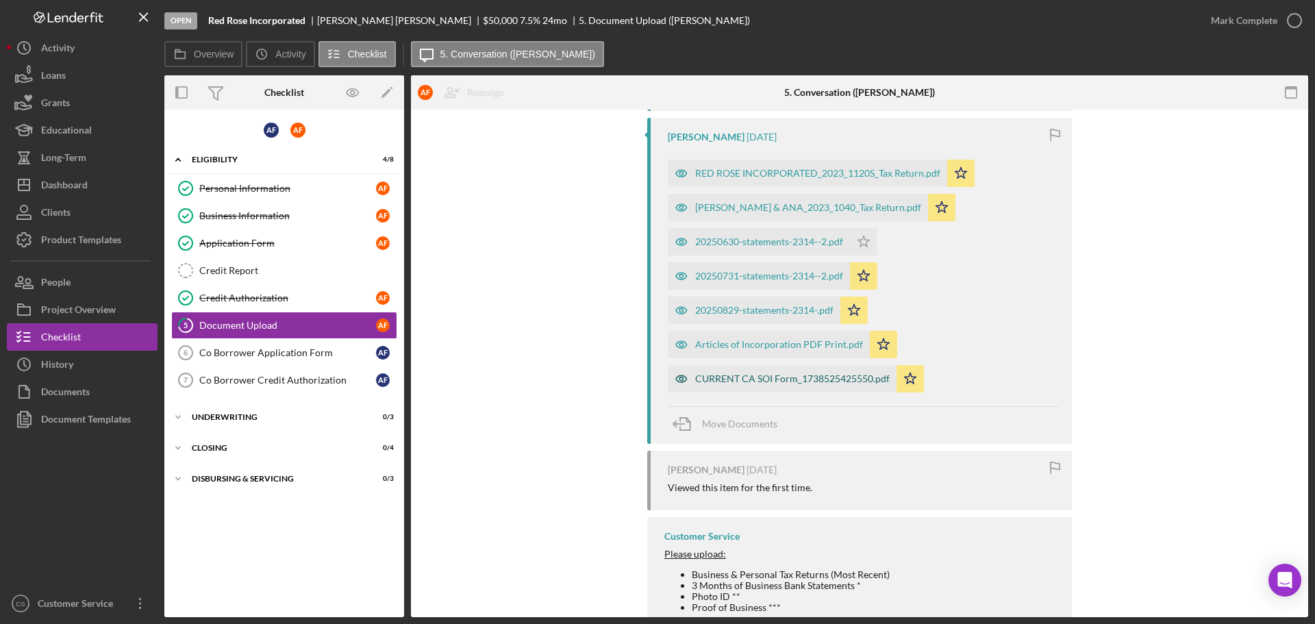
click at [742, 385] on div "CURRENT CA SOI Form_1738525425550.pdf" at bounding box center [782, 378] width 229 height 27
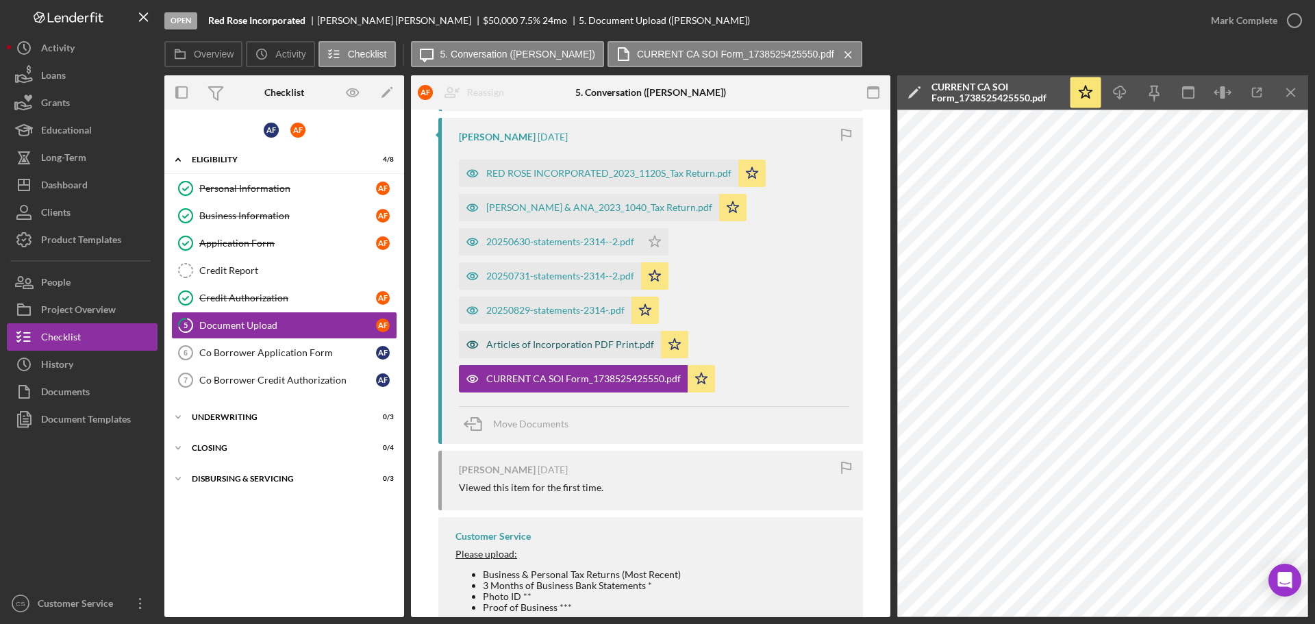
click at [557, 351] on div "Articles of Incorporation PDF Print.pdf" at bounding box center [560, 344] width 202 height 27
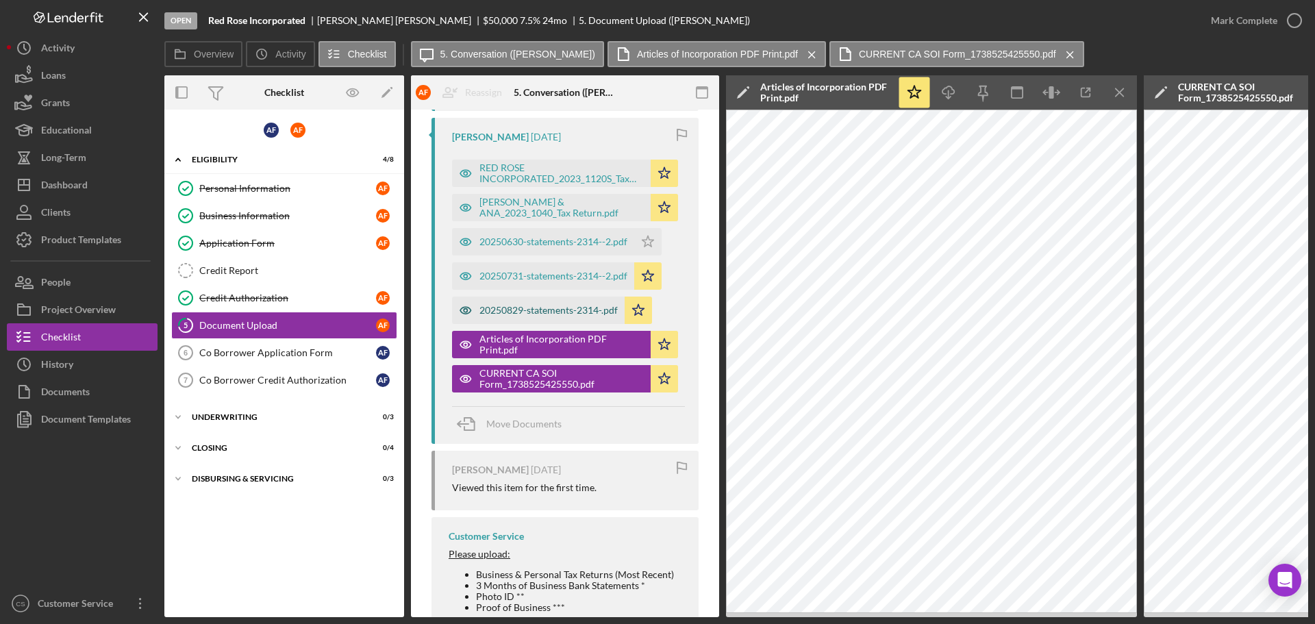
click at [524, 320] on div "20250829-statements-2314-.pdf" at bounding box center [538, 309] width 173 height 27
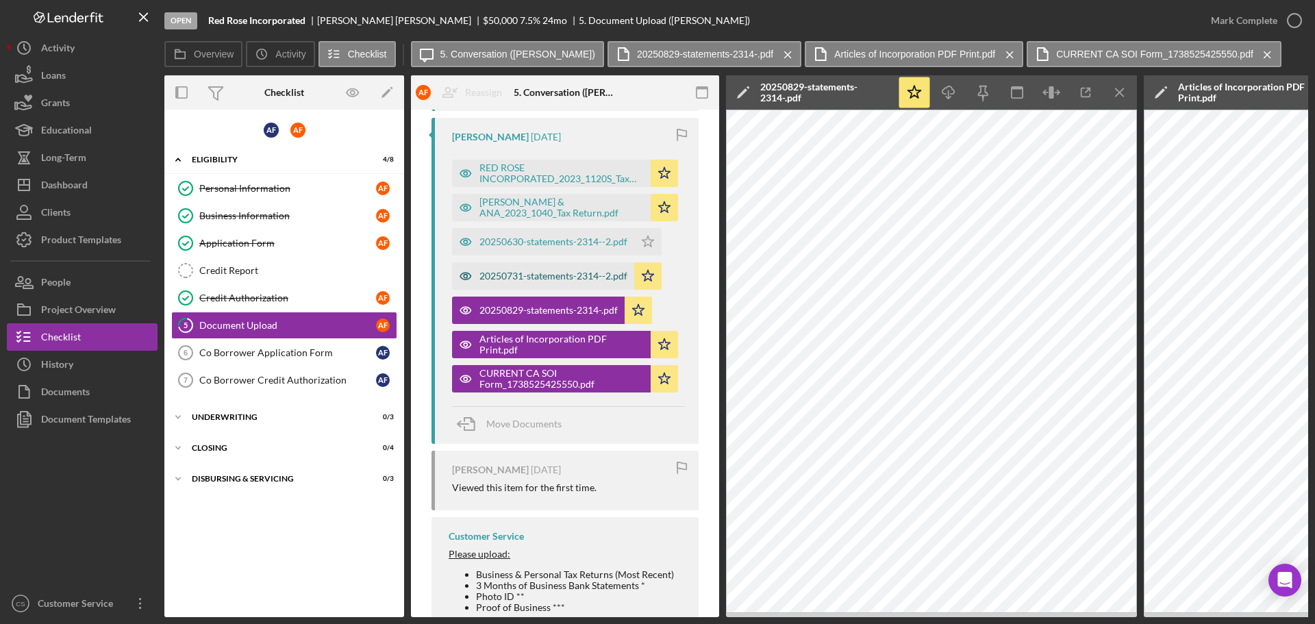
click at [521, 279] on div "20250731-statements-2314--2.pdf" at bounding box center [553, 275] width 148 height 11
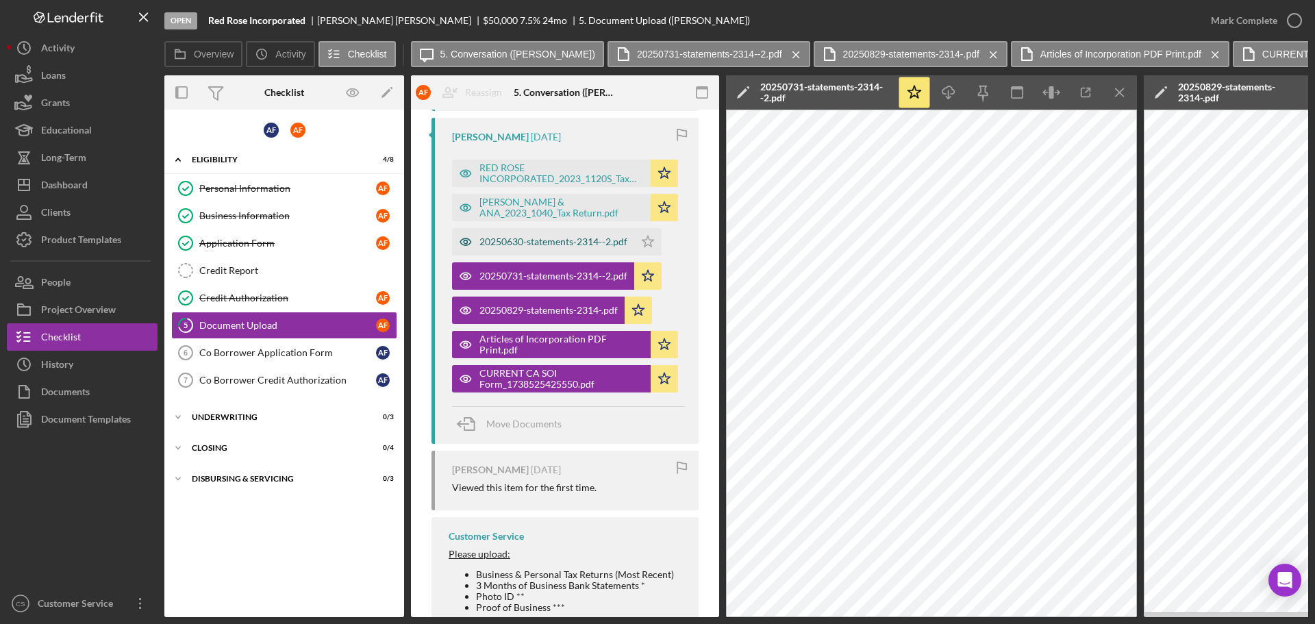
click at [528, 249] on div "20250630-statements-2314--2.pdf" at bounding box center [543, 241] width 182 height 27
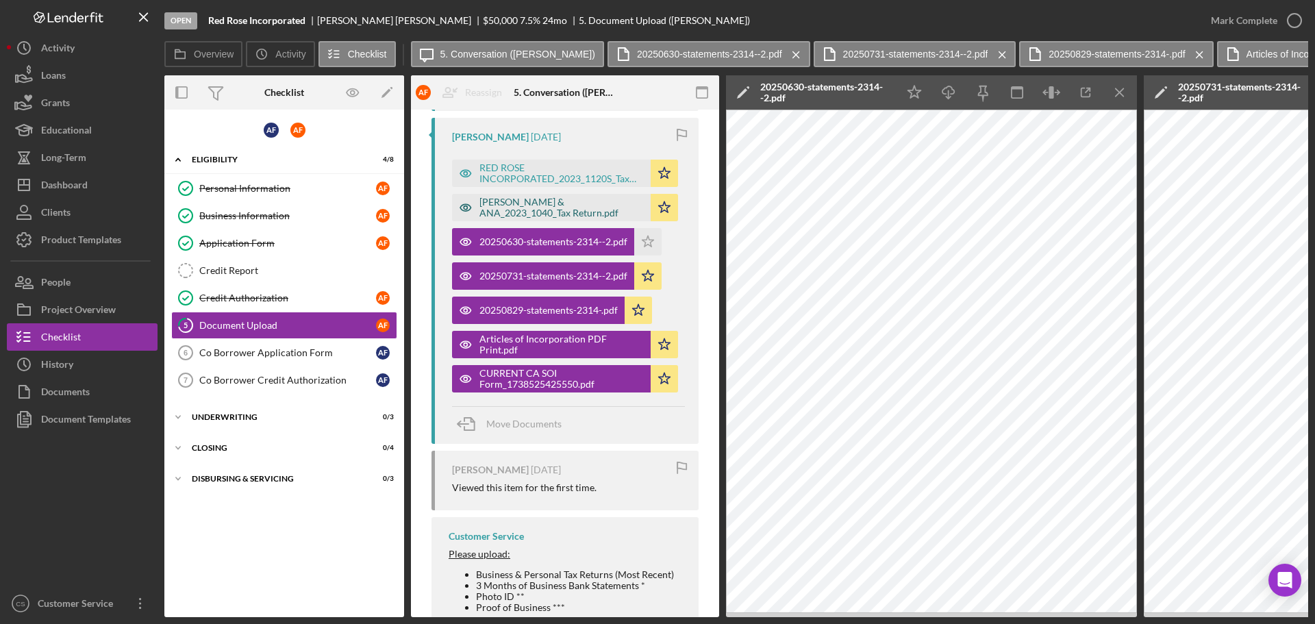
click at [529, 214] on div "[PERSON_NAME] & ANA_2023_1040_Tax Return.pdf" at bounding box center [561, 208] width 164 height 22
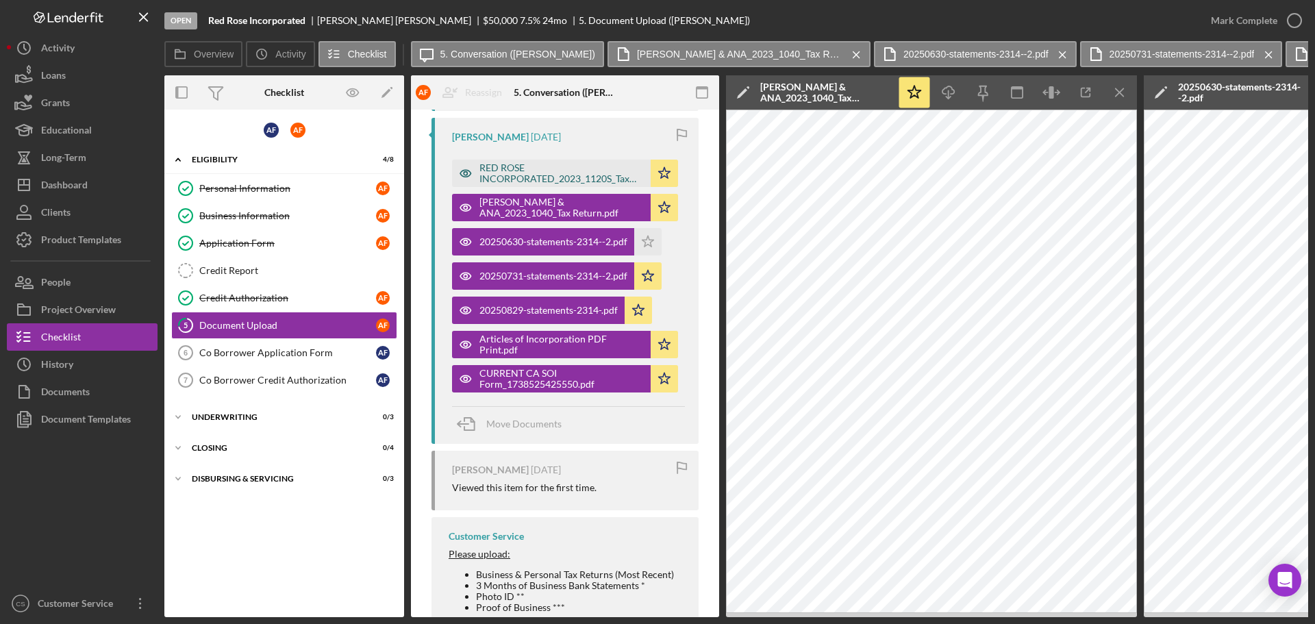
click at [520, 161] on div "RED ROSE INCORPORATED_2023_1120S_Tax Return.pdf" at bounding box center [551, 173] width 199 height 27
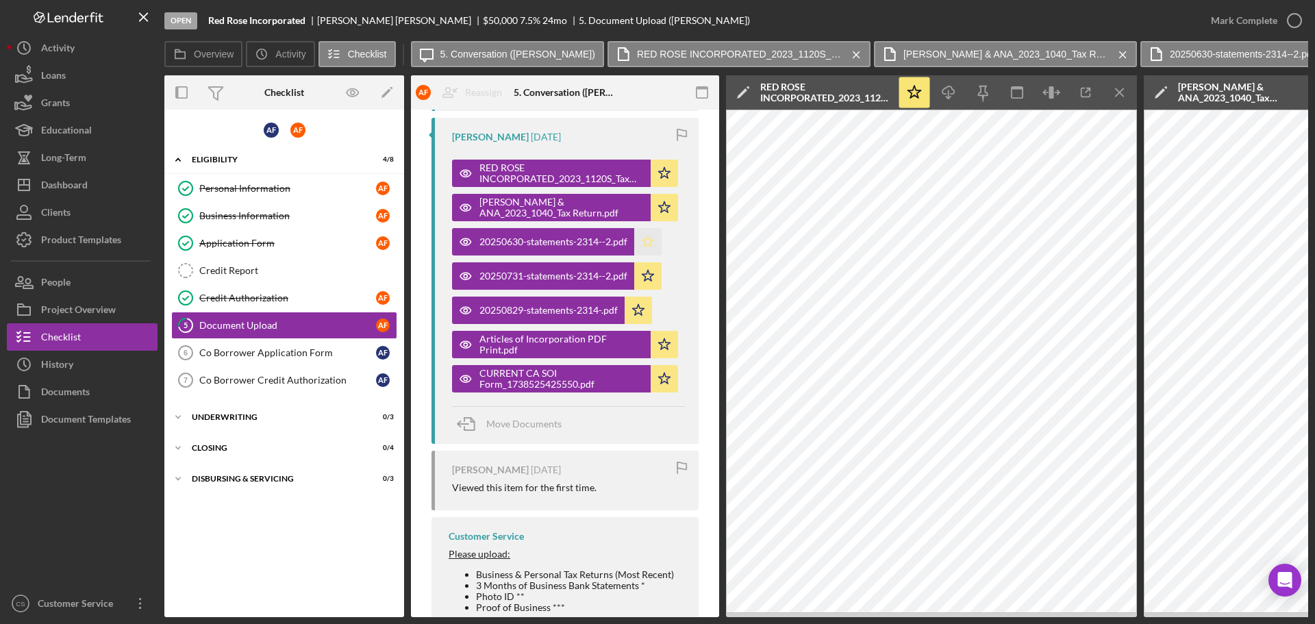
click at [650, 243] on polygon "button" at bounding box center [648, 241] width 12 height 11
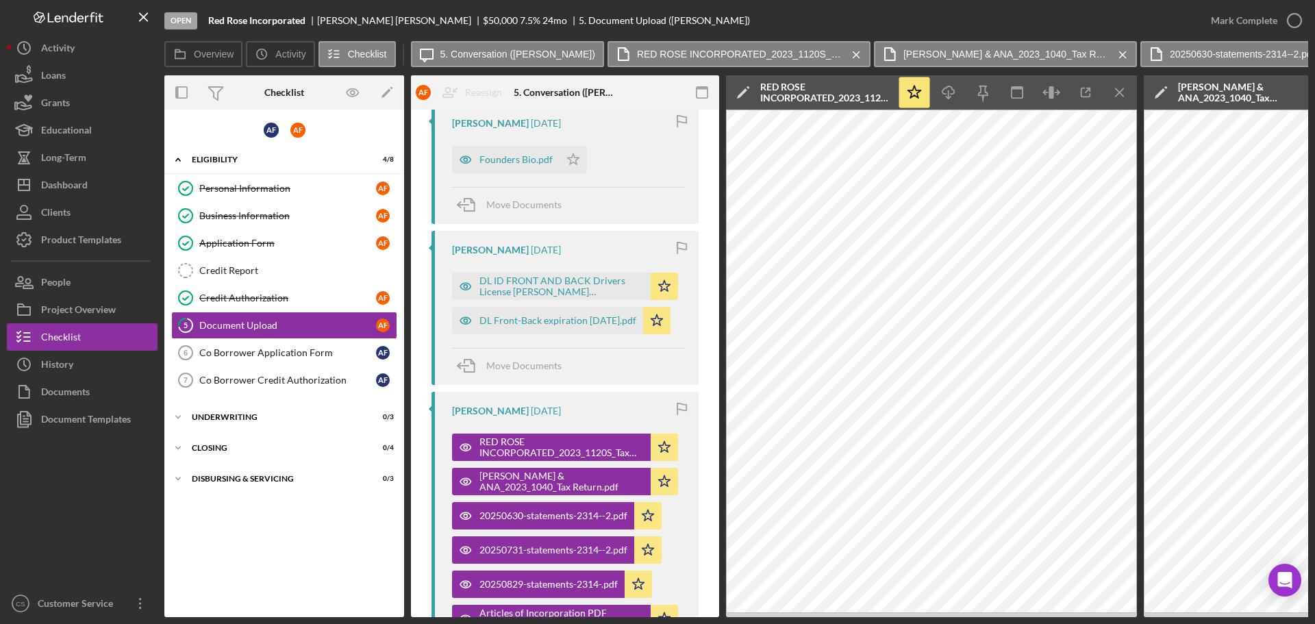
scroll to position [137, 0]
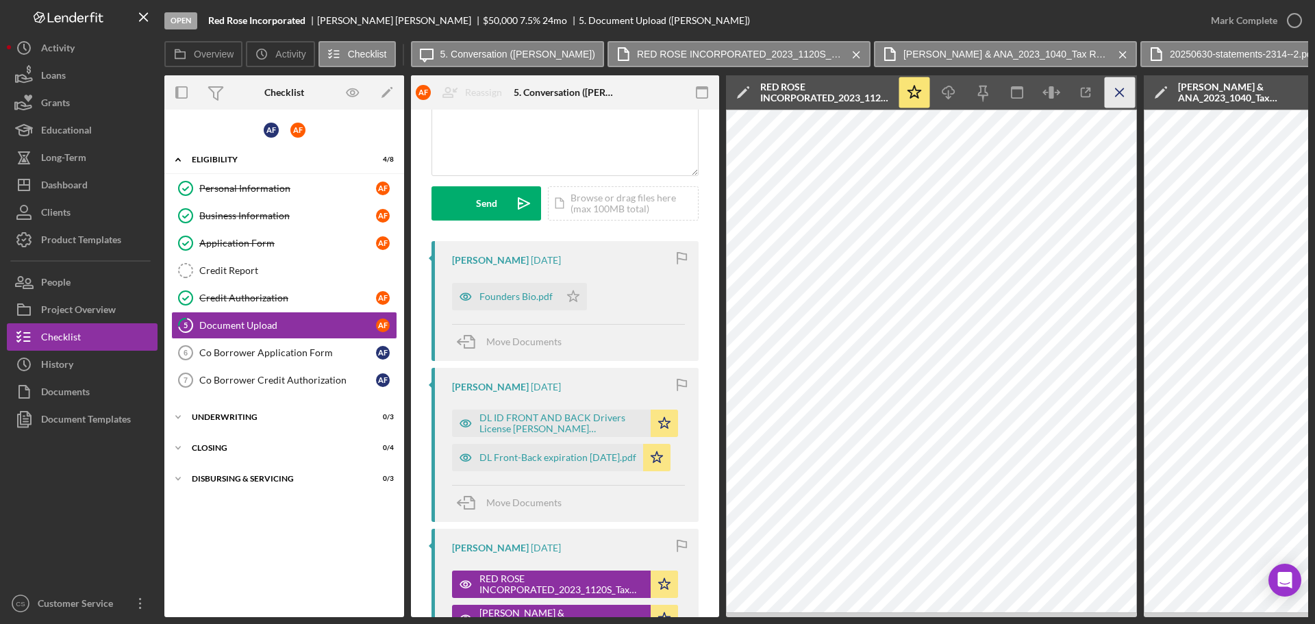
click at [1129, 94] on icon "Icon/Menu Close" at bounding box center [1119, 92] width 31 height 31
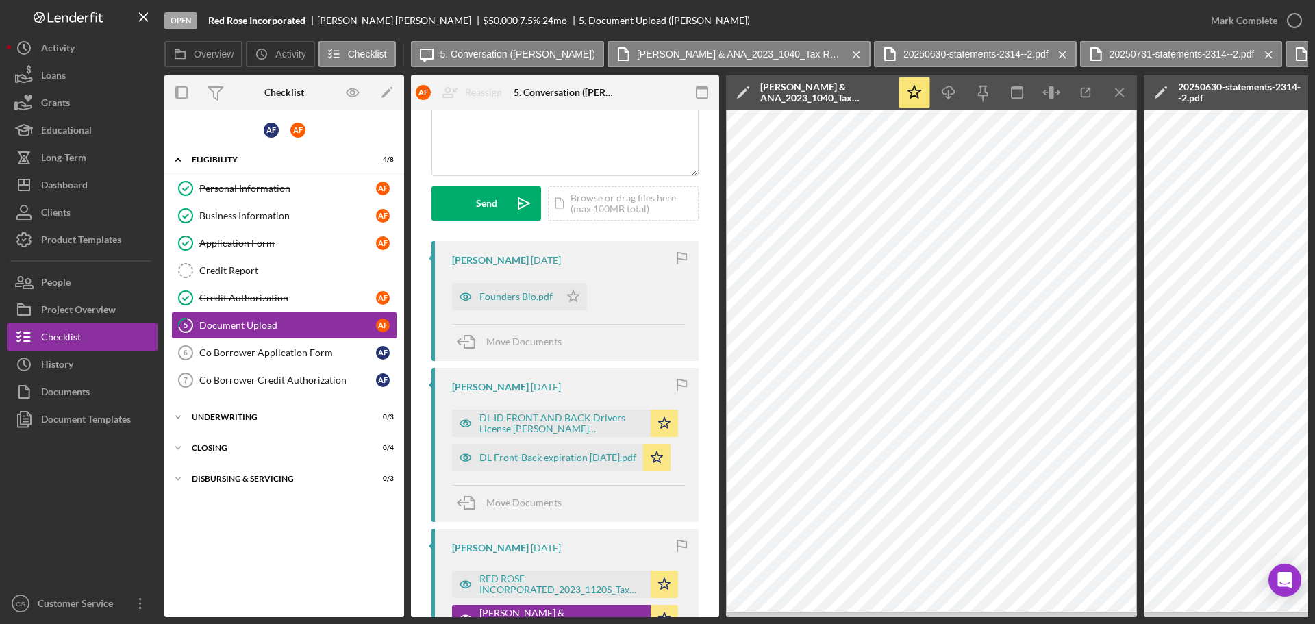
click at [1129, 94] on icon "Icon/Menu Close" at bounding box center [1119, 92] width 31 height 31
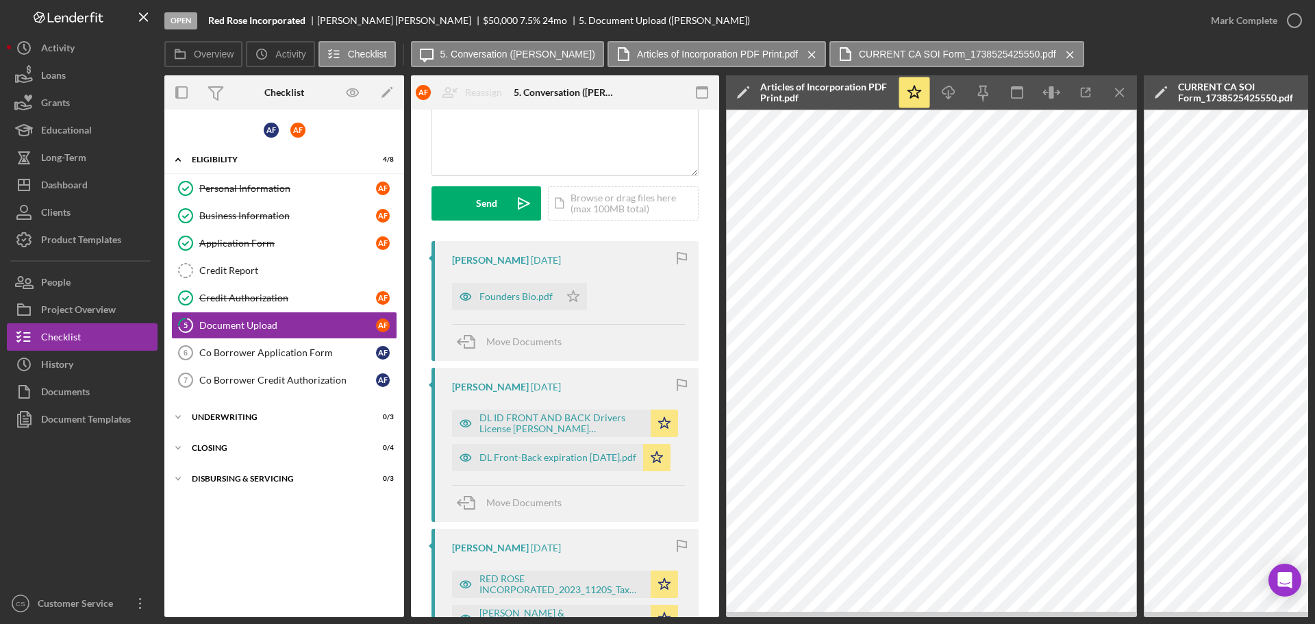
click at [1129, 94] on icon "Icon/Menu Close" at bounding box center [1119, 92] width 31 height 31
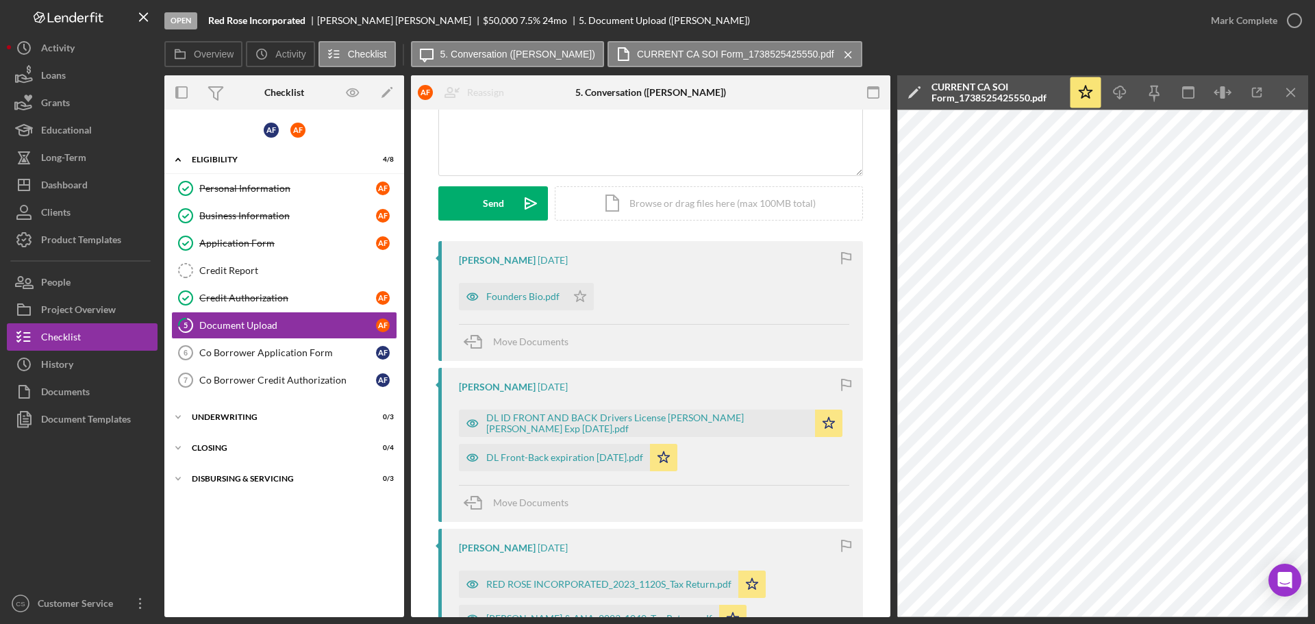
click at [1306, 91] on div "Icon/Star Icon/Download Icon/Menu Close" at bounding box center [1188, 92] width 240 height 34
click at [1295, 94] on icon "Icon/Menu Close" at bounding box center [1291, 92] width 31 height 31
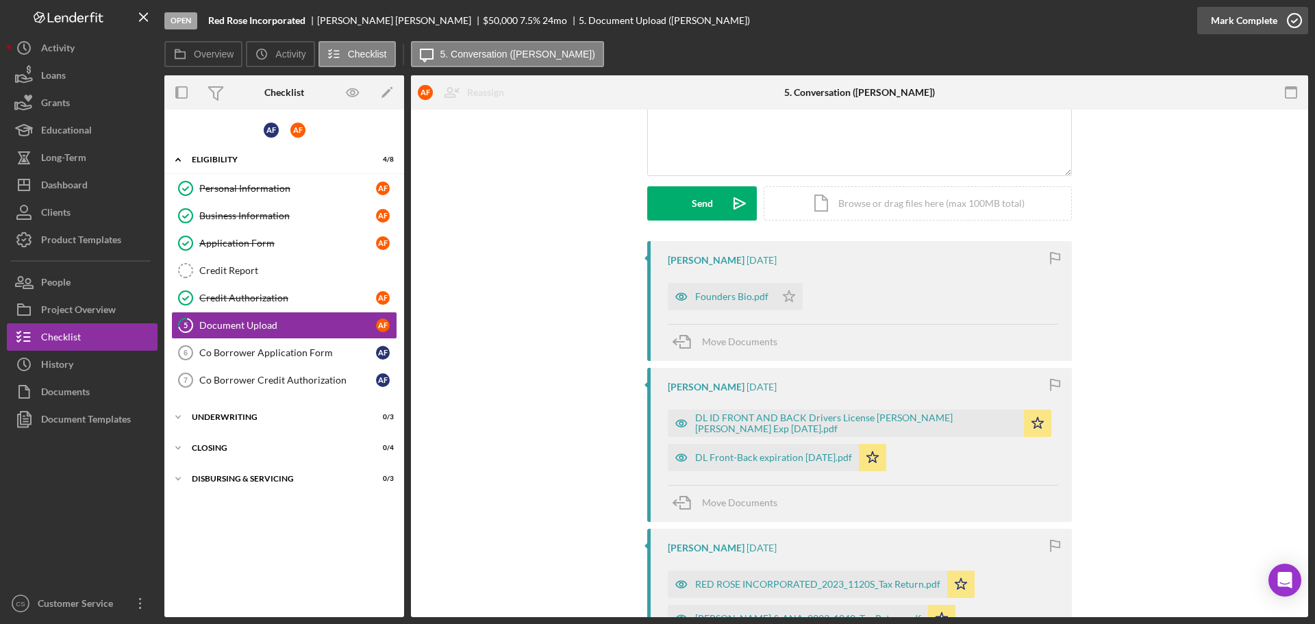
click at [1297, 27] on icon "button" at bounding box center [1294, 20] width 34 height 34
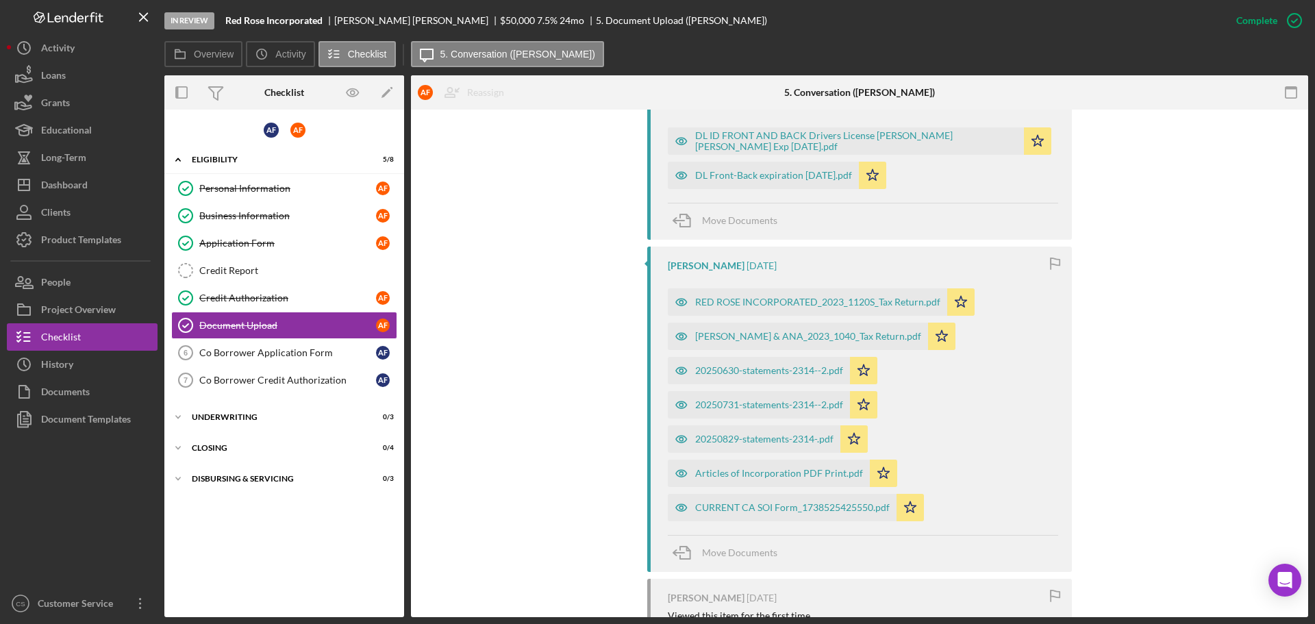
scroll to position [511, 0]
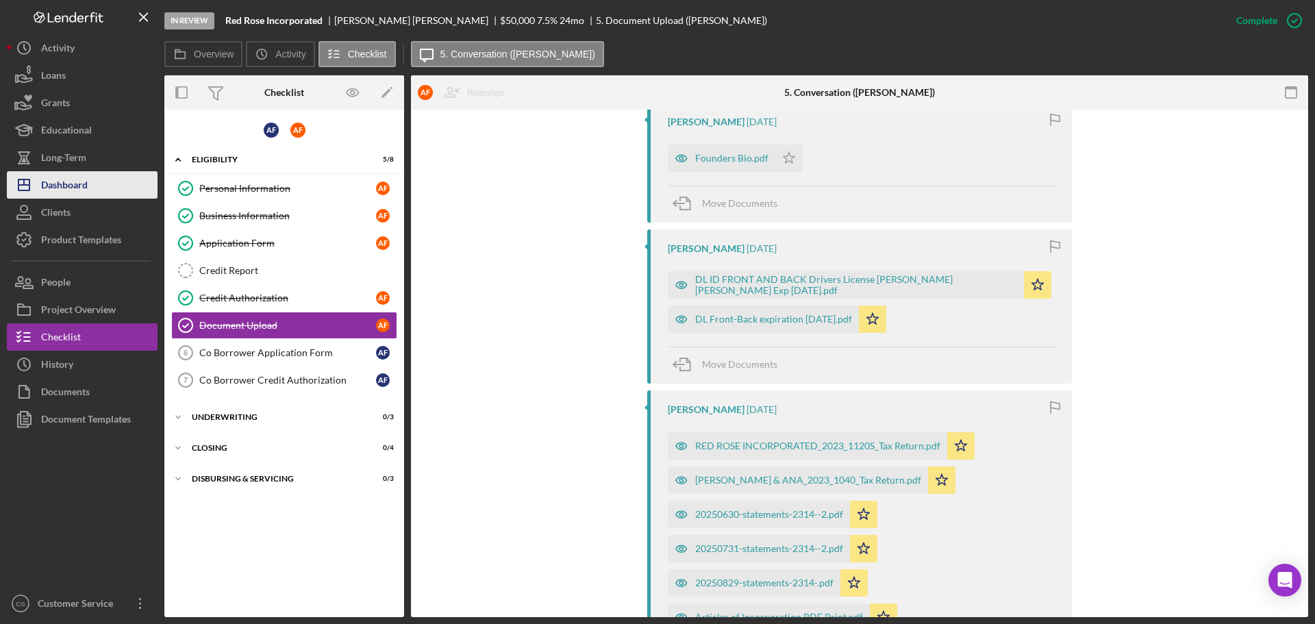
click at [71, 193] on div "Dashboard" at bounding box center [64, 186] width 47 height 31
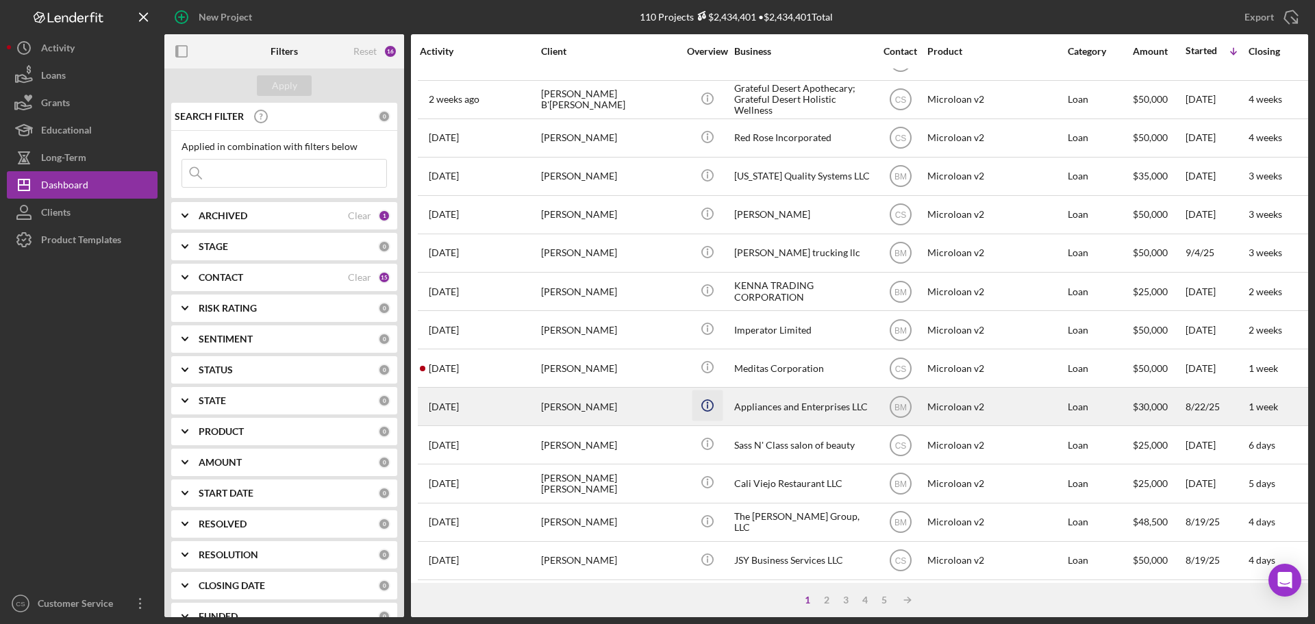
scroll to position [464, 0]
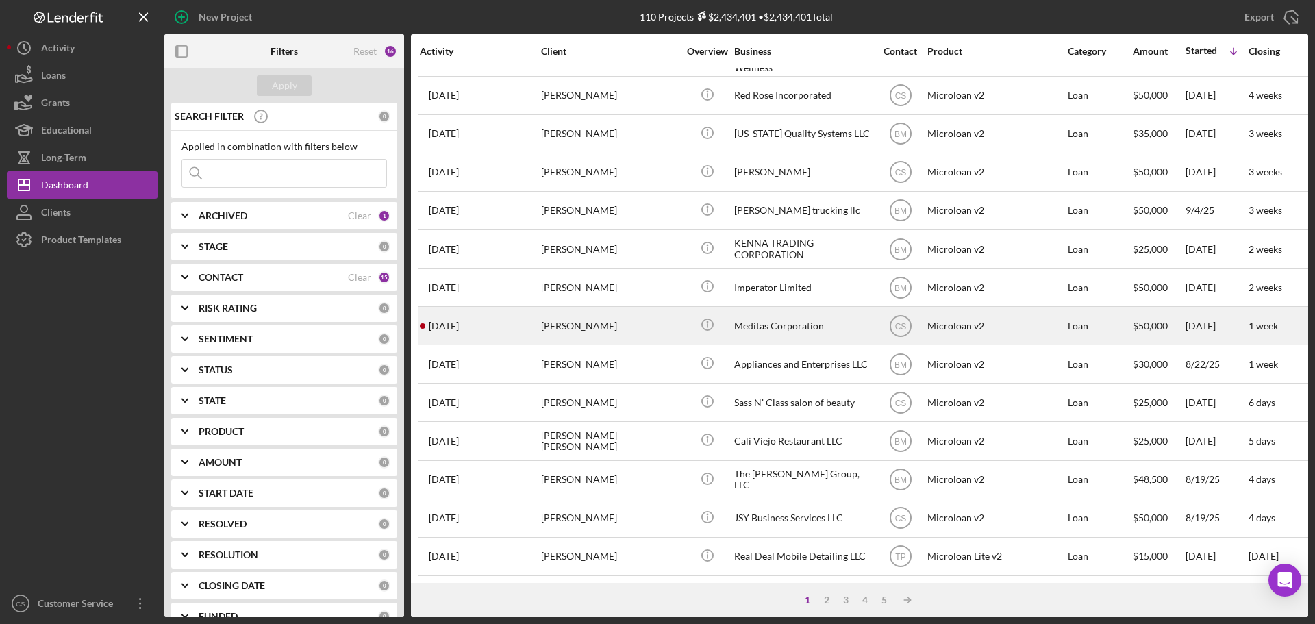
click at [621, 318] on div "[PERSON_NAME]" at bounding box center [609, 325] width 137 height 36
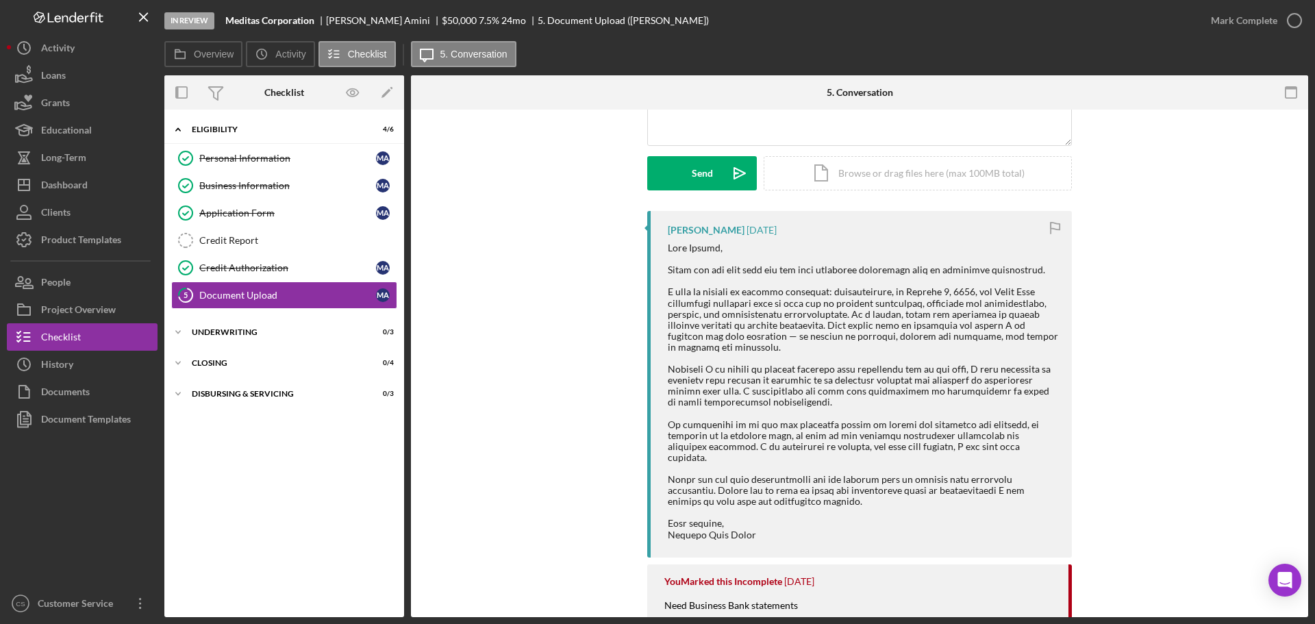
scroll to position [137, 0]
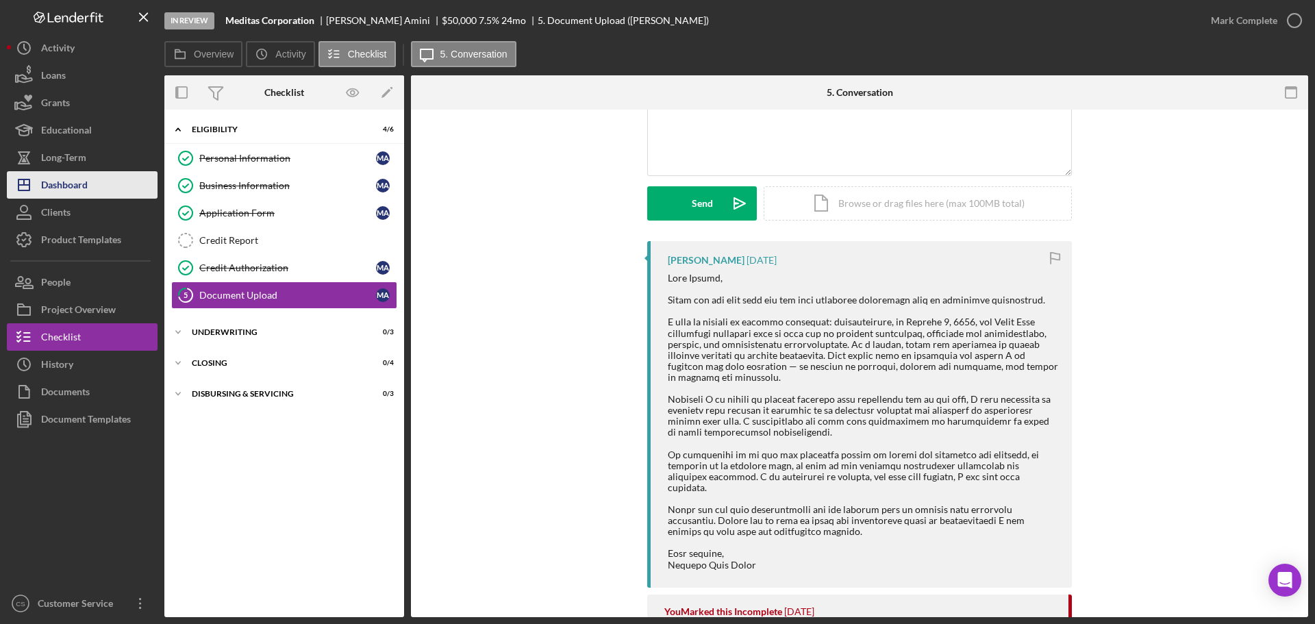
click at [70, 189] on div "Dashboard" at bounding box center [64, 186] width 47 height 31
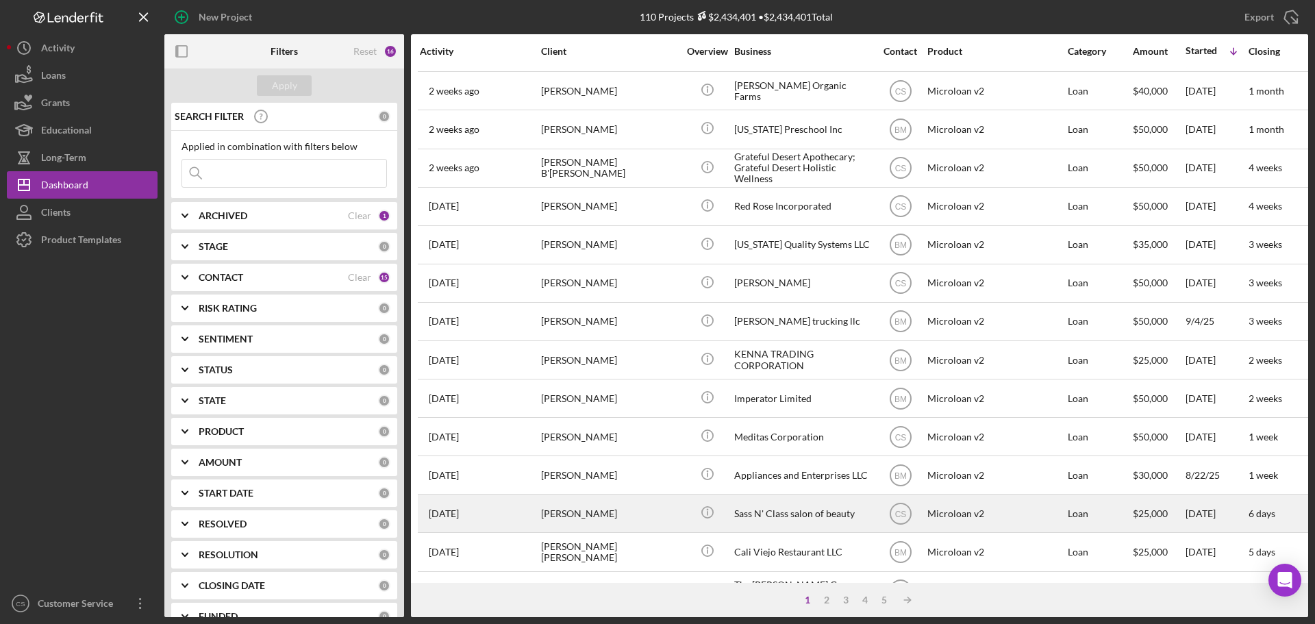
scroll to position [464, 0]
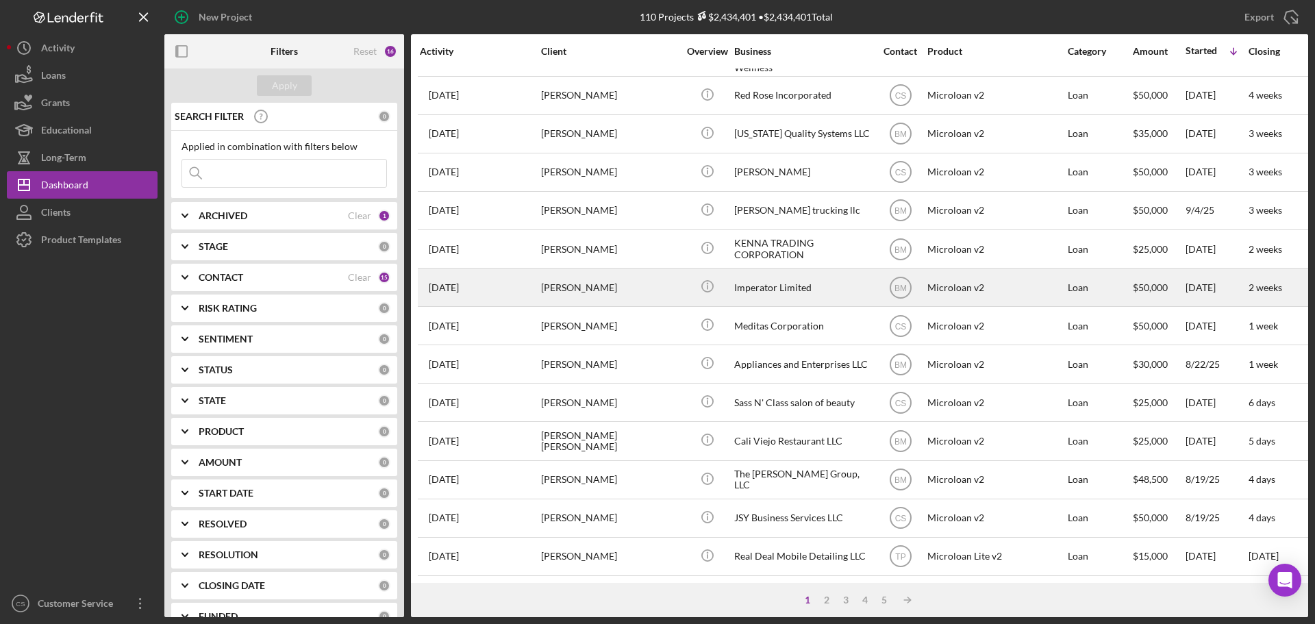
click at [746, 269] on div "Imperator Limited" at bounding box center [802, 287] width 137 height 36
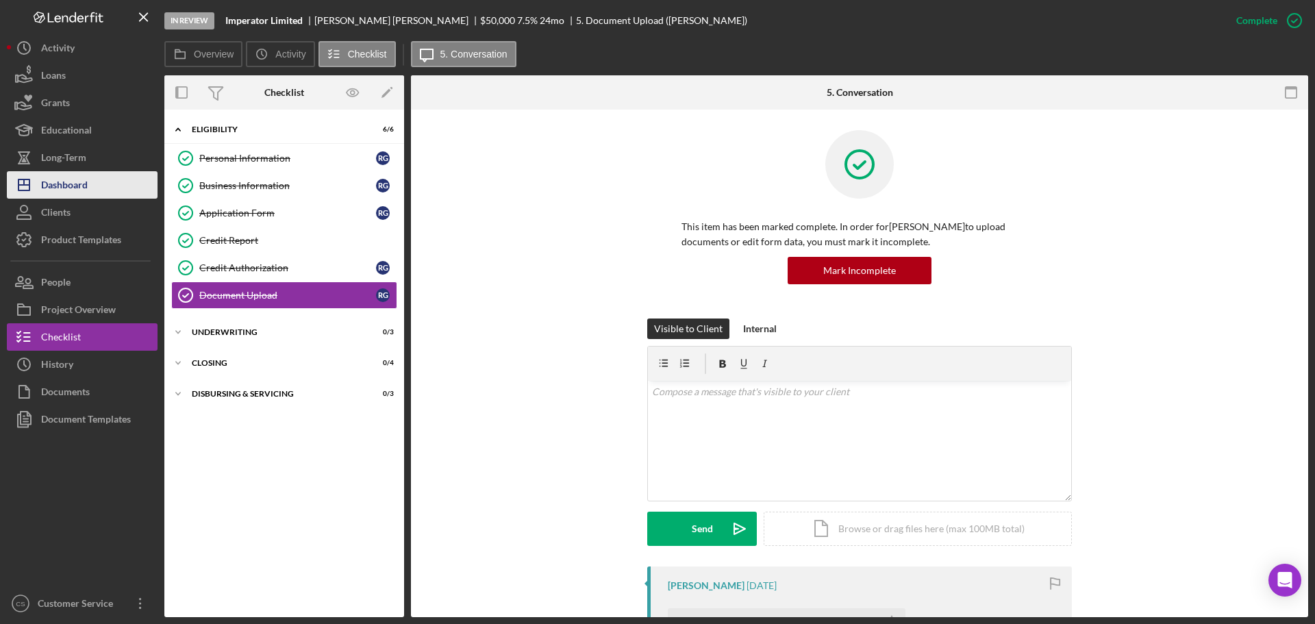
click at [58, 188] on div "Dashboard" at bounding box center [64, 186] width 47 height 31
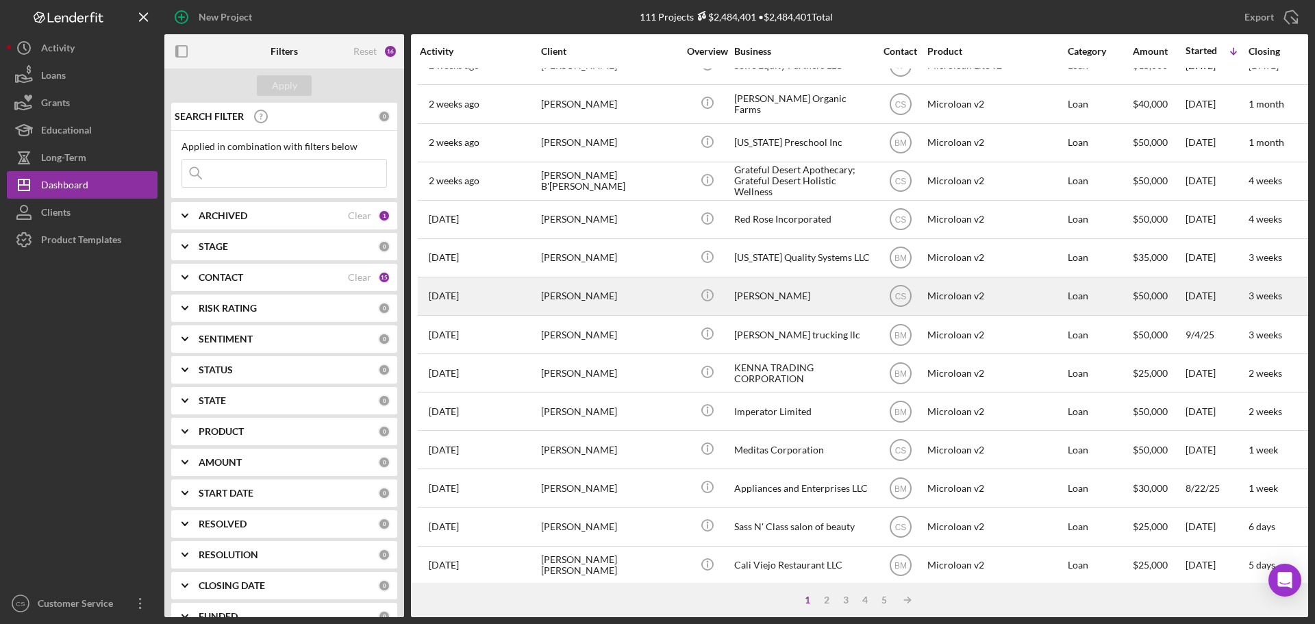
scroll to position [464, 0]
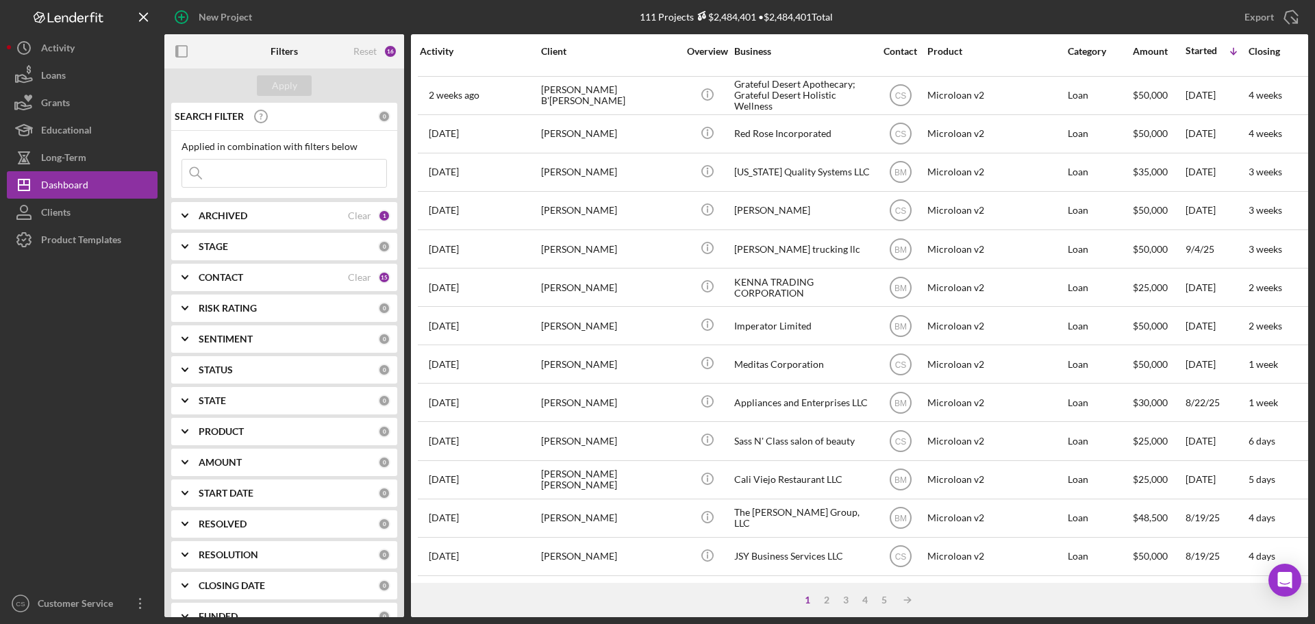
click at [93, 448] on div at bounding box center [82, 421] width 151 height 336
click at [67, 456] on div at bounding box center [82, 421] width 151 height 336
click at [868, 21] on div "111 Projects $2,484,401 • $2,484,401 Total" at bounding box center [736, 17] width 381 height 34
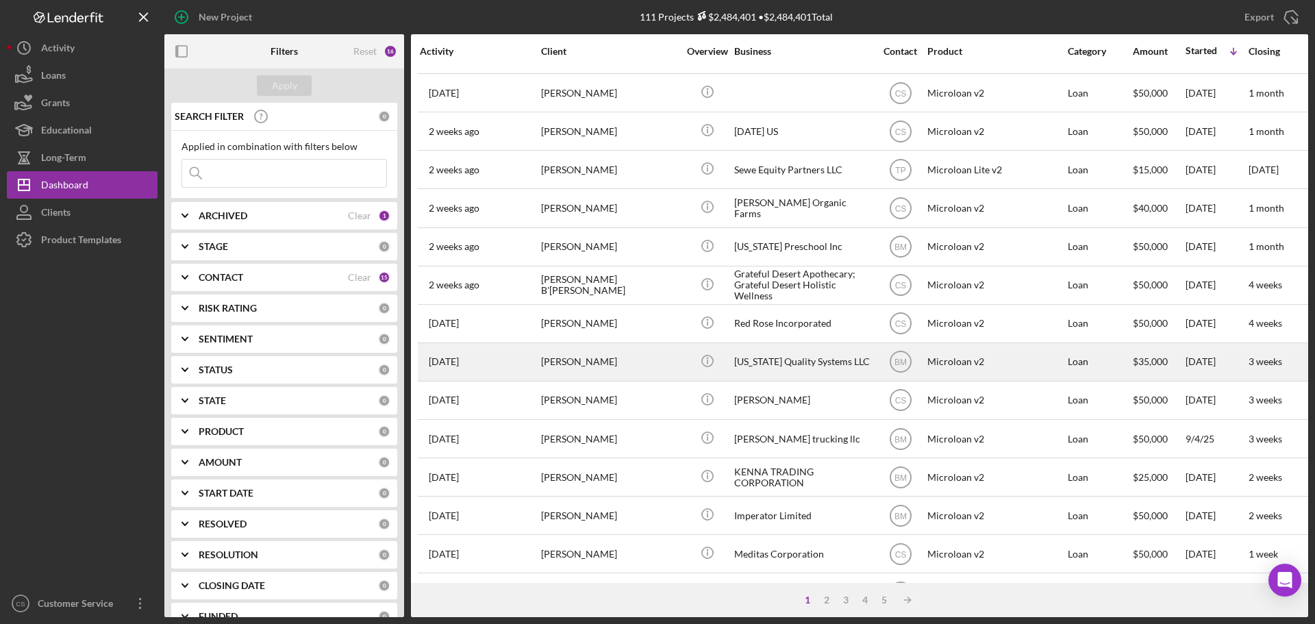
scroll to position [258, 0]
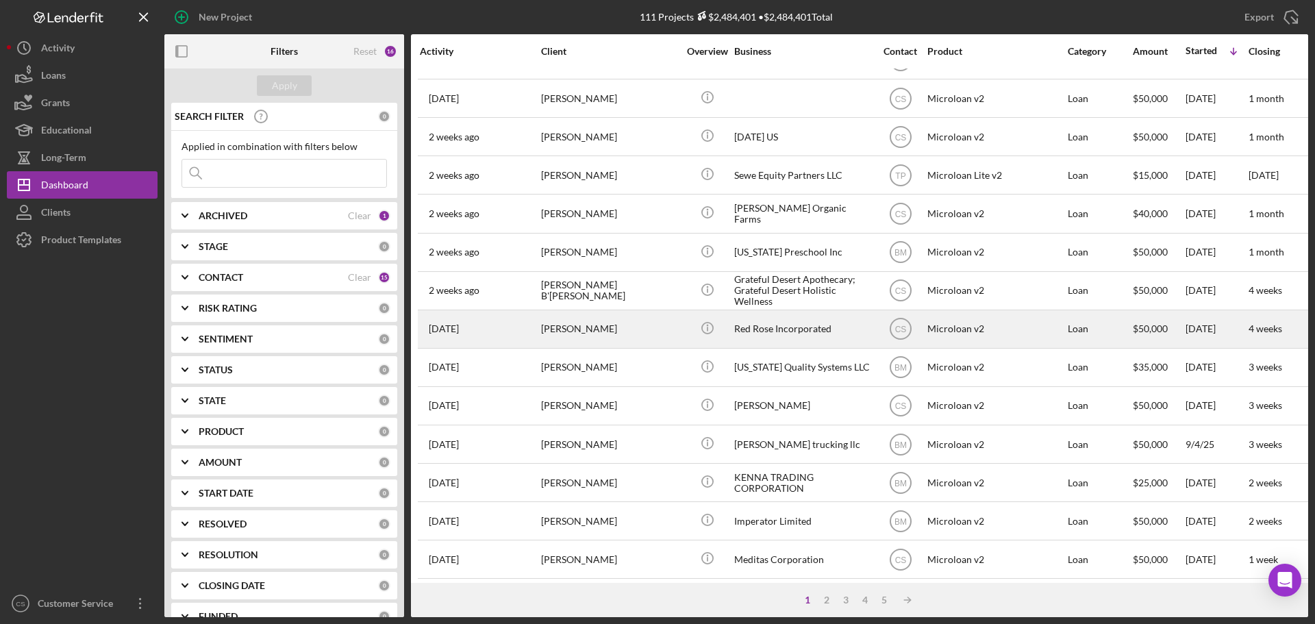
click at [663, 321] on div "[PERSON_NAME]" at bounding box center [609, 329] width 137 height 36
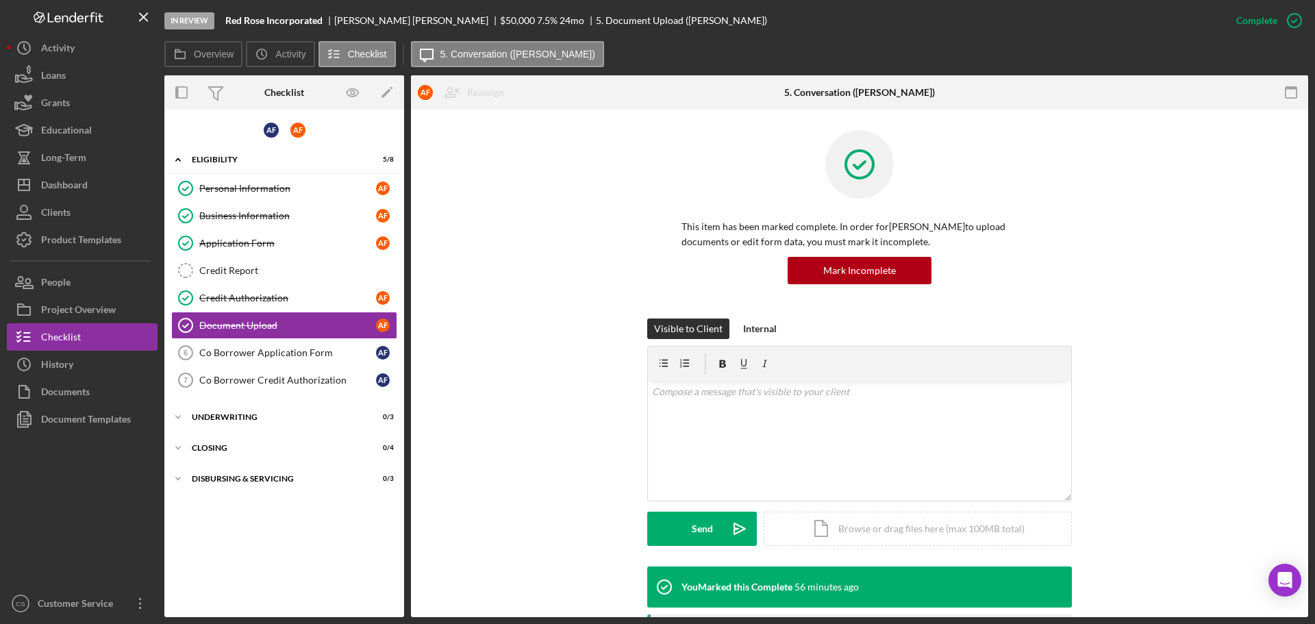
click at [490, 300] on div "This item has been marked complete. In order for [PERSON_NAME] to upload docume…" at bounding box center [859, 224] width 856 height 188
click at [278, 244] on div "Application Form" at bounding box center [287, 243] width 177 height 11
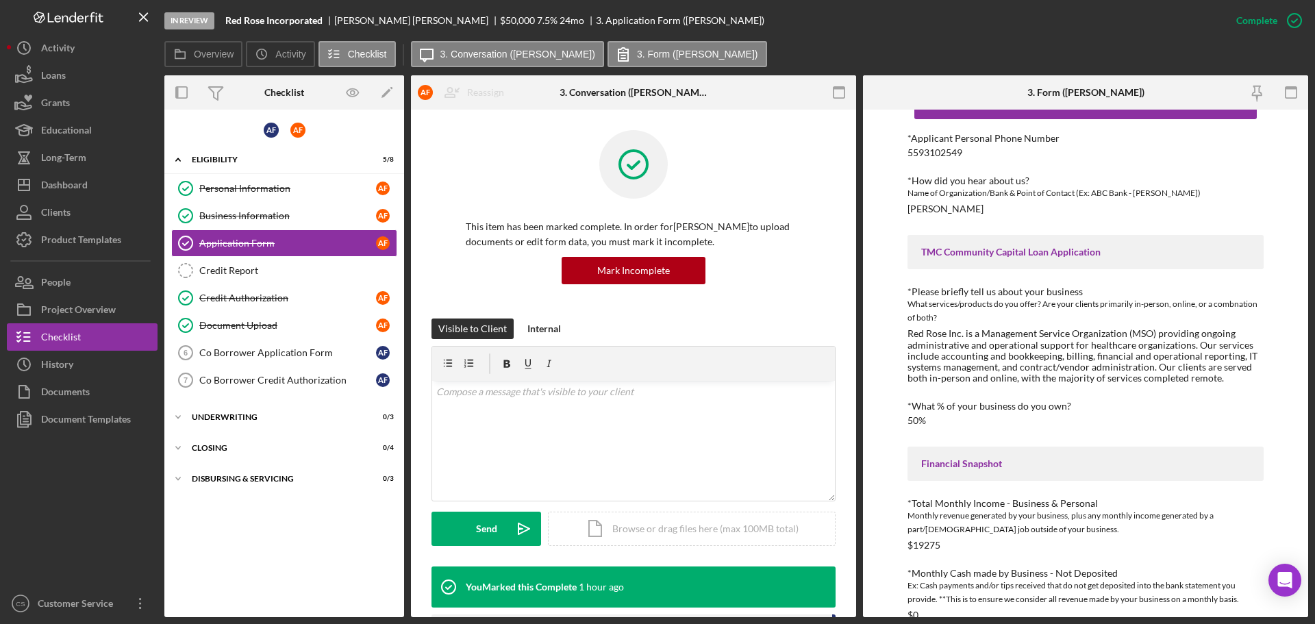
scroll to position [68, 0]
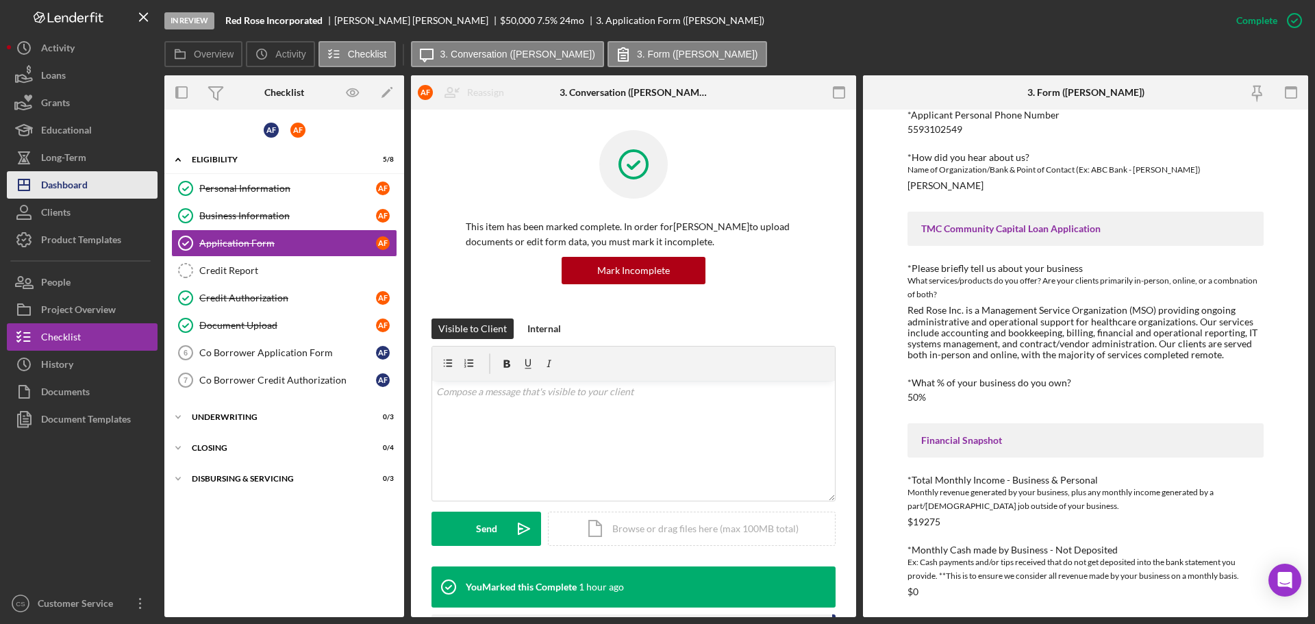
click at [79, 192] on div "Dashboard" at bounding box center [64, 186] width 47 height 31
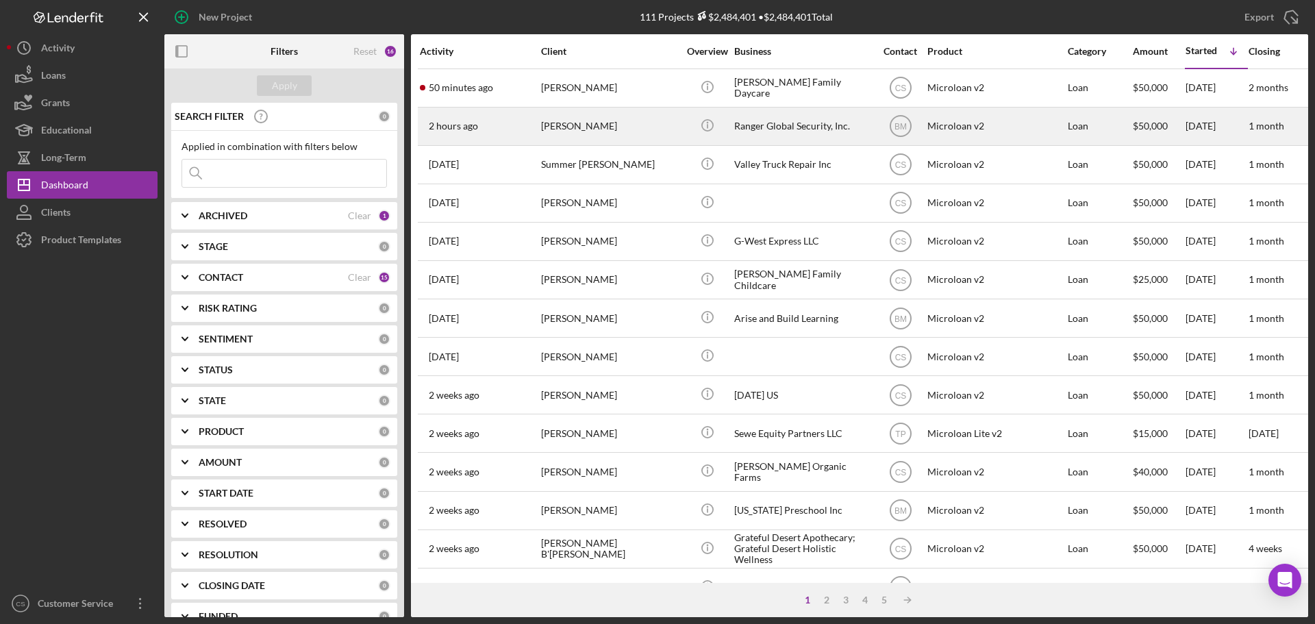
click at [668, 124] on div "[PERSON_NAME]" at bounding box center [609, 126] width 137 height 36
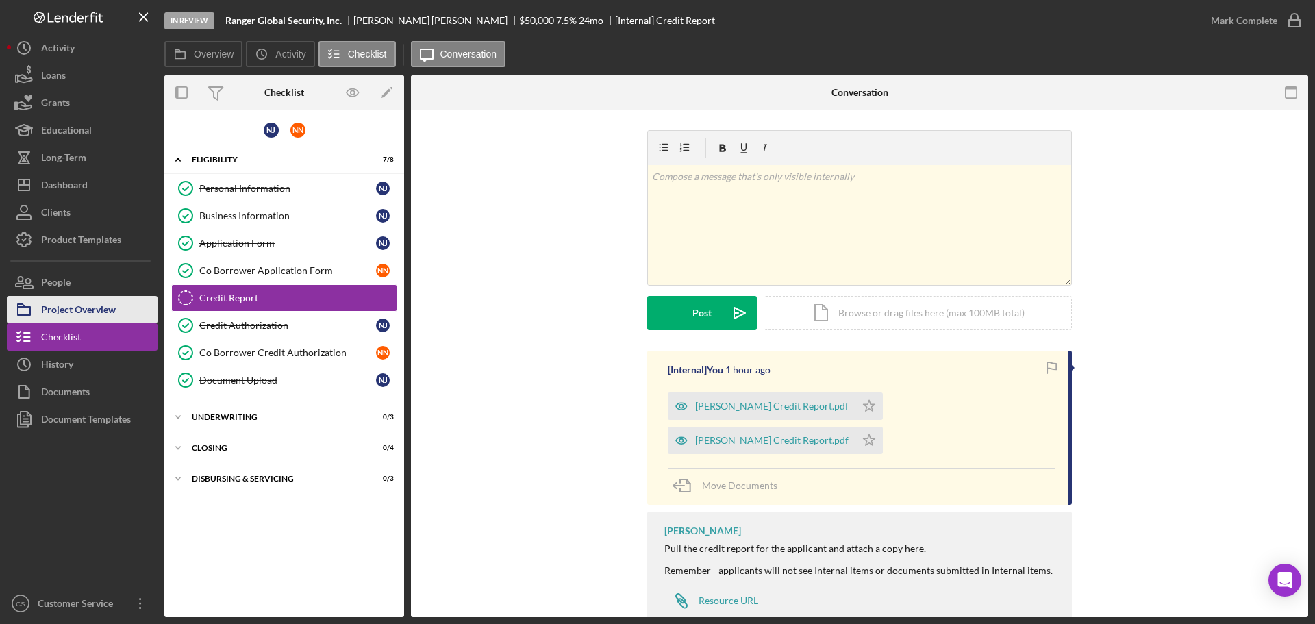
click at [113, 310] on div "Project Overview" at bounding box center [78, 311] width 75 height 31
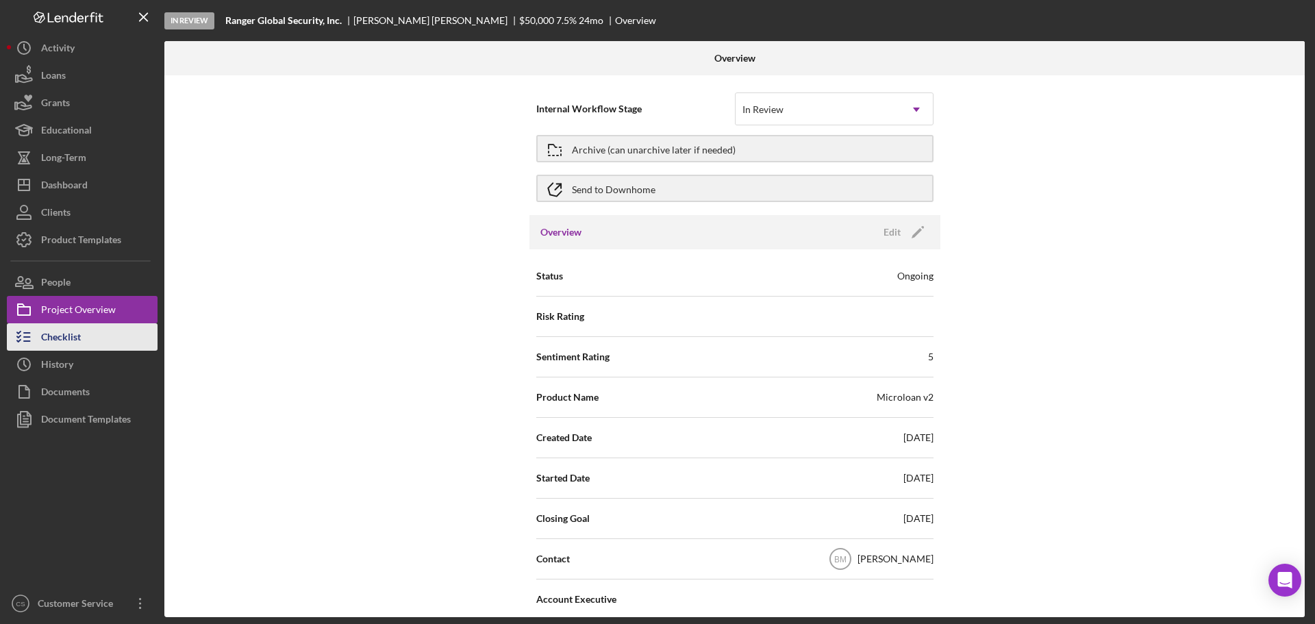
click at [94, 340] on button "Checklist" at bounding box center [82, 336] width 151 height 27
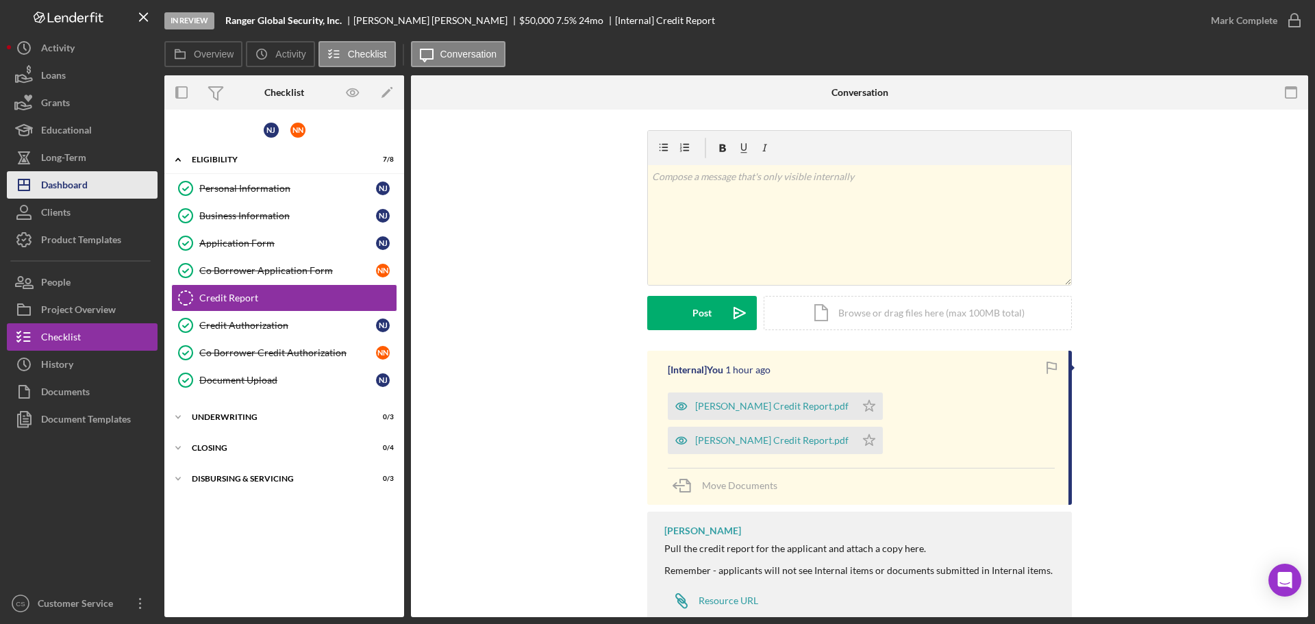
click at [82, 189] on div "Dashboard" at bounding box center [64, 186] width 47 height 31
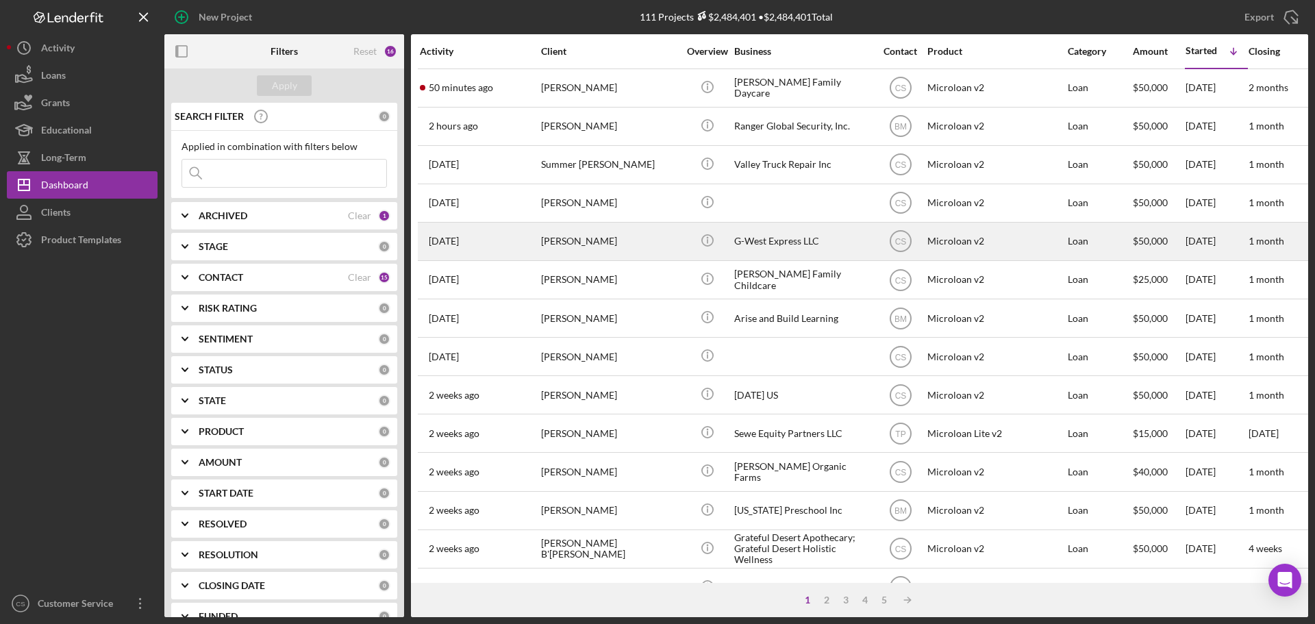
click at [662, 232] on div "[PERSON_NAME]" at bounding box center [609, 241] width 137 height 36
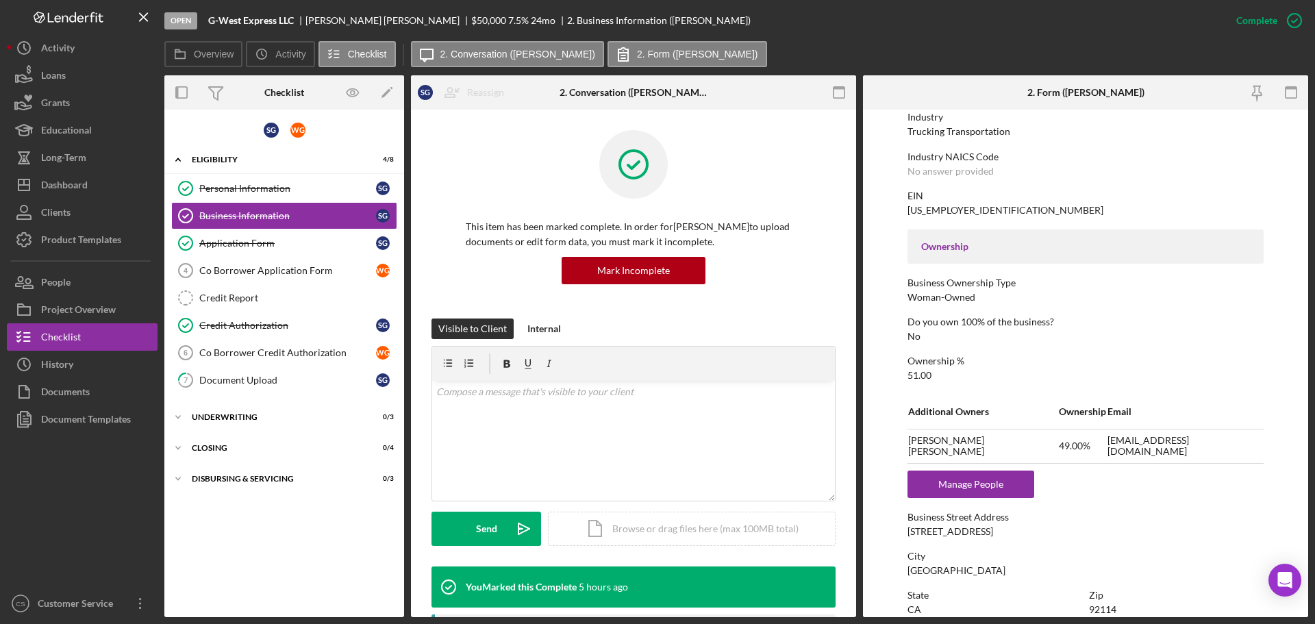
scroll to position [411, 0]
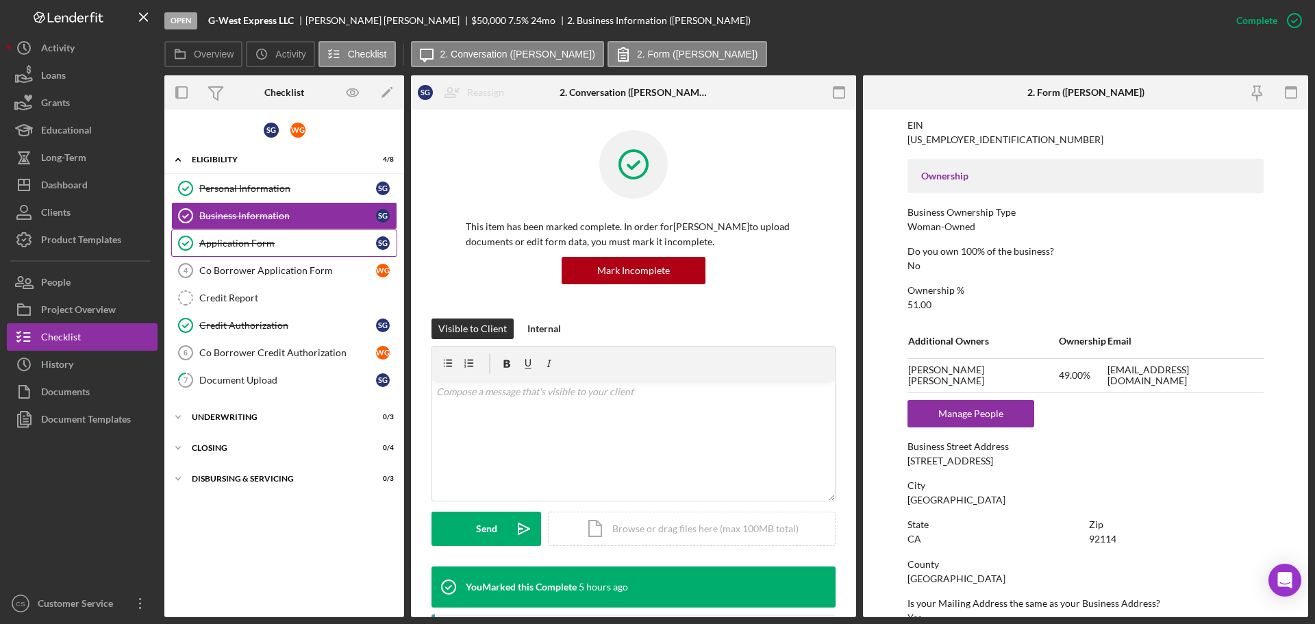
click at [278, 241] on div "Application Form" at bounding box center [287, 243] width 177 height 11
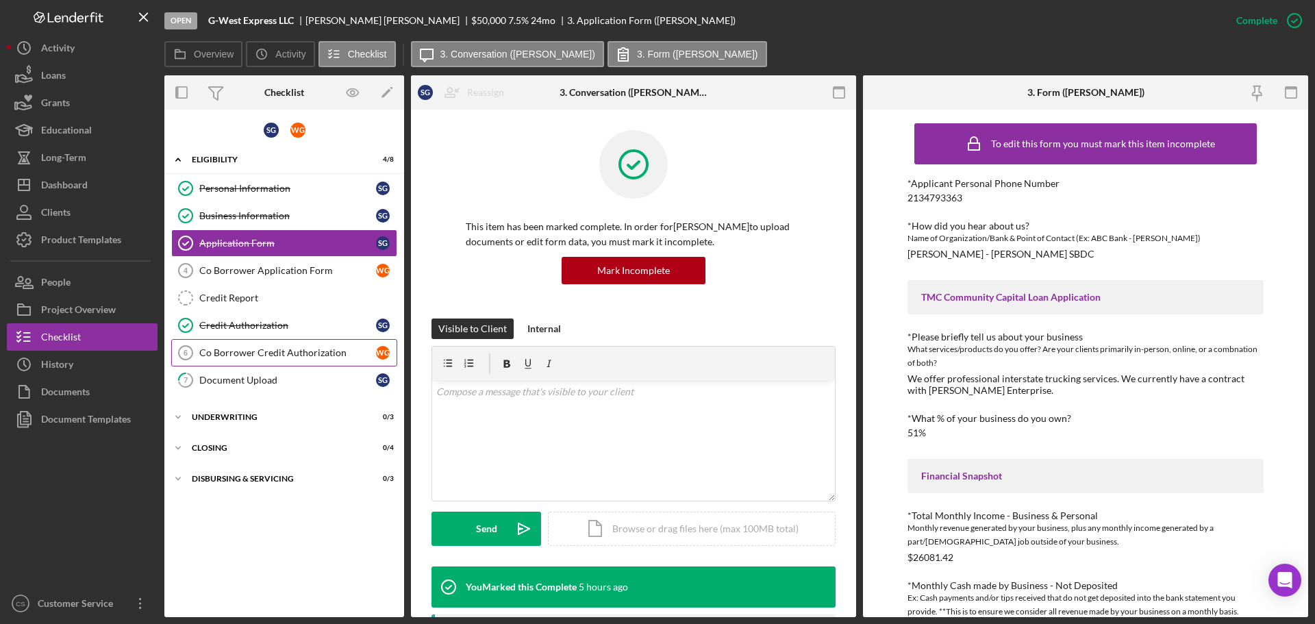
click at [290, 347] on div "Co Borrower Credit Authorization" at bounding box center [287, 352] width 177 height 11
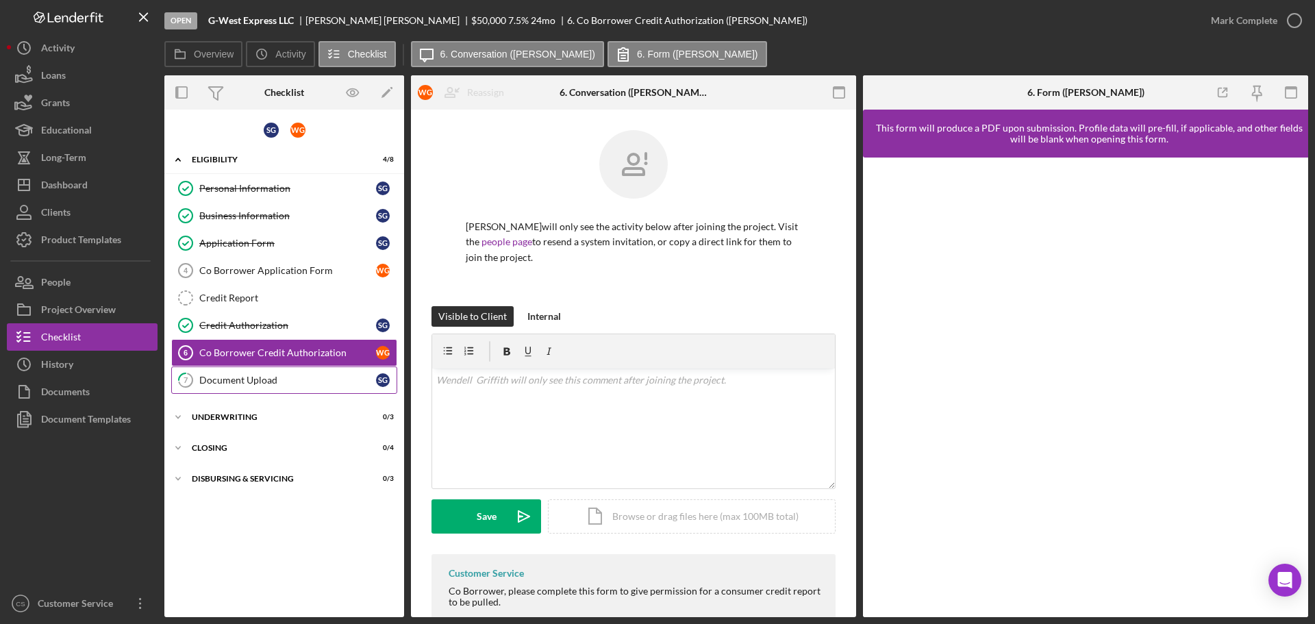
click at [296, 372] on link "7 Document Upload S G" at bounding box center [284, 379] width 226 height 27
